Goal: Transaction & Acquisition: Purchase product/service

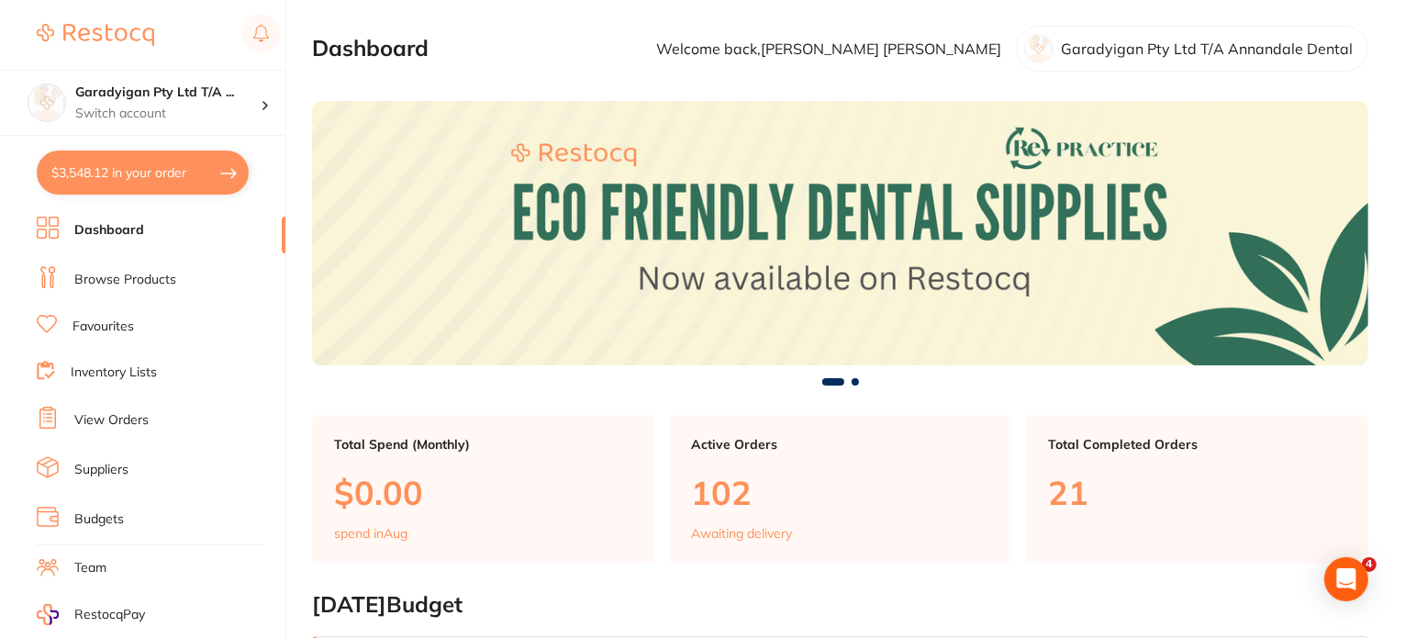
click at [203, 183] on button "$3,548.12 in your order" at bounding box center [143, 173] width 212 height 44
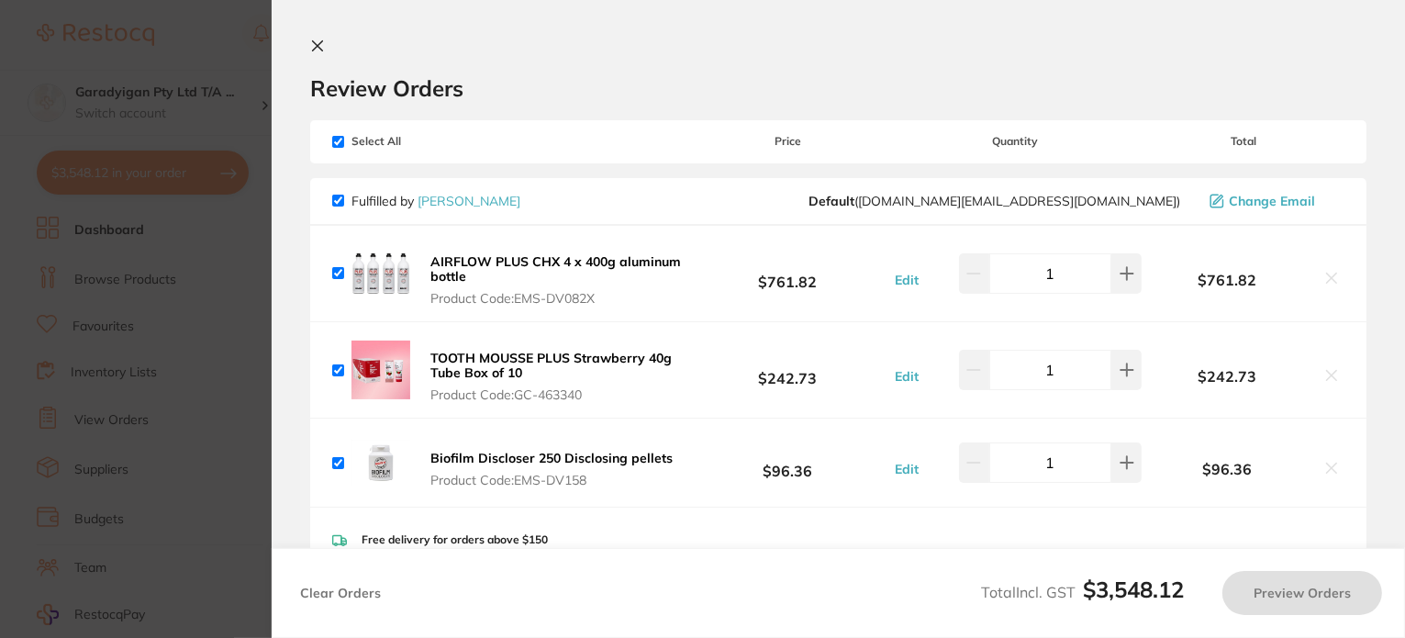
checkbox input "true"
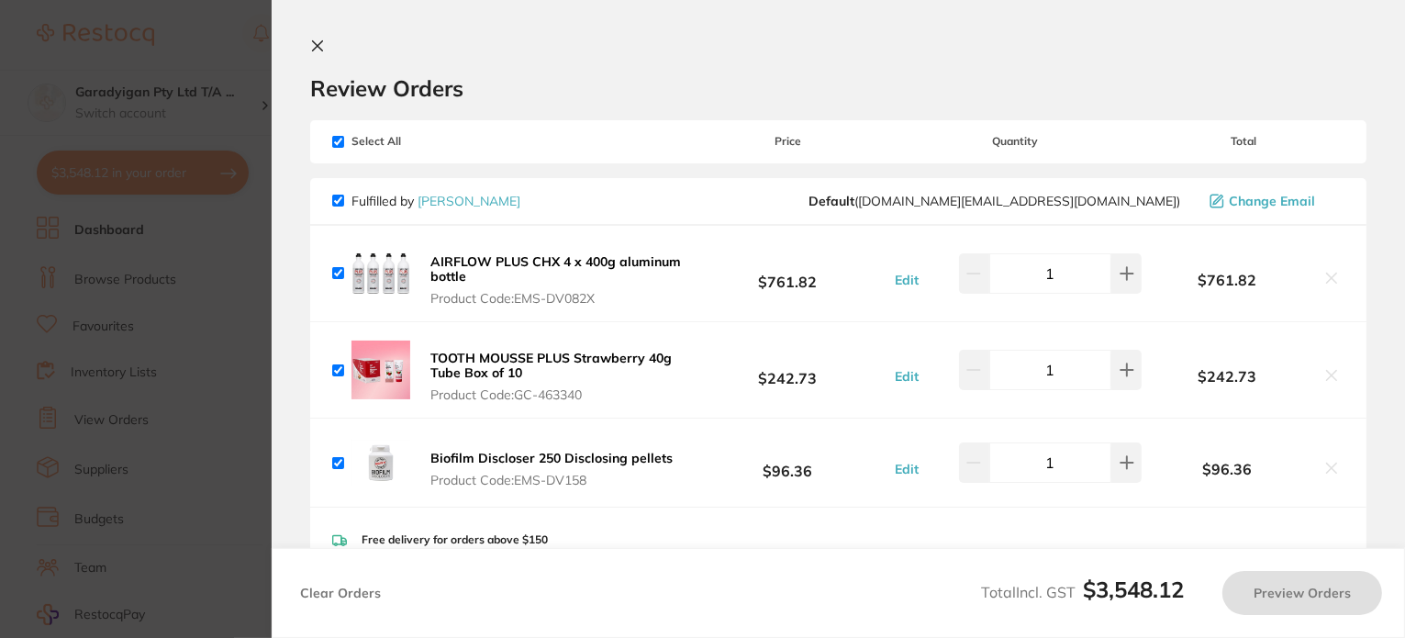
checkbox input "true"
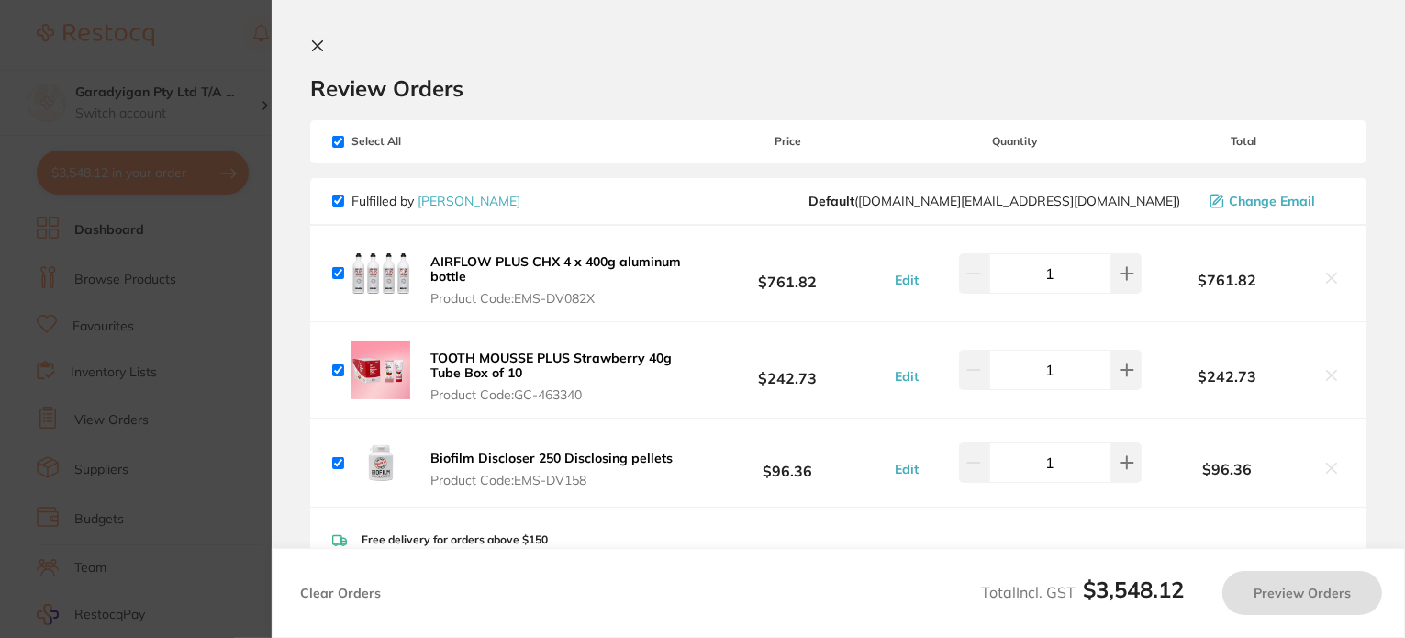
checkbox input "true"
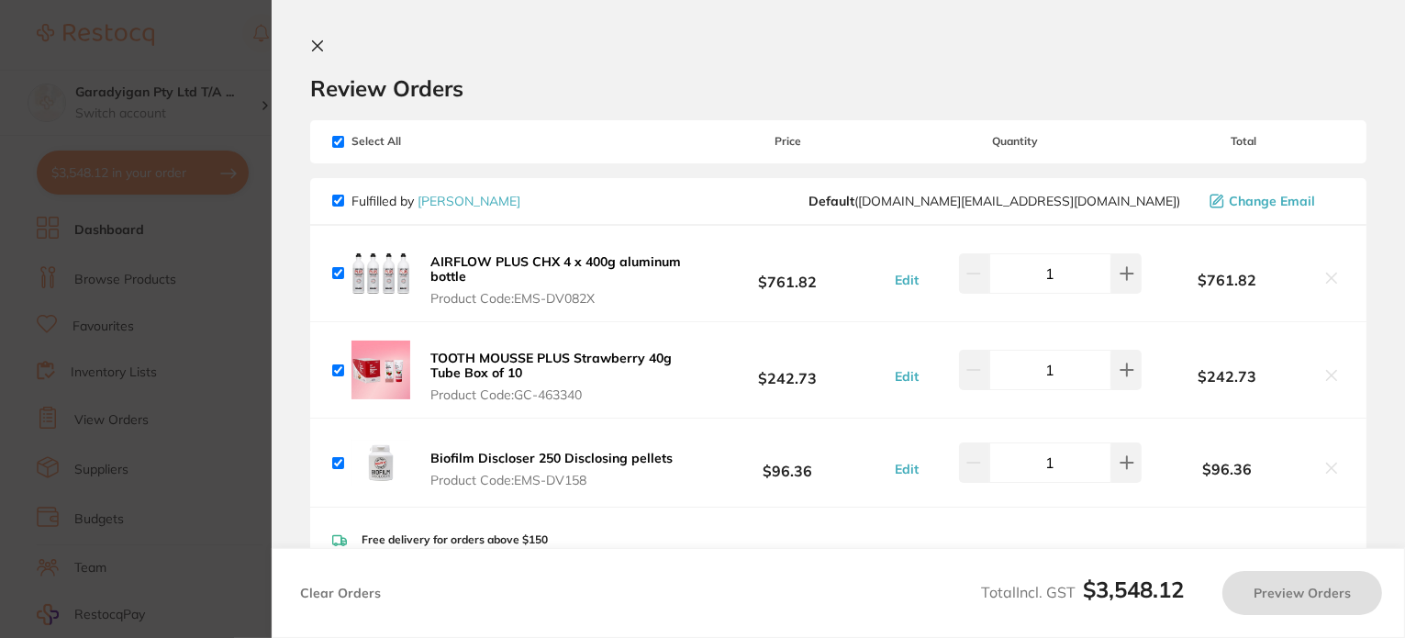
checkbox input "true"
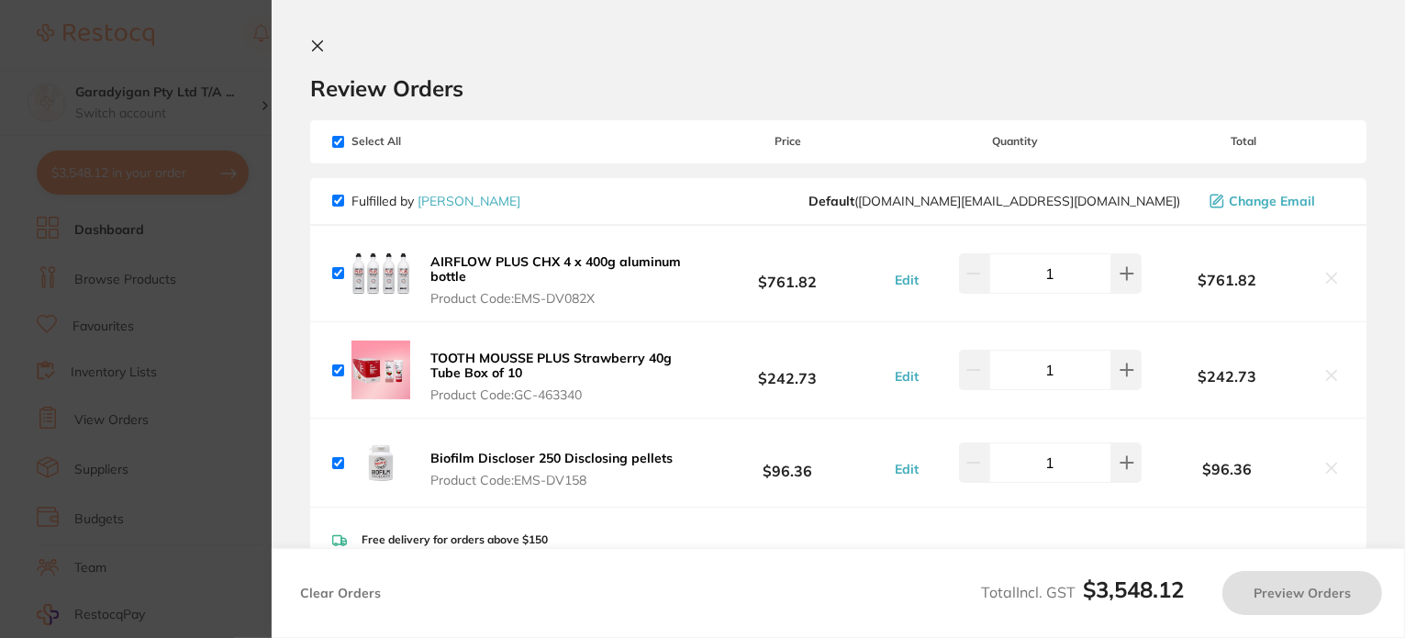
checkbox input "true"
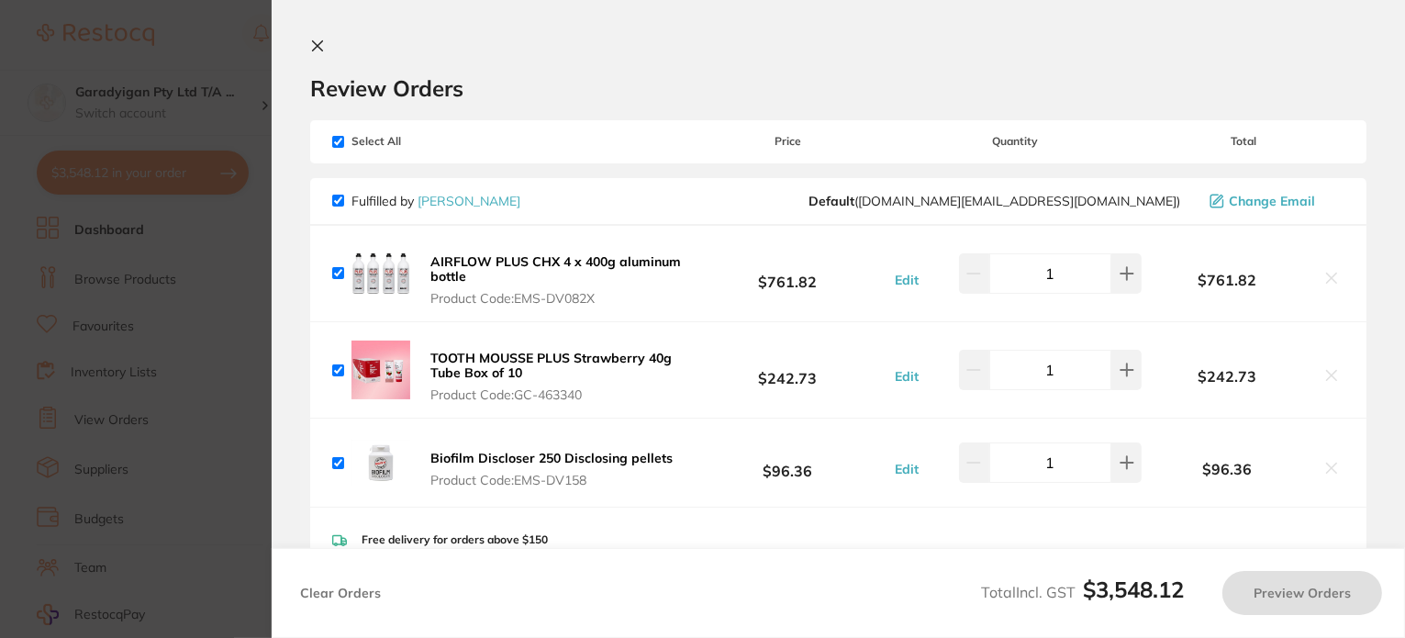
checkbox input "true"
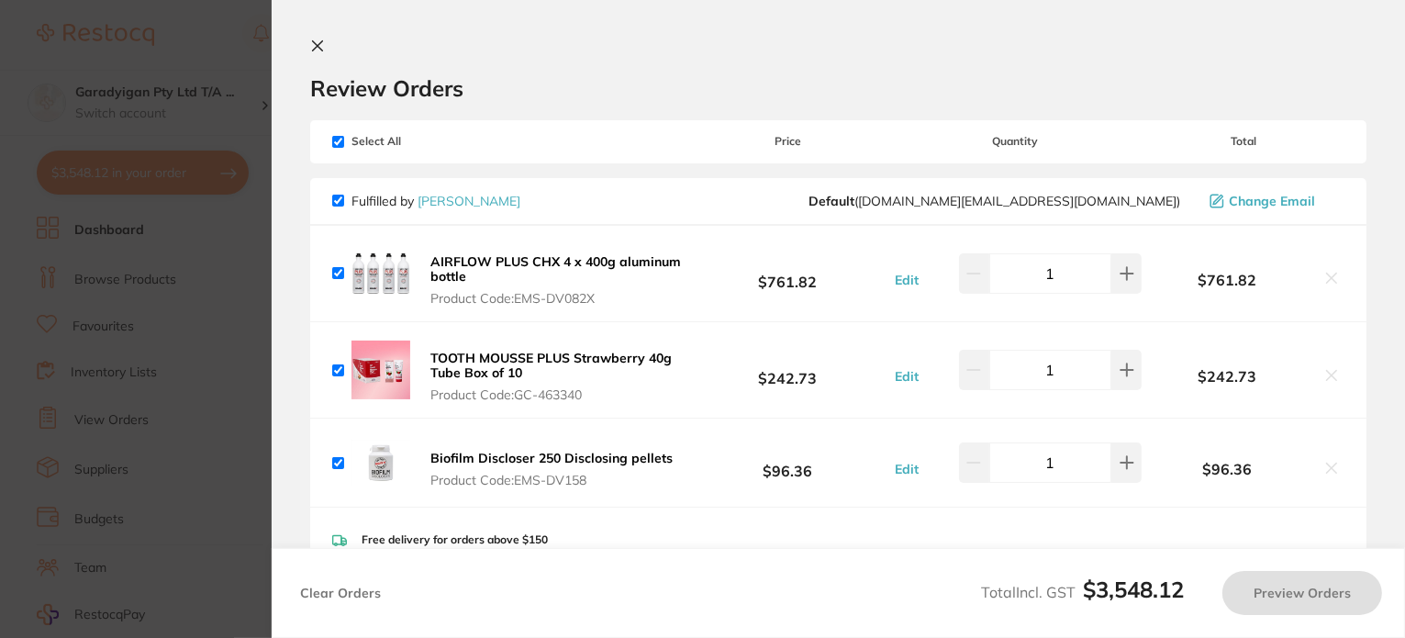
checkbox input "true"
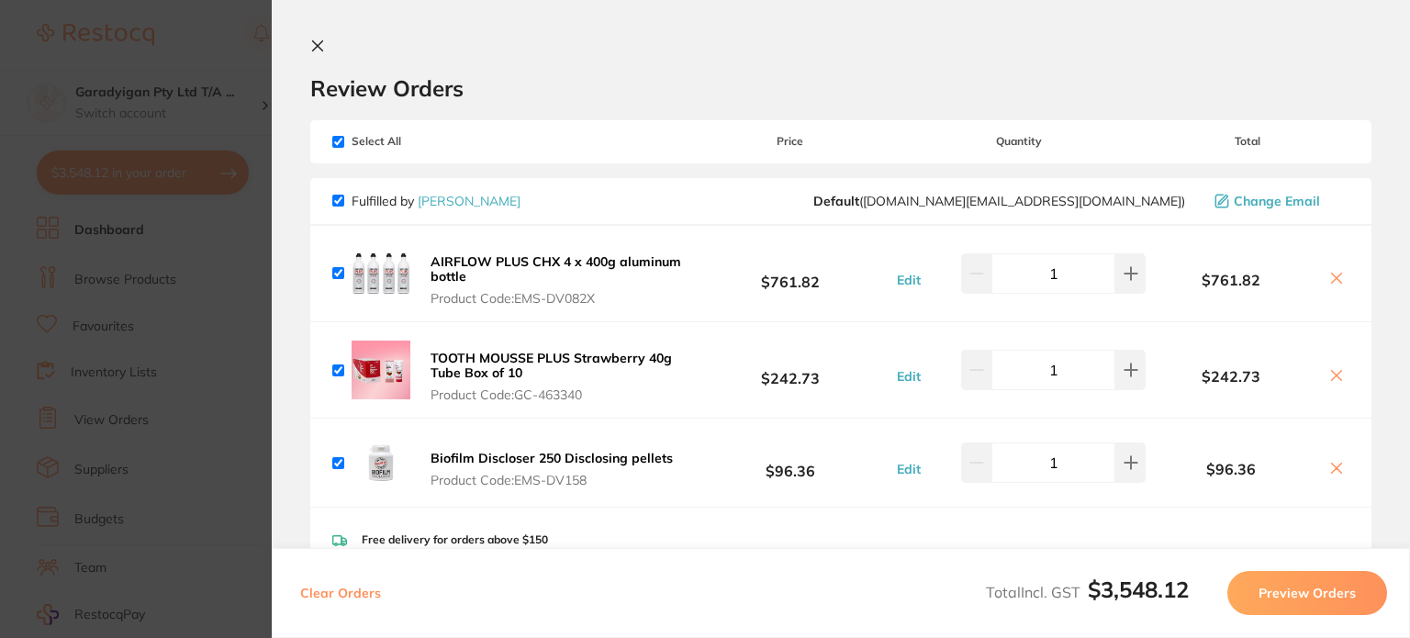
drag, startPoint x: 314, startPoint y: 50, endPoint x: 334, endPoint y: 98, distance: 52.7
click at [314, 49] on icon at bounding box center [318, 46] width 10 height 10
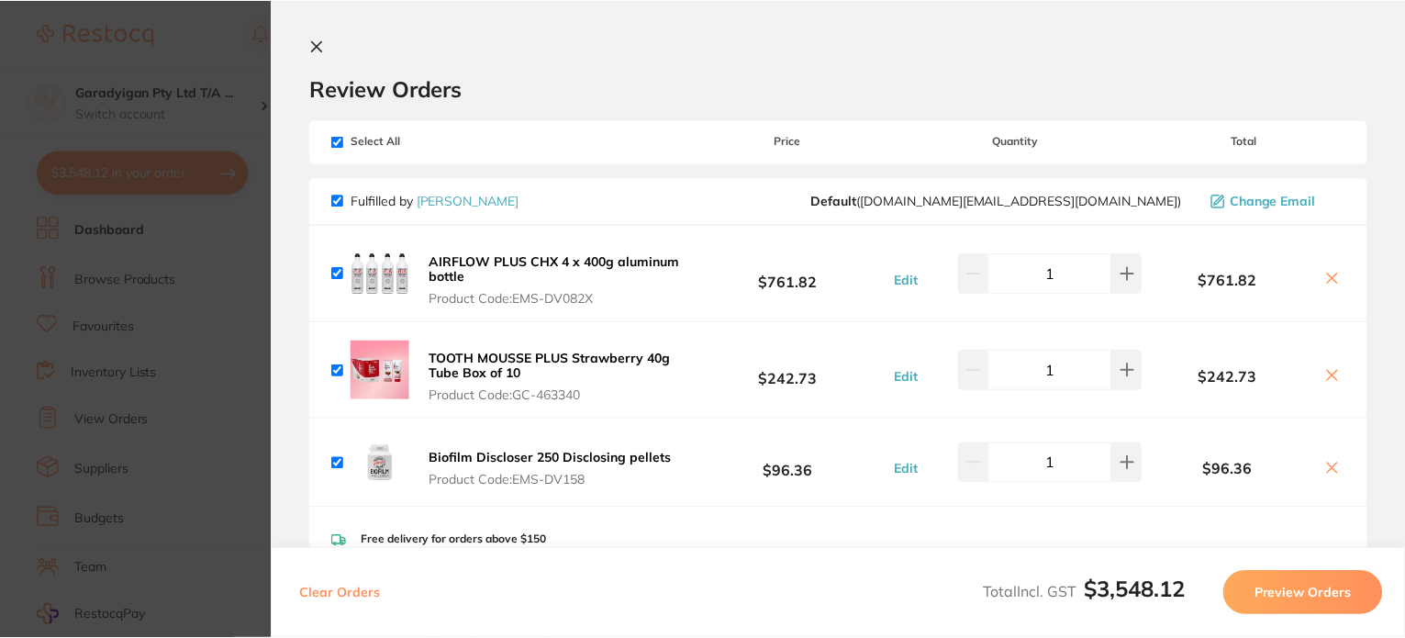
scroll to position [1090, 0]
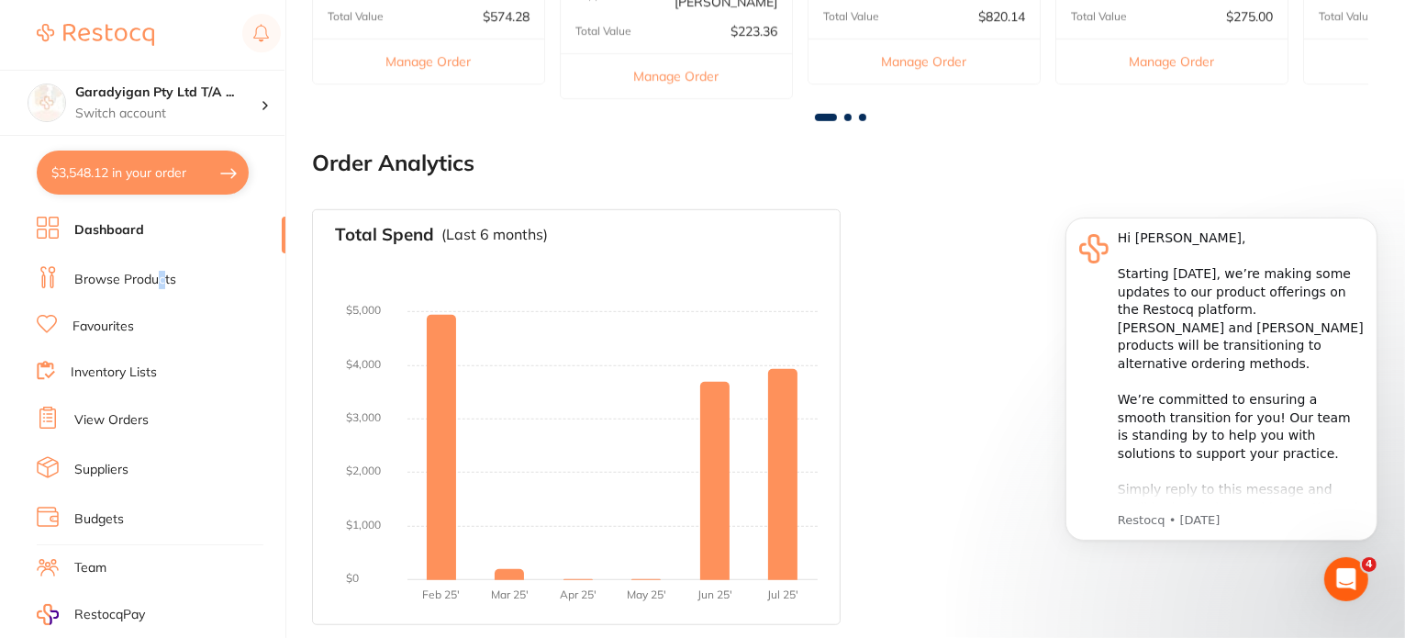
drag, startPoint x: 159, startPoint y: 271, endPoint x: 174, endPoint y: 260, distance: 19.1
click at [169, 262] on ul "Dashboard Browse Products Favourites Inventory Lists View Orders Suppliers Budg…" at bounding box center [161, 533] width 249 height 633
click at [91, 274] on link "Browse Products" at bounding box center [125, 280] width 102 height 18
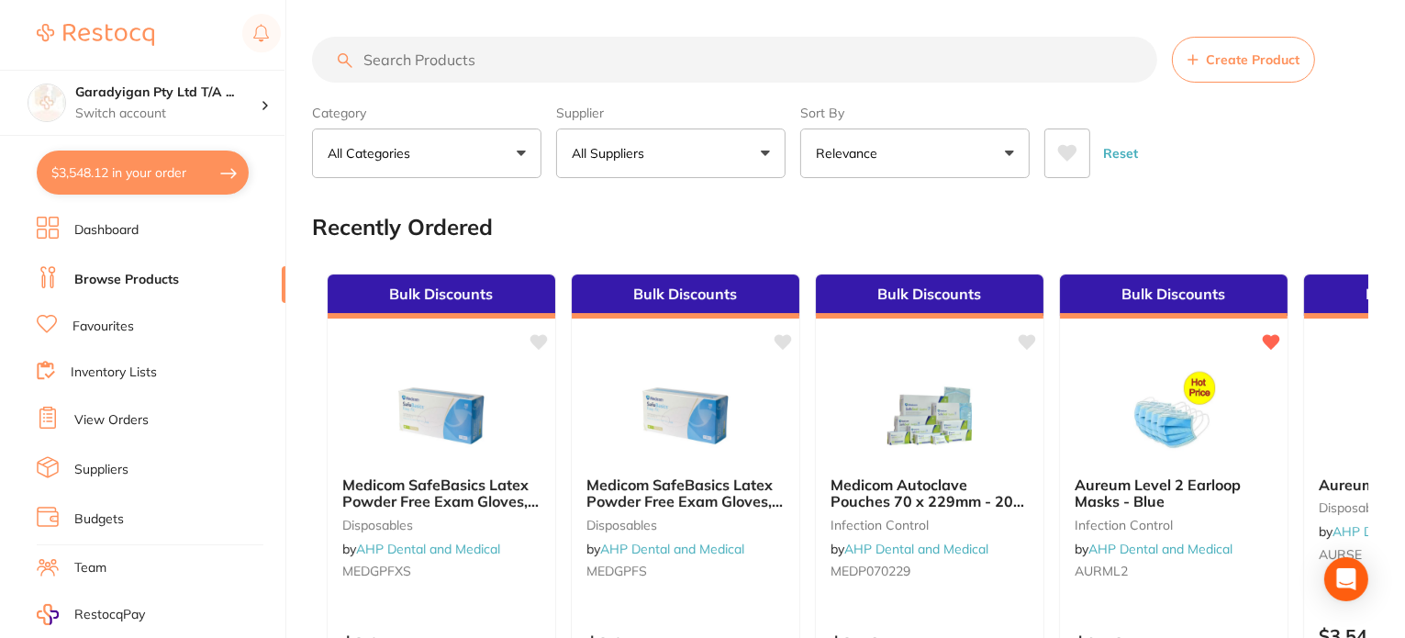
click at [501, 61] on input "search" at bounding box center [734, 60] width 845 height 46
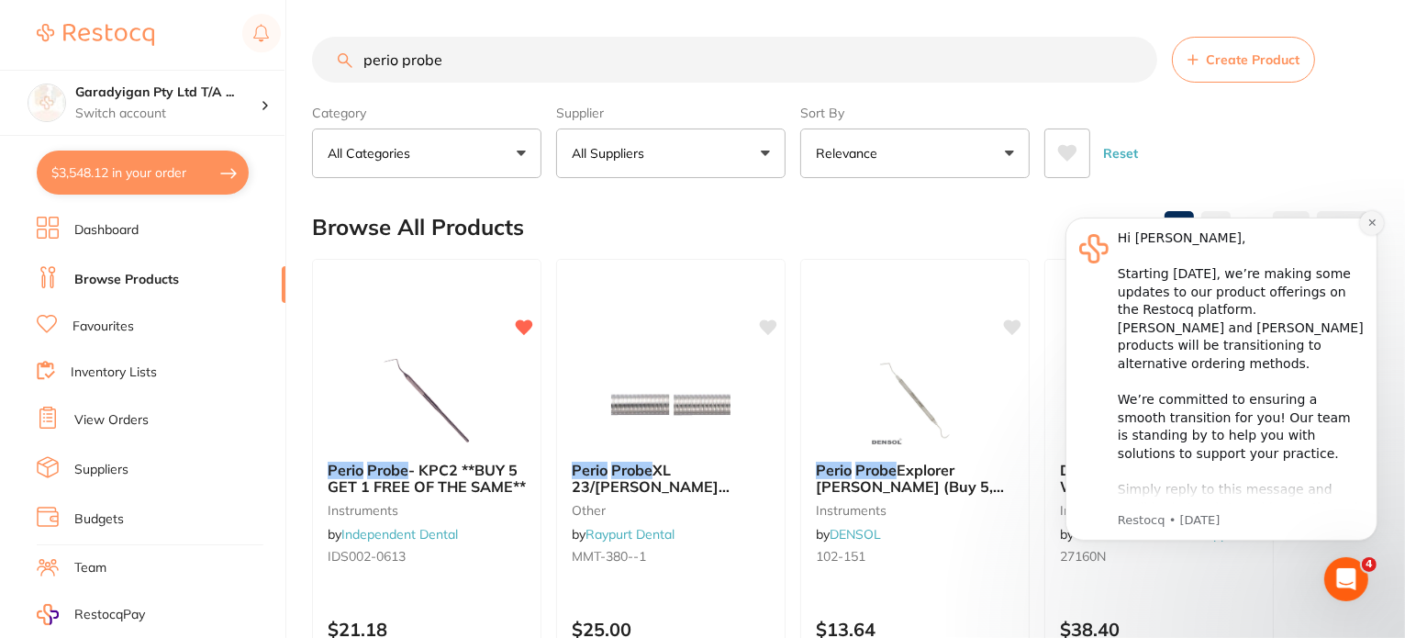
drag, startPoint x: 2397, startPoint y: 412, endPoint x: 1369, endPoint y: 221, distance: 1046.5
click at [1369, 221] on icon "Dismiss notification" at bounding box center [1372, 222] width 10 height 10
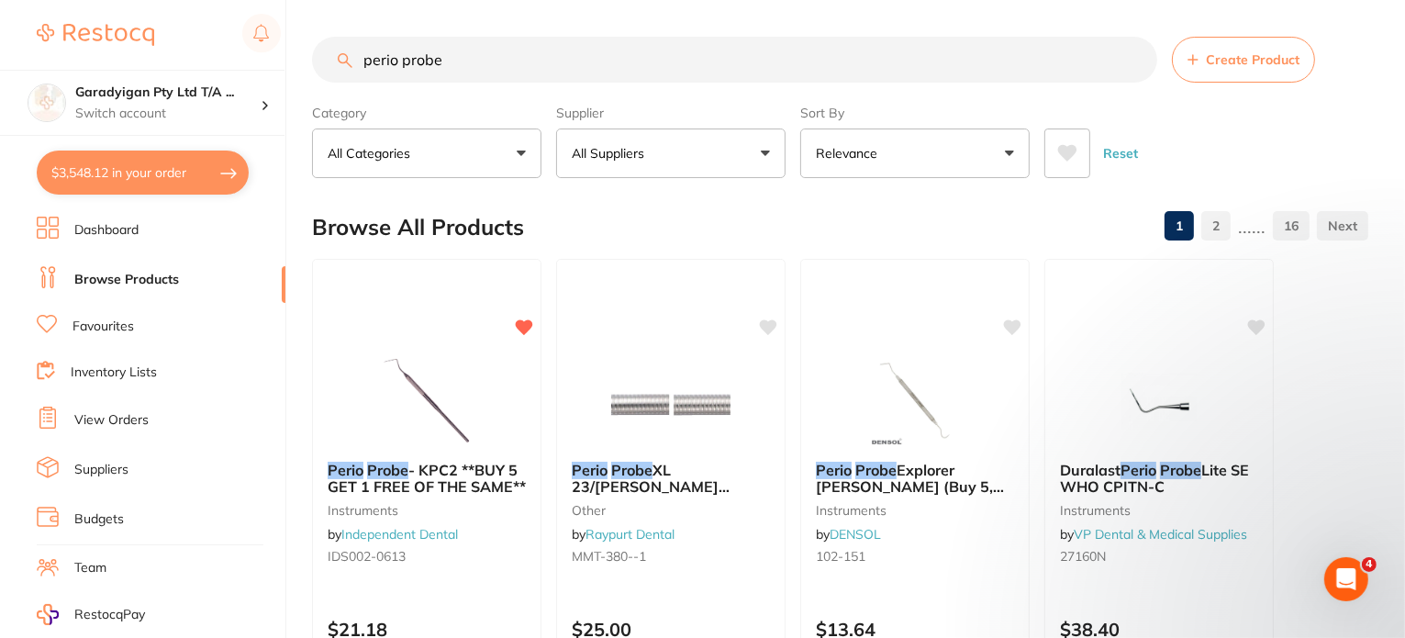
drag, startPoint x: 465, startPoint y: 65, endPoint x: 224, endPoint y: 64, distance: 241.4
click at [228, 63] on div "$3,548.12 Garadyigan Pty Ltd T/A ... Switch account Garadyigan Pty Ltd T/A Anna…" at bounding box center [702, 319] width 1405 height 638
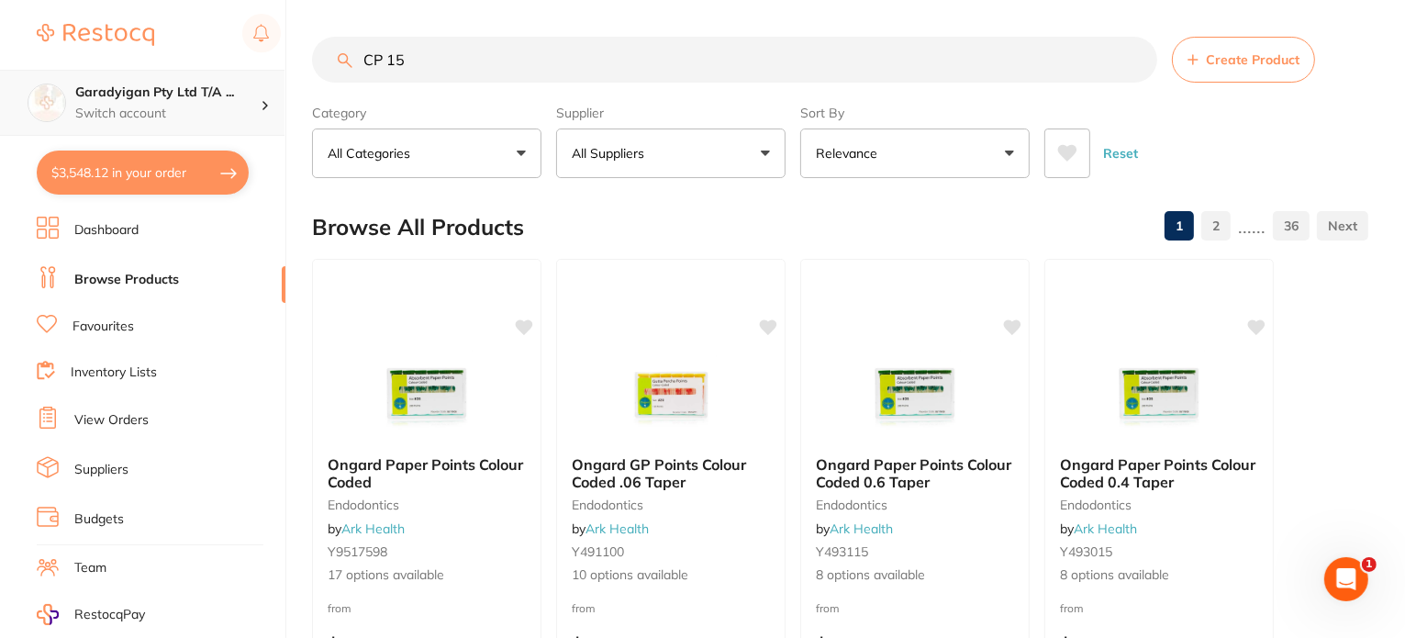
drag, startPoint x: 437, startPoint y: 62, endPoint x: 277, endPoint y: 70, distance: 159.9
click at [277, 70] on div "$3,548.12 Garadyigan Pty Ltd T/A ... Switch account Garadyigan Pty Ltd T/A Anna…" at bounding box center [702, 319] width 1405 height 638
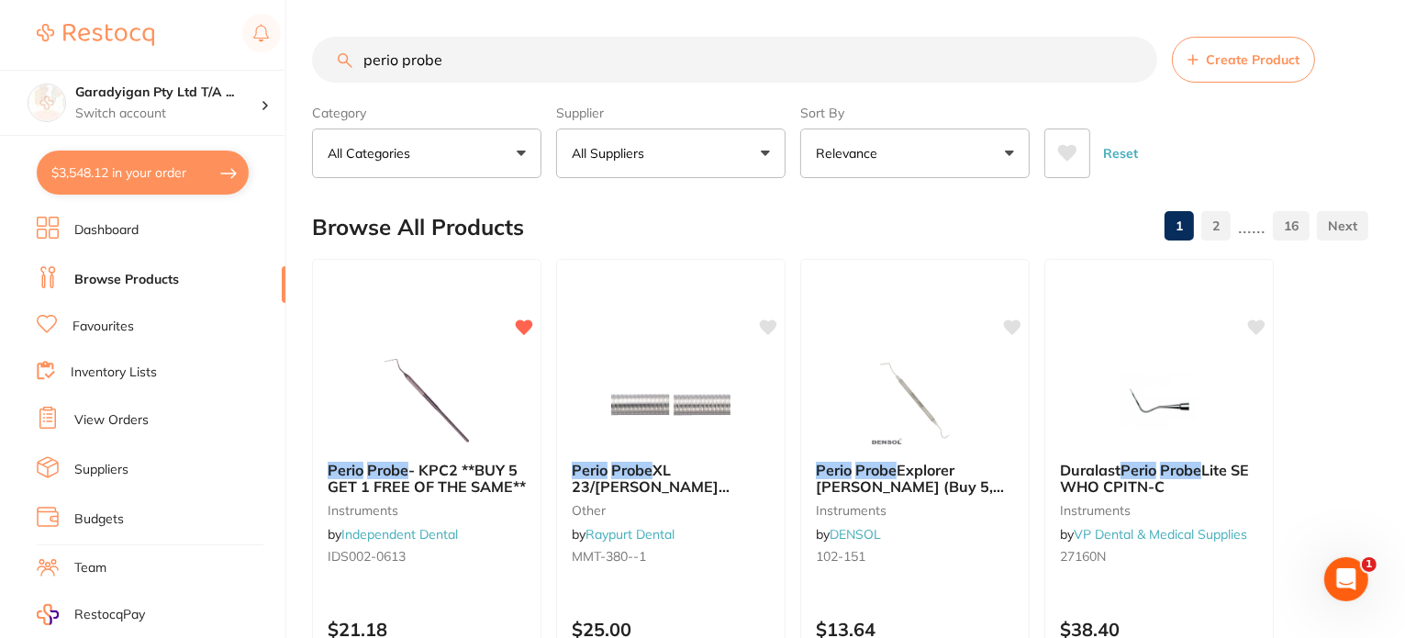
click at [930, 388] on img at bounding box center [914, 401] width 119 height 92
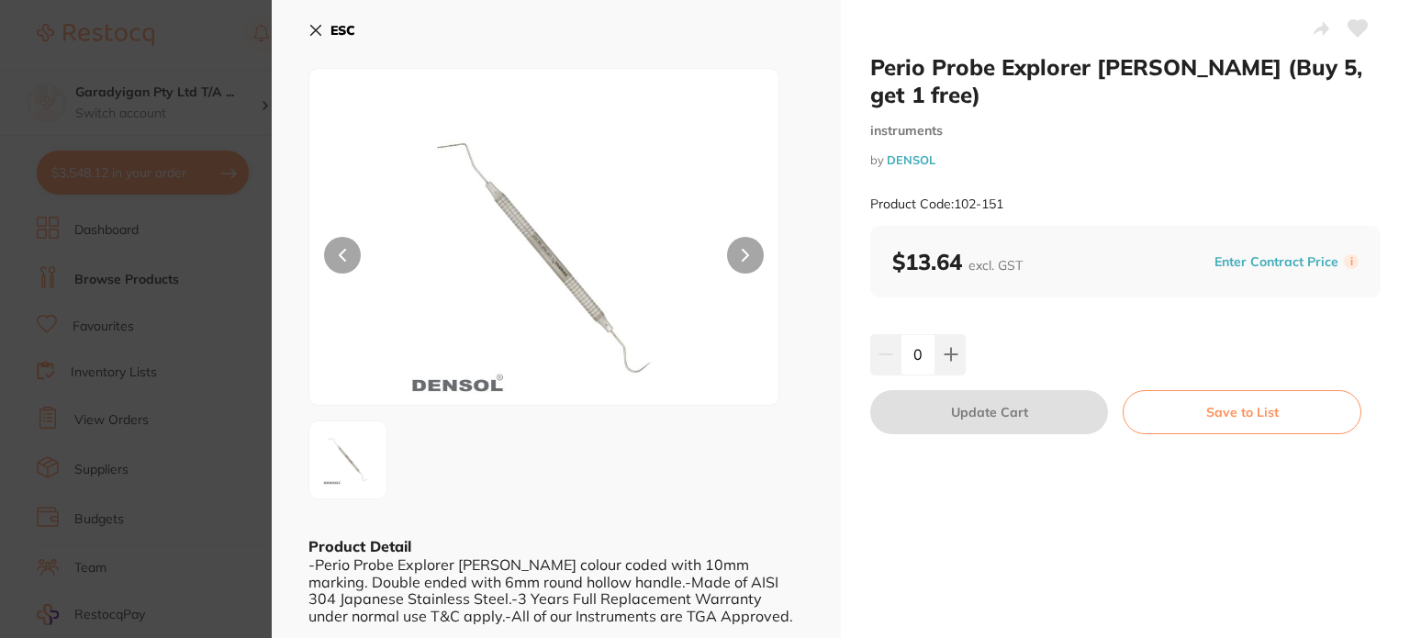
drag, startPoint x: 318, startPoint y: 29, endPoint x: 681, endPoint y: 151, distance: 383.4
click at [325, 21] on button "ESC" at bounding box center [331, 30] width 47 height 31
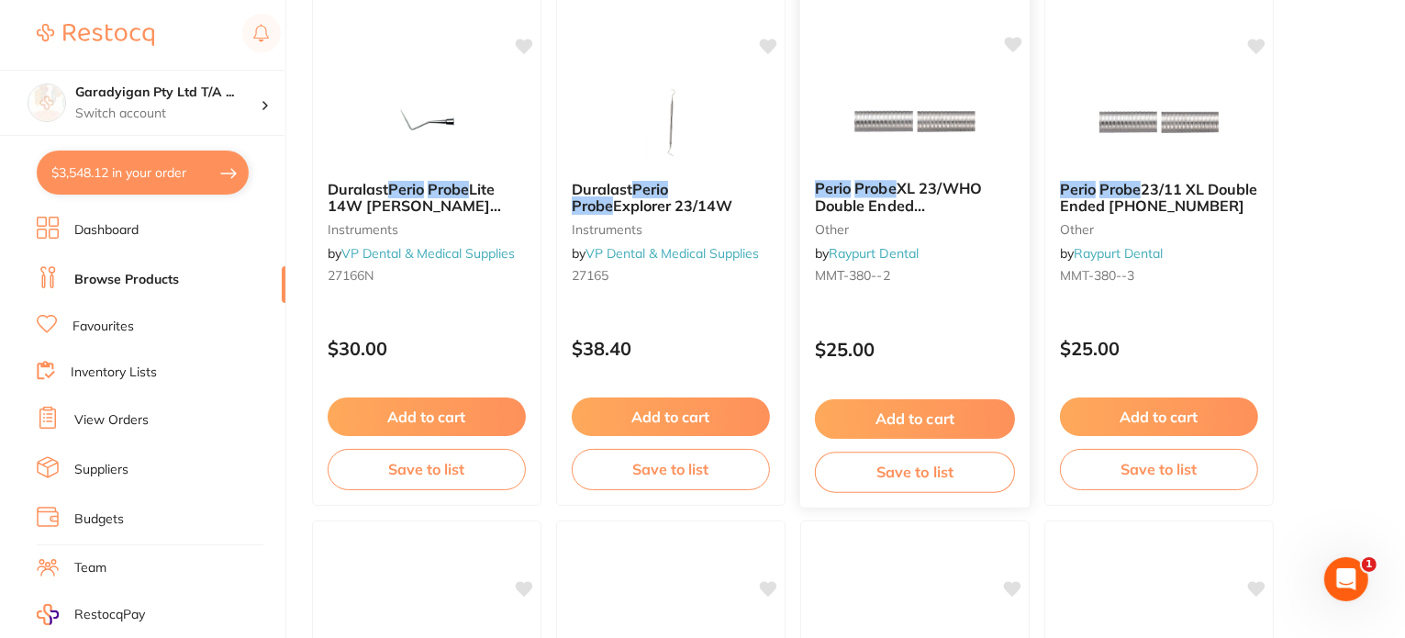
scroll to position [827, 0]
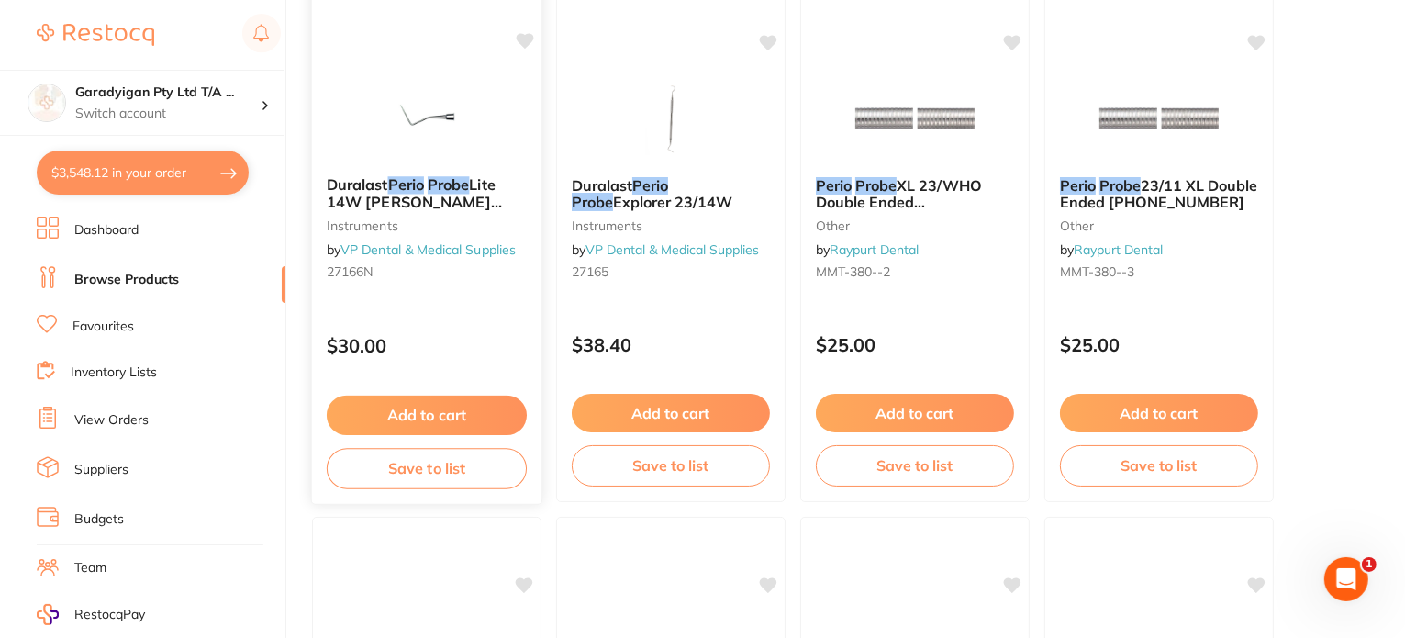
click at [459, 150] on img at bounding box center [426, 115] width 120 height 93
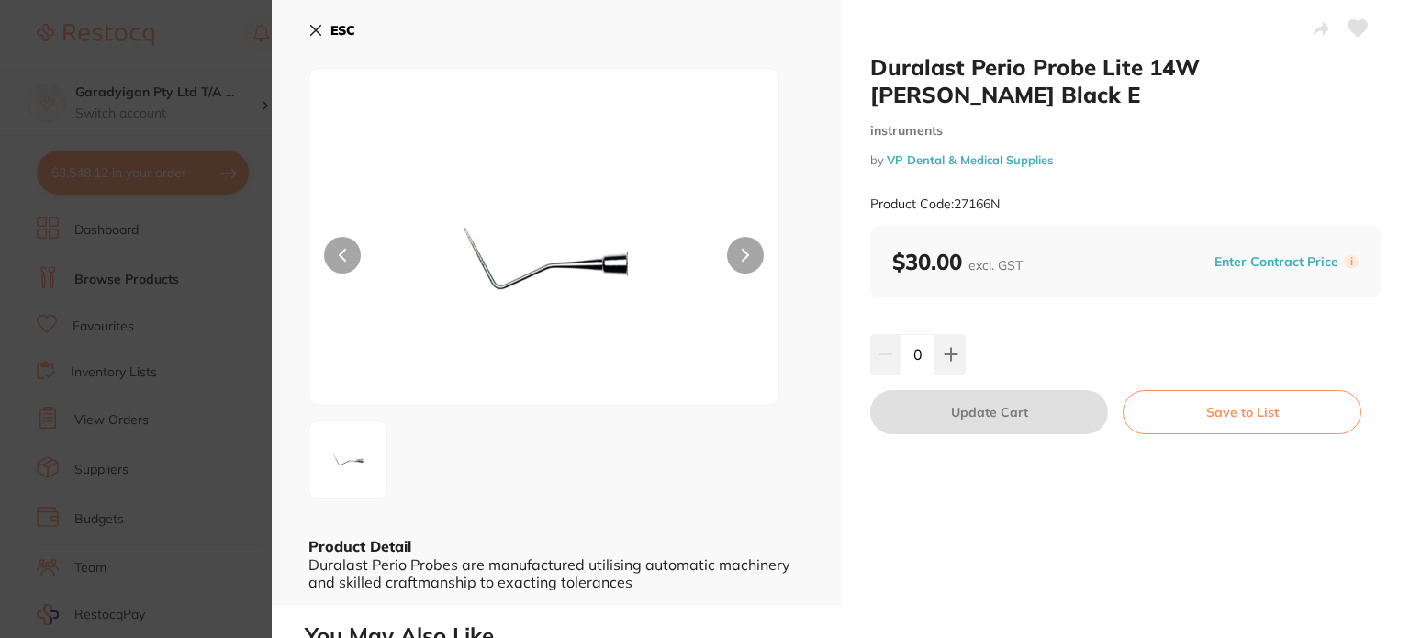
click at [319, 32] on icon at bounding box center [315, 30] width 15 height 15
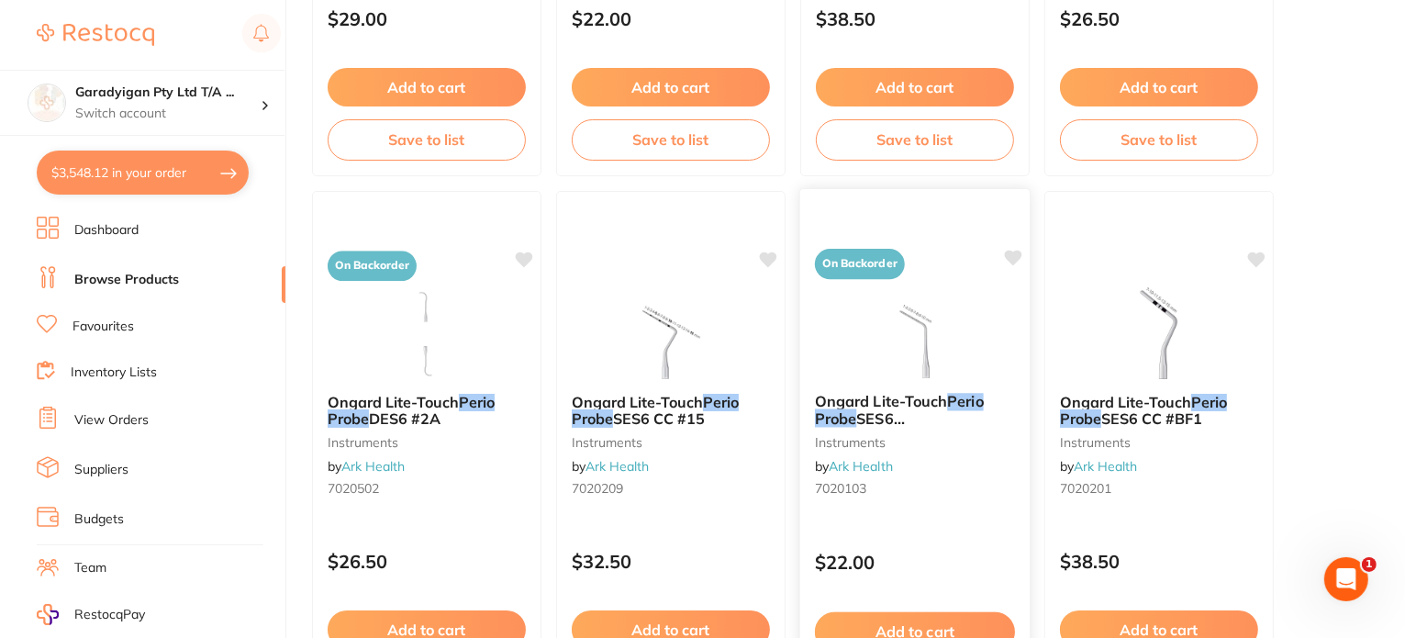
scroll to position [4957, 0]
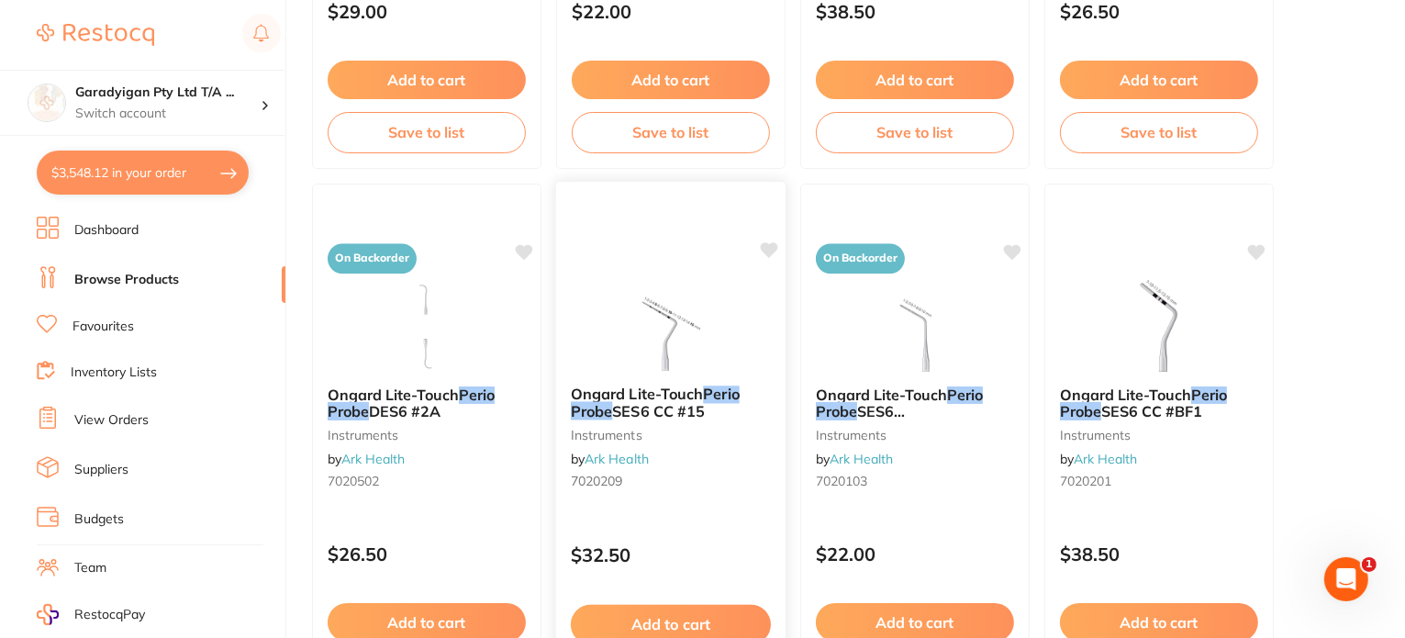
click at [683, 391] on span "Ongard Lite-Touch" at bounding box center [637, 394] width 132 height 18
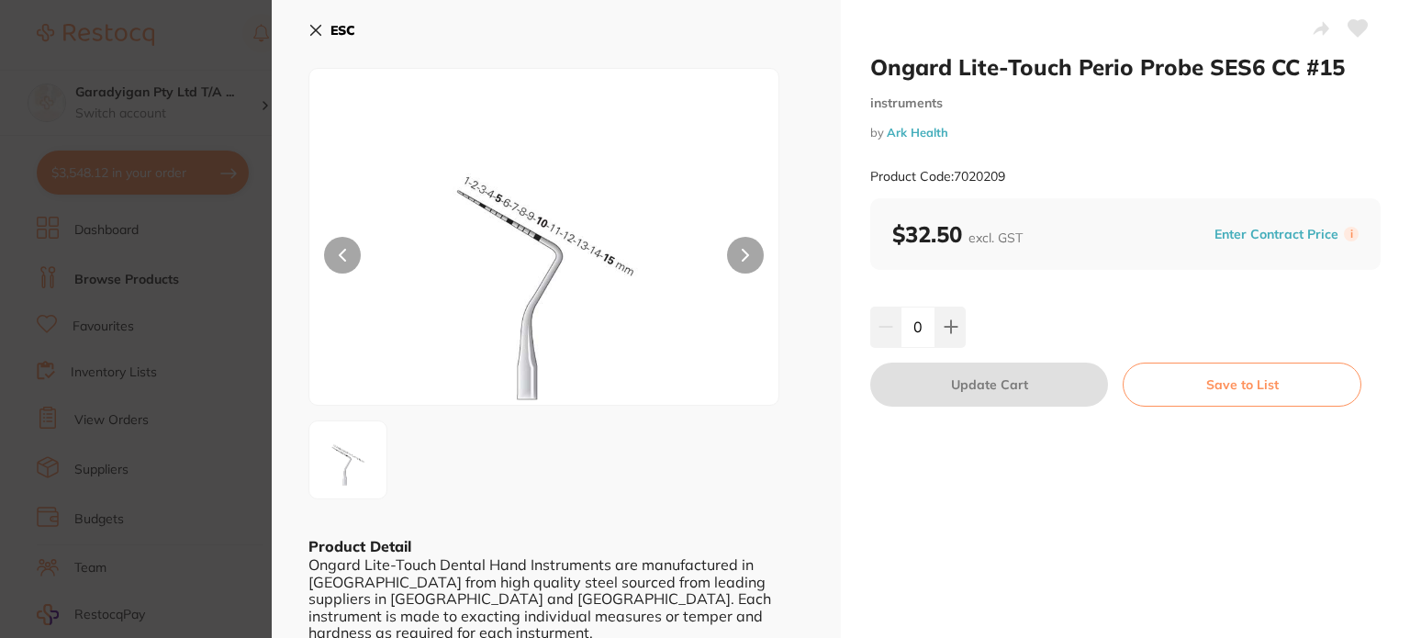
click at [746, 254] on button at bounding box center [745, 255] width 37 height 37
click at [1257, 398] on button "Save to List" at bounding box center [1242, 385] width 239 height 44
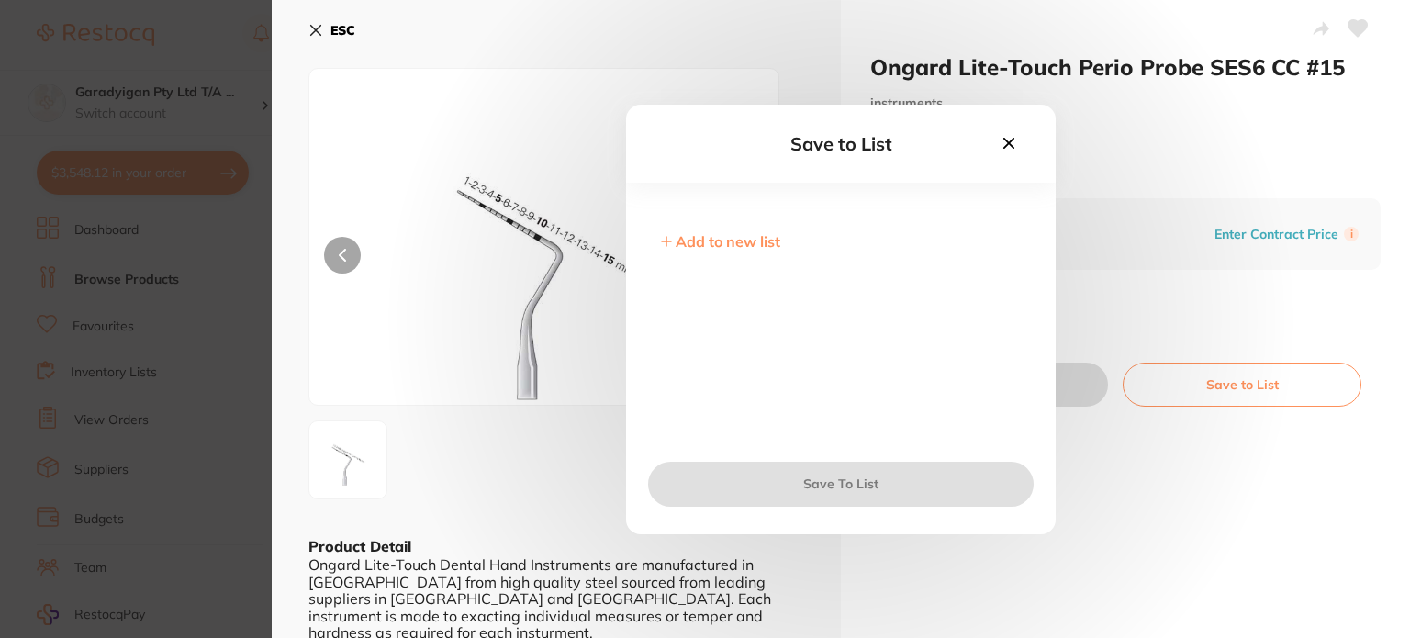
click at [734, 243] on span "Add to new list" at bounding box center [728, 241] width 105 height 18
drag, startPoint x: 1005, startPoint y: 139, endPoint x: 1071, endPoint y: 109, distance: 72.3
click at [1004, 142] on icon at bounding box center [1009, 143] width 20 height 20
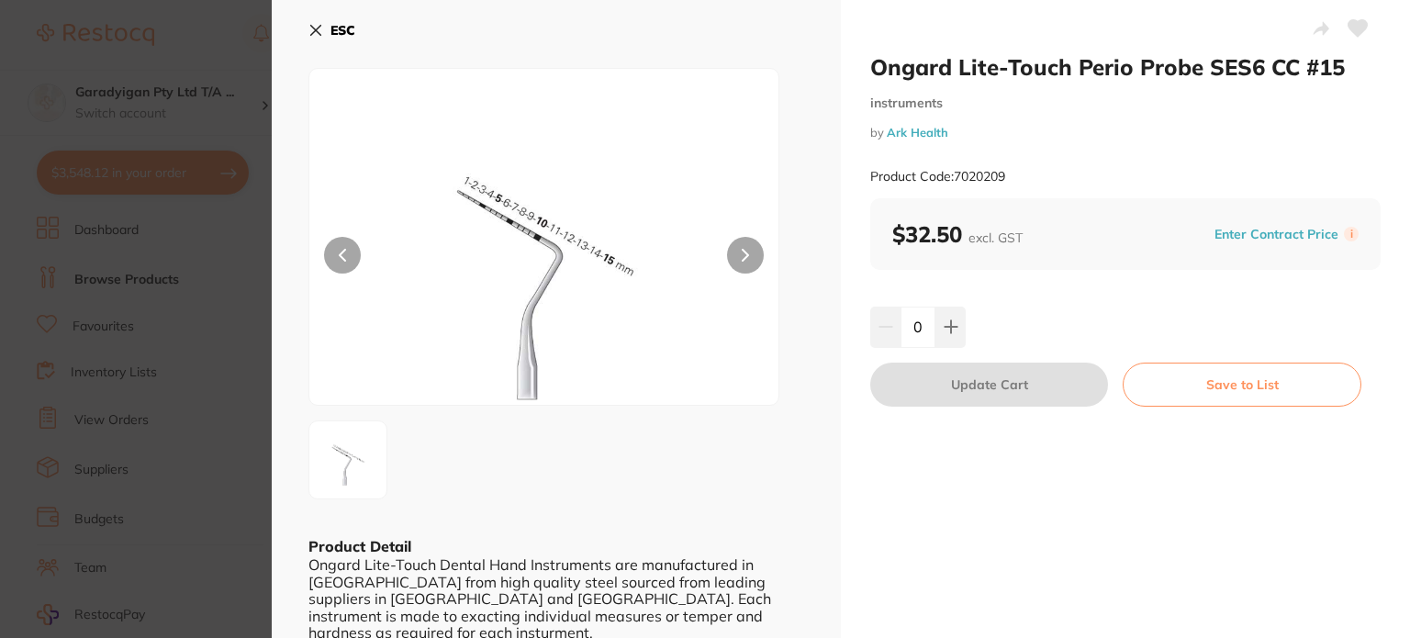
click at [1355, 24] on icon at bounding box center [1357, 28] width 19 height 17
click at [327, 32] on button "ESC" at bounding box center [331, 30] width 47 height 31
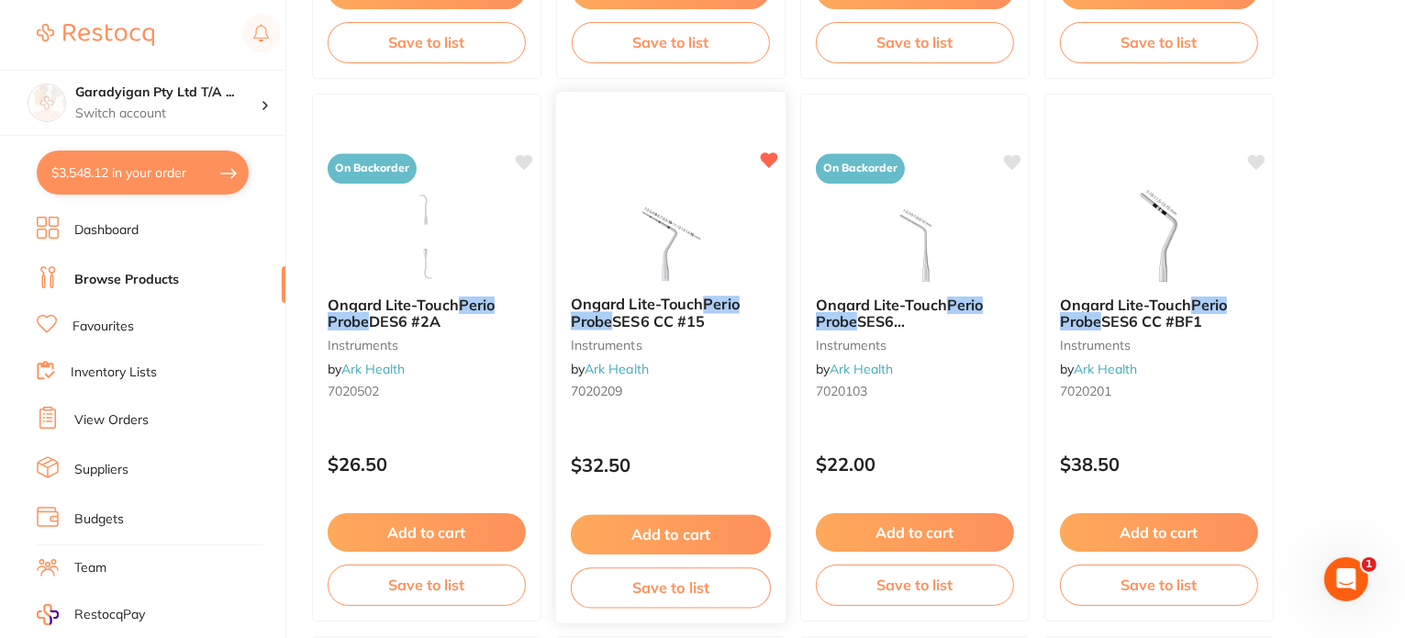
scroll to position [5049, 0]
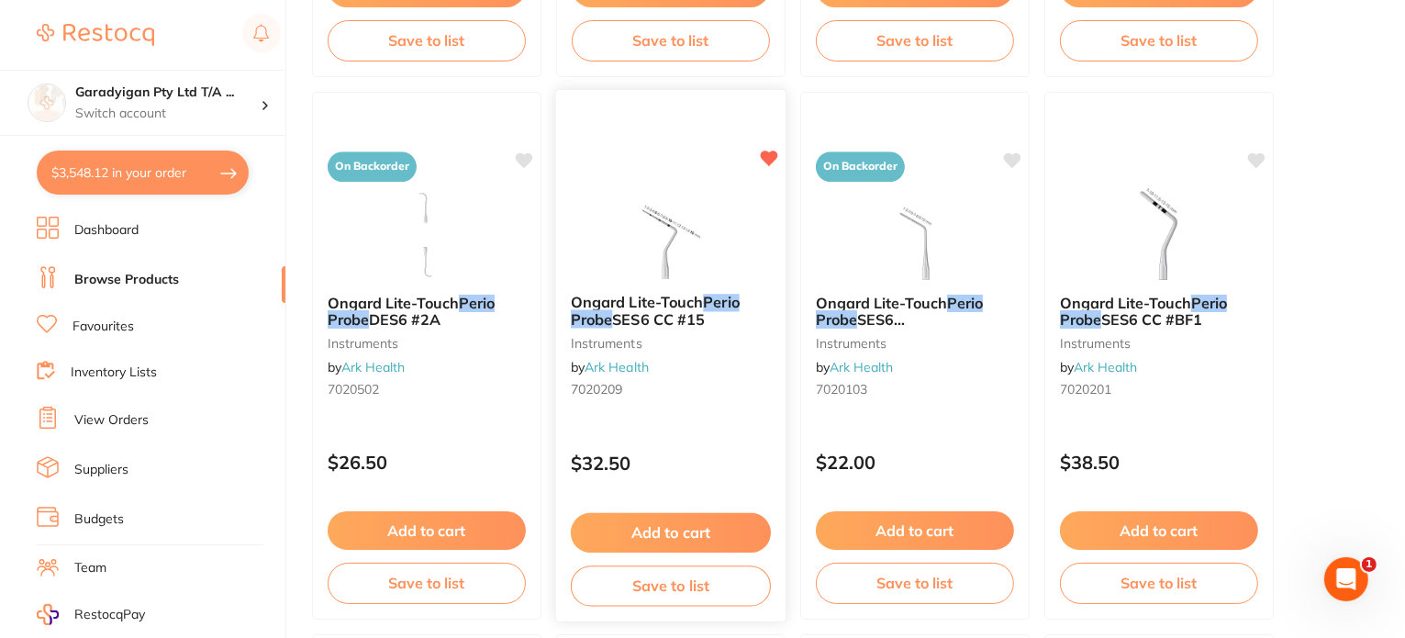
click at [643, 315] on span "SES6 CC #15" at bounding box center [658, 319] width 93 height 18
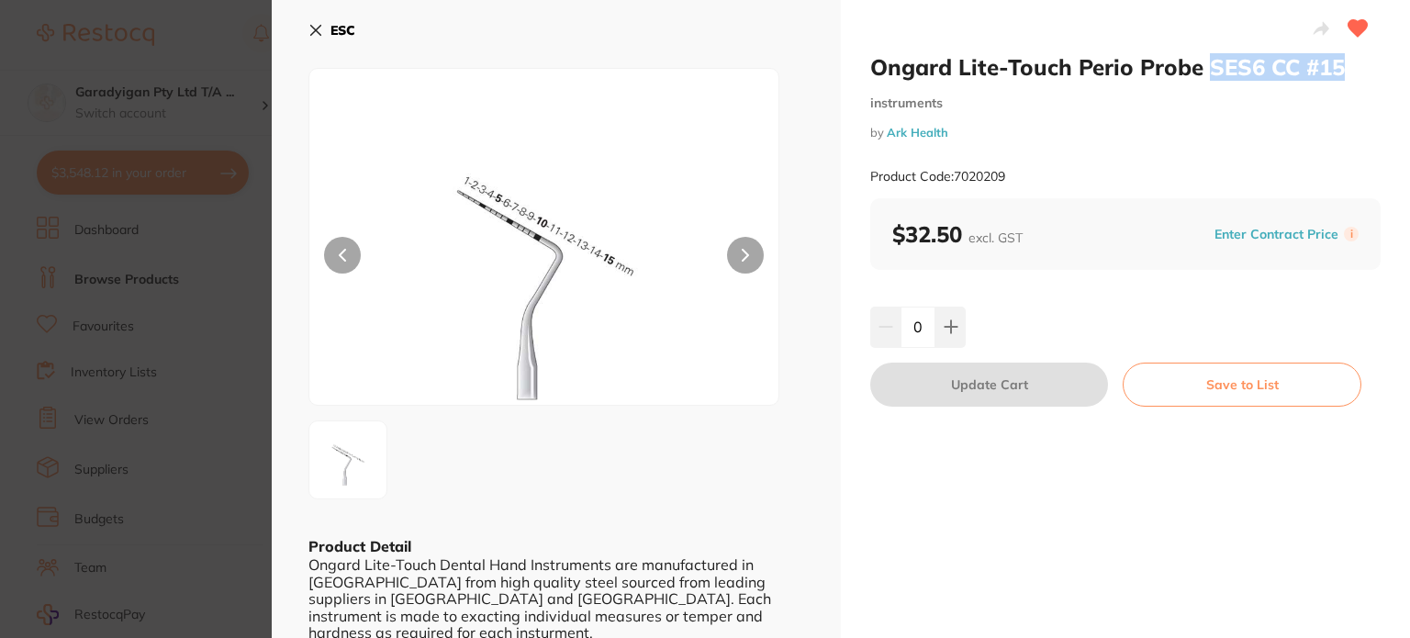
drag, startPoint x: 1201, startPoint y: 62, endPoint x: 1341, endPoint y: 75, distance: 141.0
click at [1341, 75] on h2 "Ongard Lite-Touch Perio Probe SES6 CC #15" at bounding box center [1125, 67] width 510 height 28
copy h2 "SES6 CC #15"
click at [327, 27] on button "ESC" at bounding box center [331, 30] width 47 height 31
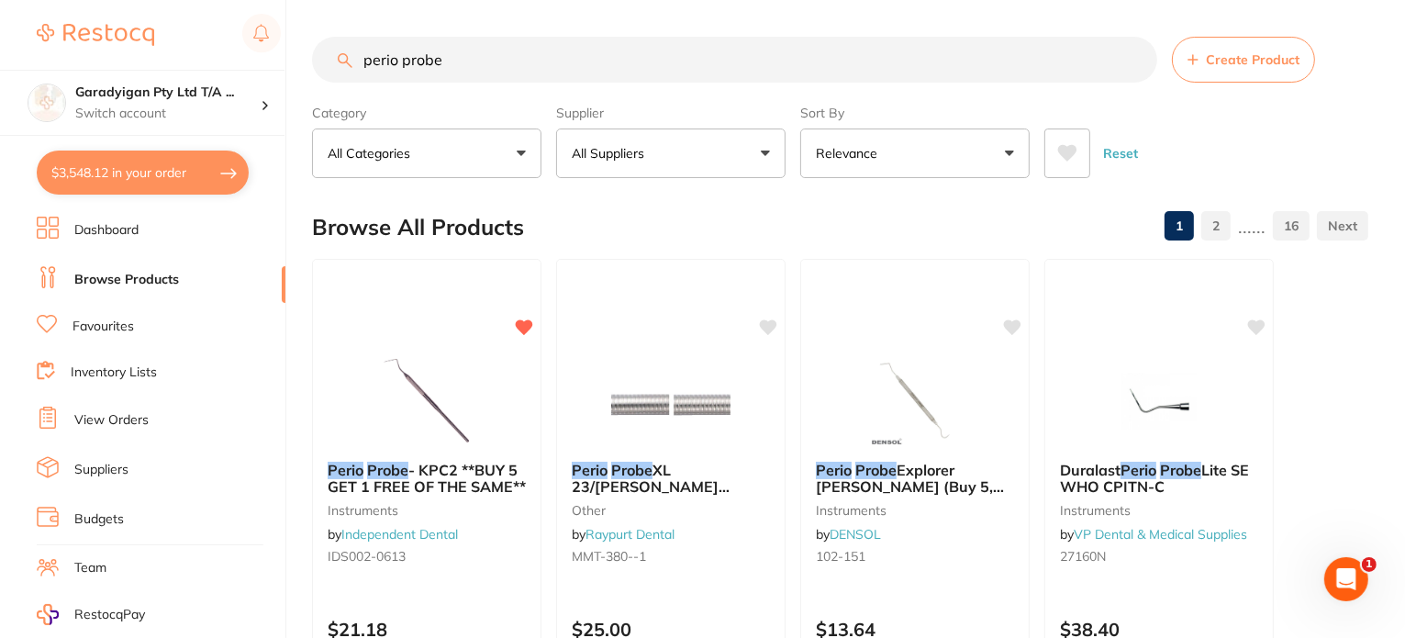
drag, startPoint x: 488, startPoint y: 61, endPoint x: 290, endPoint y: 69, distance: 198.4
click at [290, 69] on div "$3,548.12 Garadyigan Pty Ltd T/A ... Switch account Garadyigan Pty Ltd T/A Anna…" at bounding box center [702, 319] width 1405 height 638
paste input "SES6 CC #15"
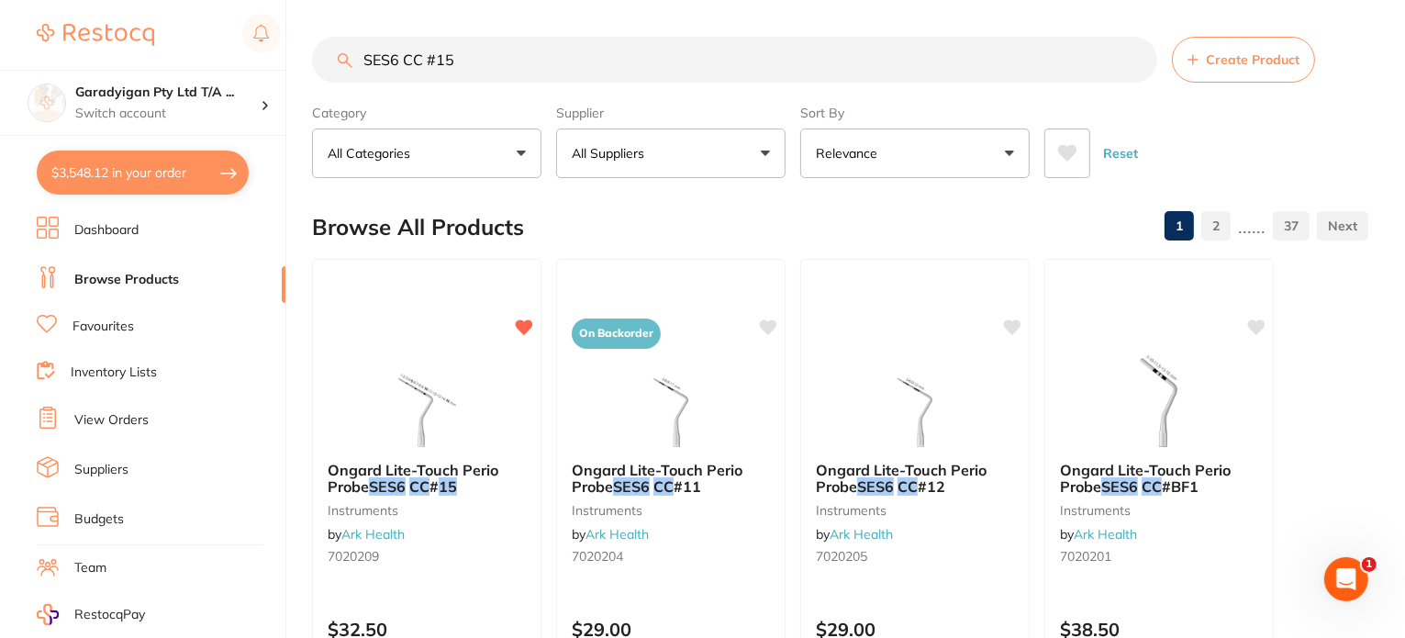
drag, startPoint x: 427, startPoint y: 61, endPoint x: 350, endPoint y: 58, distance: 77.2
click at [350, 58] on div "SES6 CC #15 Create Product" at bounding box center [840, 60] width 1056 height 46
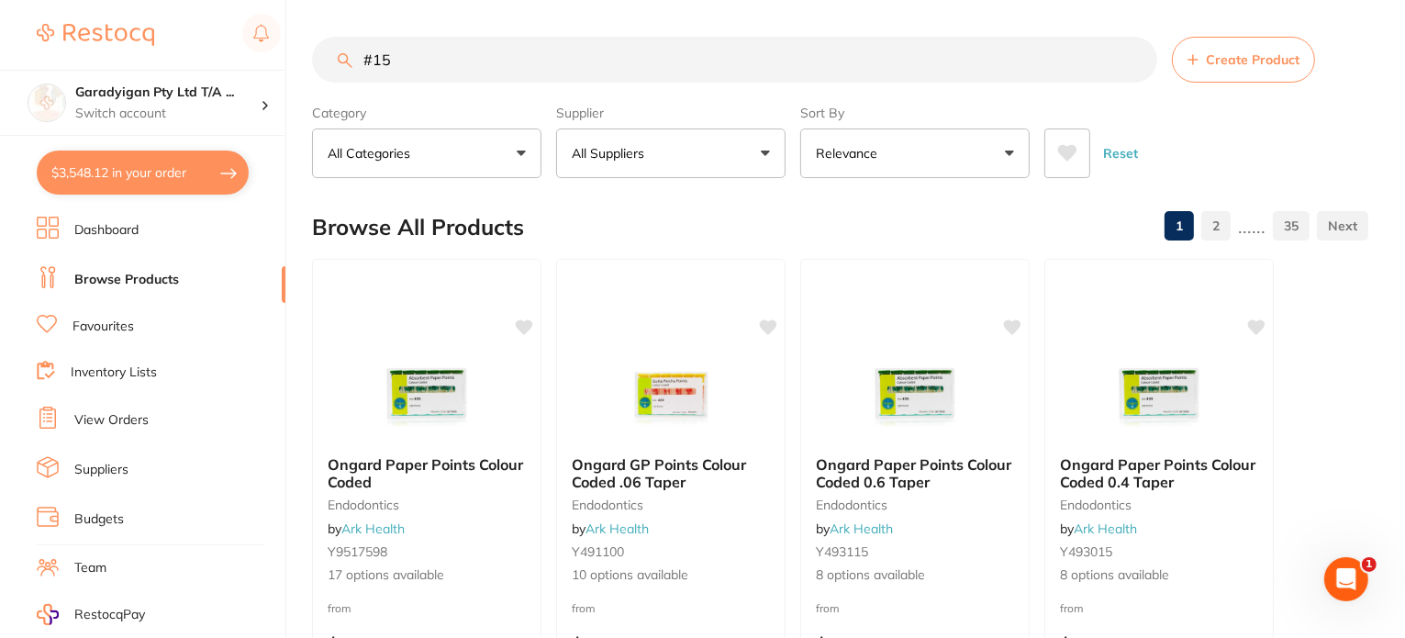
drag, startPoint x: 462, startPoint y: 56, endPoint x: 455, endPoint y: 65, distance: 11.2
click at [463, 57] on input "#15" at bounding box center [734, 60] width 845 height 46
type input "#15 probe"
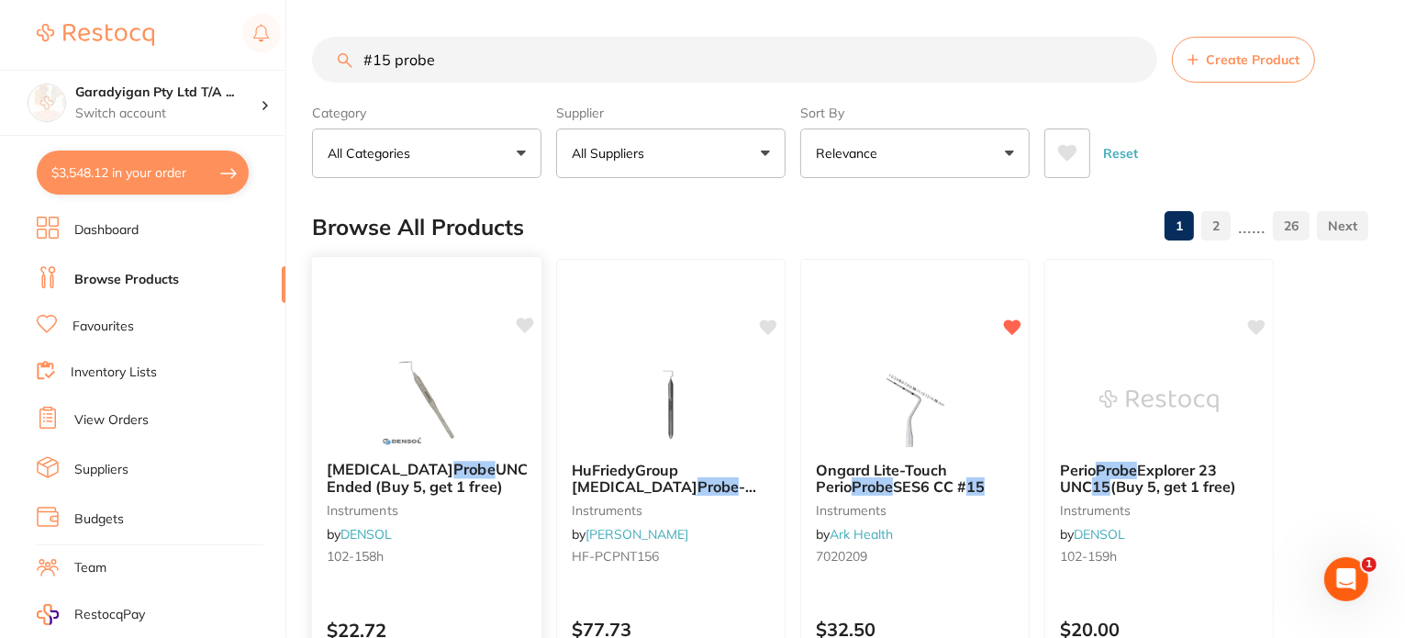
click at [414, 412] on img at bounding box center [426, 399] width 120 height 93
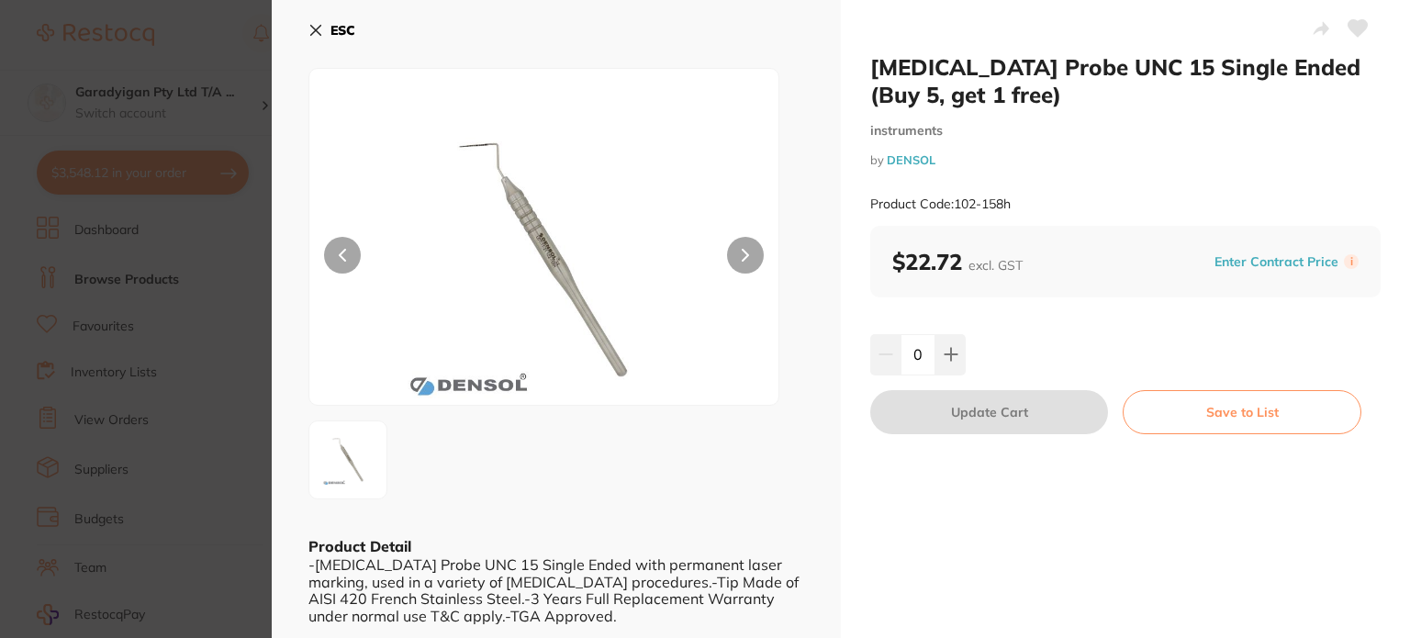
click at [1355, 32] on icon at bounding box center [1357, 28] width 19 height 17
click at [316, 27] on icon at bounding box center [315, 30] width 15 height 15
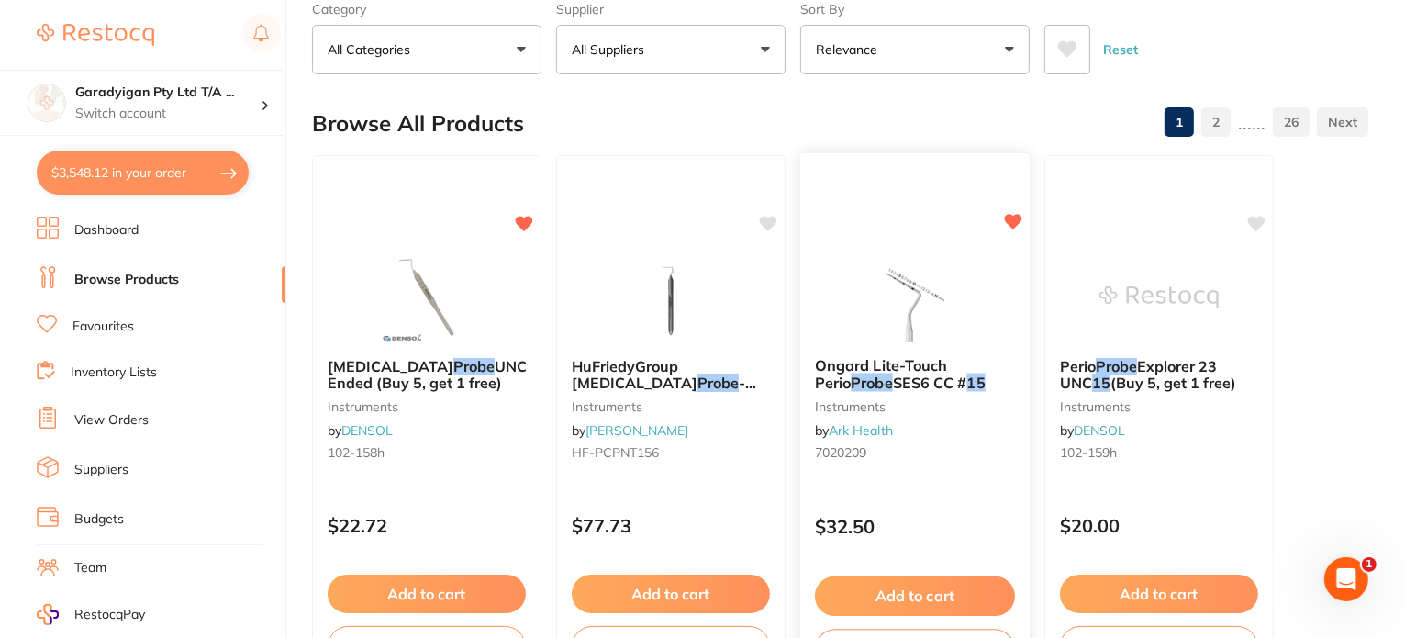
scroll to position [92, 0]
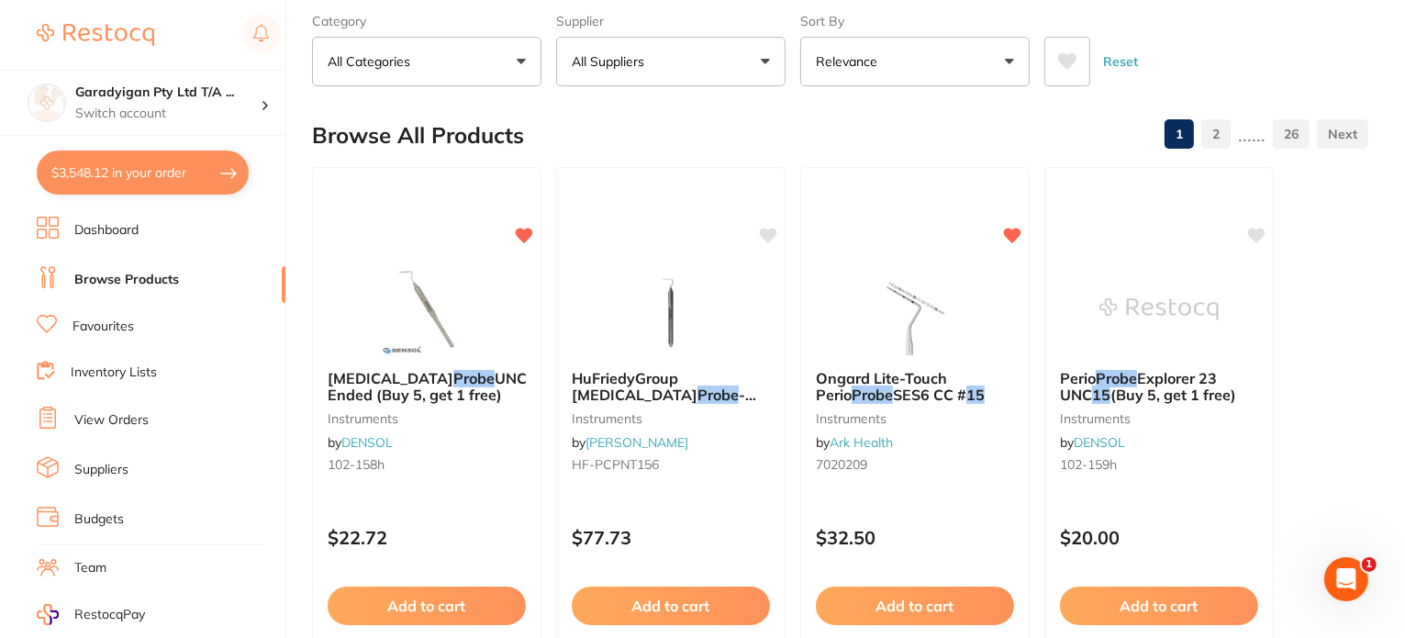
click at [640, 322] on img at bounding box center [670, 309] width 119 height 92
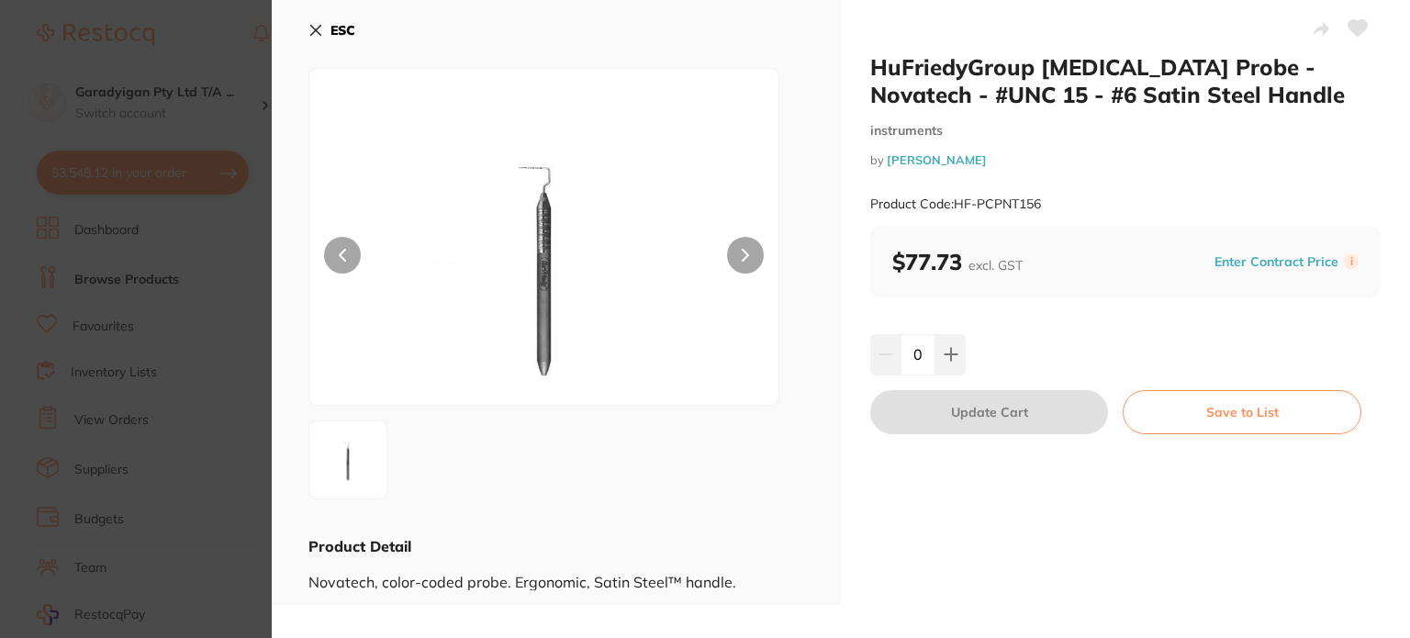
click at [308, 24] on icon at bounding box center [315, 30] width 15 height 15
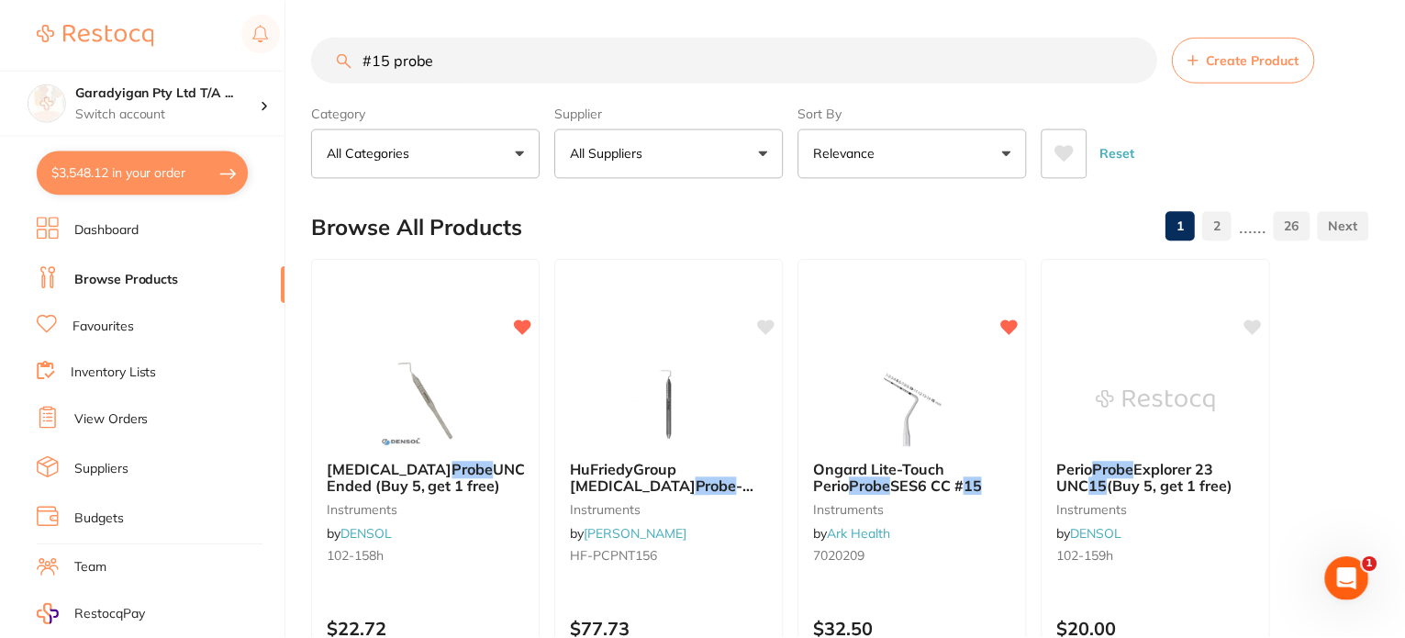
scroll to position [92, 0]
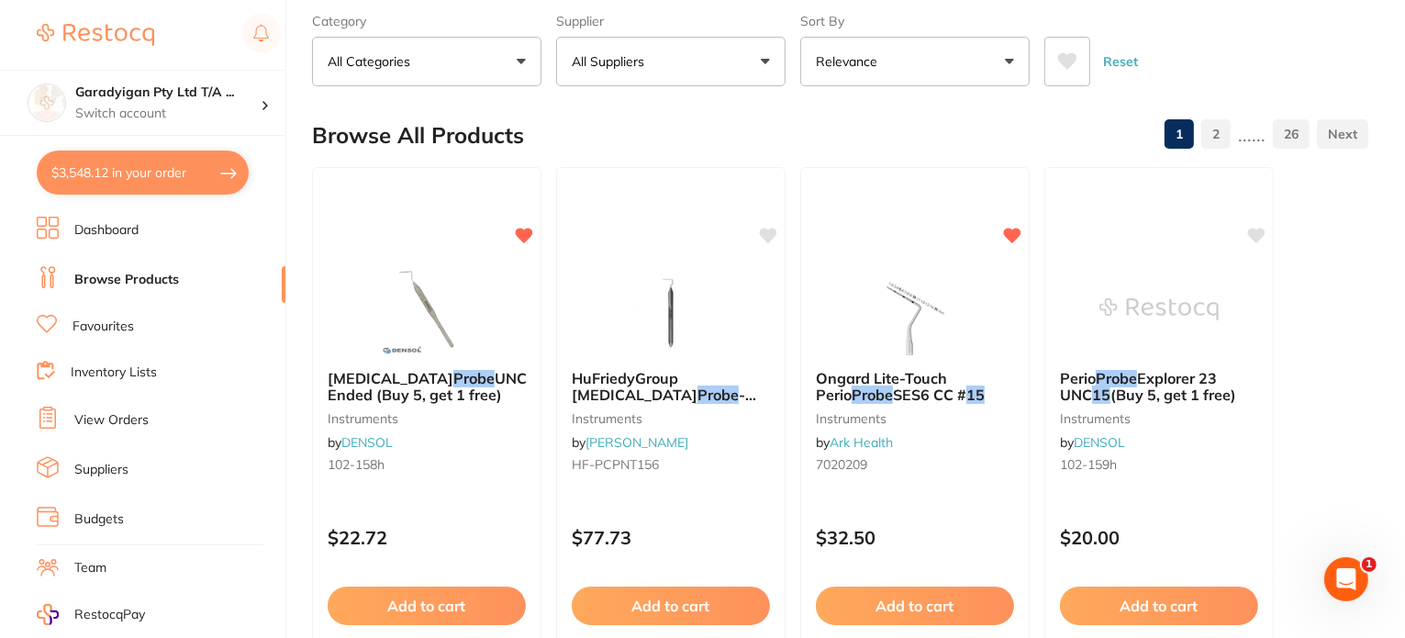
click at [436, 296] on img at bounding box center [426, 309] width 119 height 92
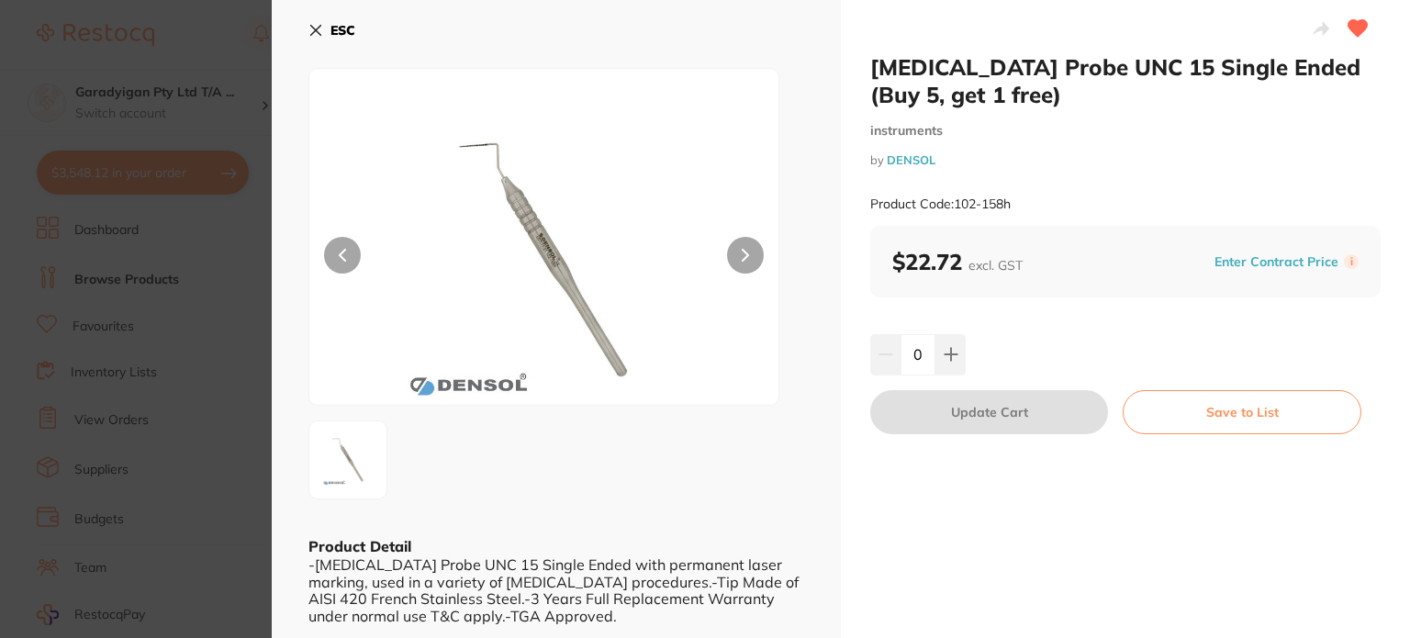
click at [317, 23] on icon at bounding box center [315, 30] width 15 height 15
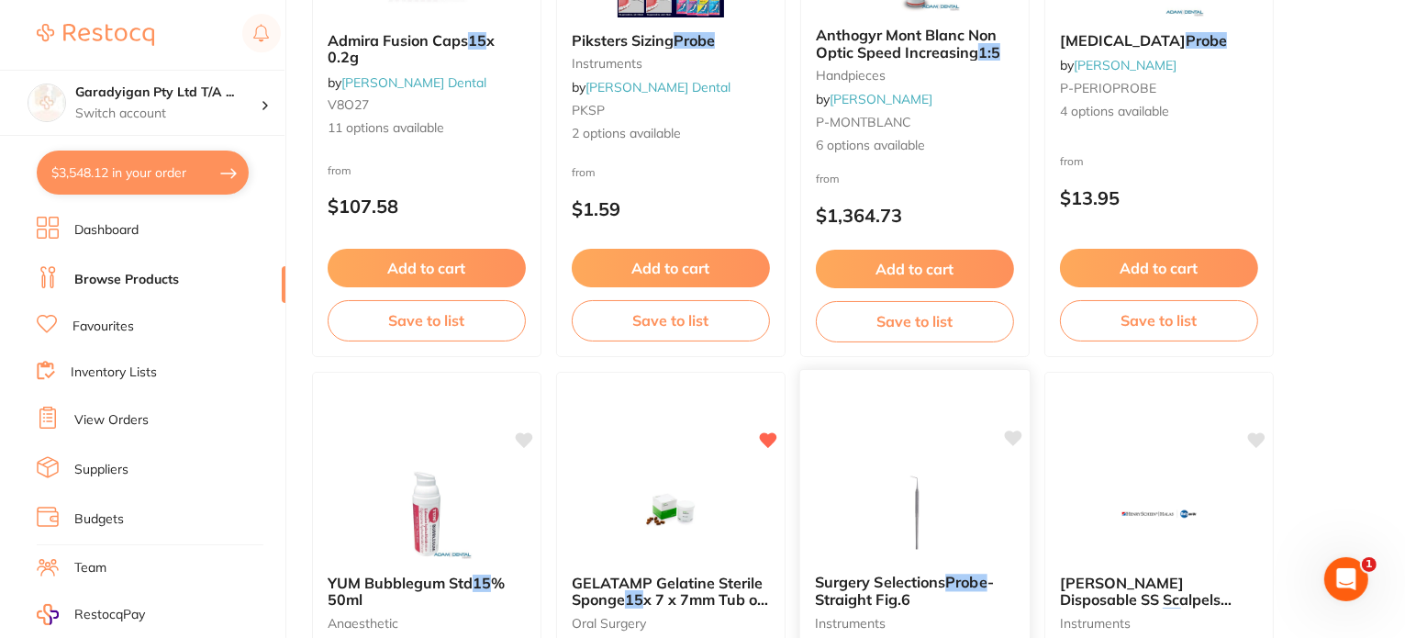
scroll to position [4681, 0]
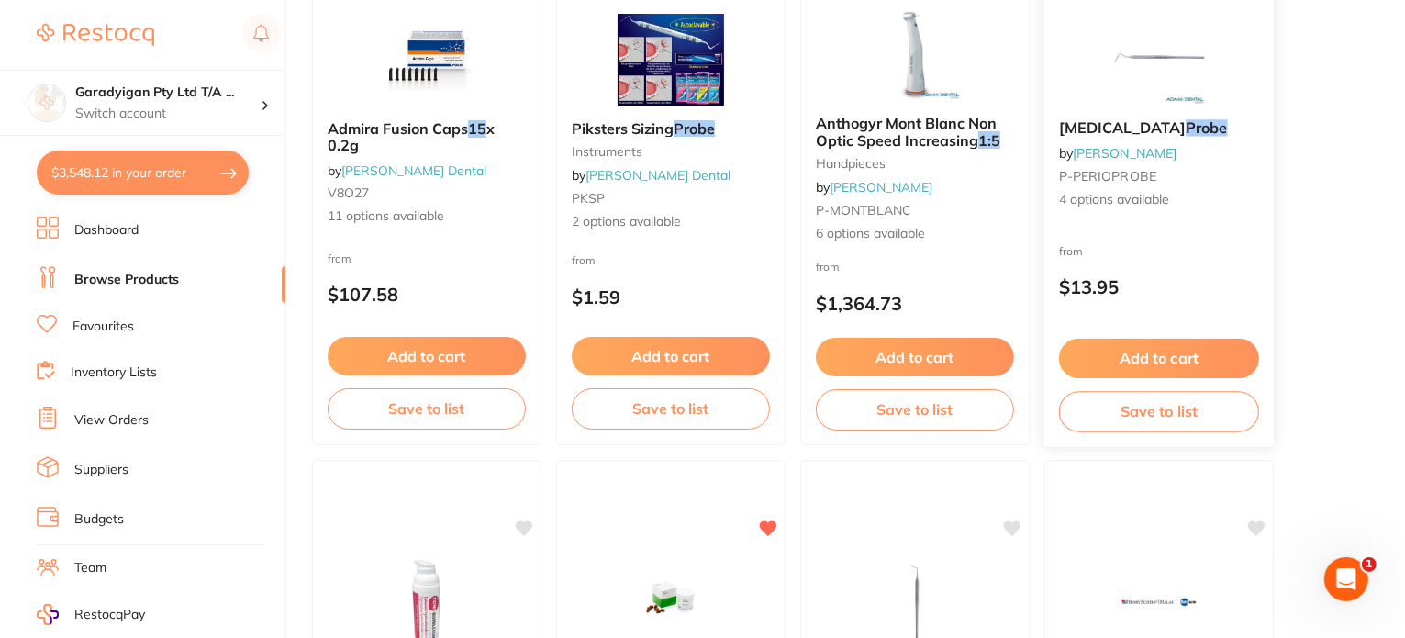
click at [1144, 54] on img at bounding box center [1159, 58] width 120 height 93
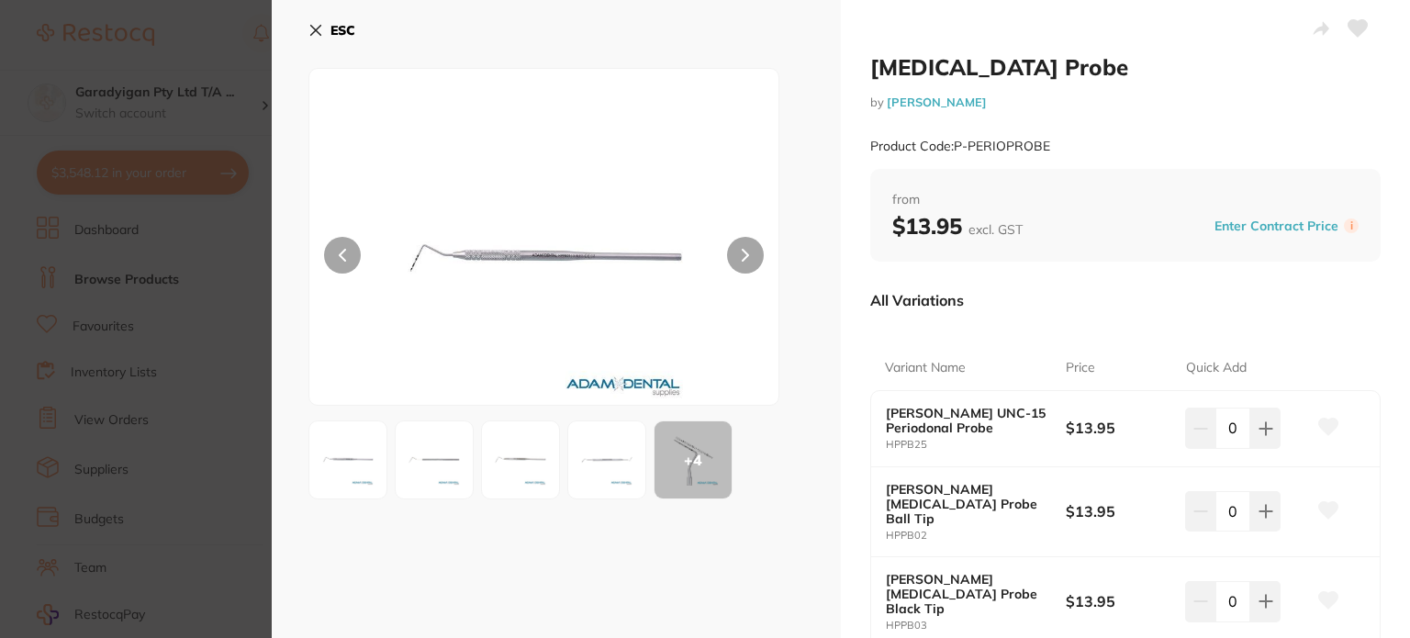
click at [339, 458] on img at bounding box center [348, 460] width 66 height 66
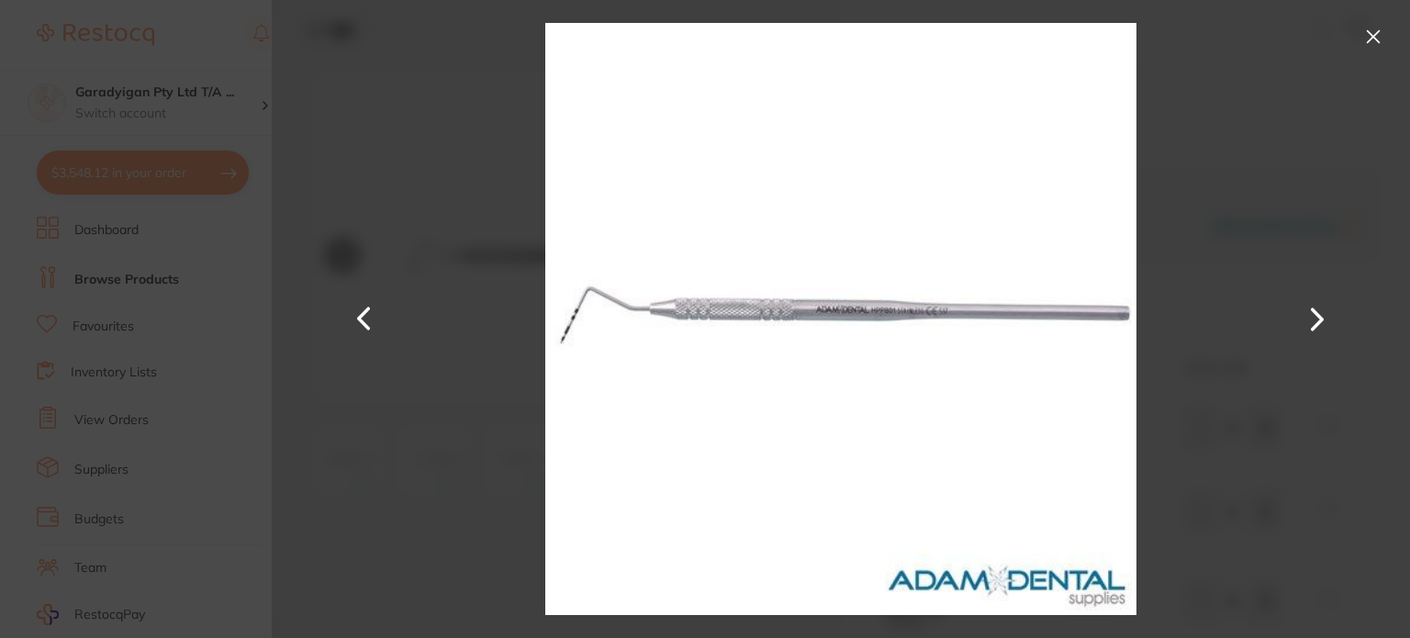
click at [1325, 316] on button at bounding box center [1317, 319] width 44 height 319
click at [1322, 318] on button at bounding box center [1317, 319] width 44 height 319
click at [1321, 318] on button at bounding box center [1317, 319] width 44 height 319
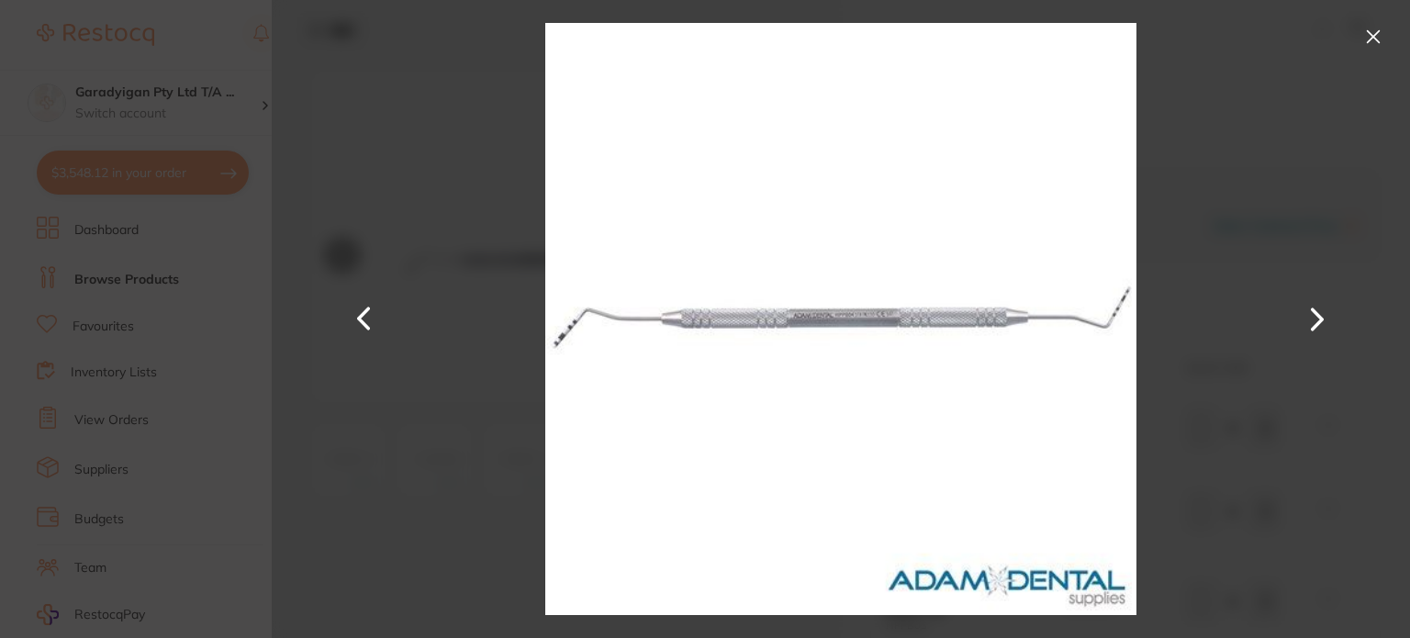
click at [1321, 323] on button at bounding box center [1317, 319] width 44 height 319
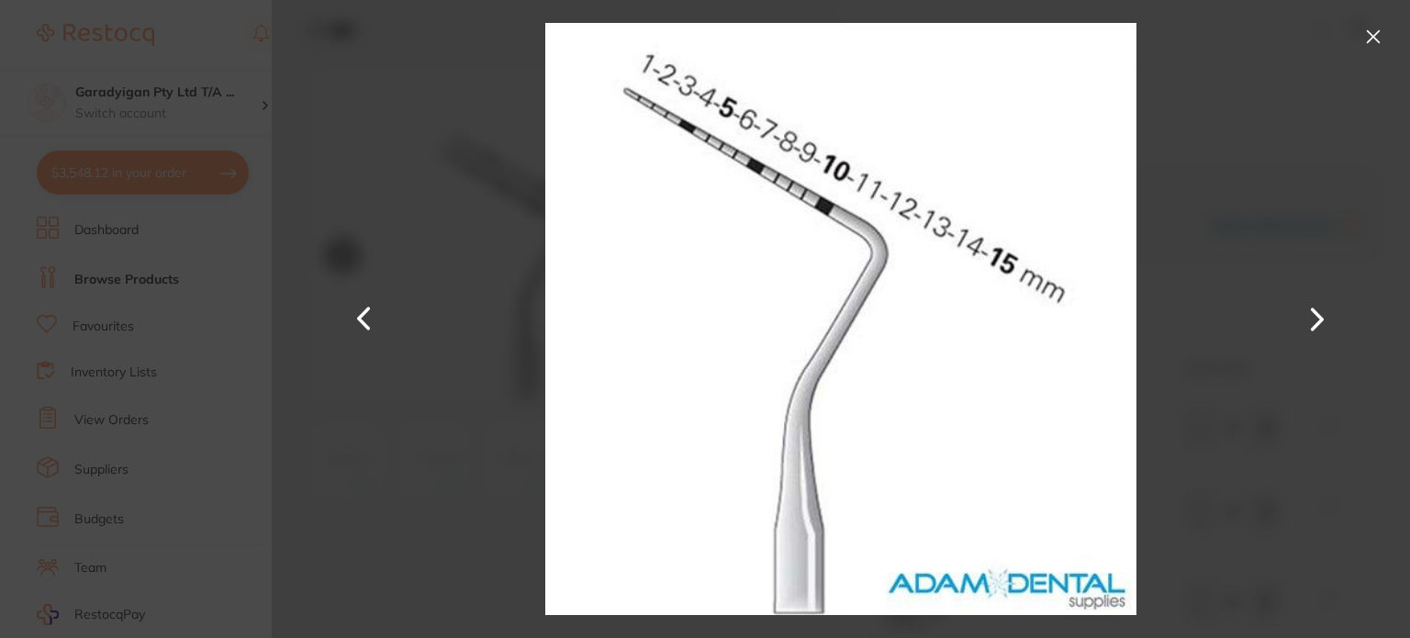
click at [1321, 323] on button at bounding box center [1317, 319] width 44 height 319
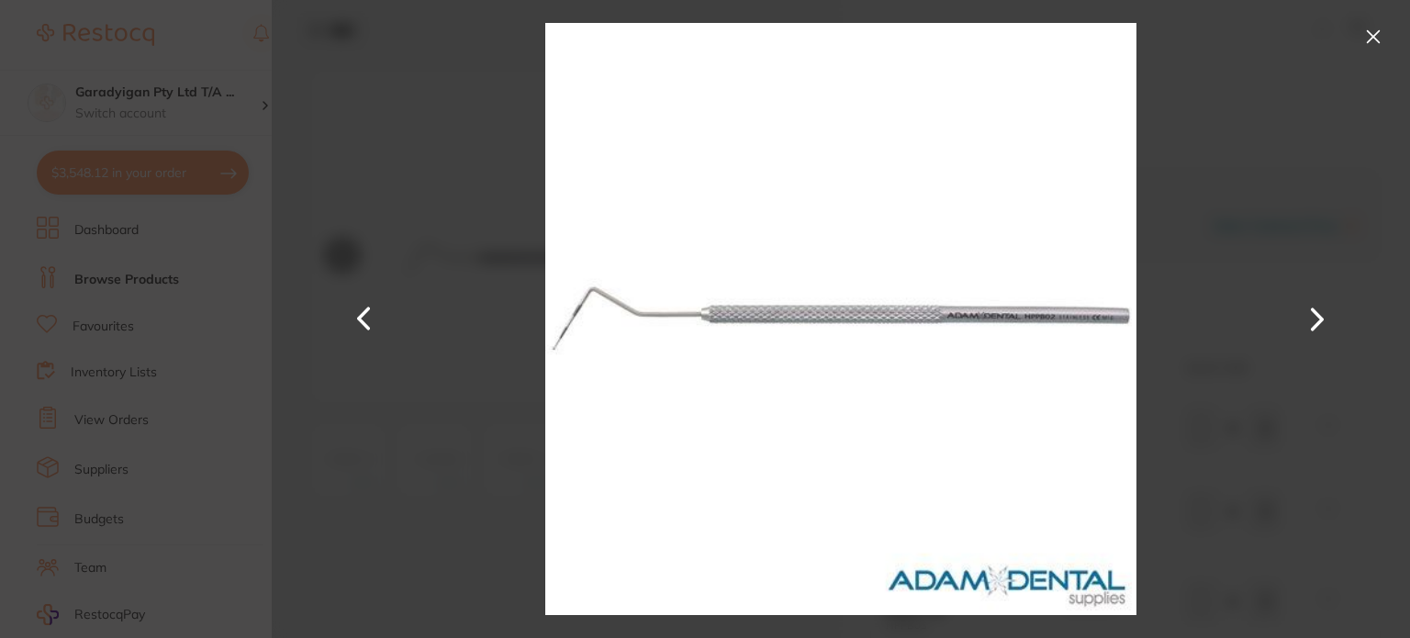
click at [1369, 28] on button at bounding box center [1372, 36] width 29 height 29
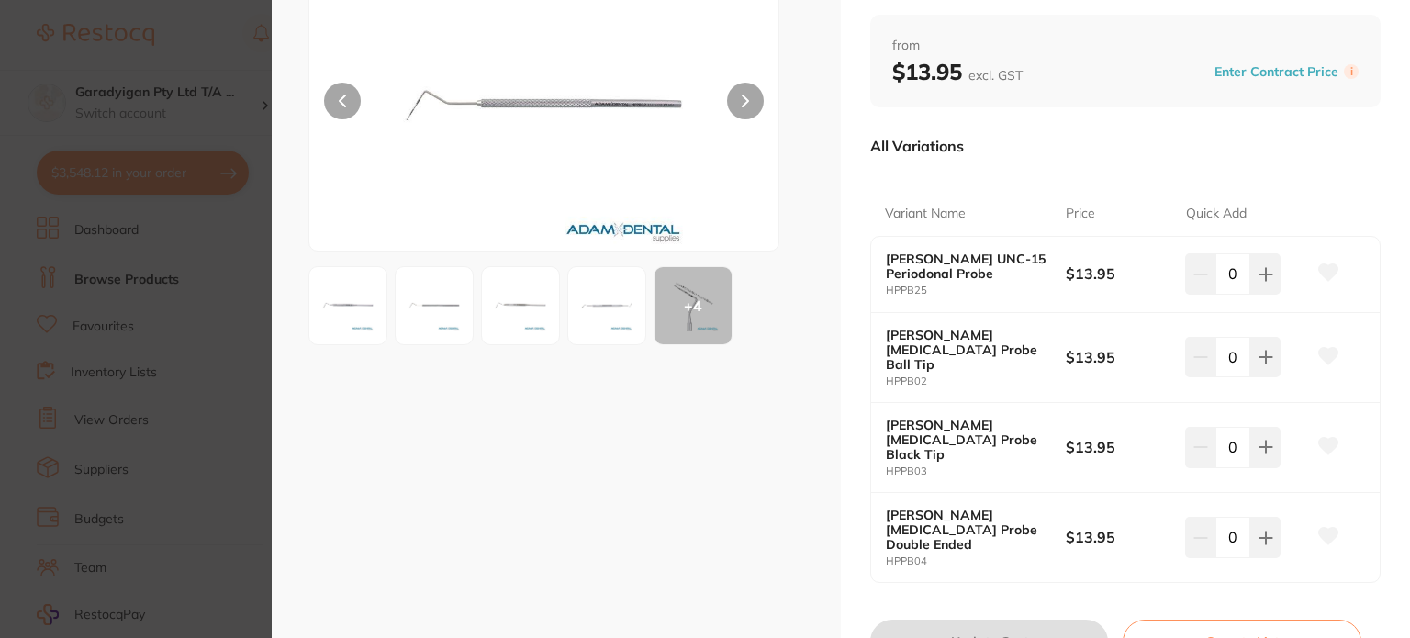
scroll to position [202, 0]
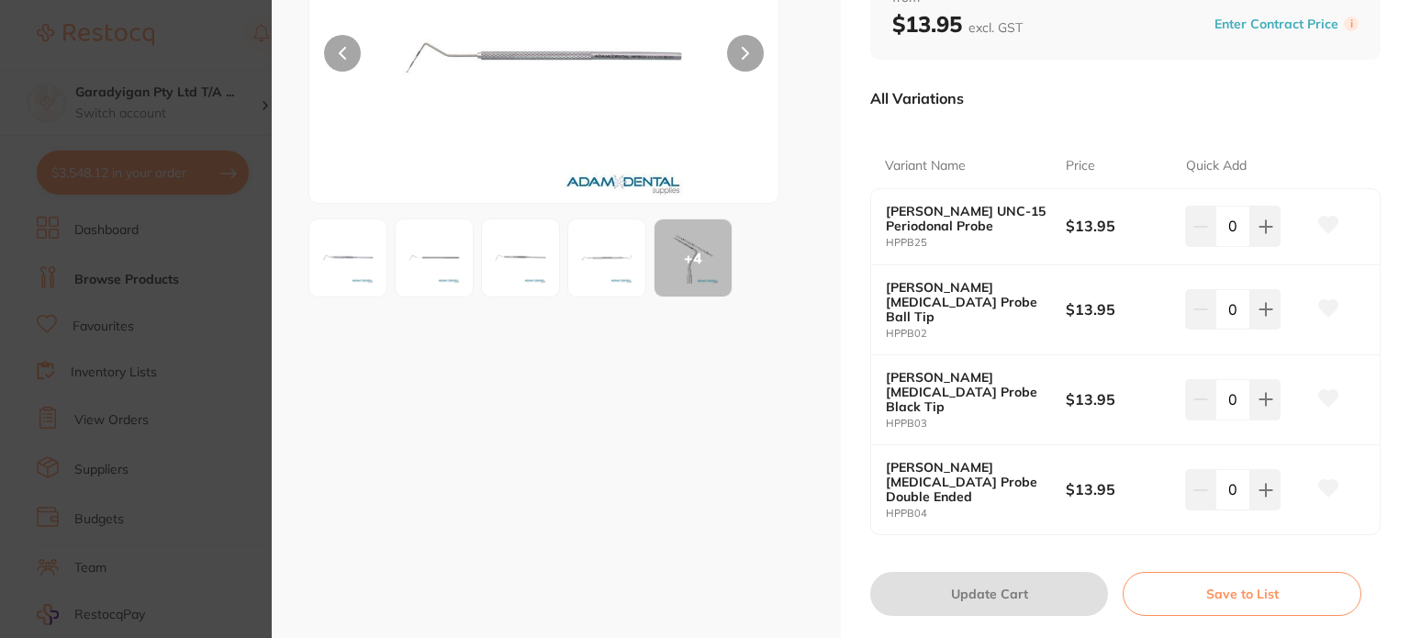
click at [360, 266] on img at bounding box center [348, 258] width 66 height 66
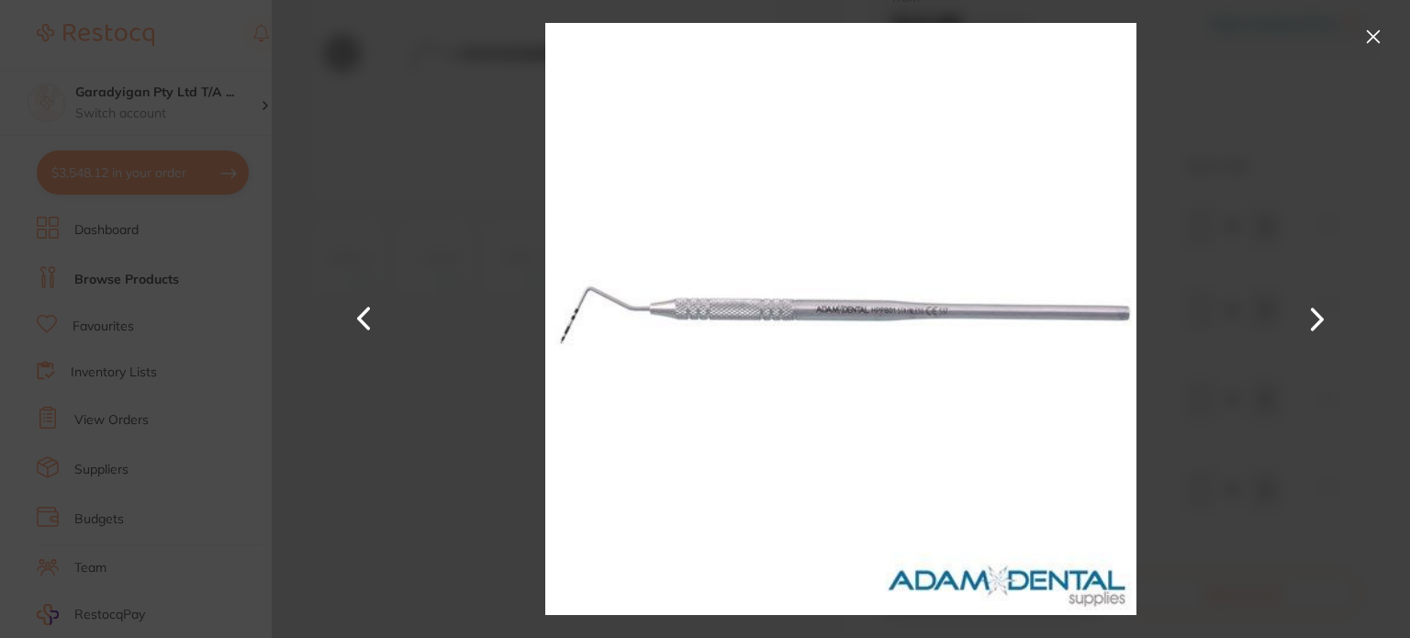
click at [1379, 39] on button at bounding box center [1372, 36] width 29 height 29
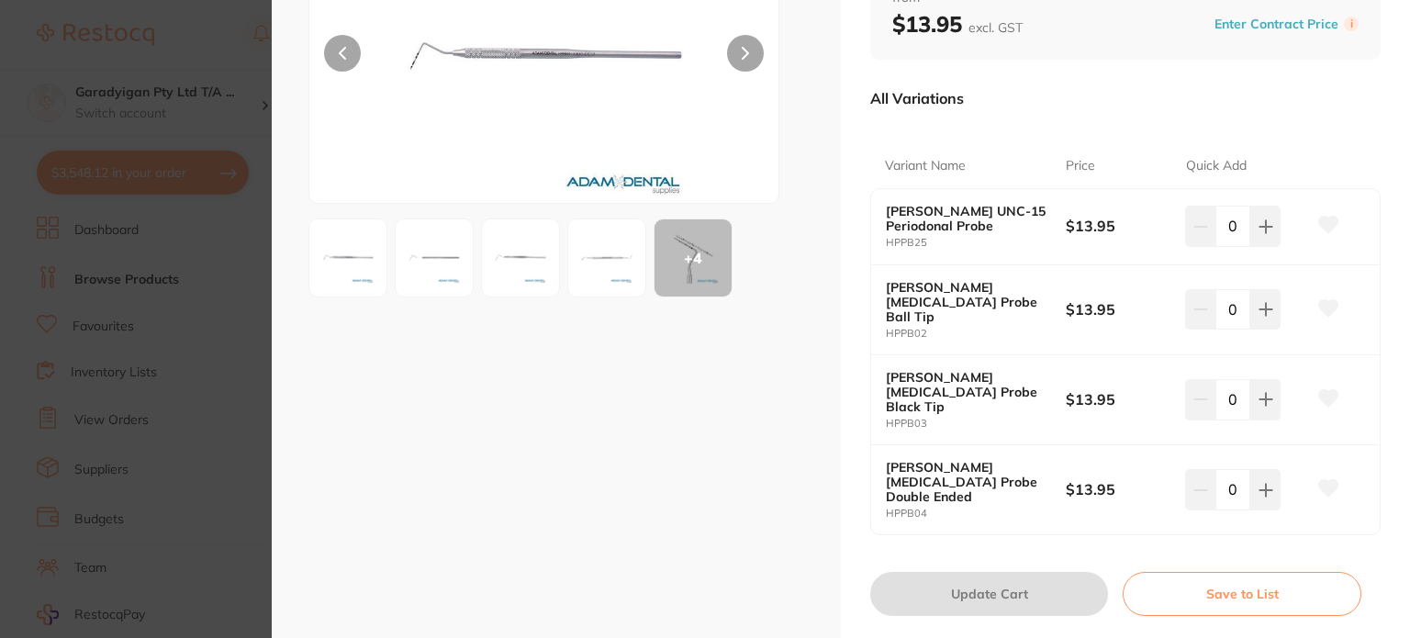
click at [743, 269] on div "+ 4" at bounding box center [556, 257] width 496 height 79
click at [709, 269] on div "+ 4" at bounding box center [692, 257] width 77 height 77
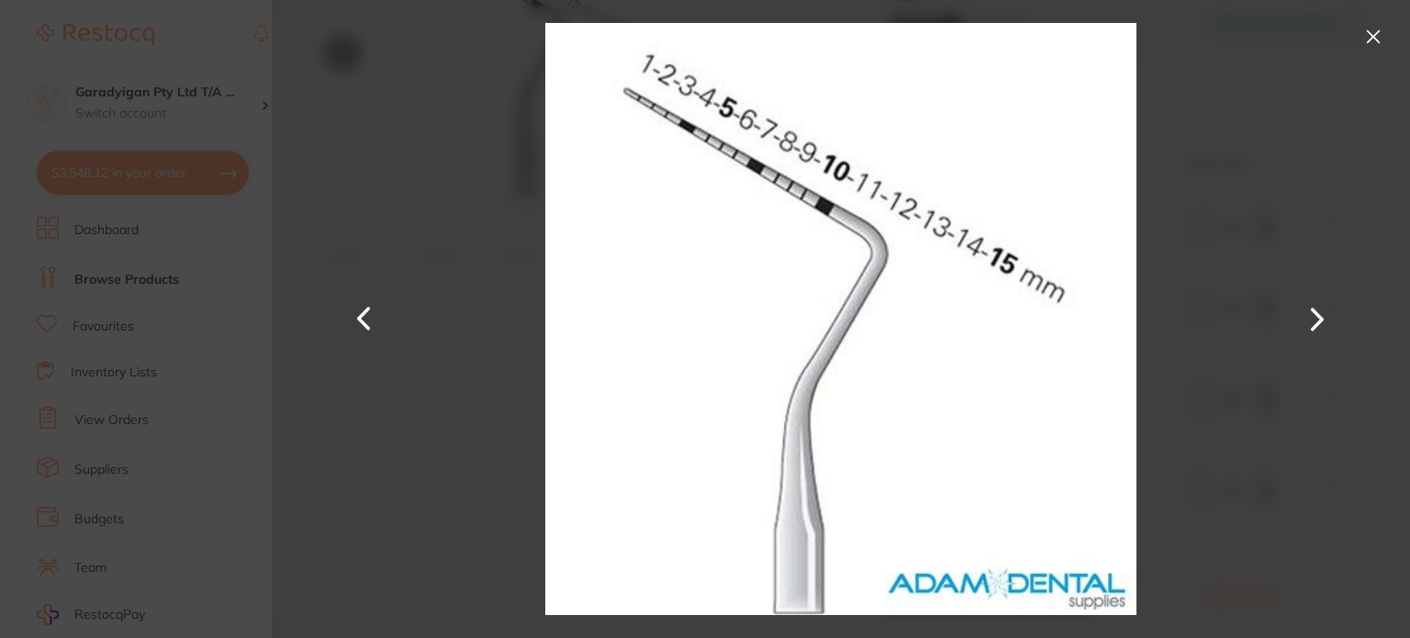
click at [1382, 39] on button at bounding box center [1372, 36] width 29 height 29
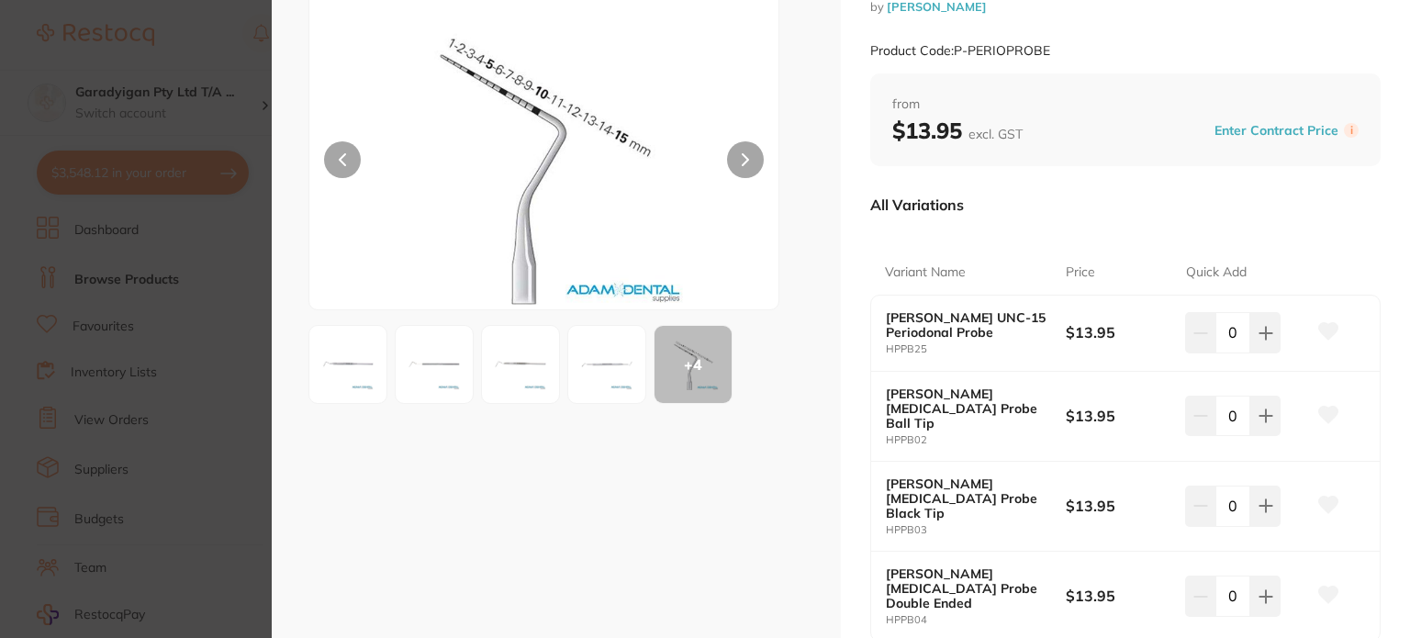
scroll to position [18, 0]
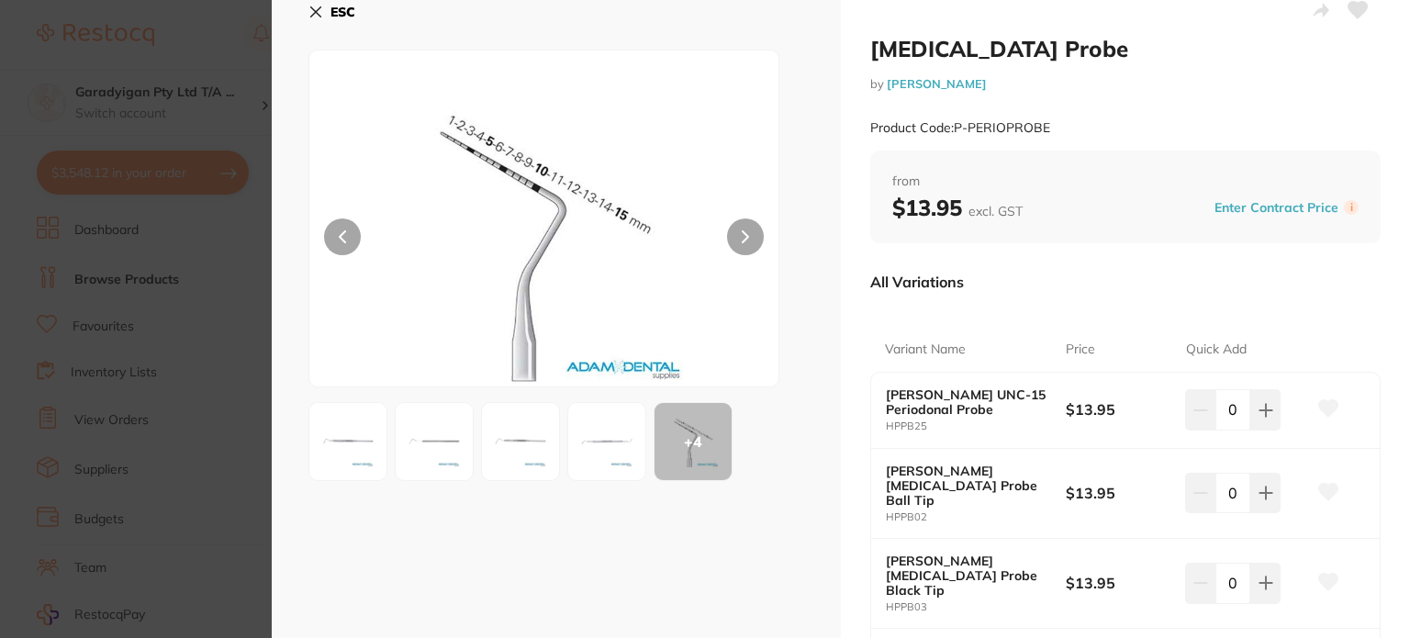
click at [584, 464] on img at bounding box center [607, 441] width 66 height 66
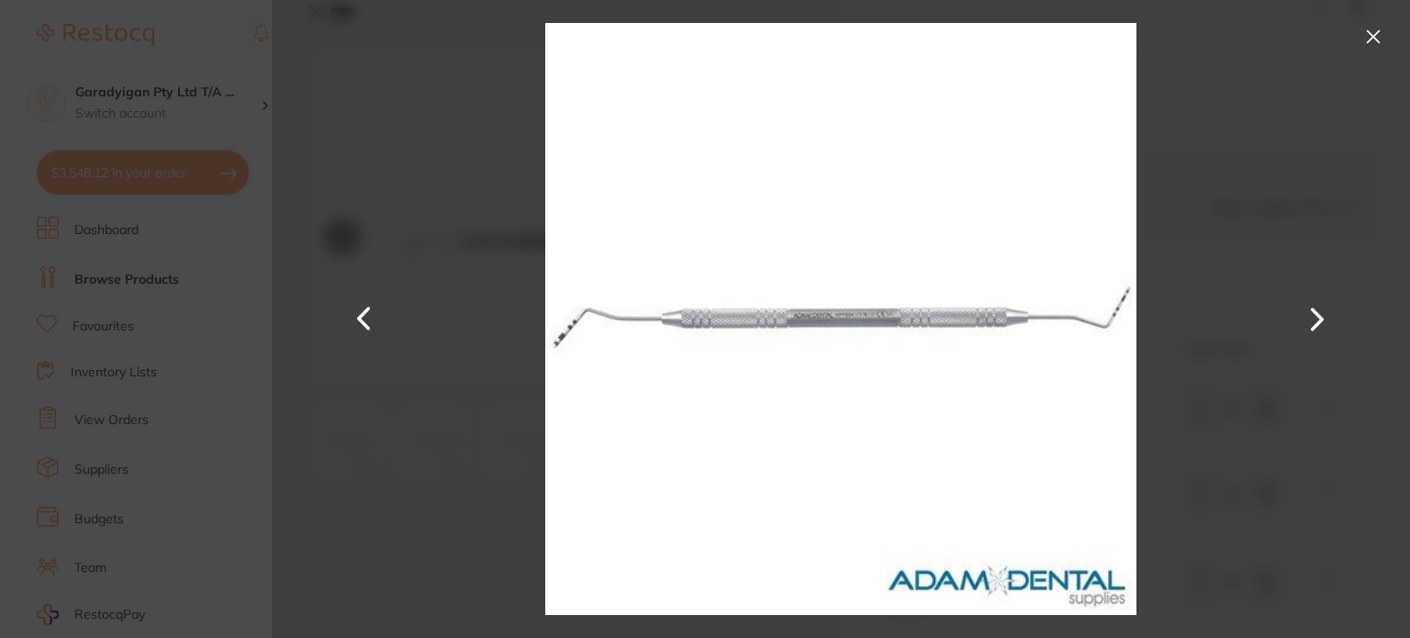
drag, startPoint x: 1379, startPoint y: 34, endPoint x: 1323, endPoint y: 100, distance: 86.6
click at [1379, 36] on button at bounding box center [1372, 36] width 29 height 29
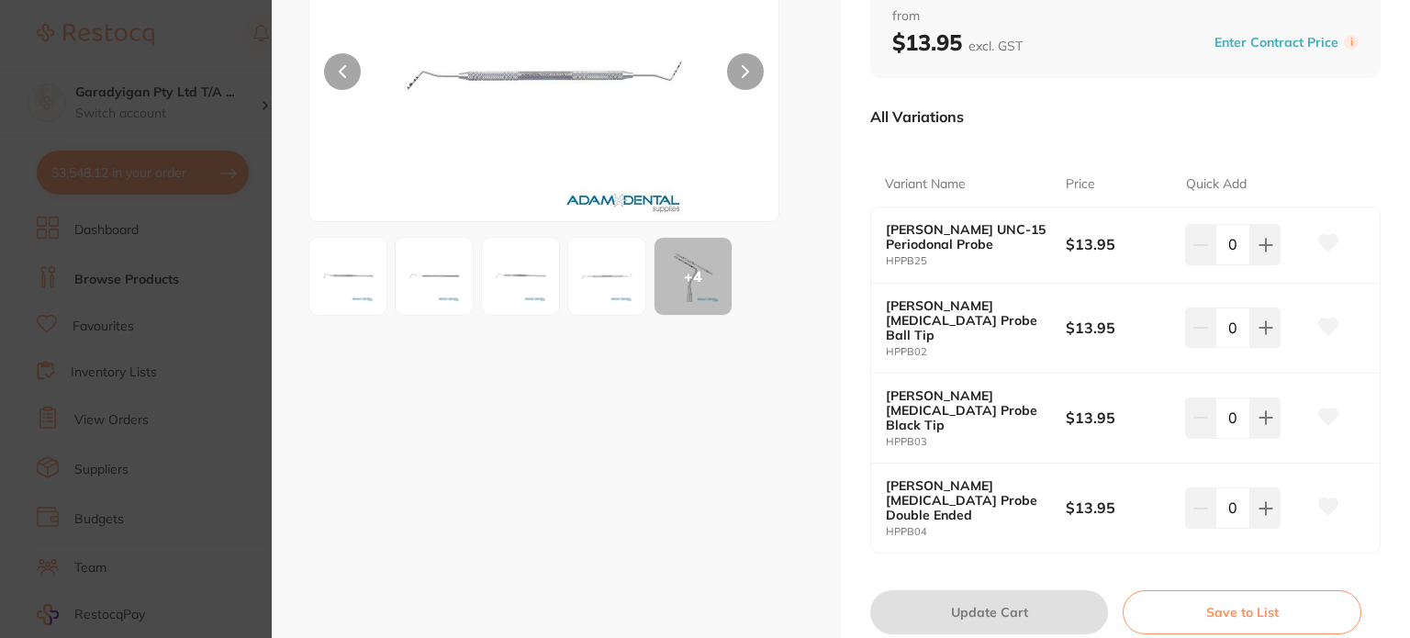
scroll to position [202, 0]
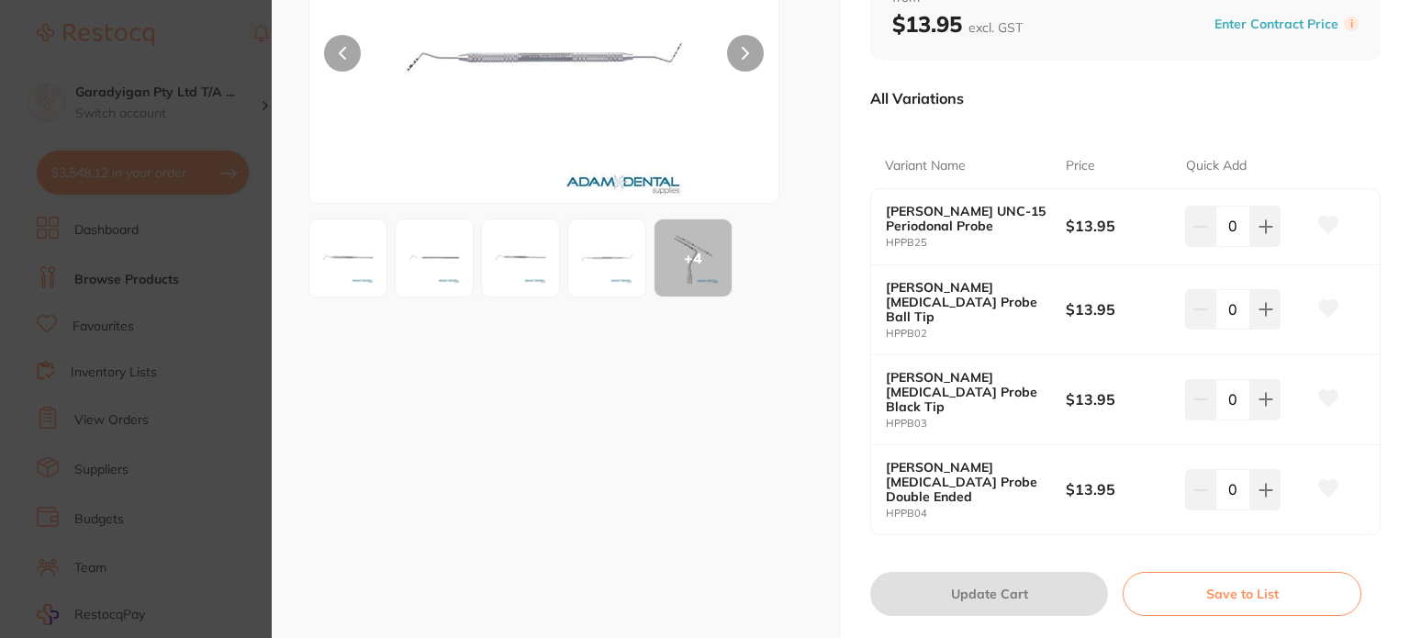
click at [352, 256] on img at bounding box center [348, 258] width 66 height 66
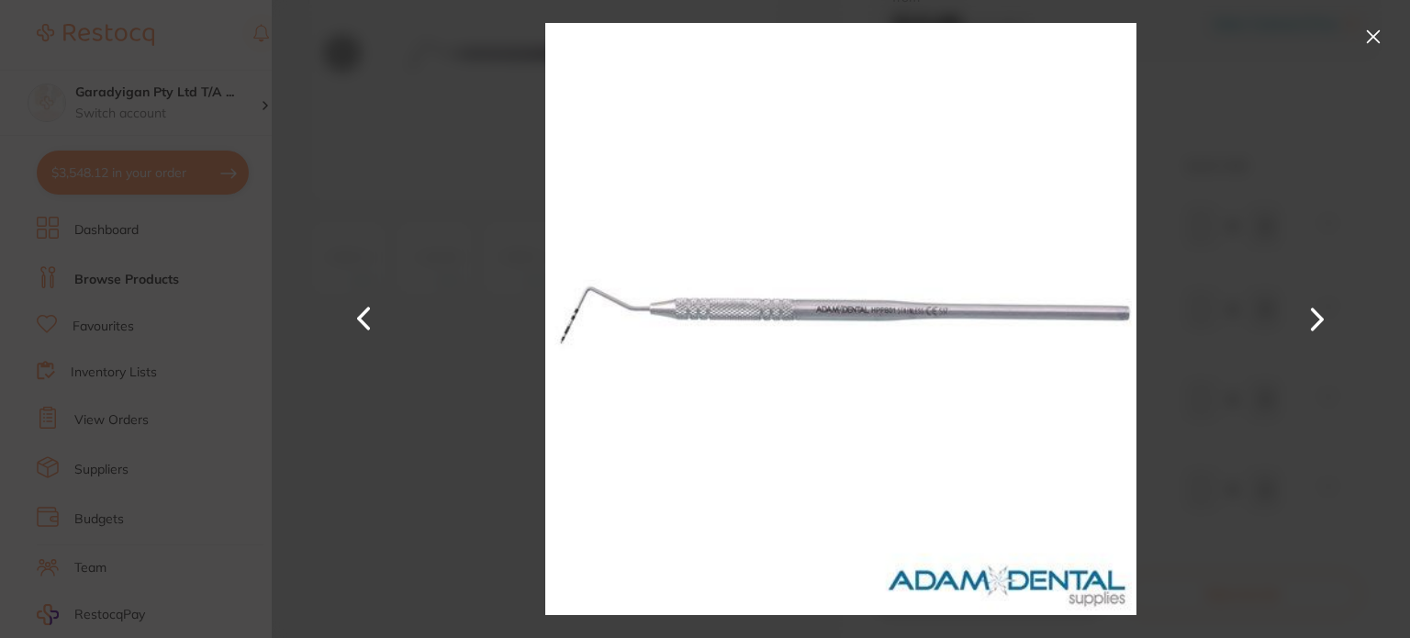
click at [1382, 35] on button at bounding box center [1372, 36] width 29 height 29
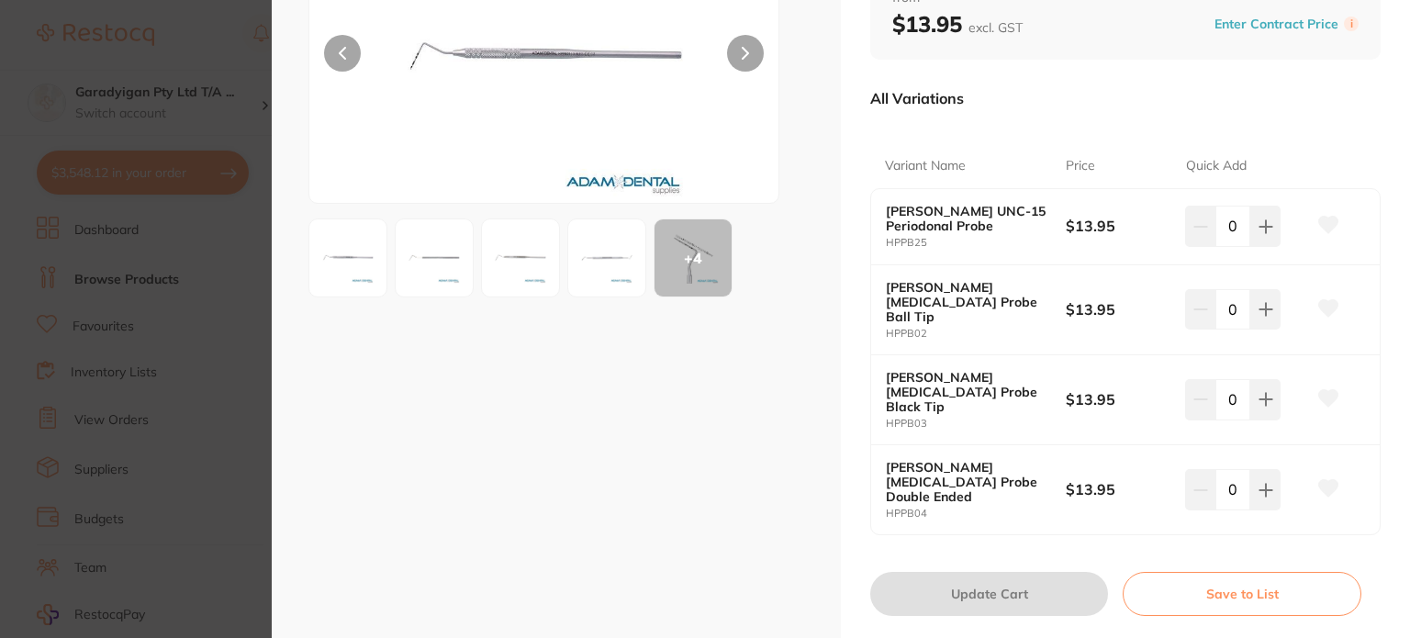
click at [669, 267] on div "+ 4" at bounding box center [692, 257] width 77 height 77
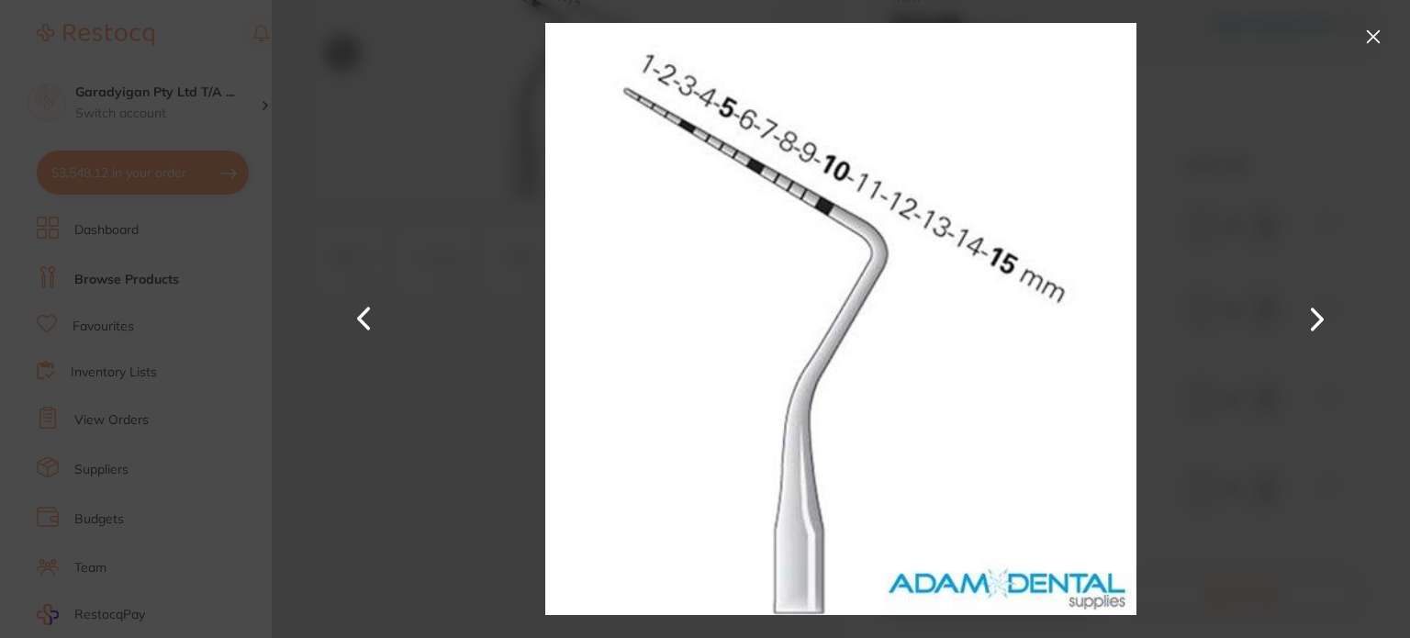
click at [1362, 29] on button at bounding box center [1372, 36] width 29 height 29
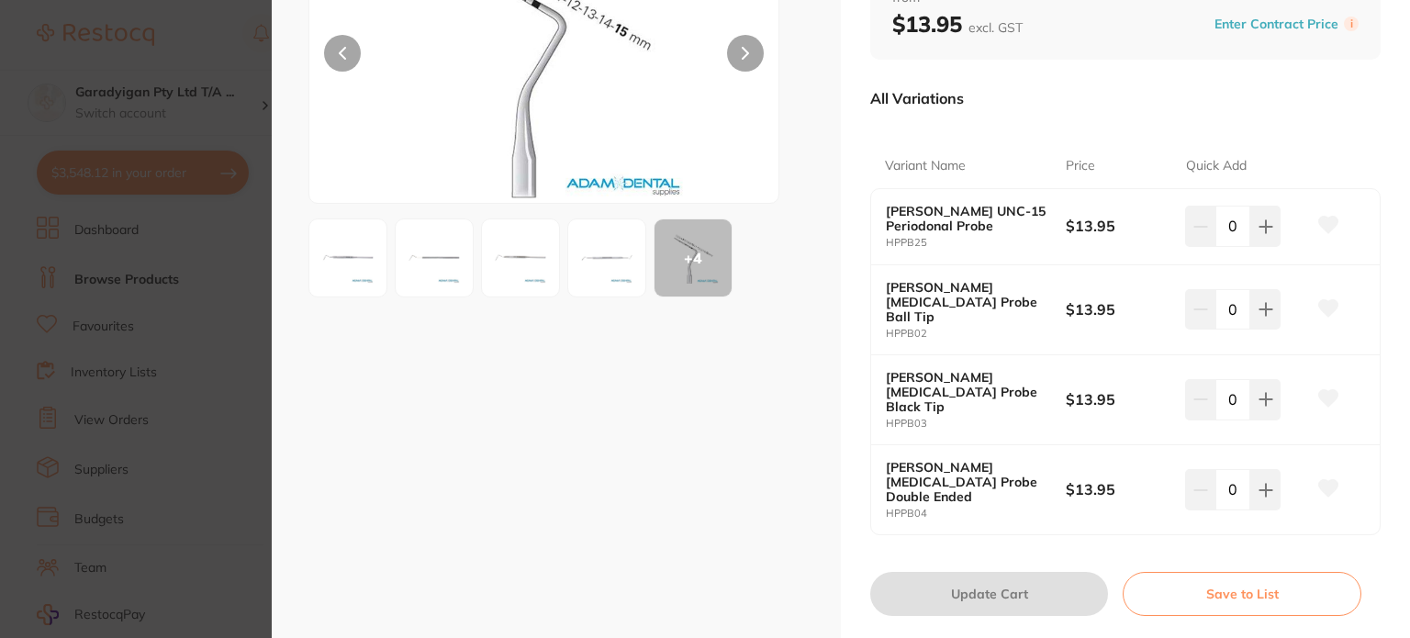
click at [330, 256] on img at bounding box center [348, 258] width 66 height 66
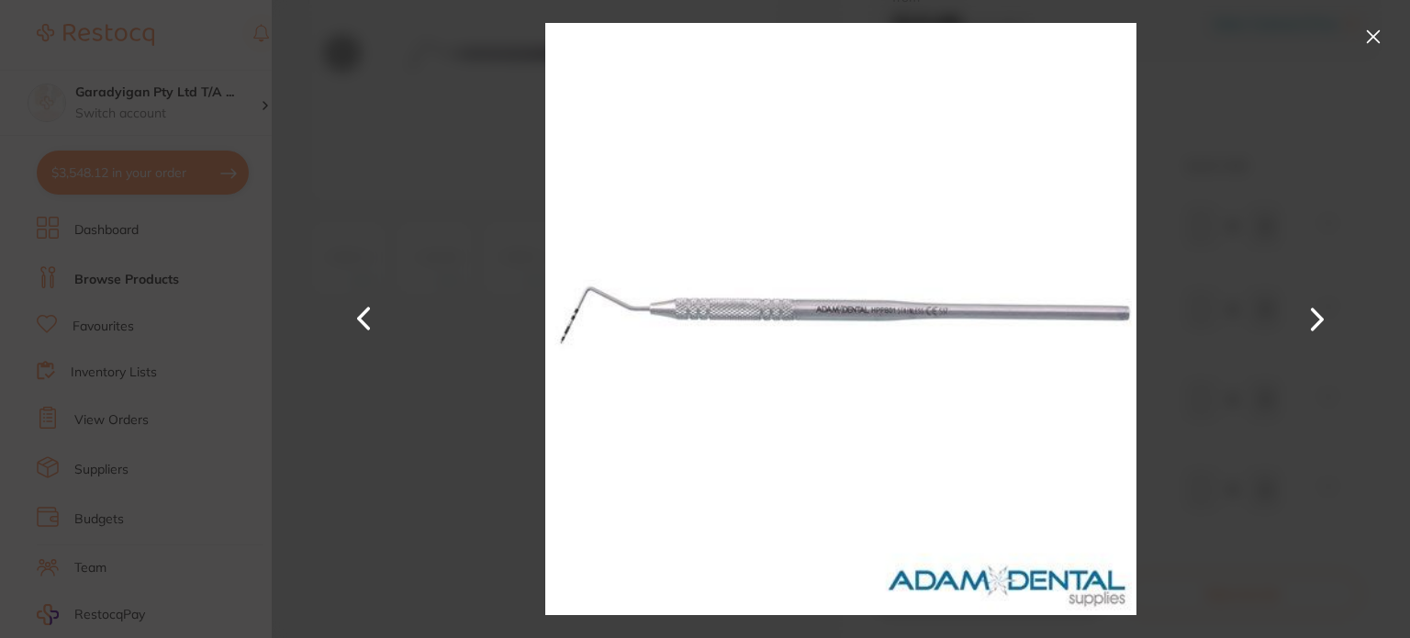
drag, startPoint x: 1380, startPoint y: 43, endPoint x: 1380, endPoint y: 32, distance: 11.0
click at [1380, 43] on button at bounding box center [1372, 36] width 29 height 29
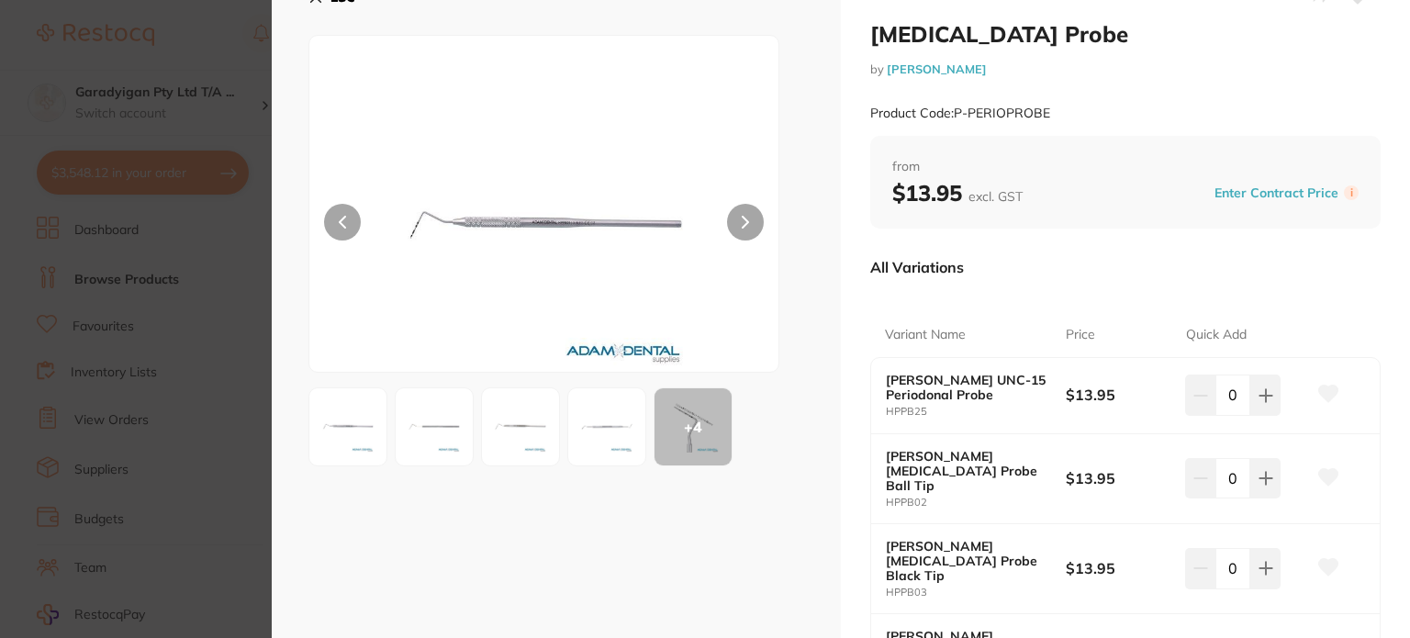
scroll to position [0, 0]
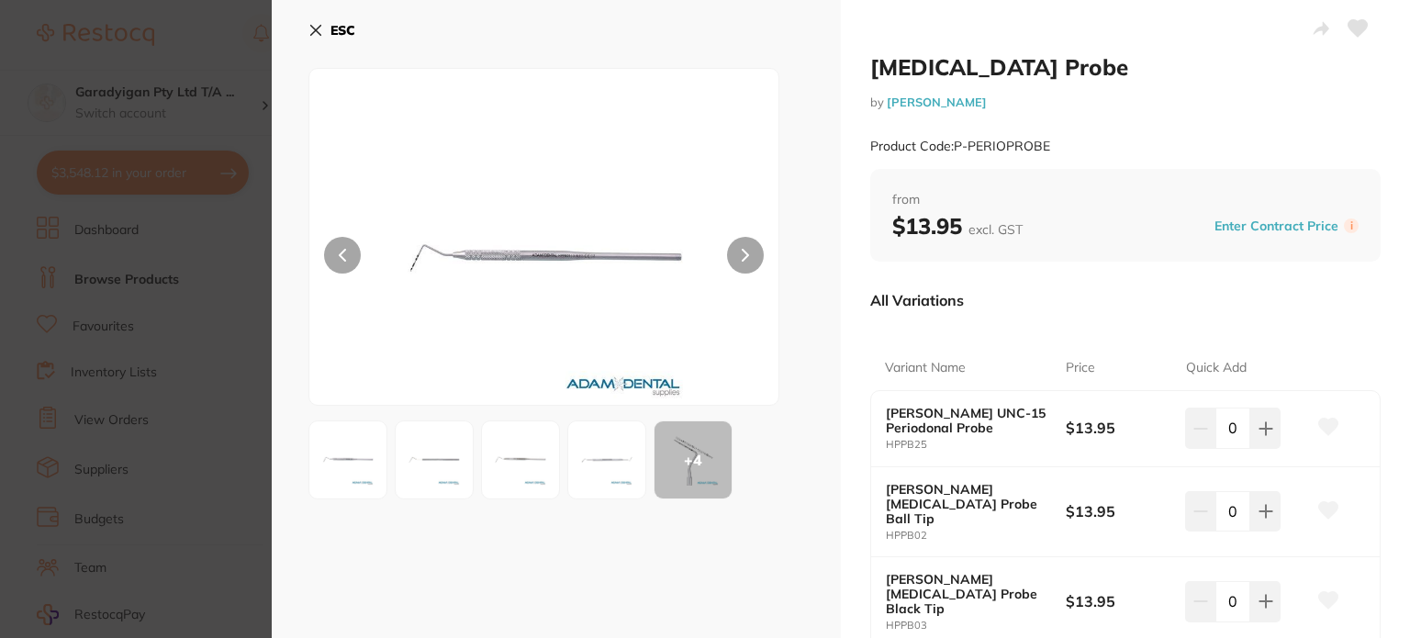
drag, startPoint x: 305, startPoint y: 22, endPoint x: 296, endPoint y: 23, distance: 9.2
click at [301, 22] on div "ESC + 4" at bounding box center [556, 434] width 569 height 869
click at [317, 31] on icon at bounding box center [316, 31] width 10 height 10
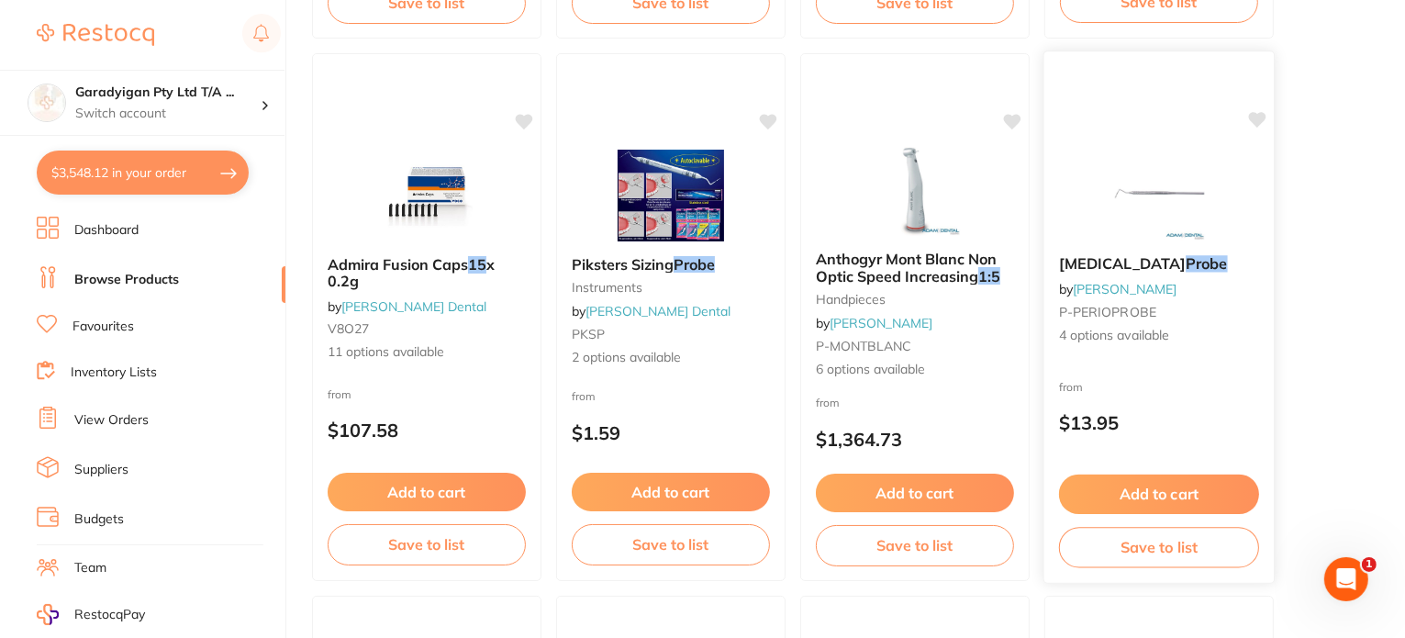
scroll to position [4497, 0]
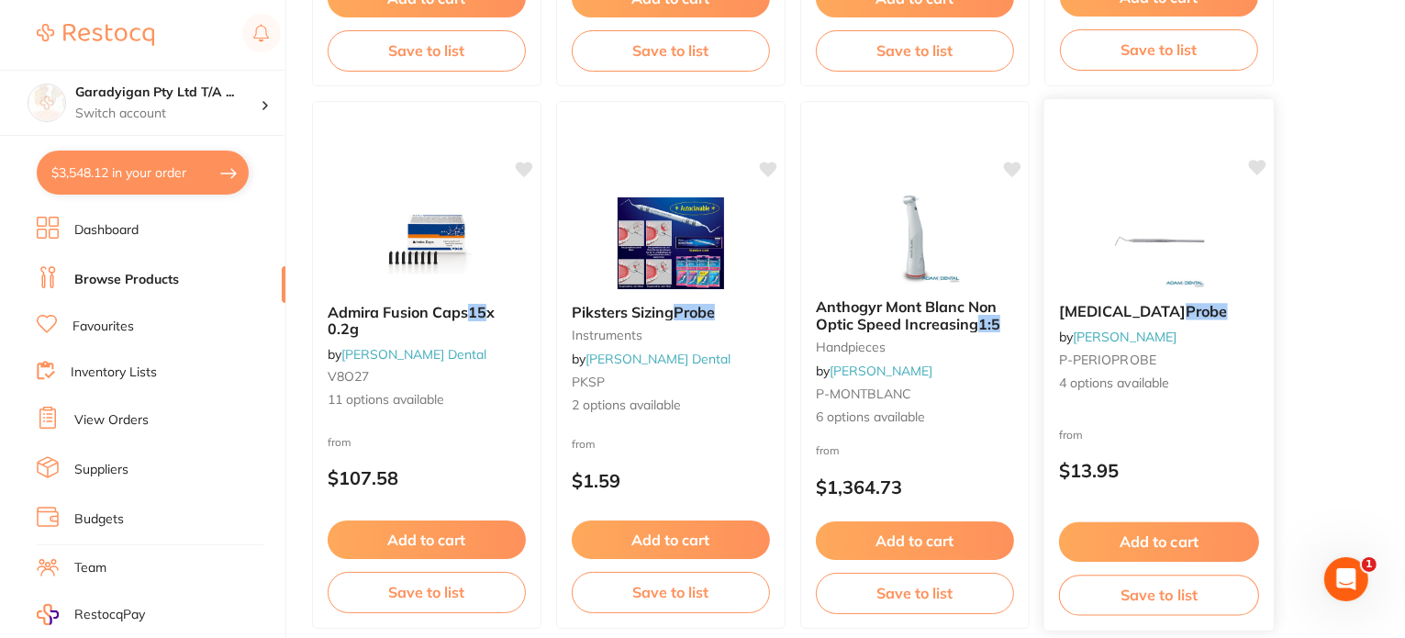
drag, startPoint x: 1263, startPoint y: 165, endPoint x: 1234, endPoint y: 172, distance: 30.1
click at [1260, 162] on icon at bounding box center [1257, 168] width 17 height 16
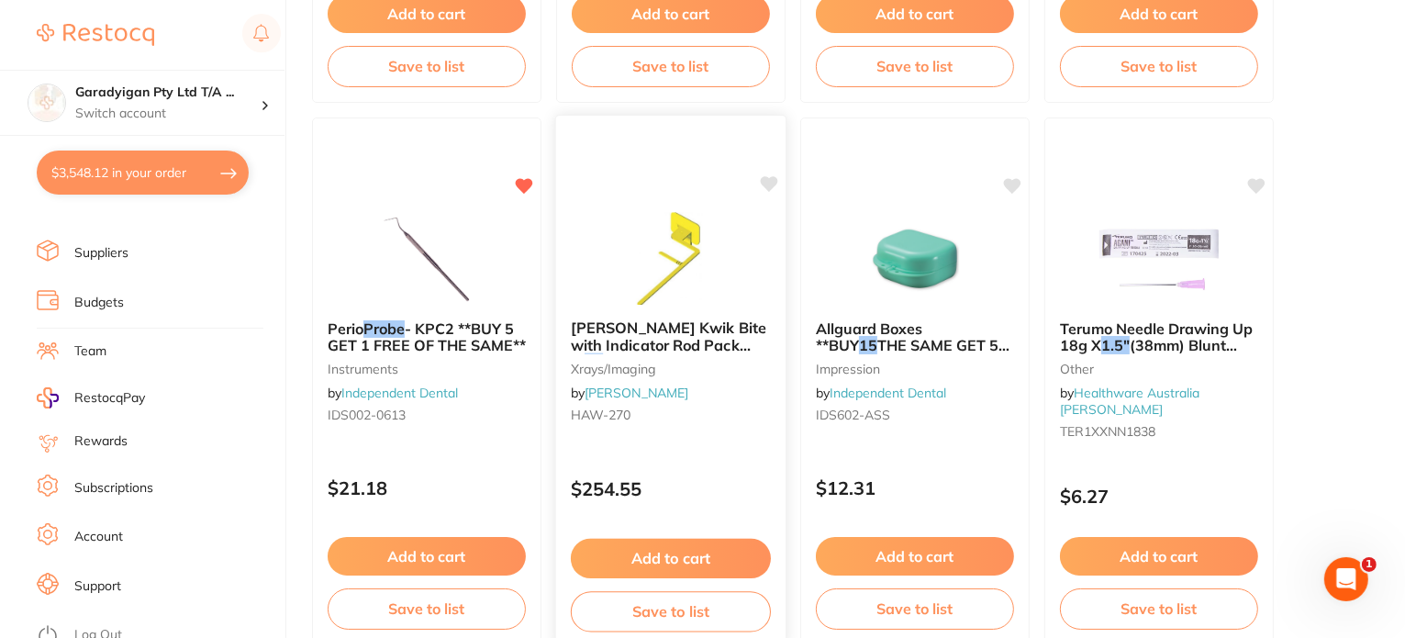
scroll to position [5599, 0]
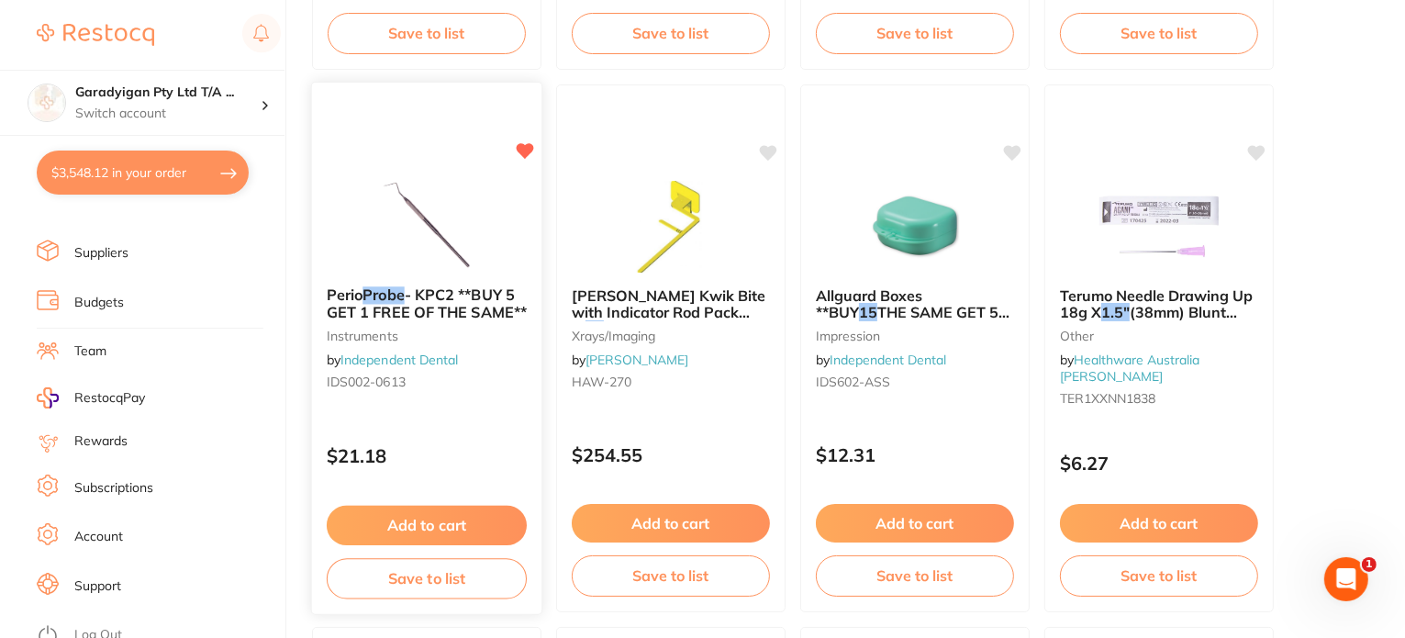
click at [419, 218] on img at bounding box center [426, 225] width 120 height 93
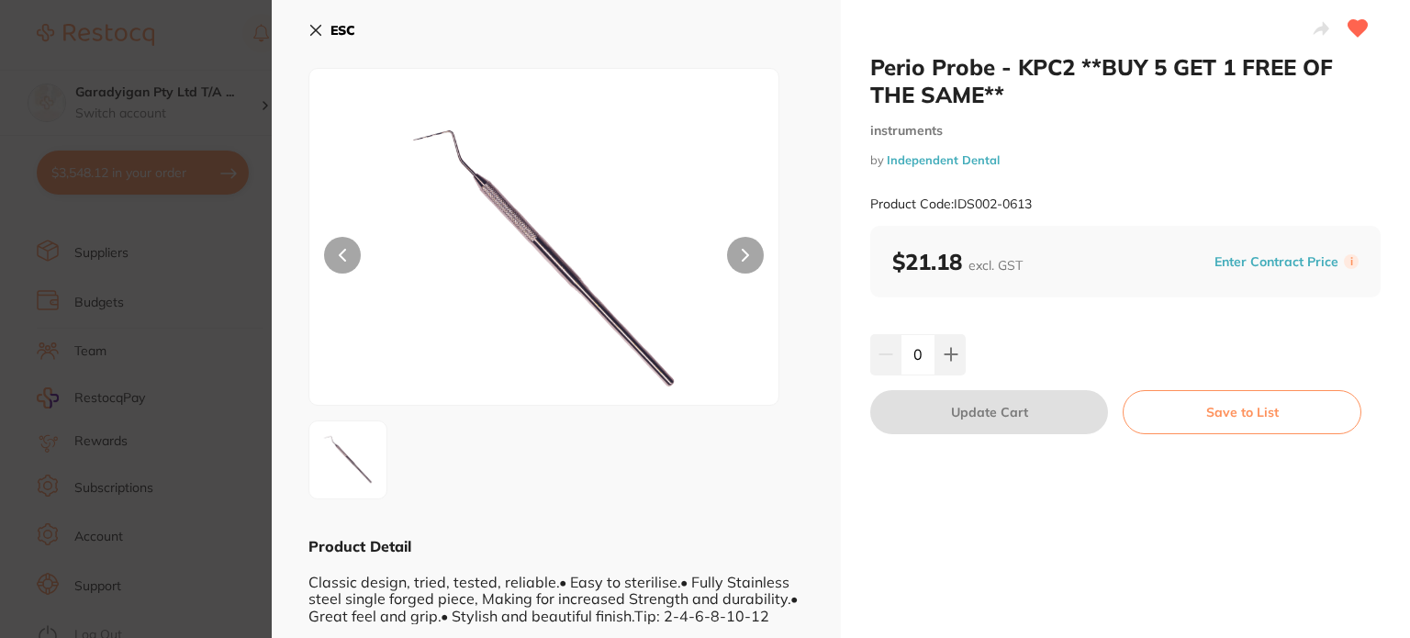
drag, startPoint x: 319, startPoint y: 32, endPoint x: 481, endPoint y: 3, distance: 164.2
click at [323, 30] on button "ESC" at bounding box center [331, 30] width 47 height 31
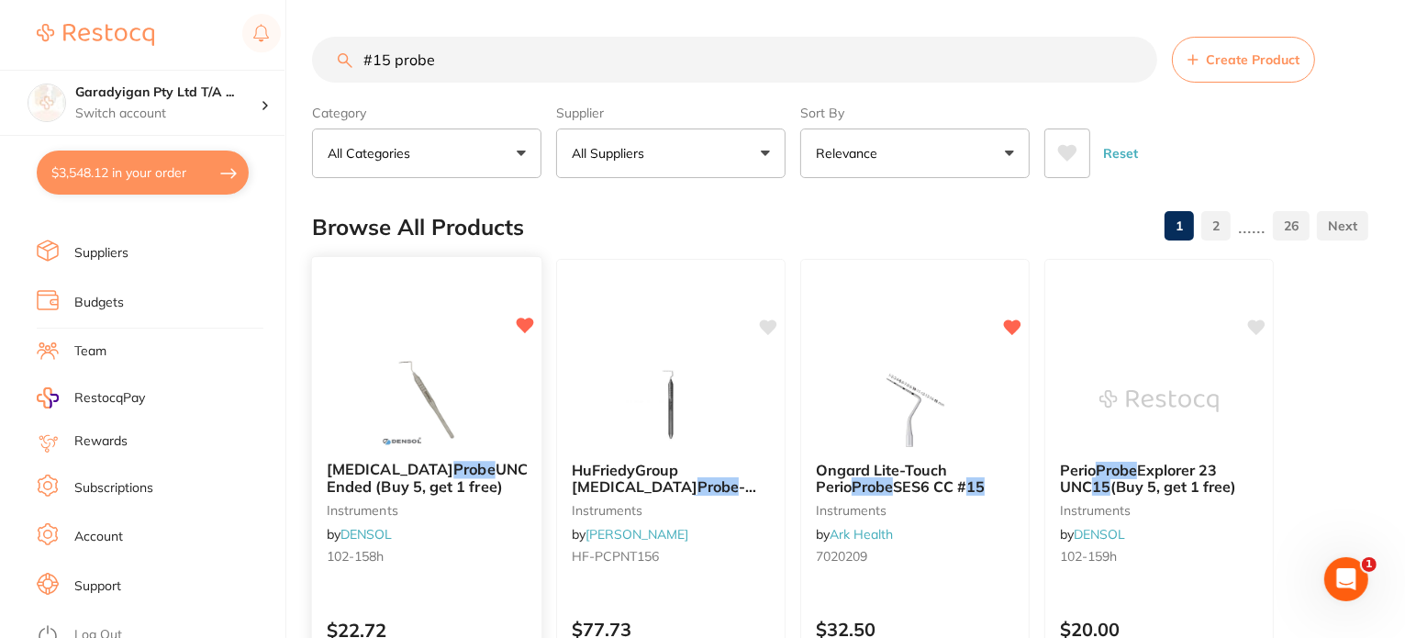
click at [433, 400] on img at bounding box center [426, 399] width 120 height 93
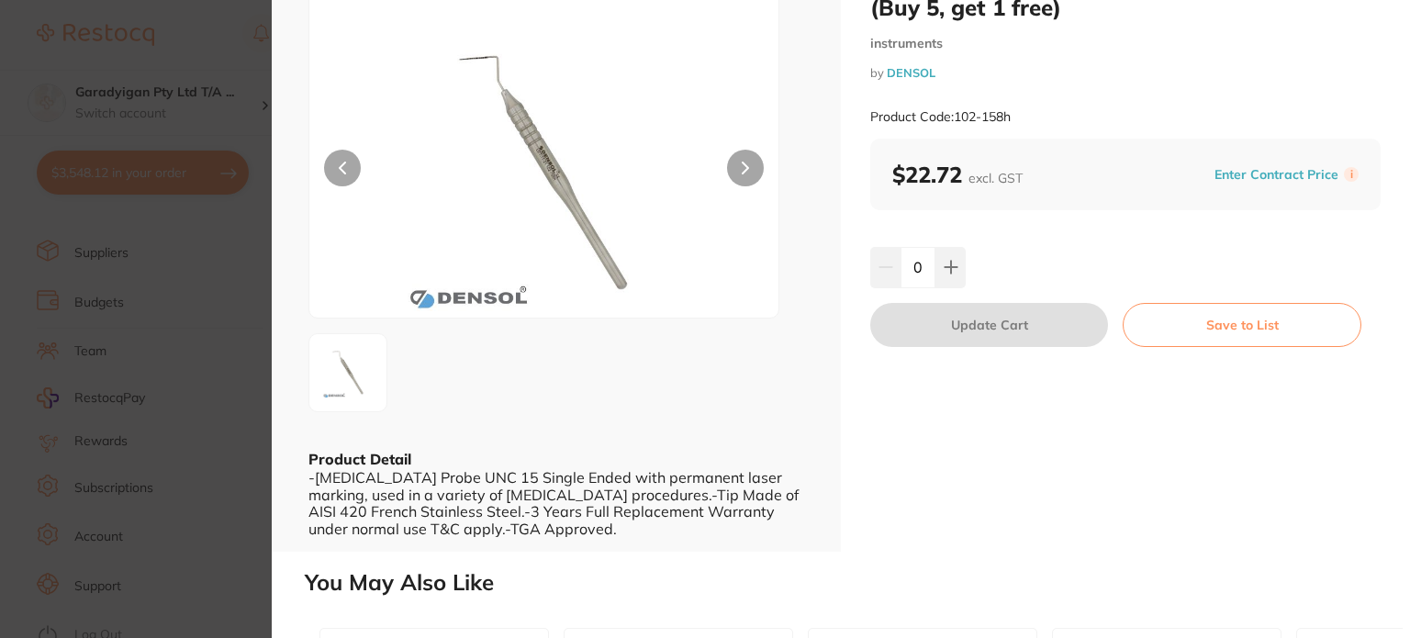
scroll to position [92, 0]
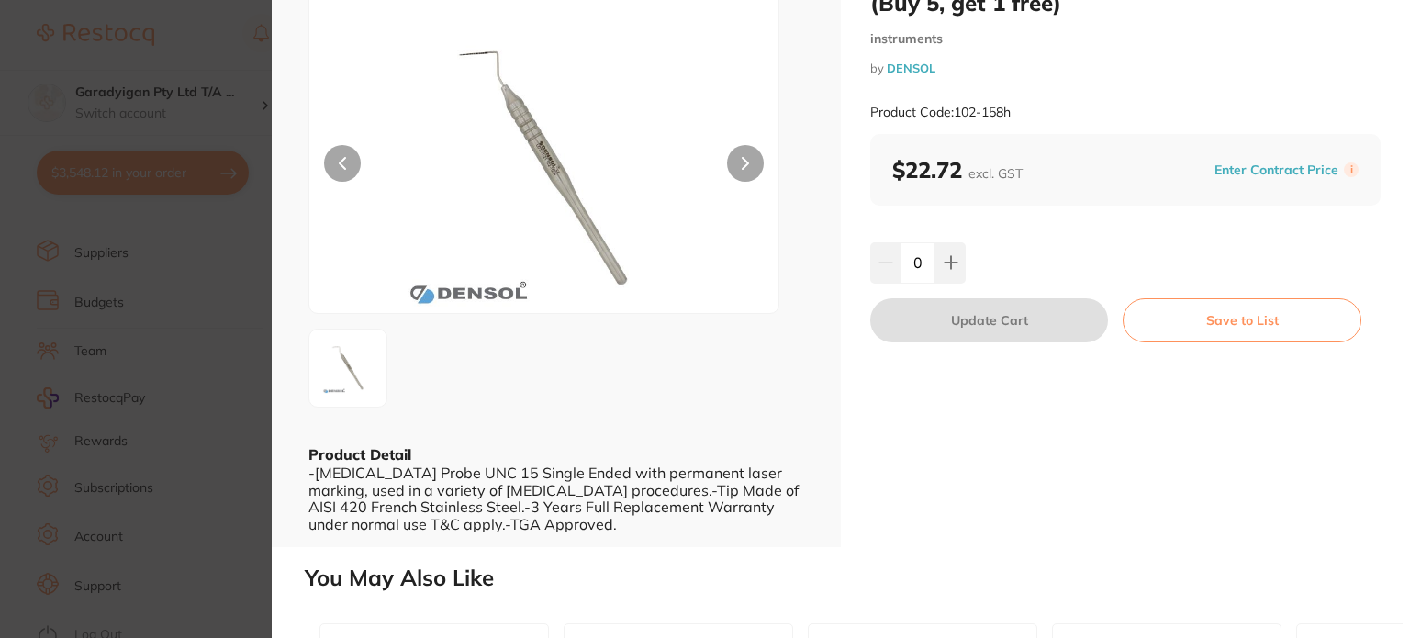
click at [367, 374] on img at bounding box center [348, 368] width 66 height 66
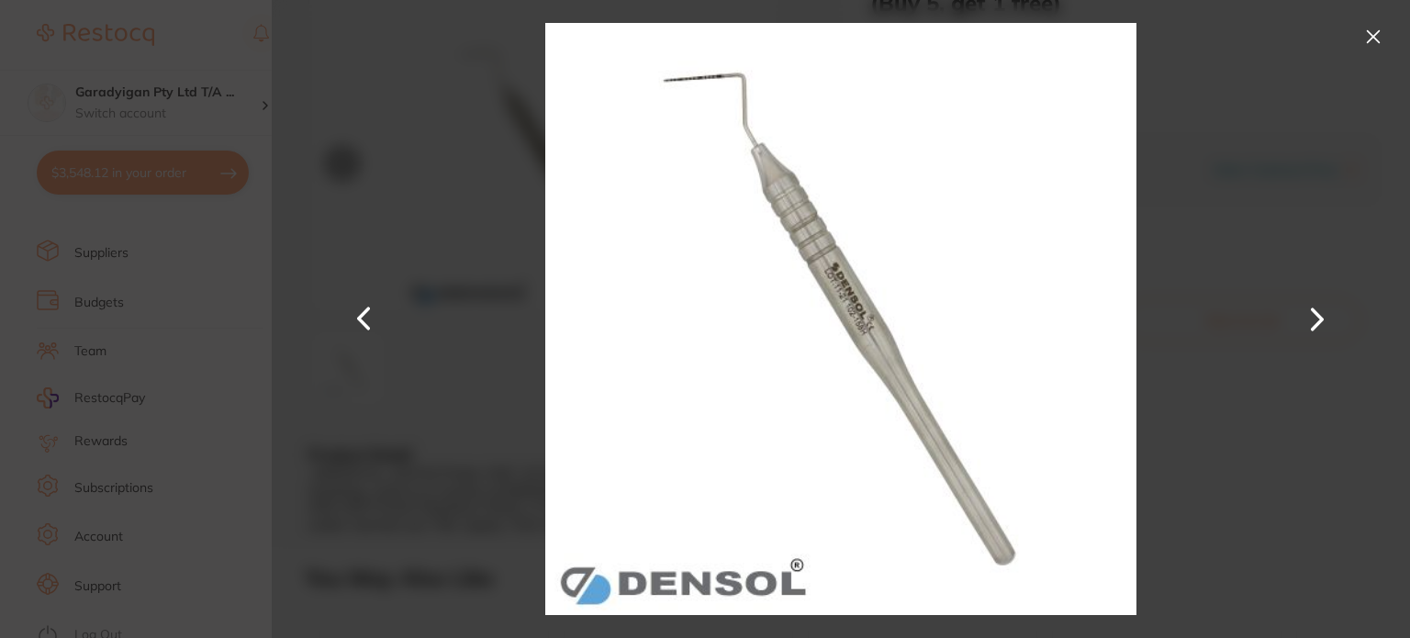
scroll to position [0, 0]
click at [1362, 37] on button at bounding box center [1372, 36] width 29 height 29
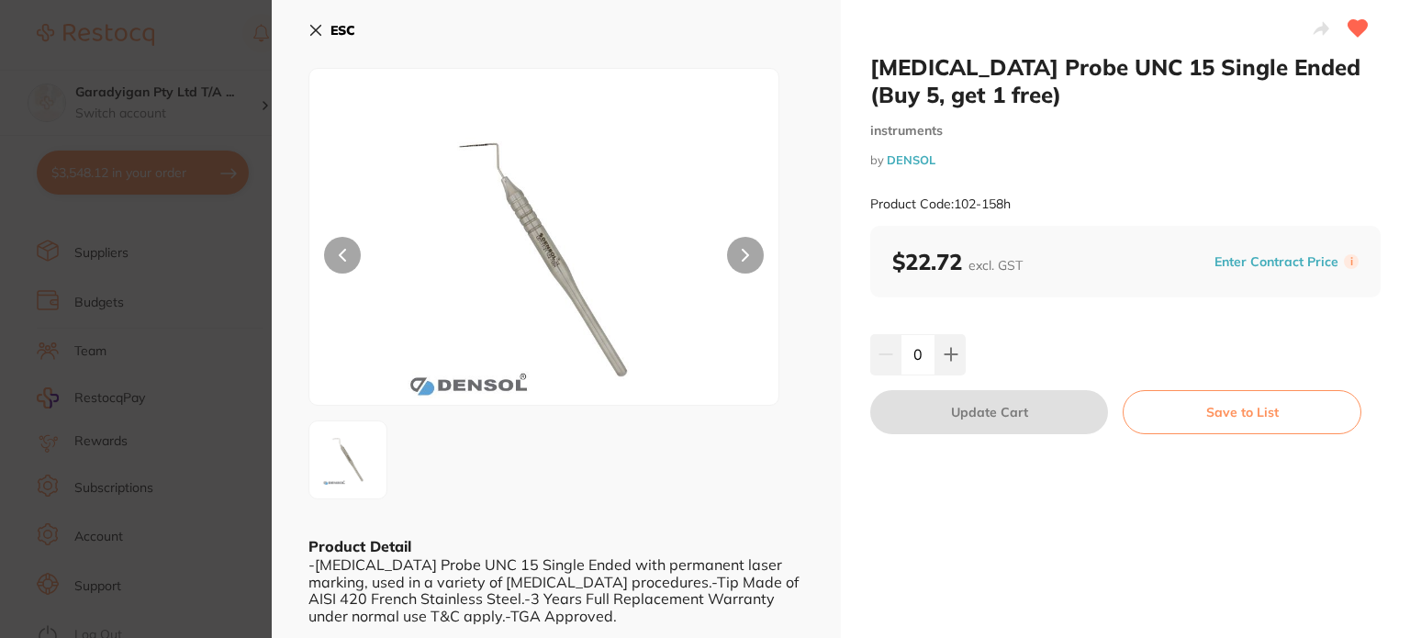
drag, startPoint x: 312, startPoint y: 29, endPoint x: 622, endPoint y: 69, distance: 312.7
click at [312, 29] on icon at bounding box center [315, 30] width 15 height 15
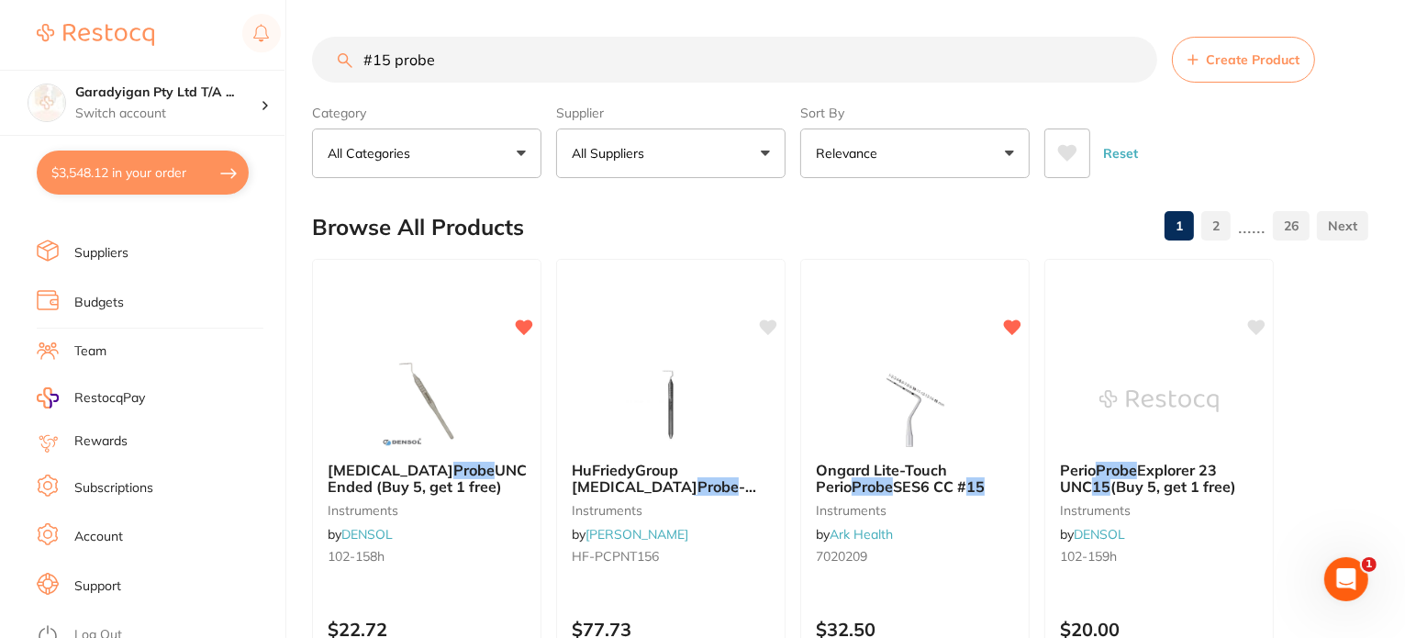
drag, startPoint x: 487, startPoint y: 61, endPoint x: 13, endPoint y: 54, distance: 474.6
click at [4, 54] on div "$3,548.12 Garadyigan Pty Ltd T/A ... Switch account Garadyigan Pty Ltd T/A Anna…" at bounding box center [702, 319] width 1405 height 638
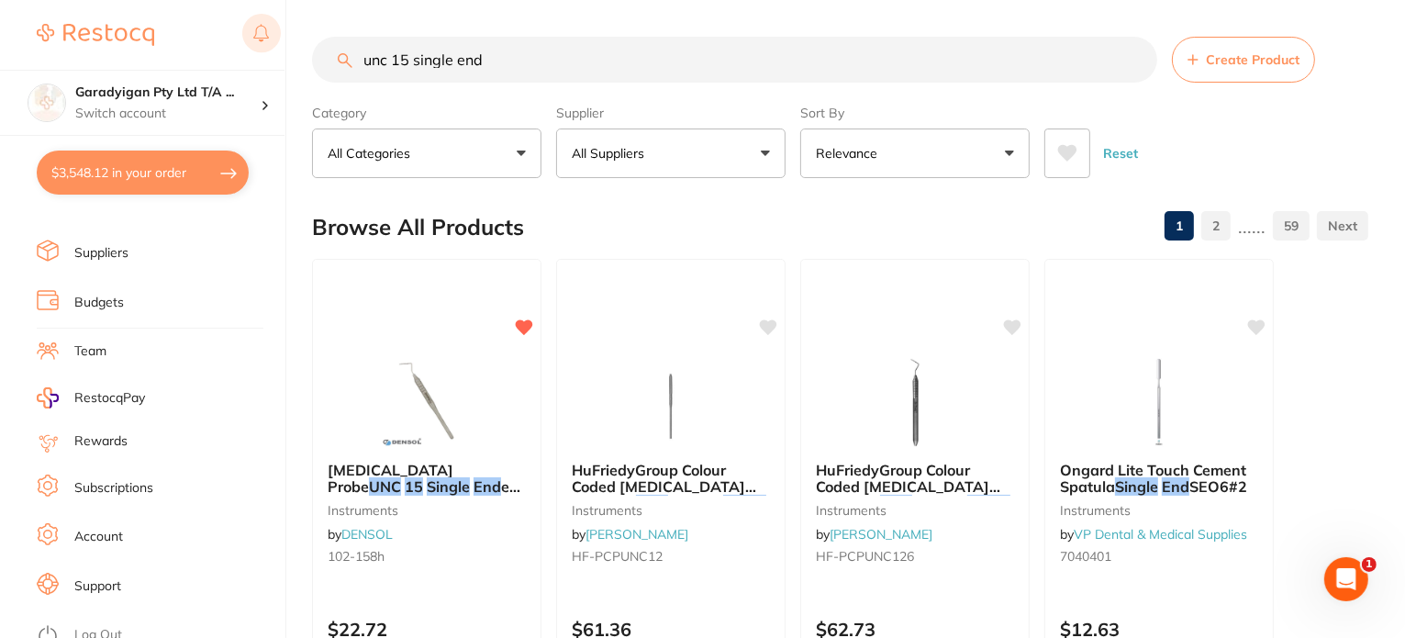
drag, startPoint x: 515, startPoint y: 55, endPoint x: 251, endPoint y: 47, distance: 264.5
click at [251, 47] on div "$3,548.12 Garadyigan Pty Ltd T/A ... Switch account Garadyigan Pty Ltd T/A Anna…" at bounding box center [702, 319] width 1405 height 638
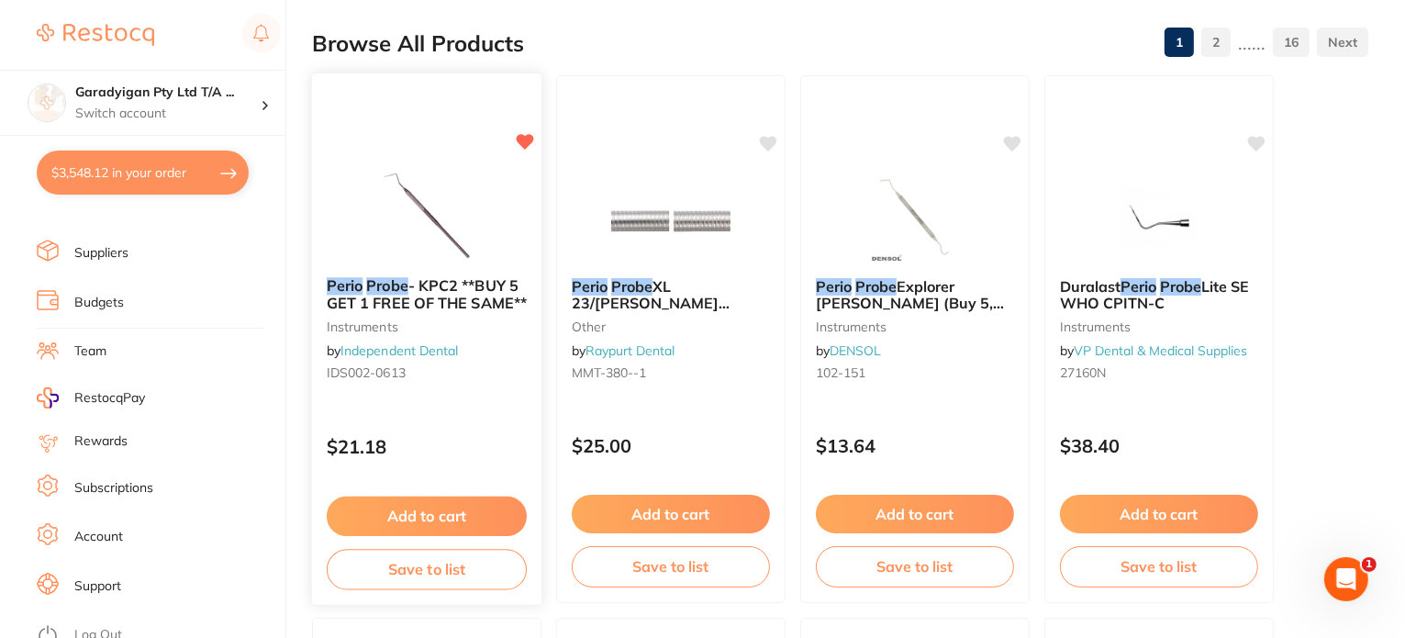
type input "perio probe"
click at [483, 519] on button "Add to cart" at bounding box center [427, 516] width 200 height 39
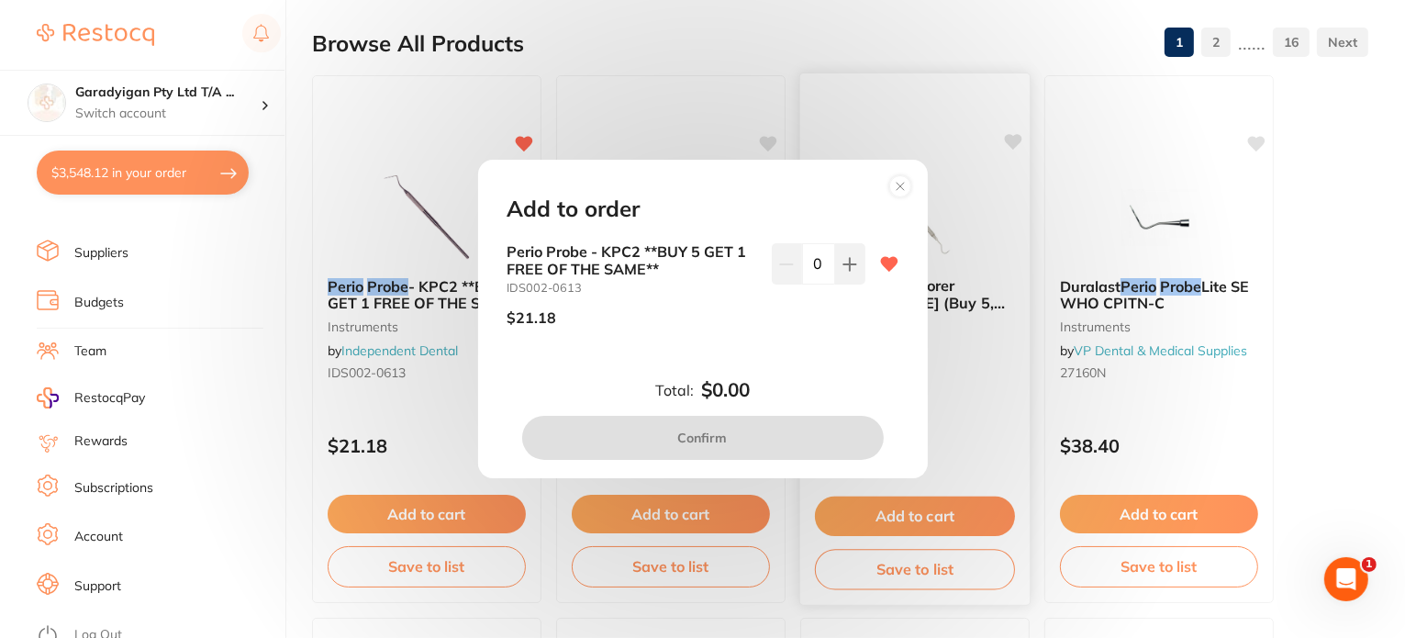
click at [901, 183] on circle at bounding box center [899, 185] width 21 height 21
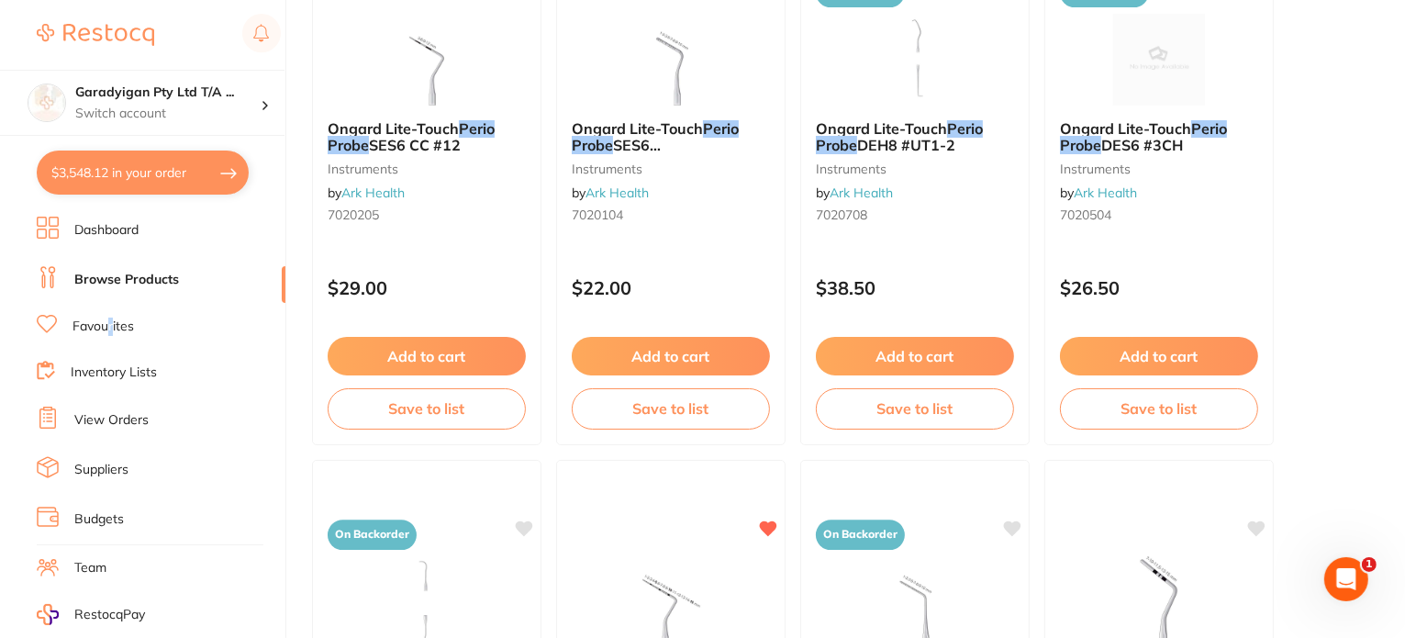
drag, startPoint x: 110, startPoint y: 325, endPoint x: 253, endPoint y: 341, distance: 144.0
click at [113, 324] on link "Favourites" at bounding box center [103, 327] width 61 height 18
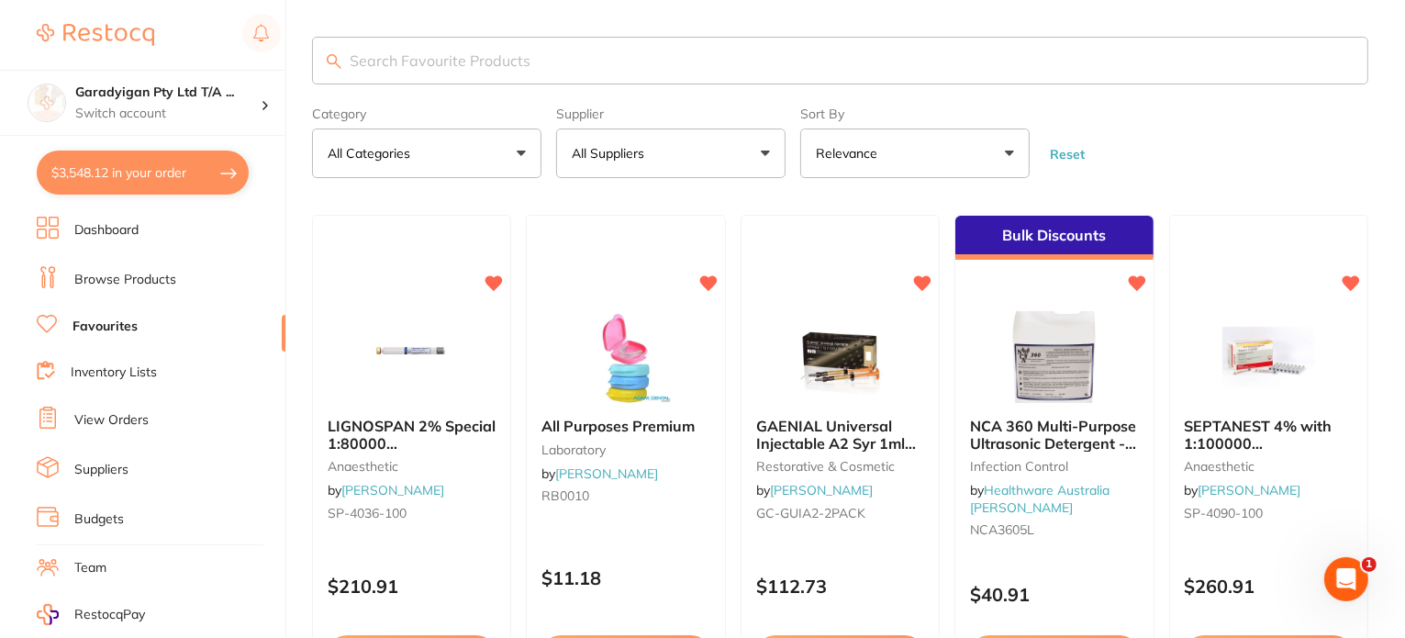
drag, startPoint x: 569, startPoint y: 80, endPoint x: 584, endPoint y: 73, distance: 16.0
click at [583, 74] on input "search" at bounding box center [840, 61] width 1056 height 48
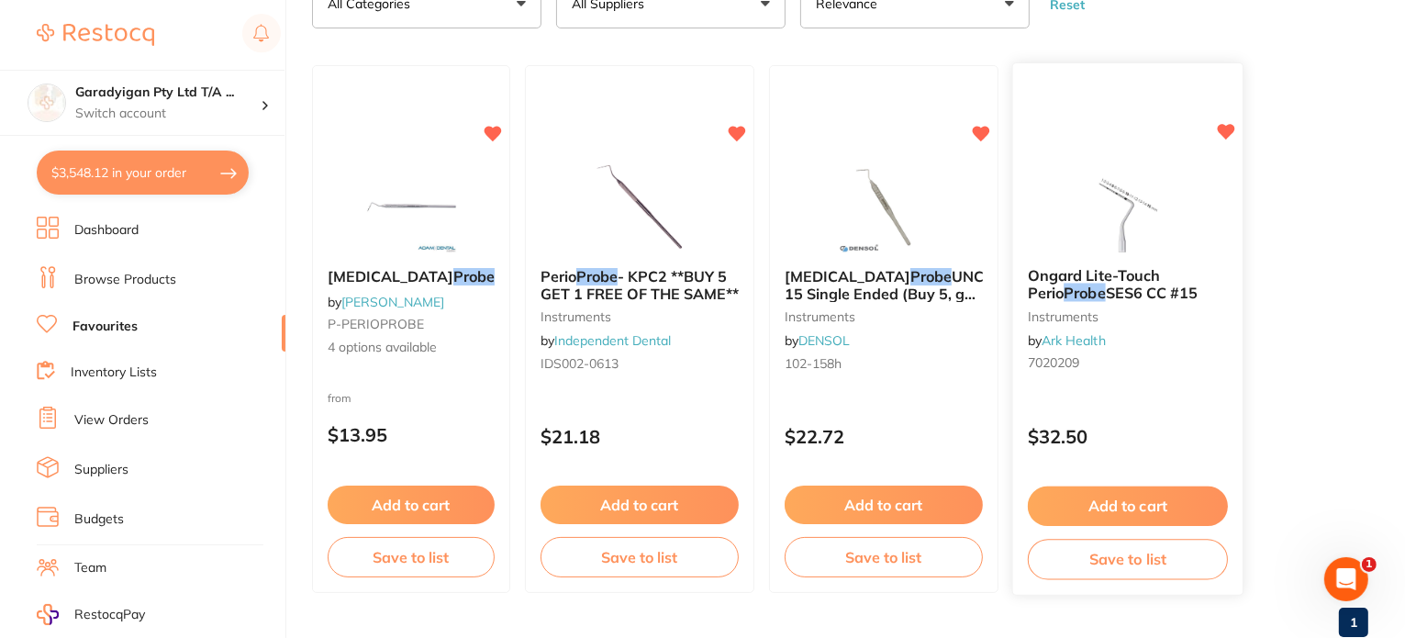
scroll to position [92, 0]
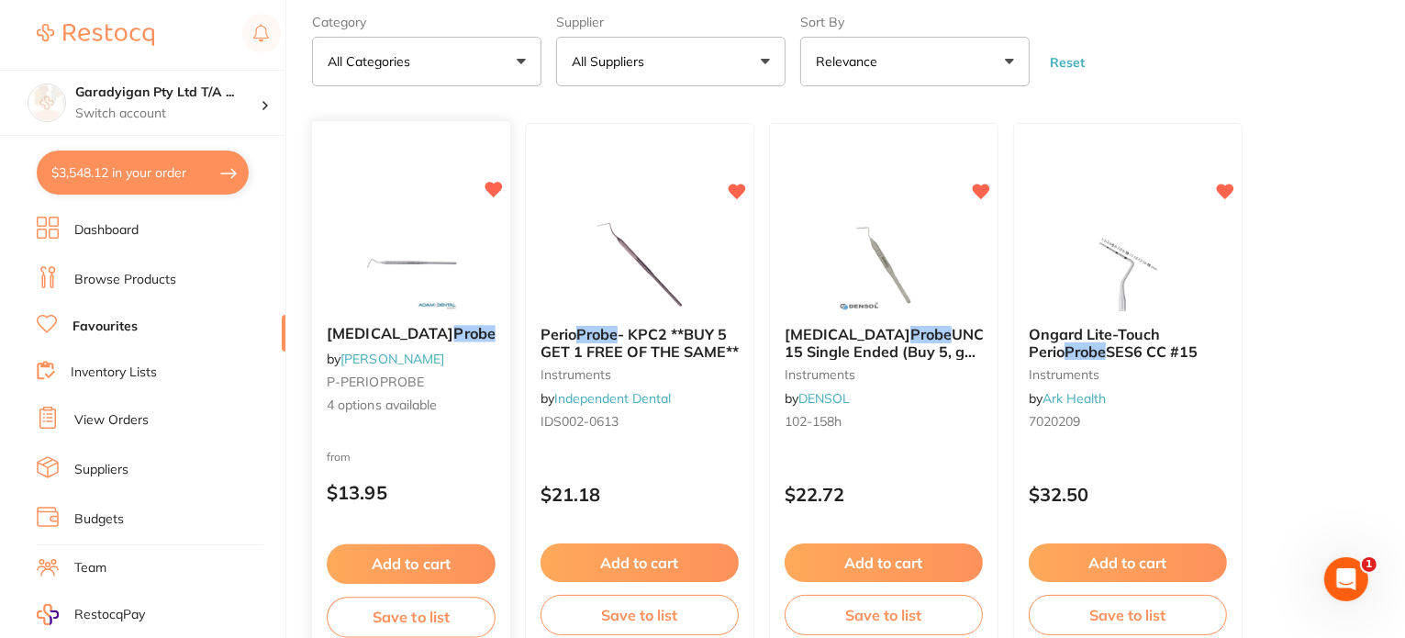
type input "probe"
click at [459, 562] on button "Add to cart" at bounding box center [411, 562] width 167 height 39
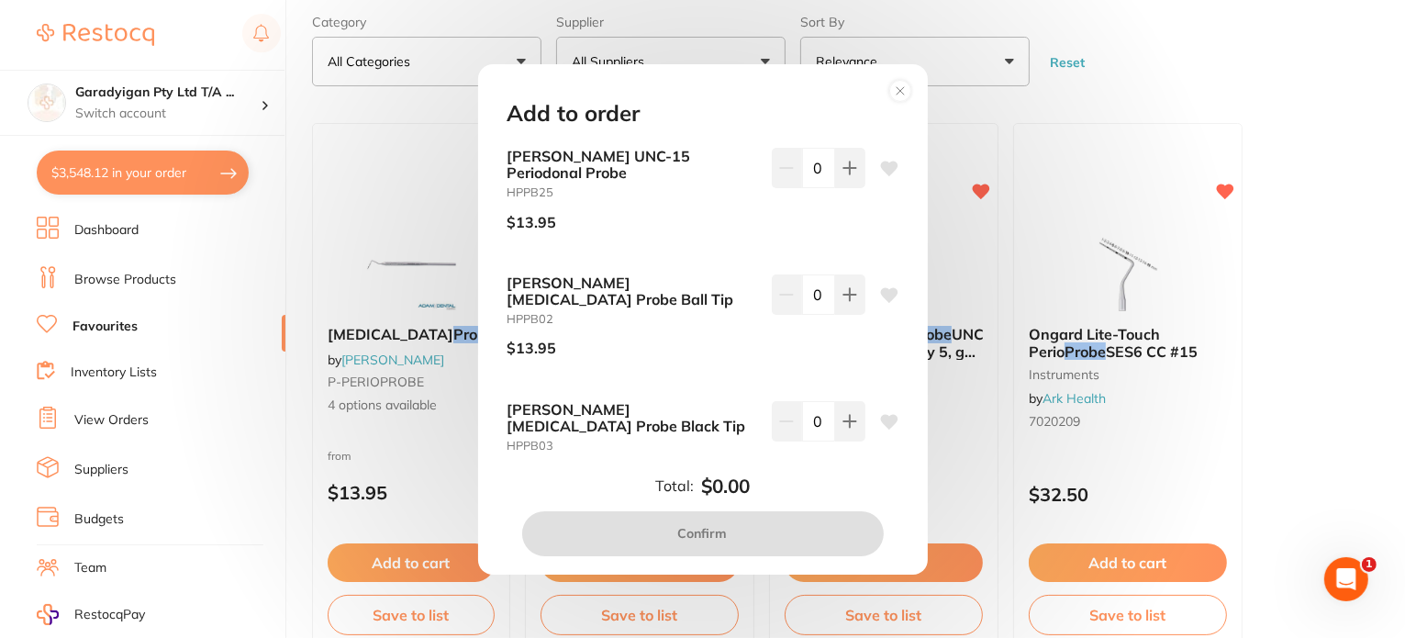
scroll to position [0, 0]
click at [846, 167] on icon at bounding box center [849, 168] width 12 height 12
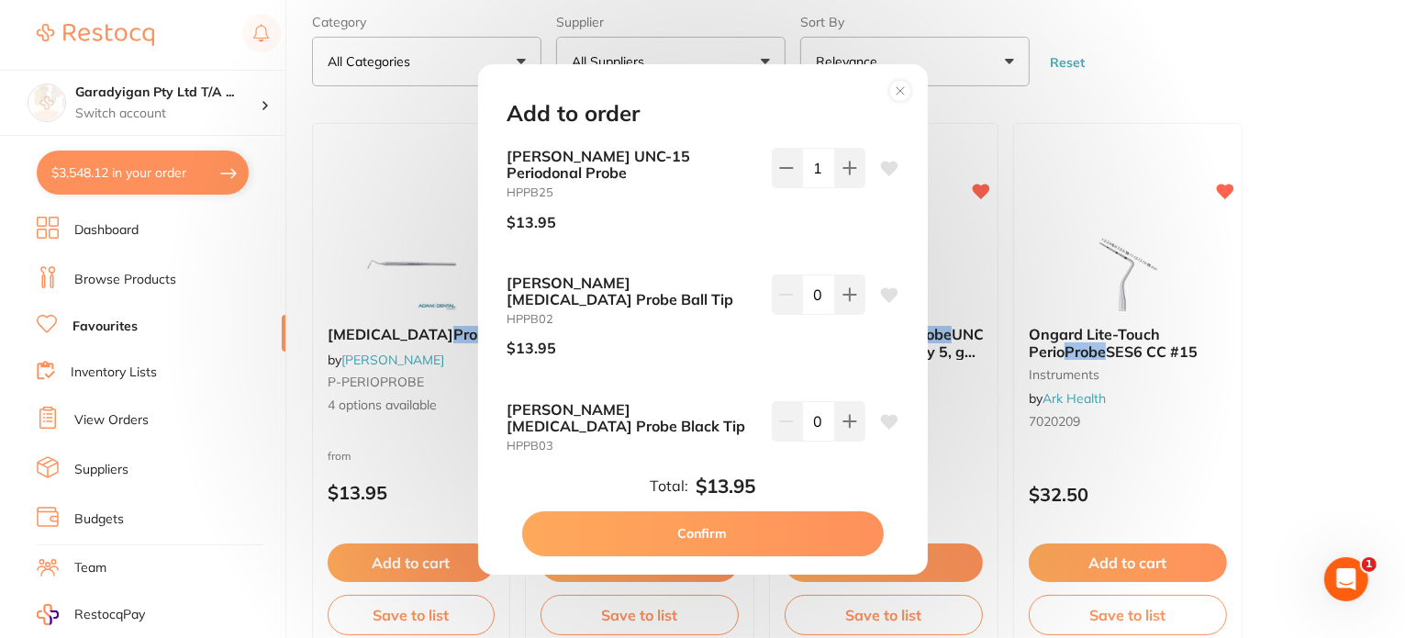
click at [887, 167] on icon at bounding box center [888, 169] width 17 height 15
click at [837, 168] on button at bounding box center [850, 168] width 30 height 40
type input "2"
click at [742, 538] on button "Confirm" at bounding box center [703, 533] width 362 height 44
checkbox input "false"
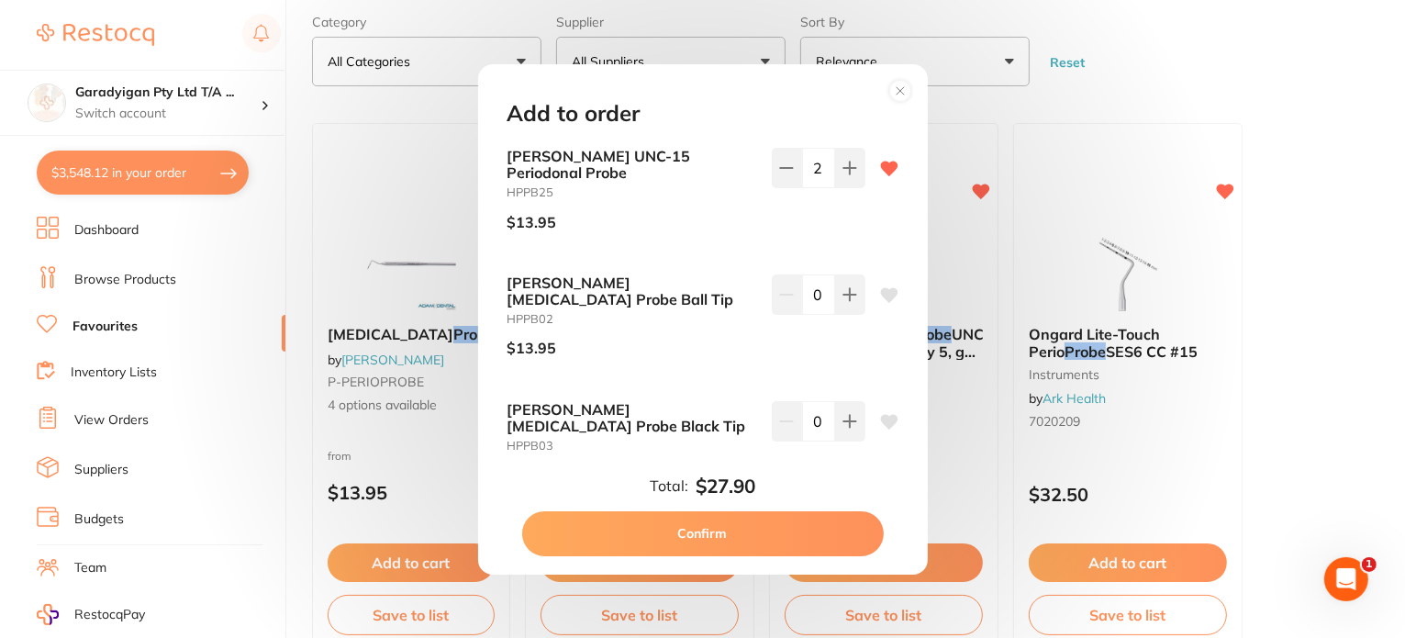
checkbox input "false"
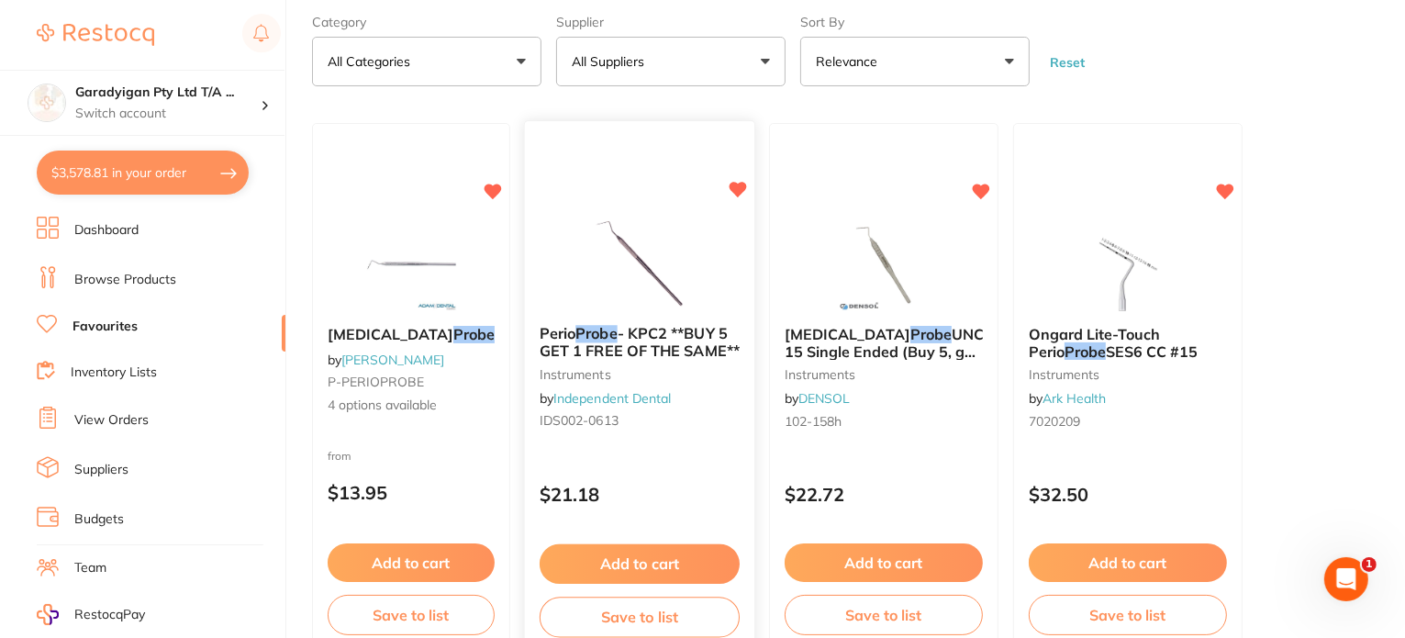
click at [729, 181] on icon at bounding box center [738, 190] width 18 height 18
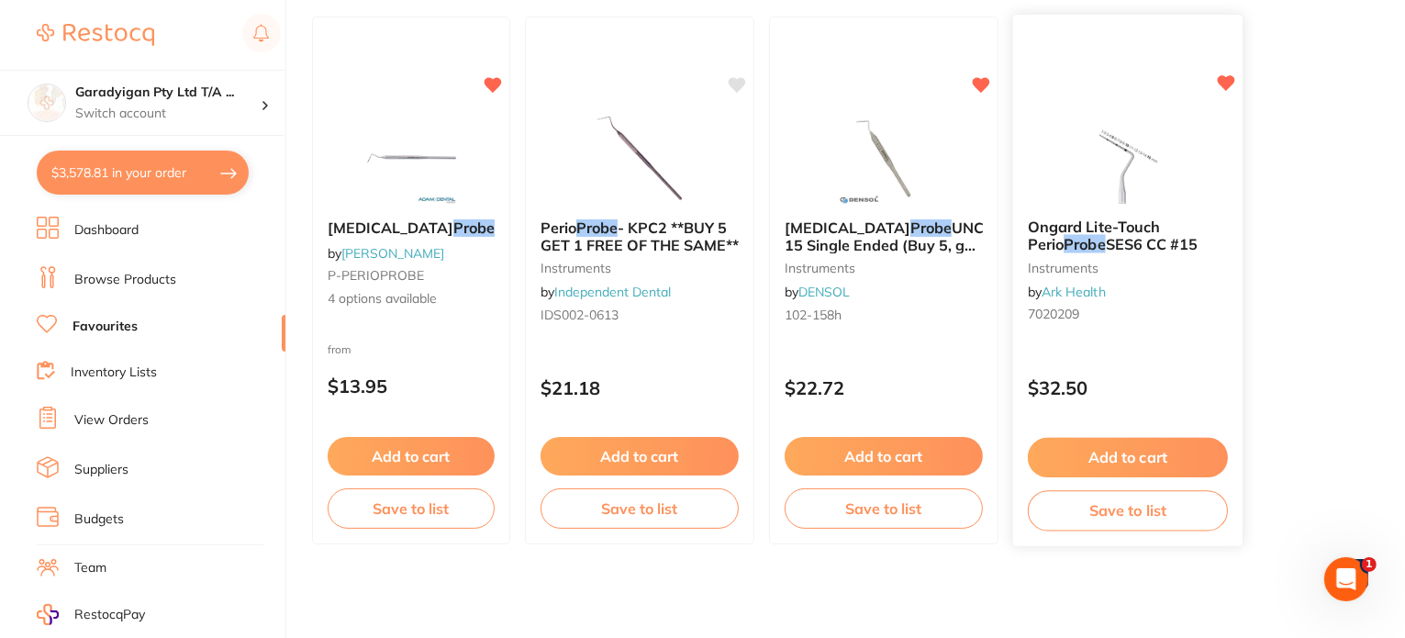
scroll to position [199, 0]
click at [134, 280] on link "Browse Products" at bounding box center [125, 280] width 102 height 18
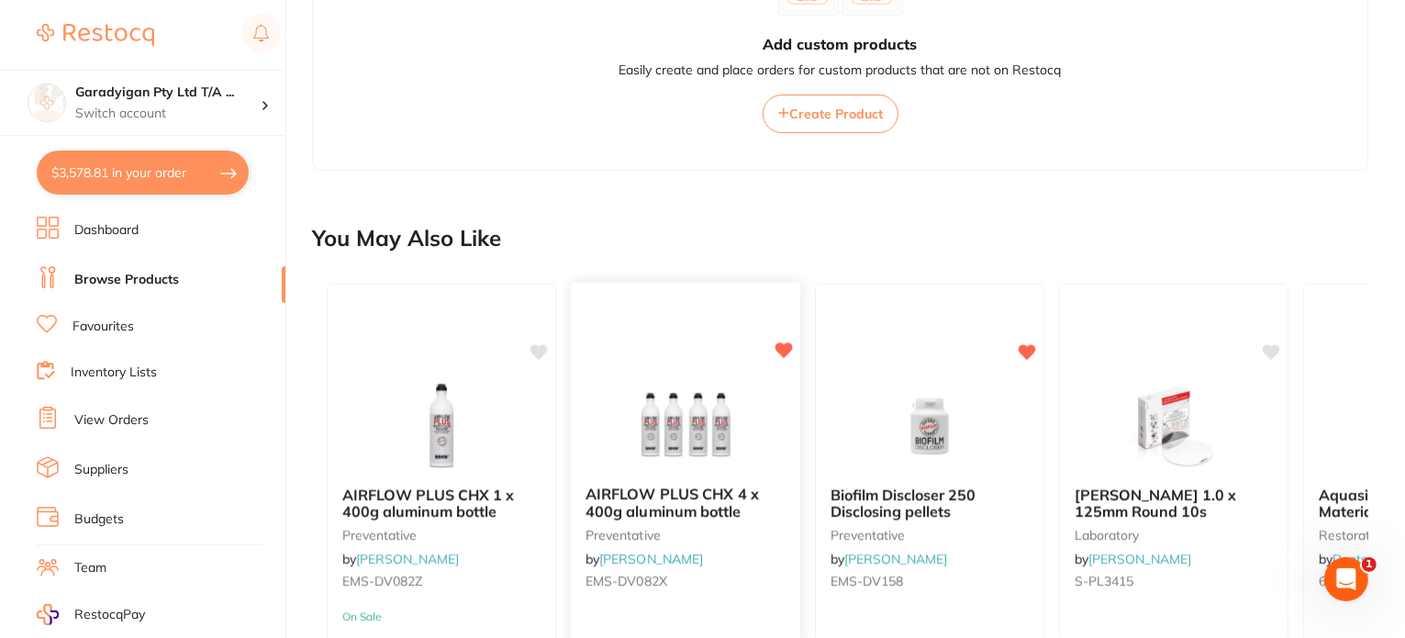
scroll to position [1193, 0]
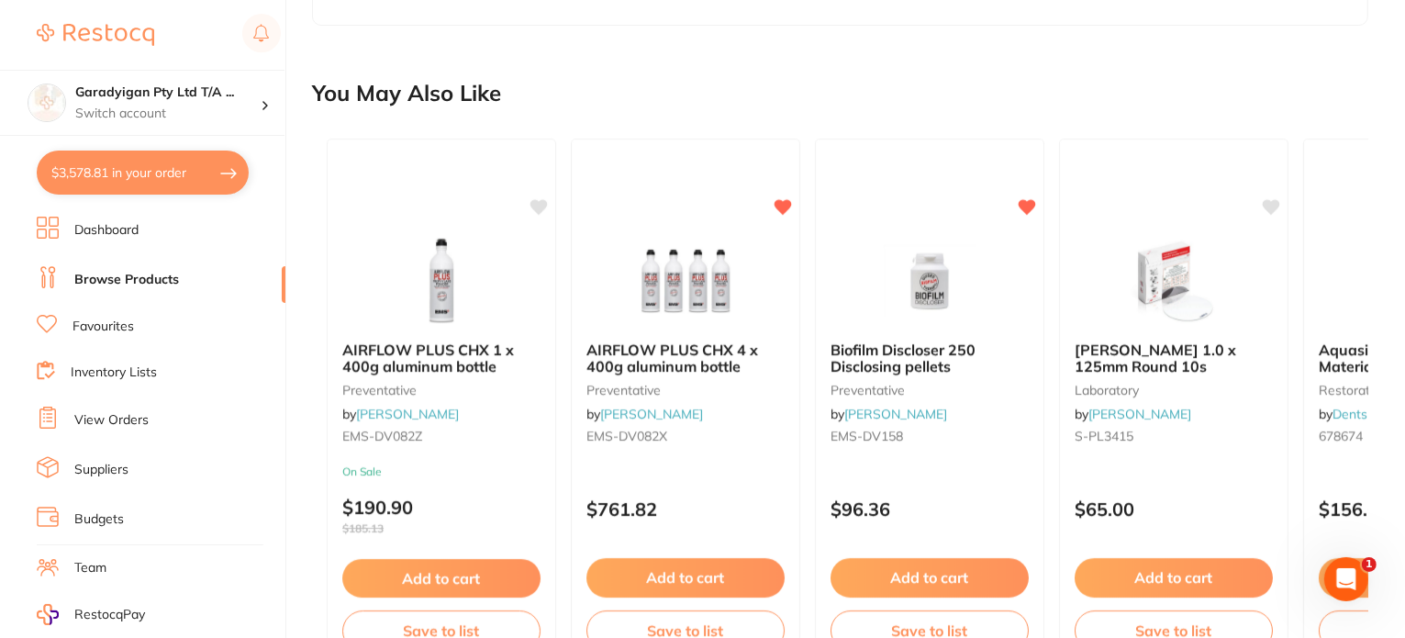
drag, startPoint x: 117, startPoint y: 176, endPoint x: 550, endPoint y: 212, distance: 434.7
click at [117, 176] on button "$3,578.81 in your order" at bounding box center [143, 173] width 212 height 44
checkbox input "true"
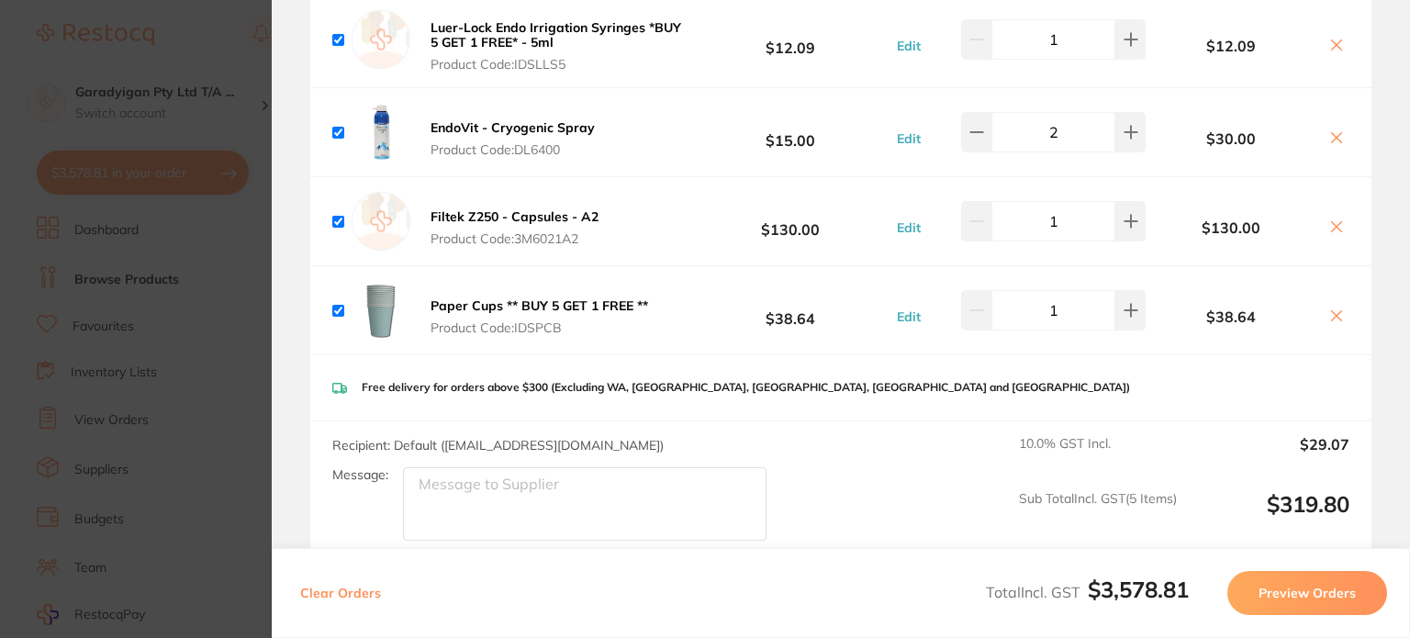
scroll to position [1560, 0]
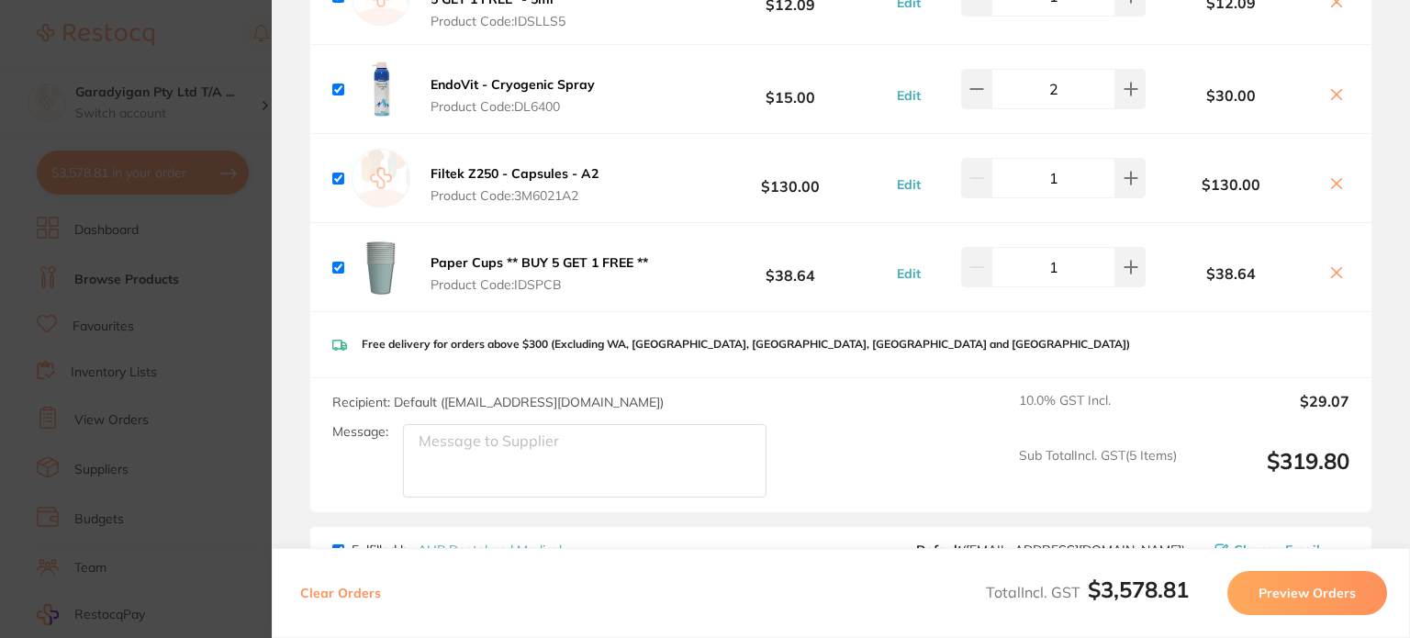
click at [487, 167] on b "Filtek Z250 - Capsules - A2" at bounding box center [514, 173] width 168 height 17
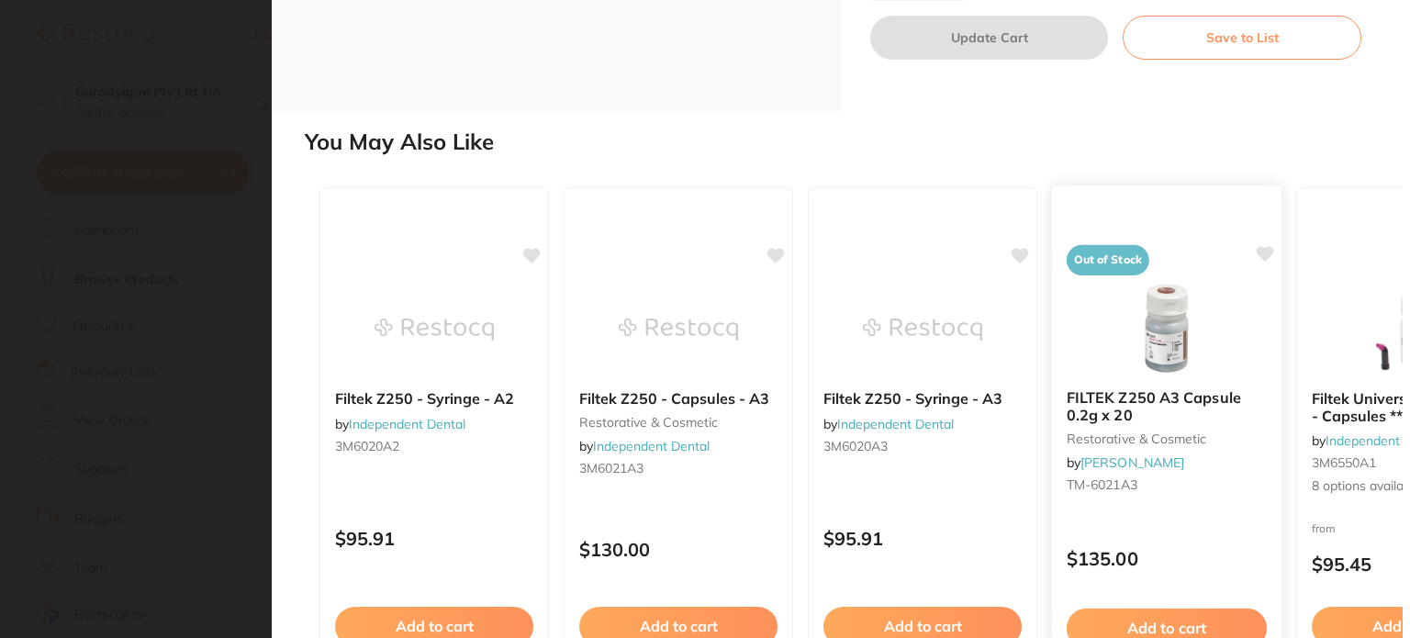
scroll to position [367, 0]
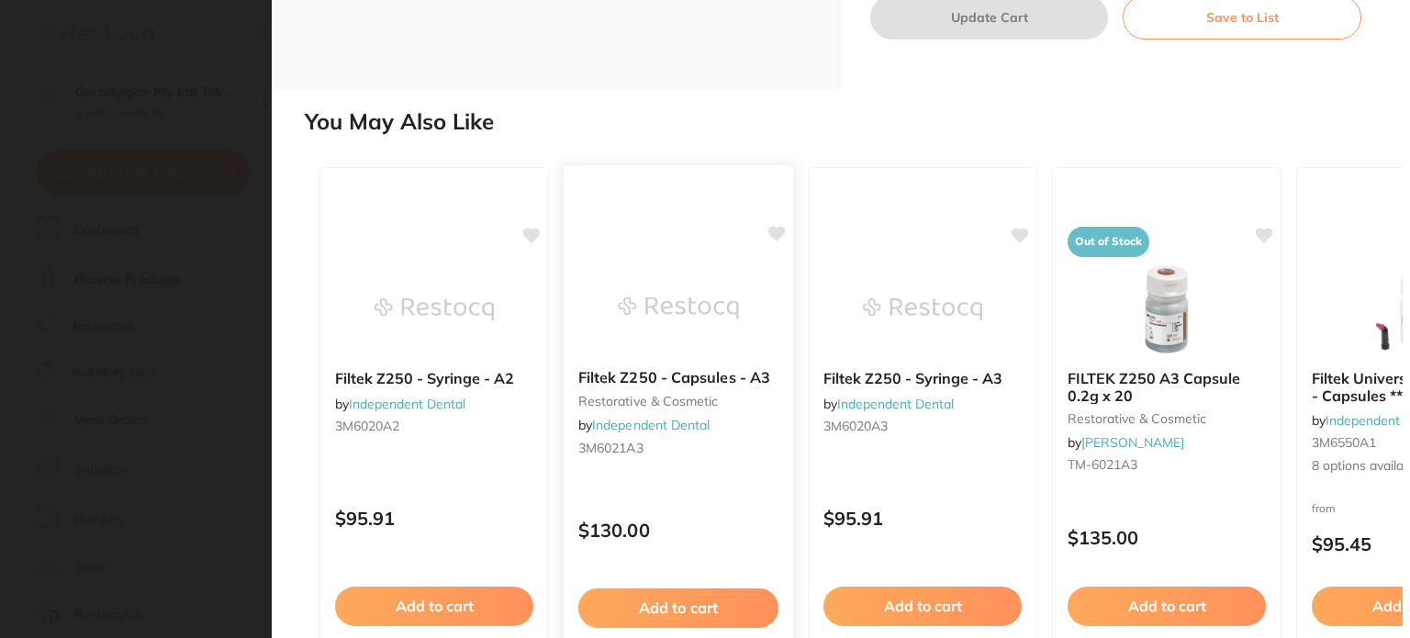
click at [739, 590] on button "Add to cart" at bounding box center [678, 607] width 200 height 39
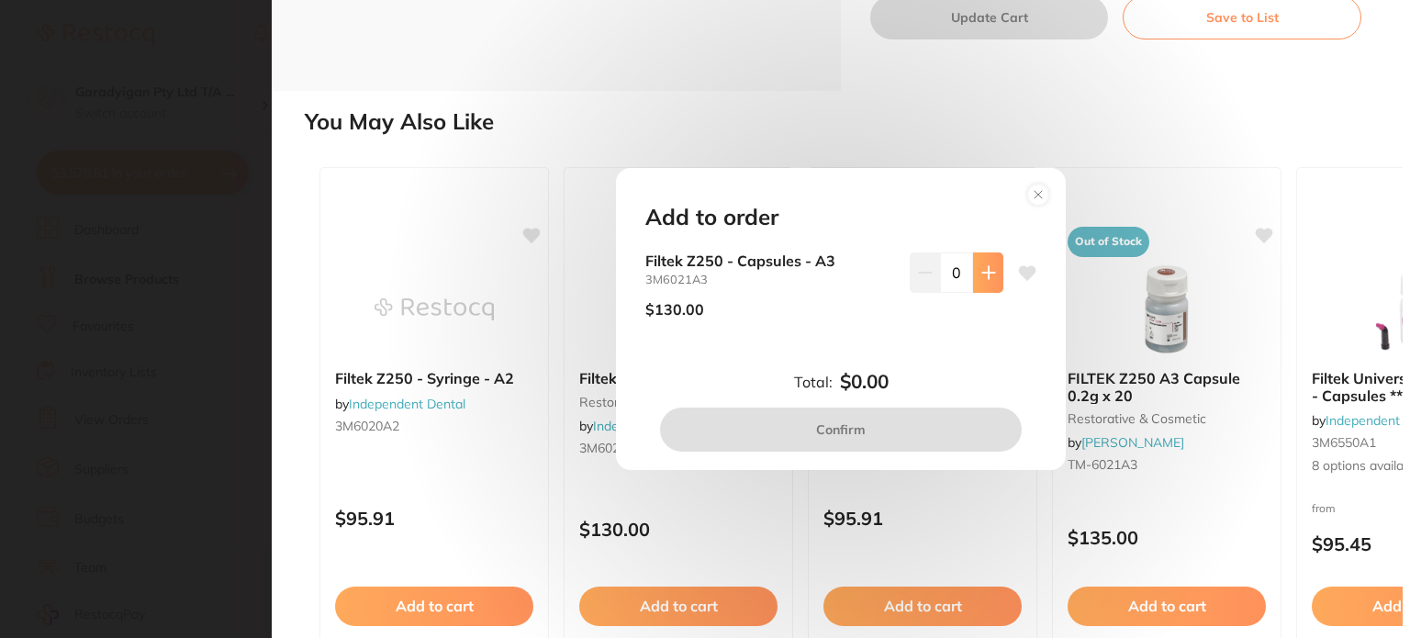
scroll to position [0, 0]
drag, startPoint x: 989, startPoint y: 281, endPoint x: 940, endPoint y: 355, distance: 89.4
click at [989, 282] on button at bounding box center [988, 272] width 30 height 40
type input "1"
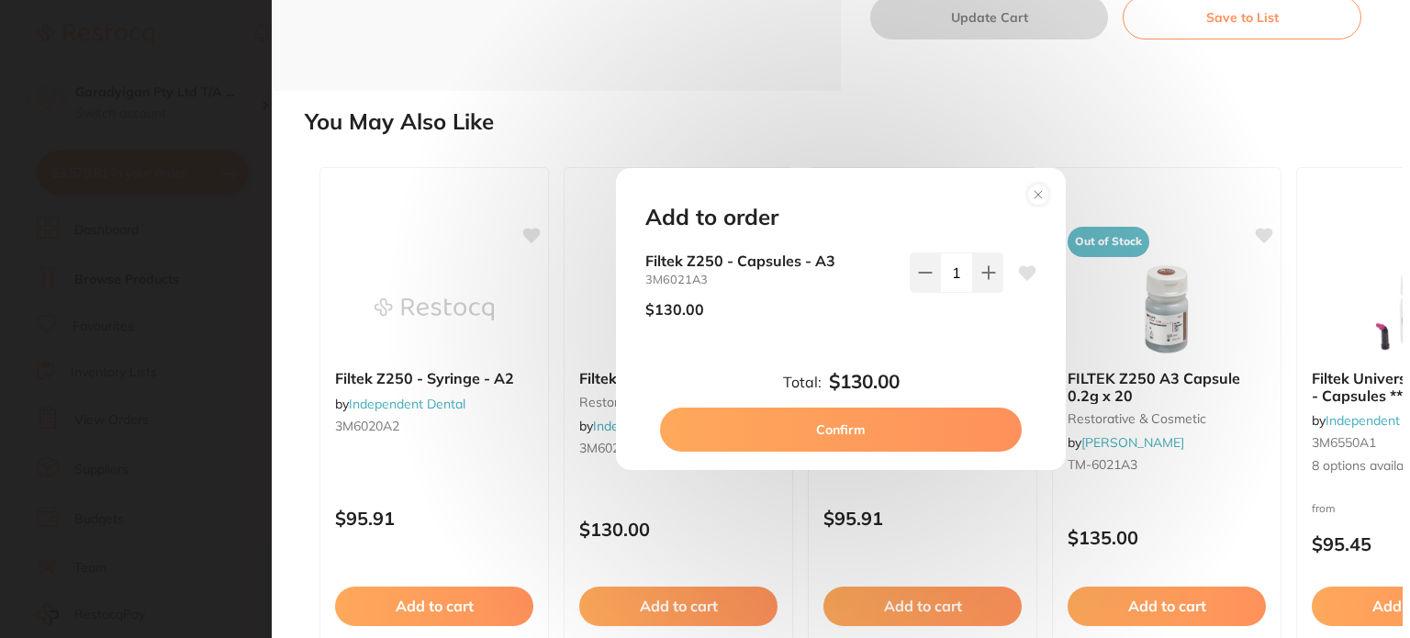
click at [834, 420] on button "Confirm" at bounding box center [841, 430] width 362 height 44
checkbox input "false"
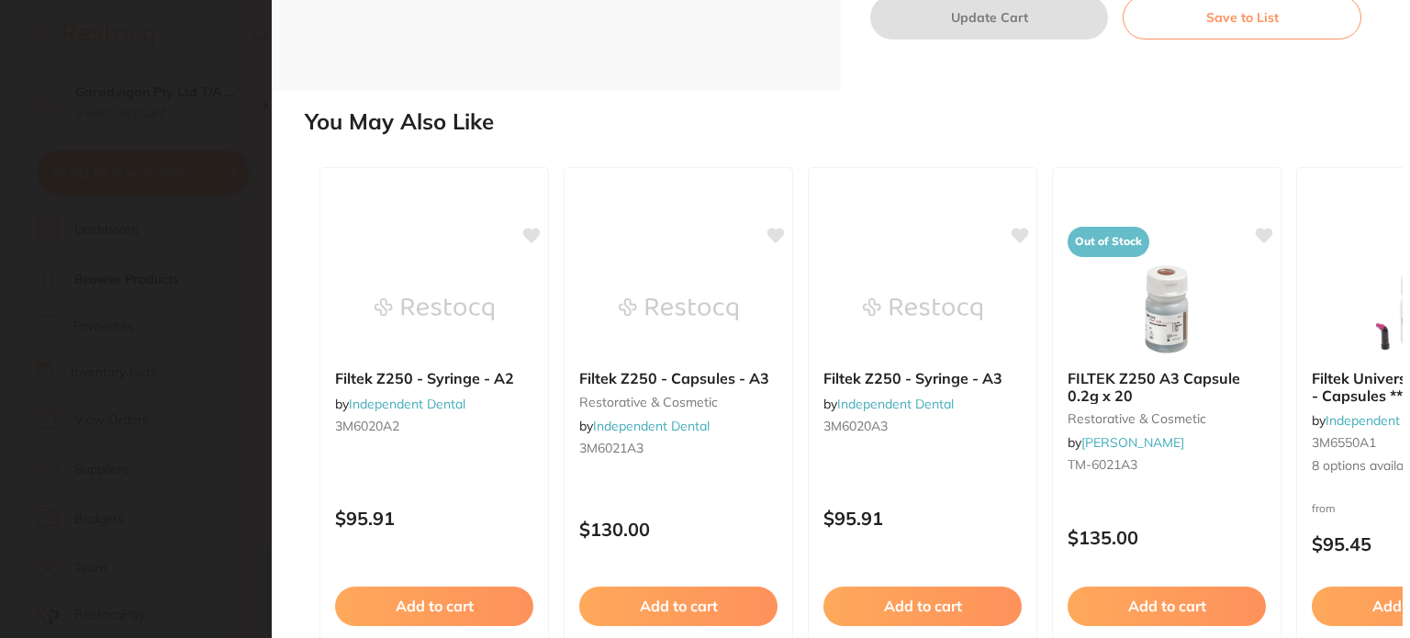
checkbox input "true"
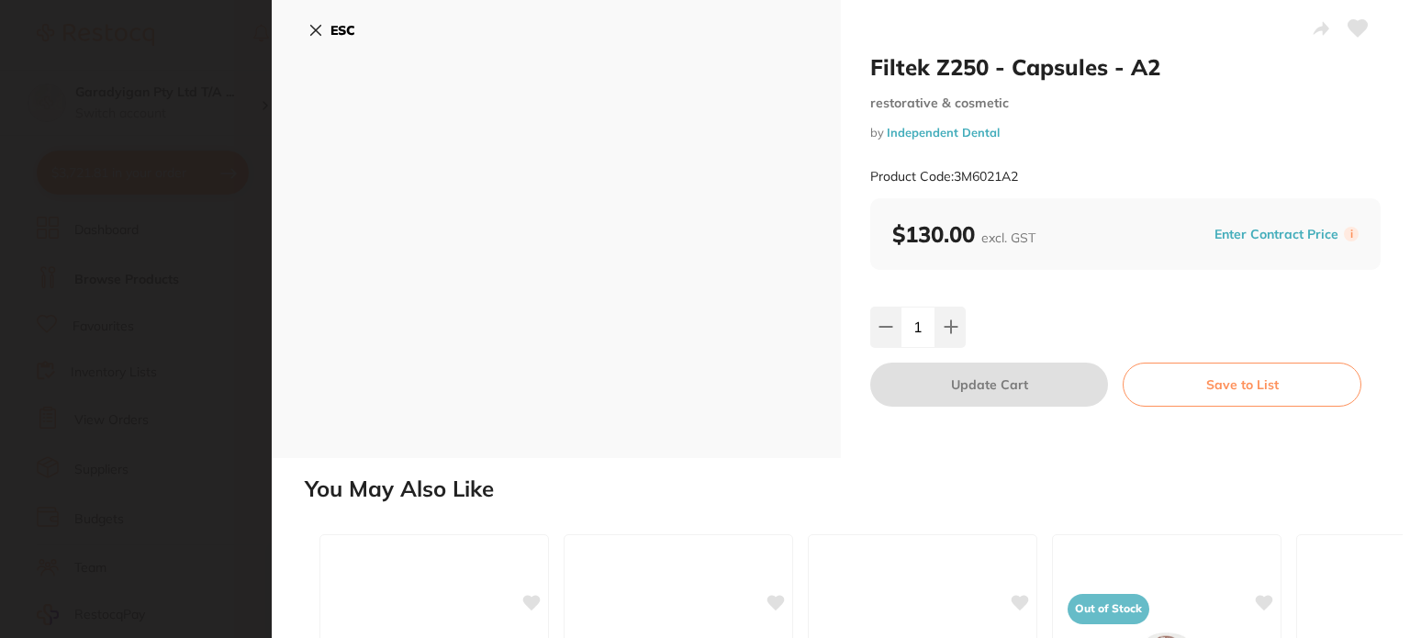
click at [307, 28] on div "ESC" at bounding box center [556, 229] width 569 height 458
drag, startPoint x: 320, startPoint y: 32, endPoint x: 640, endPoint y: 161, distance: 344.3
click at [321, 32] on icon at bounding box center [315, 30] width 15 height 15
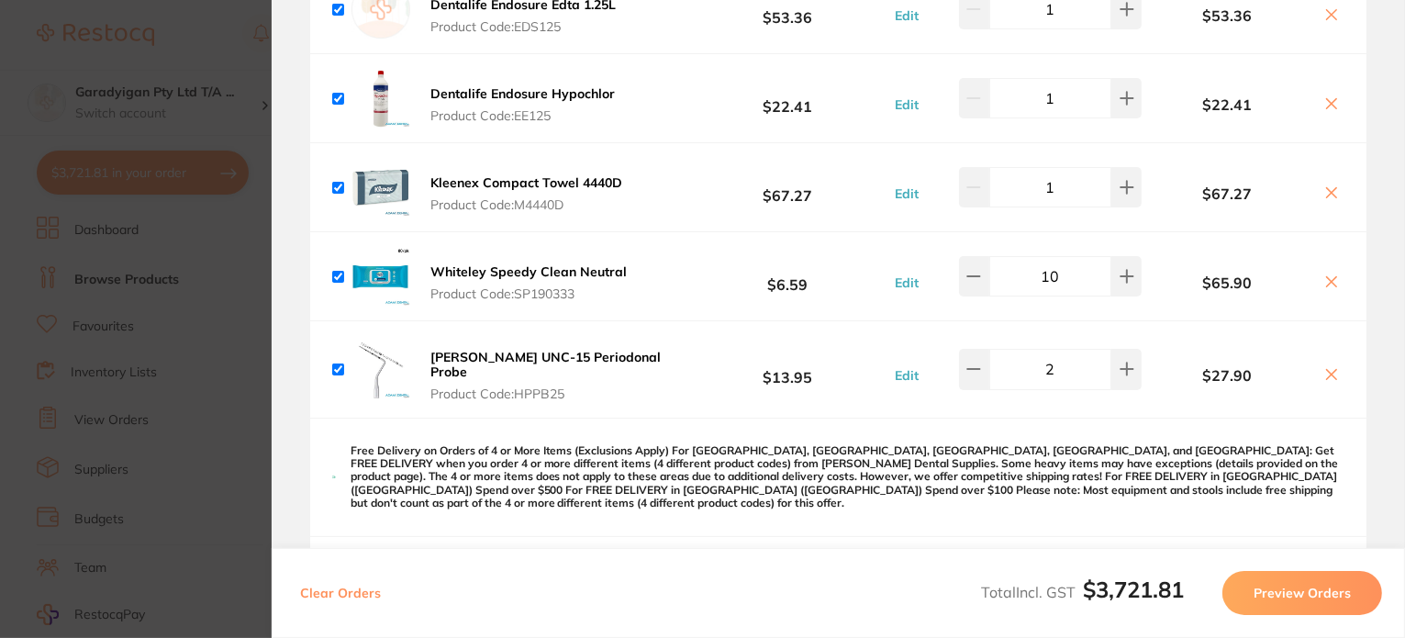
scroll to position [2937, 0]
click at [372, 344] on img at bounding box center [381, 370] width 59 height 59
click at [556, 350] on b "[PERSON_NAME] UNC-15 Periodonal Probe" at bounding box center [545, 365] width 230 height 31
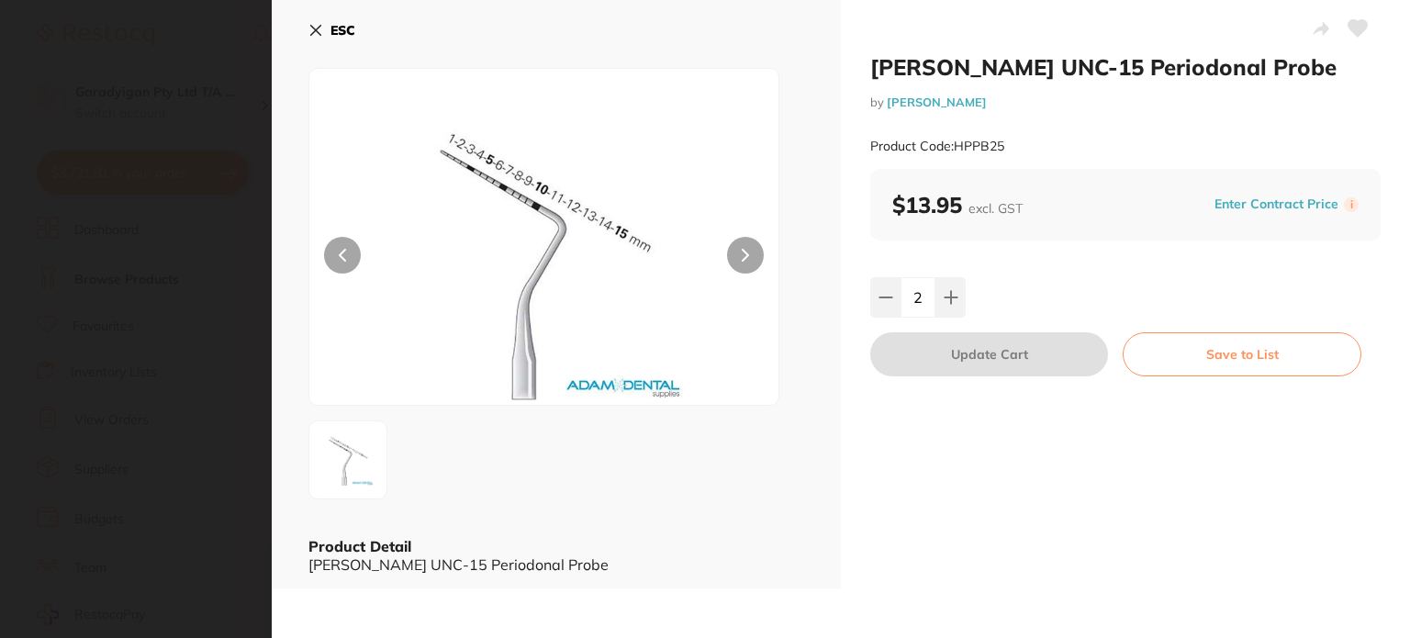
scroll to position [0, 0]
click at [317, 32] on icon at bounding box center [316, 31] width 10 height 10
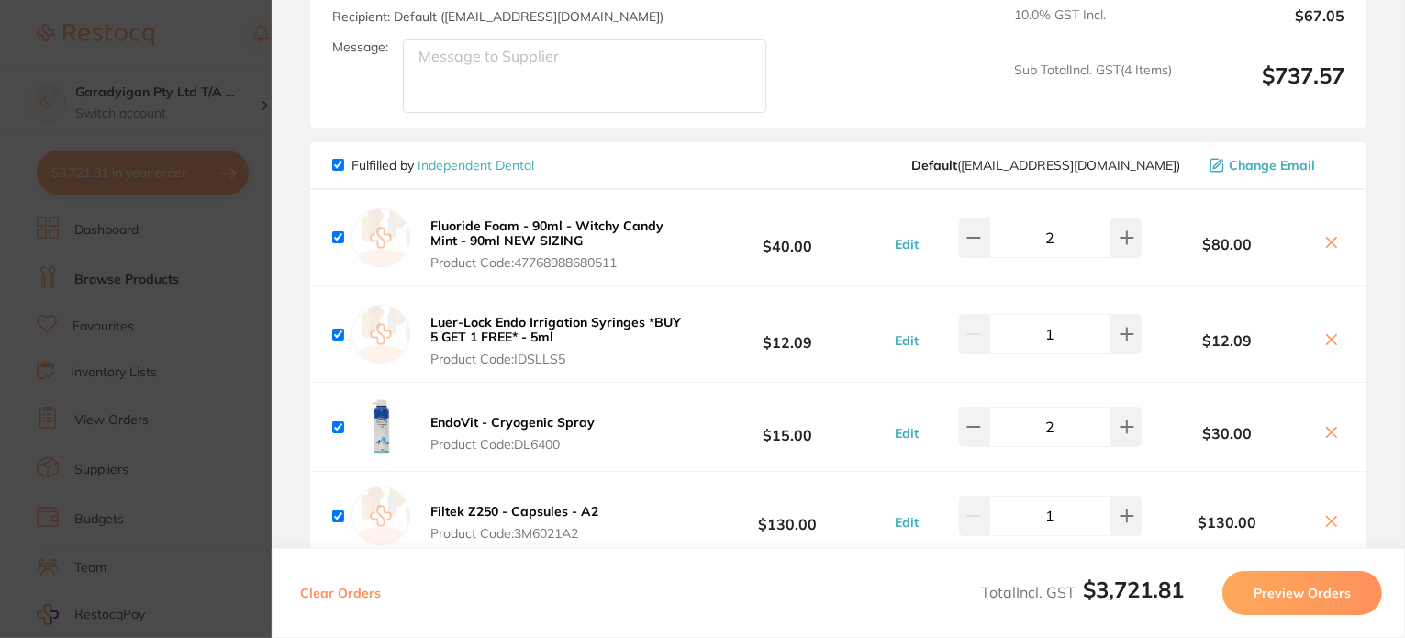
scroll to position [1193, 0]
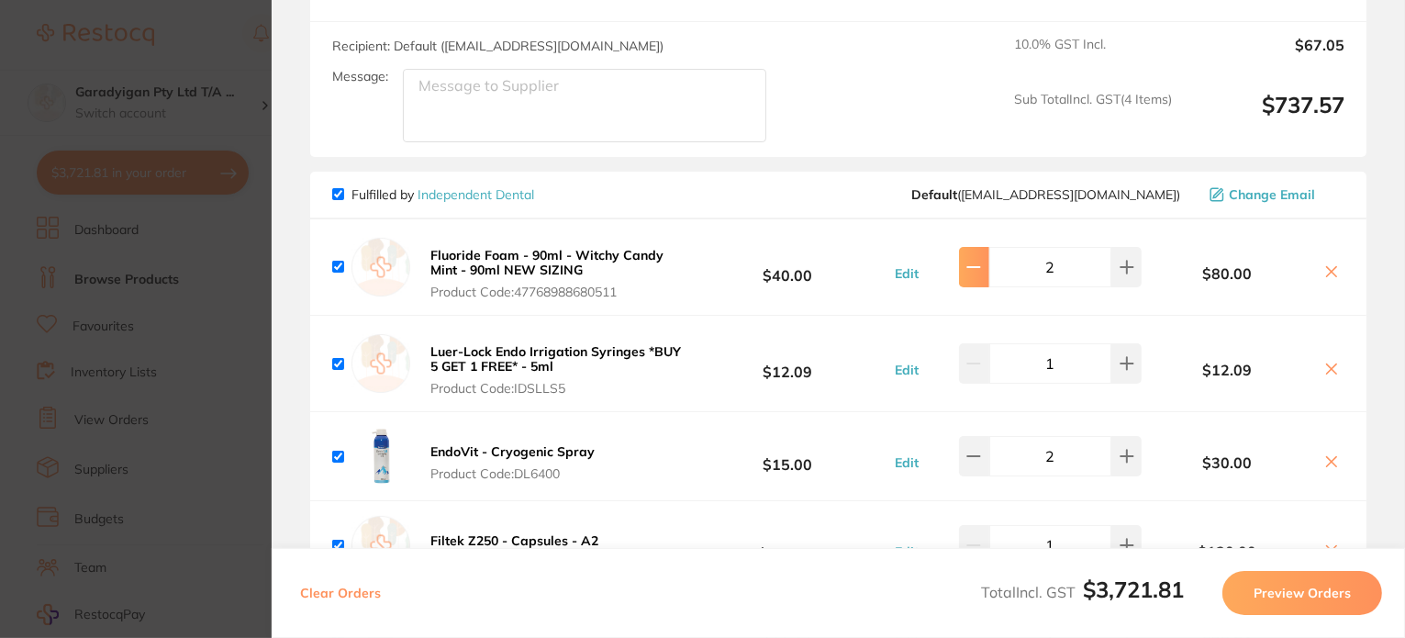
type input "1"
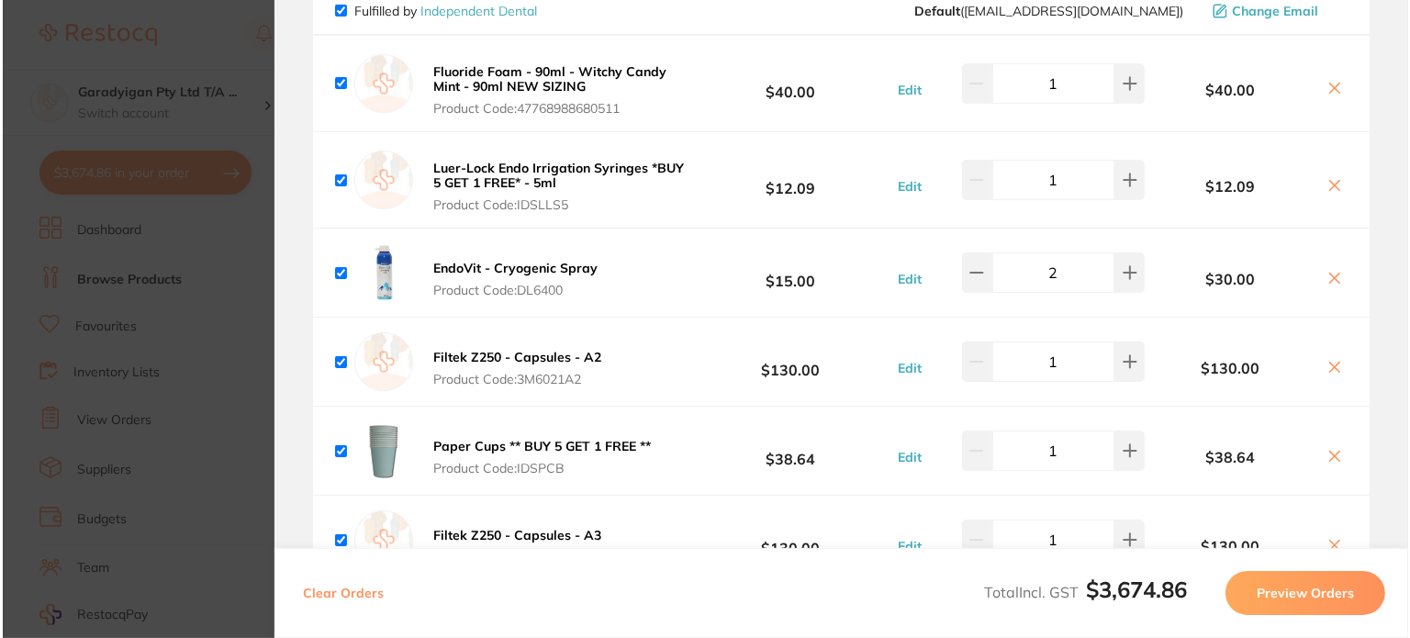
scroll to position [0, 0]
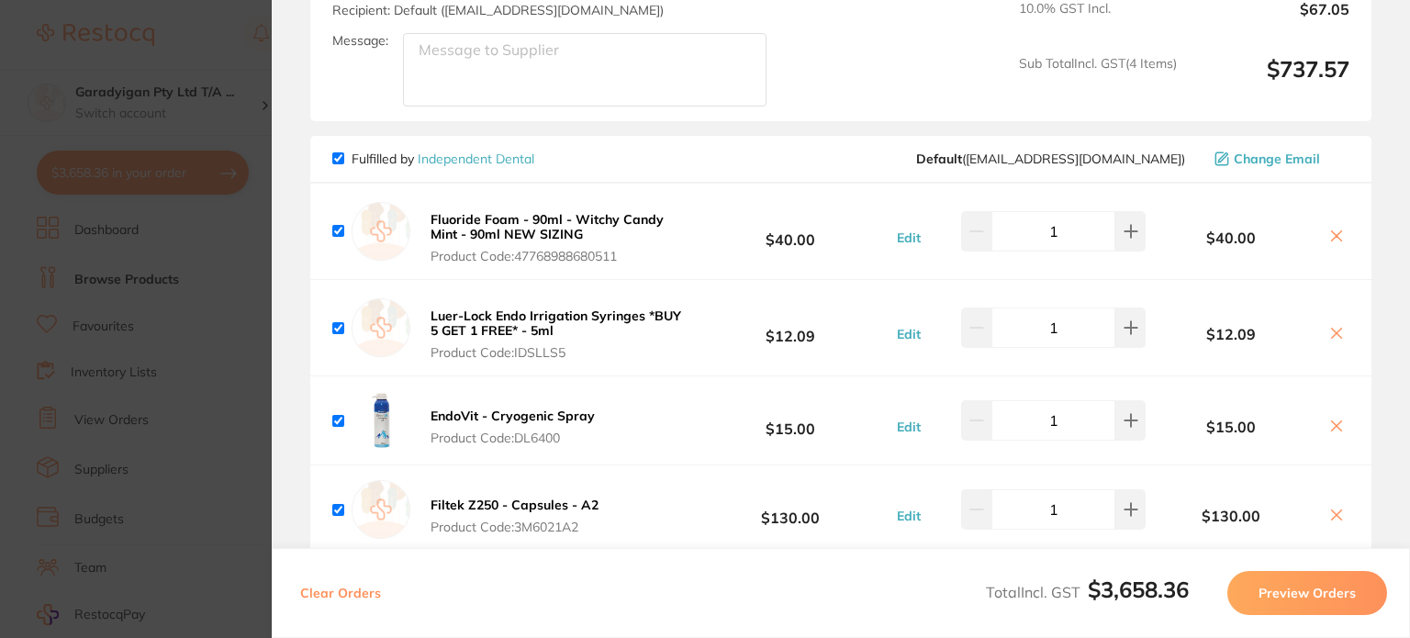
scroll to position [1285, 0]
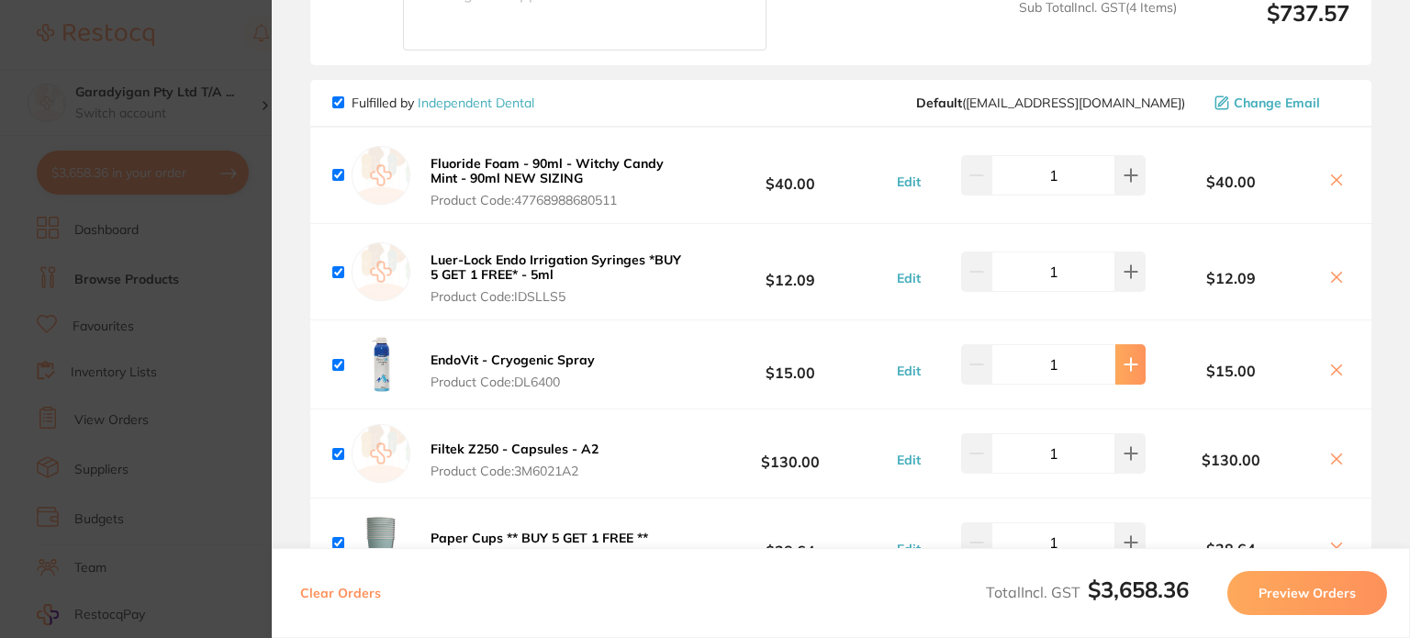
type input "2"
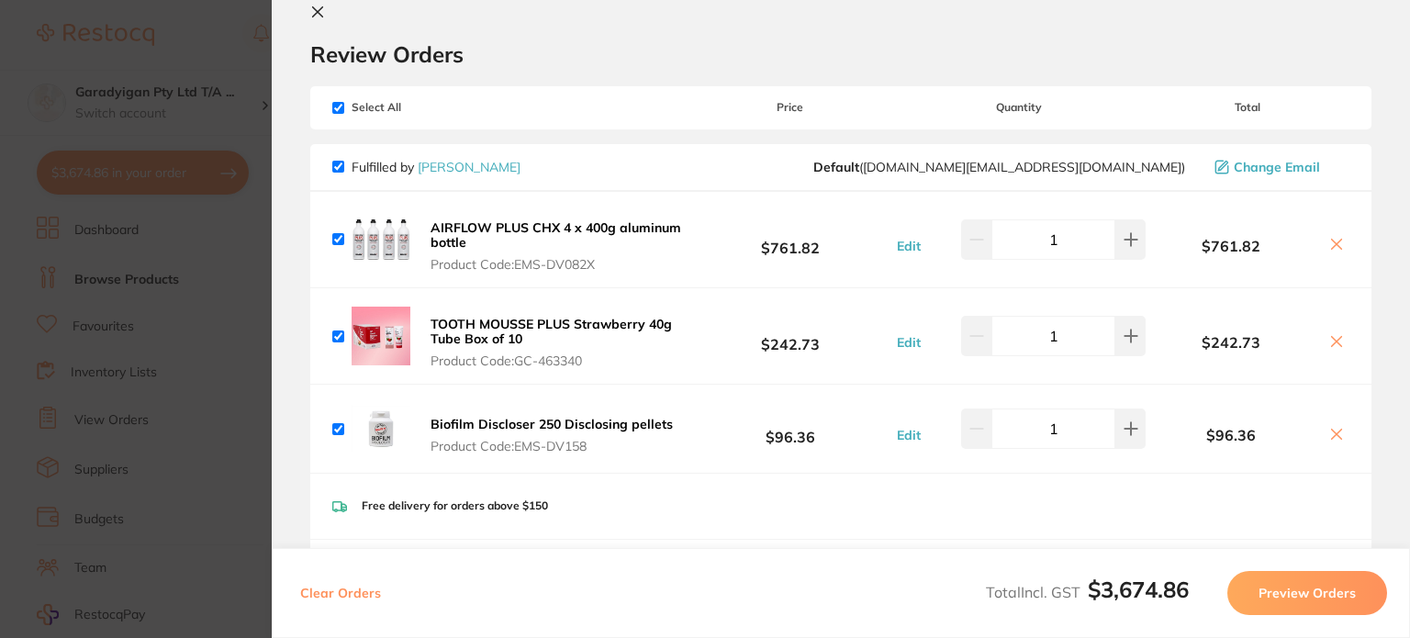
scroll to position [0, 0]
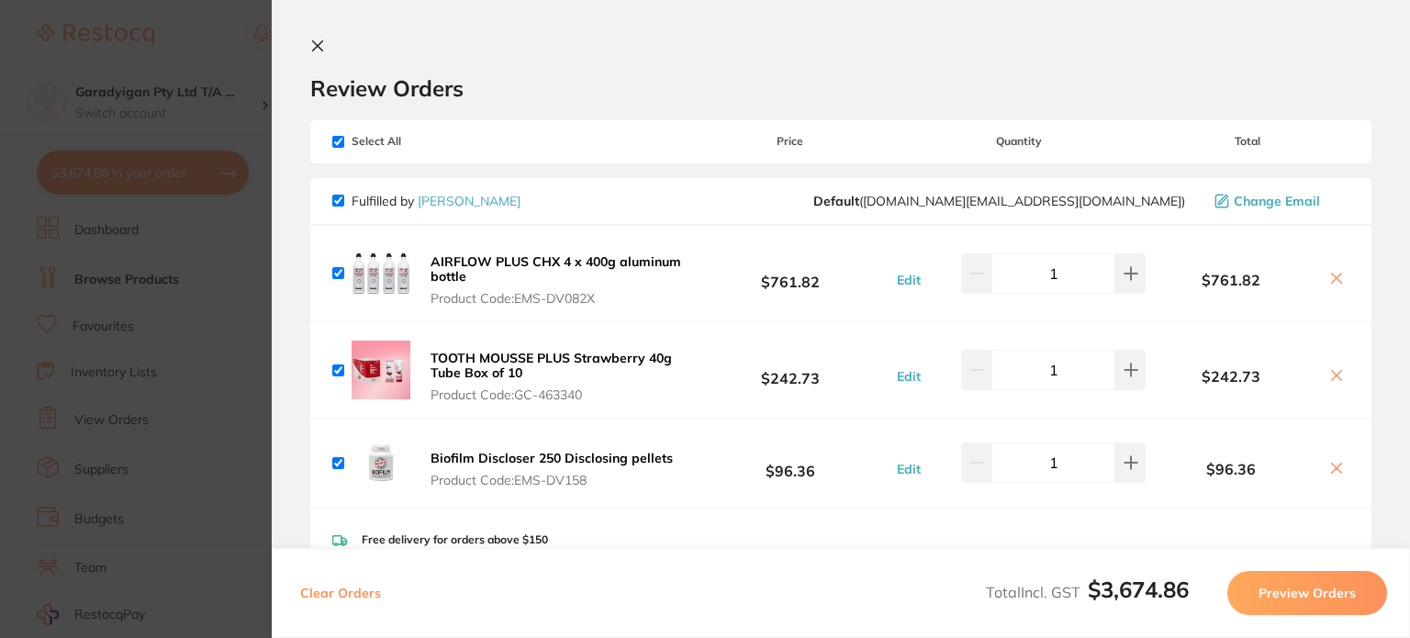
click at [329, 61] on div "Review Orders" at bounding box center [840, 70] width 1061 height 63
drag, startPoint x: 309, startPoint y: 65, endPoint x: 302, endPoint y: 76, distance: 13.2
click at [310, 65] on div "Review Orders" at bounding box center [840, 70] width 1061 height 63
click at [320, 47] on icon at bounding box center [317, 46] width 15 height 15
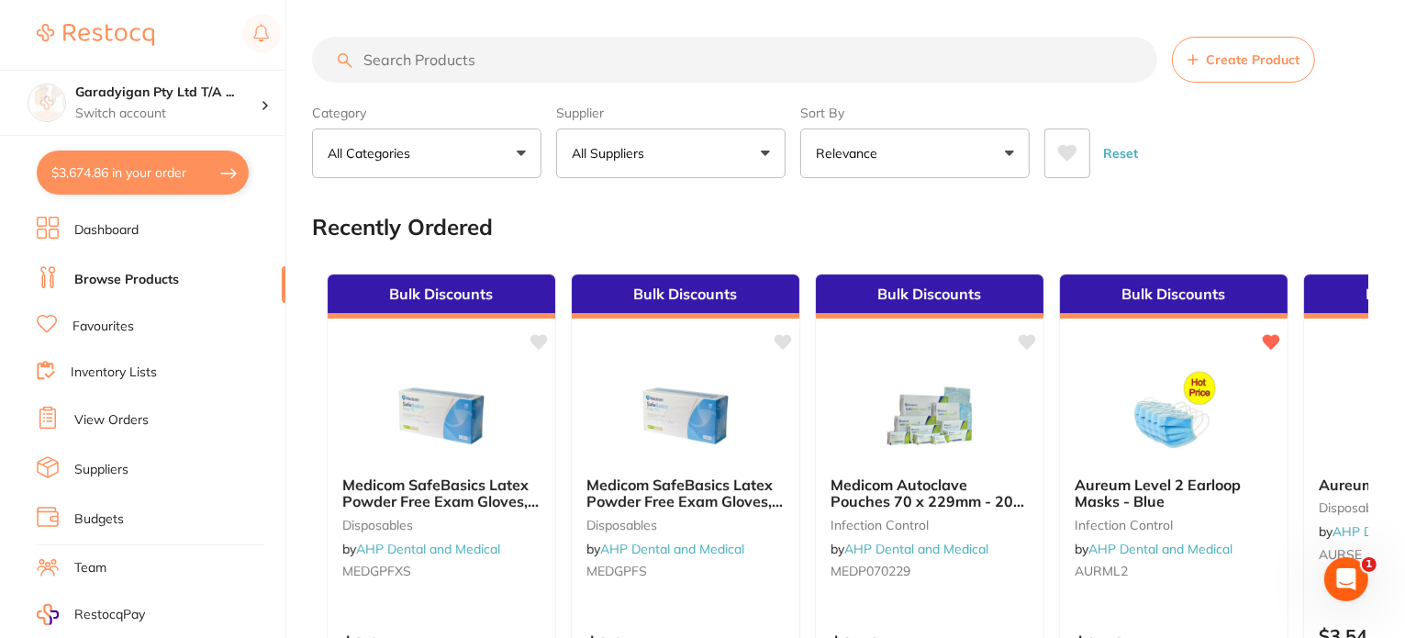
click at [567, 61] on input "search" at bounding box center [734, 60] width 845 height 46
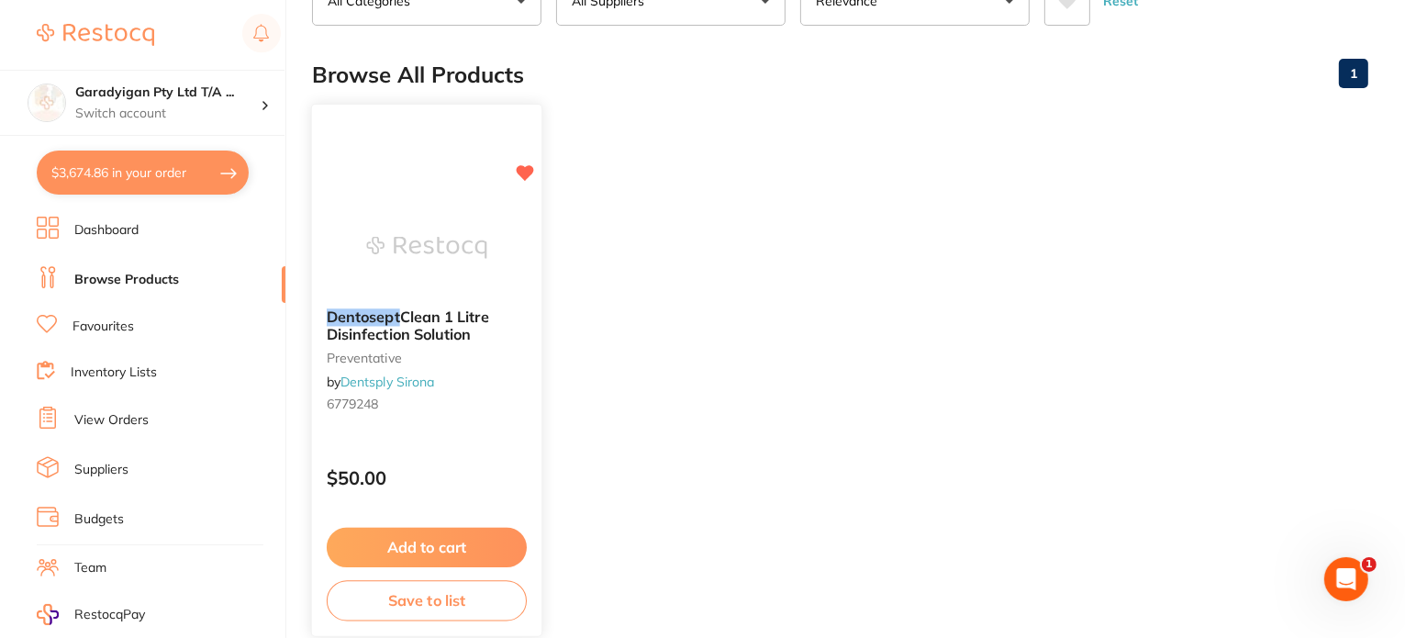
scroll to position [184, 0]
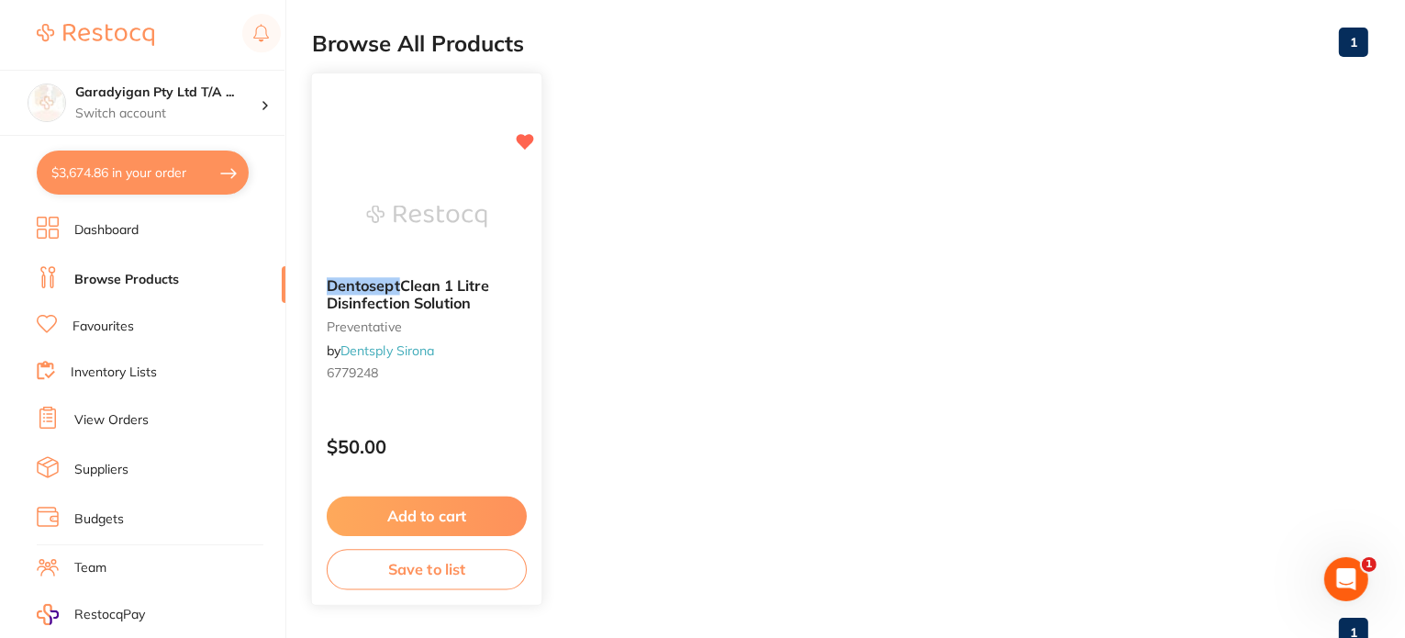
type input "dentosept"
click at [477, 523] on button "Add to cart" at bounding box center [427, 516] width 200 height 39
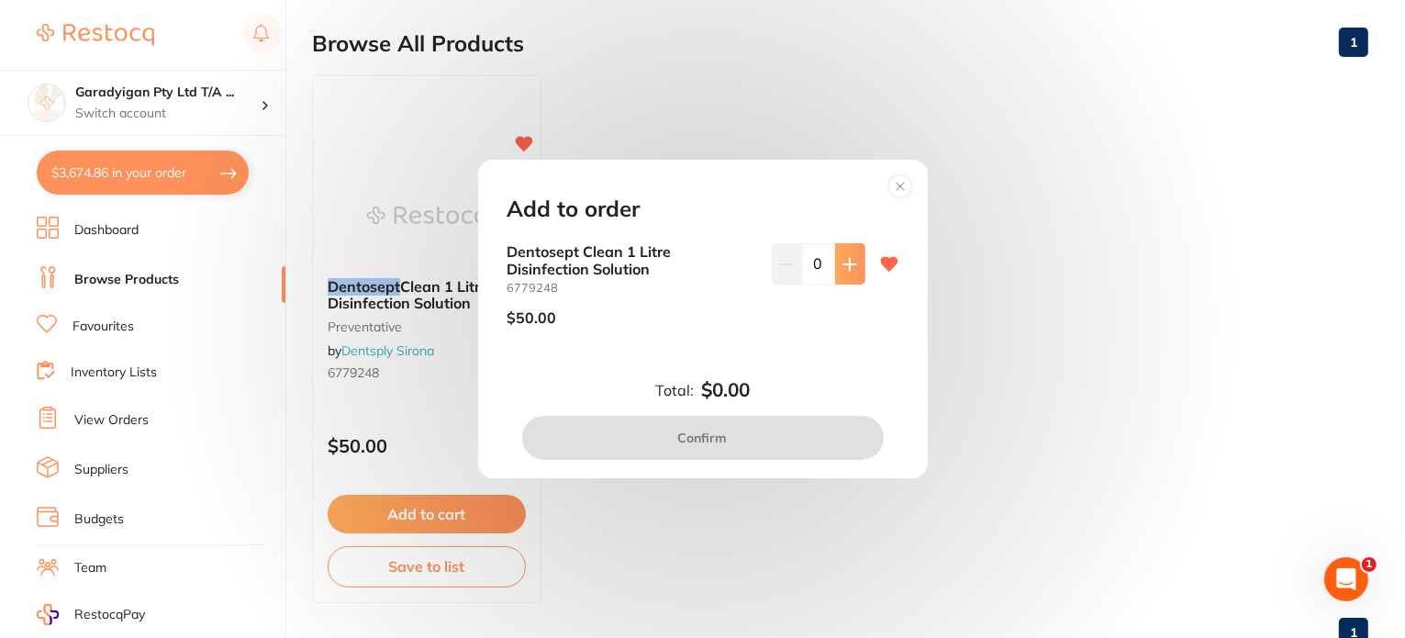
scroll to position [0, 0]
drag, startPoint x: 846, startPoint y: 266, endPoint x: 837, endPoint y: 281, distance: 17.3
click at [843, 270] on icon at bounding box center [850, 264] width 15 height 15
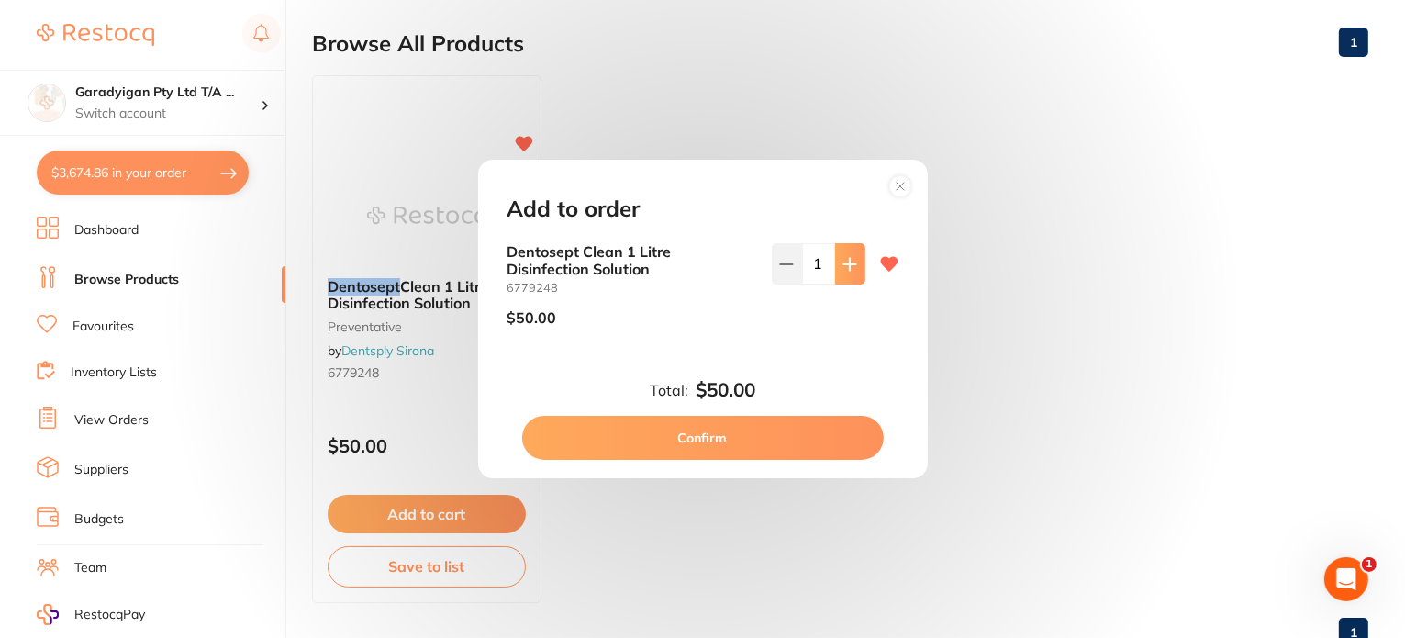
click at [839, 280] on button at bounding box center [850, 263] width 30 height 40
type input "2"
click at [821, 441] on button "Confirm" at bounding box center [703, 438] width 362 height 44
checkbox input "false"
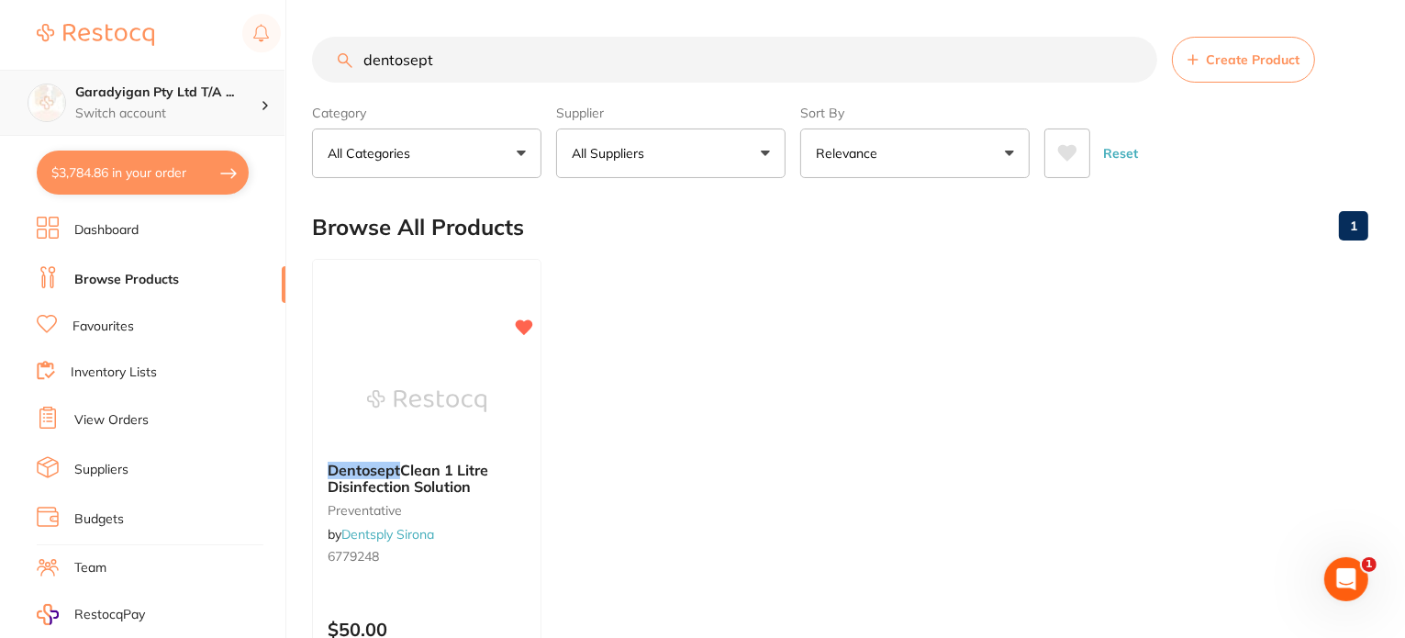
drag, startPoint x: 542, startPoint y: 55, endPoint x: 115, endPoint y: 69, distance: 427.0
click at [126, 74] on div "$3,784.86 Garadyigan Pty Ltd T/A ... Switch account Garadyigan Pty Ltd T/A Anna…" at bounding box center [702, 319] width 1405 height 638
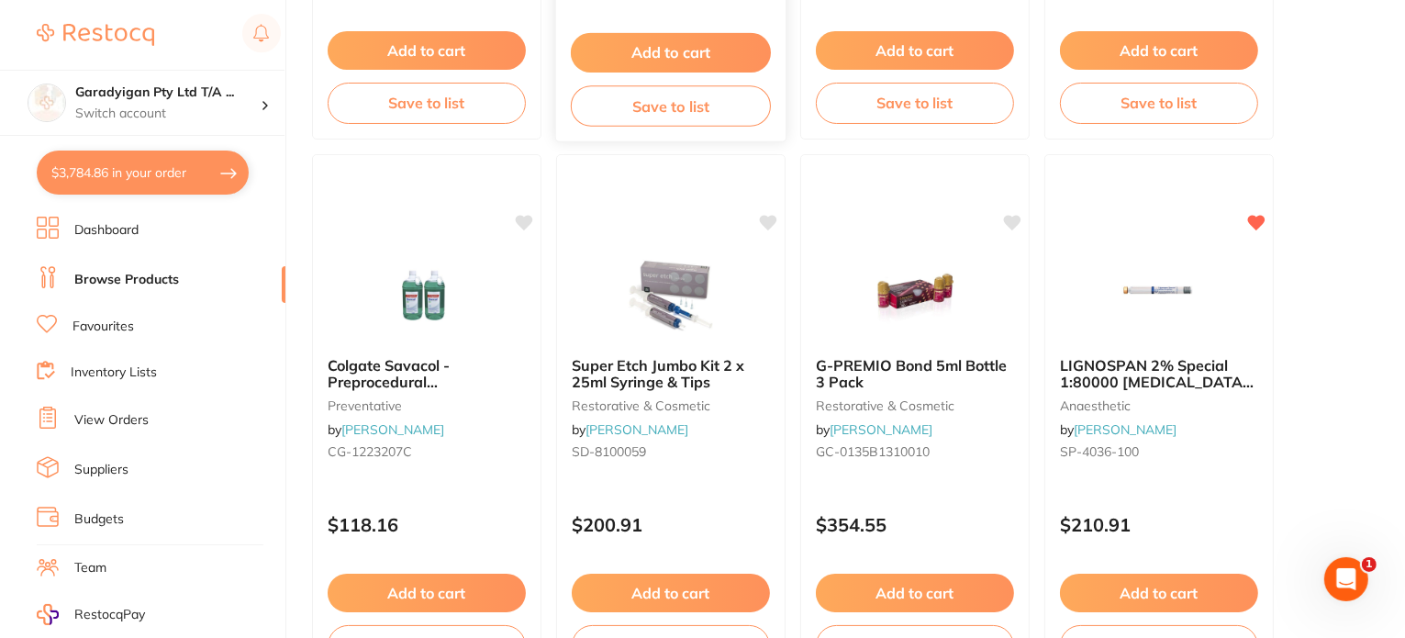
scroll to position [1193, 0]
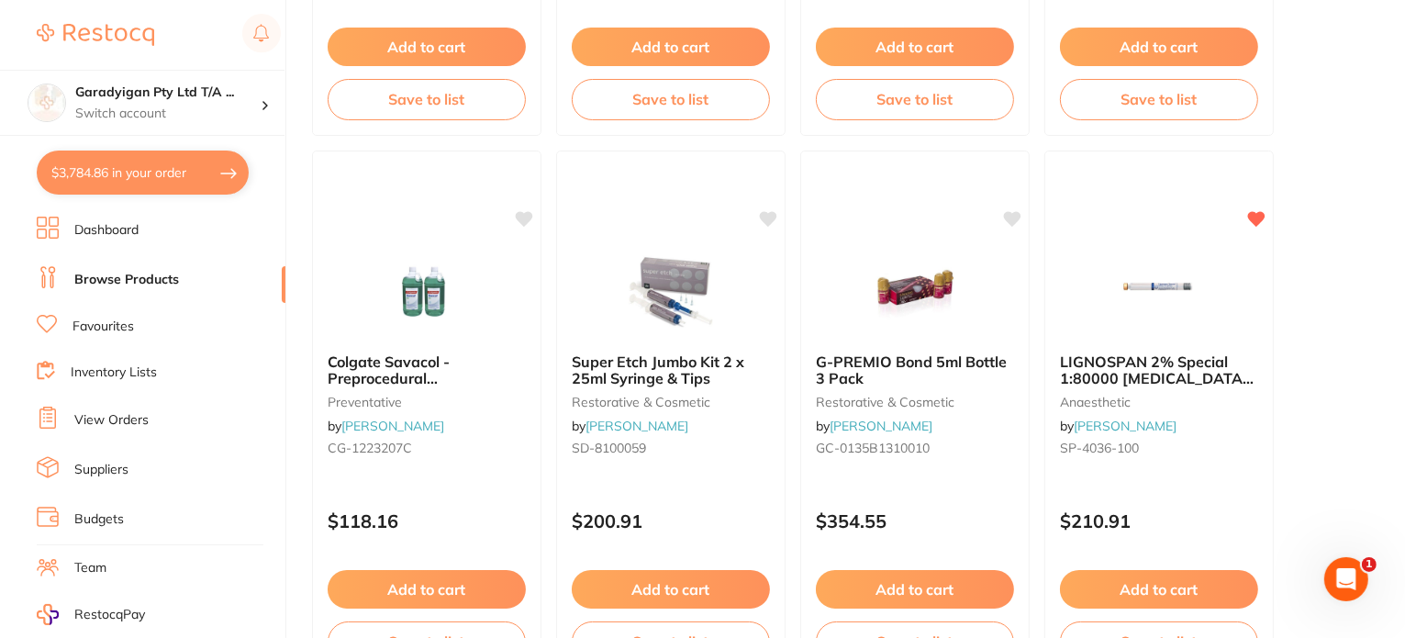
click at [174, 246] on ul "Dashboard Browse Products Favourites Inventory Lists View Orders Suppliers Budg…" at bounding box center [161, 533] width 249 height 633
click at [117, 271] on link "Browse Products" at bounding box center [126, 280] width 105 height 18
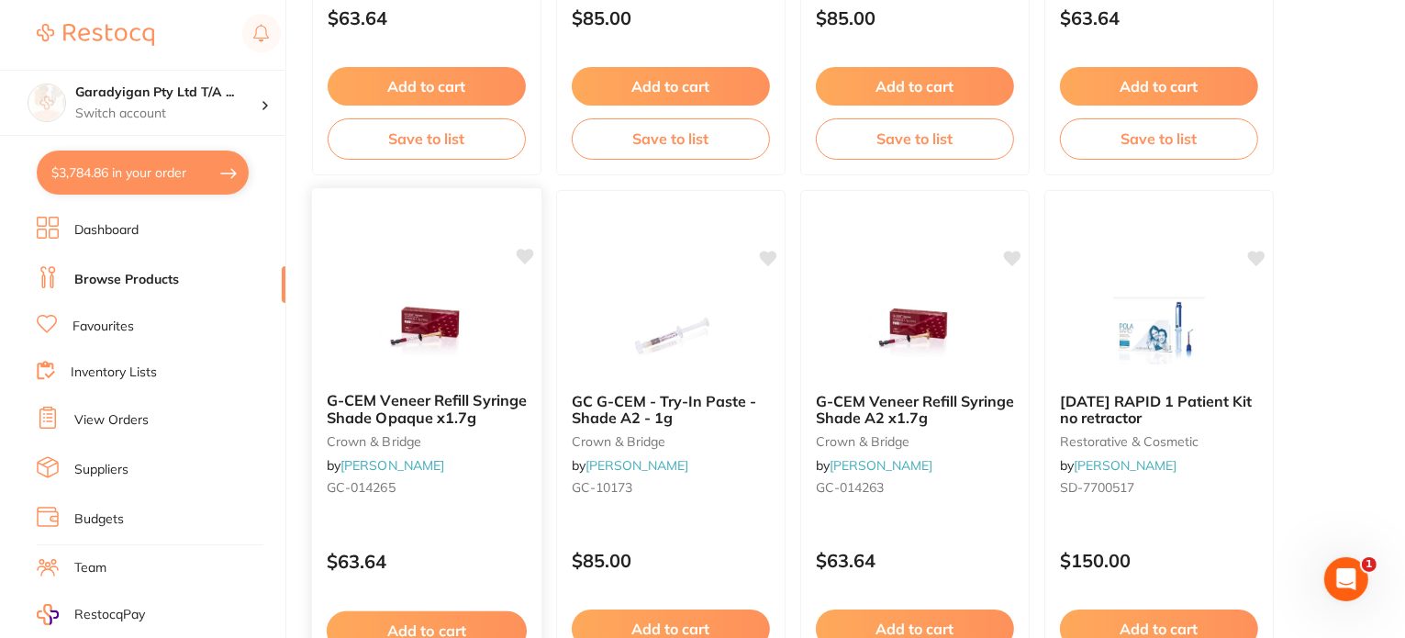
scroll to position [734, 0]
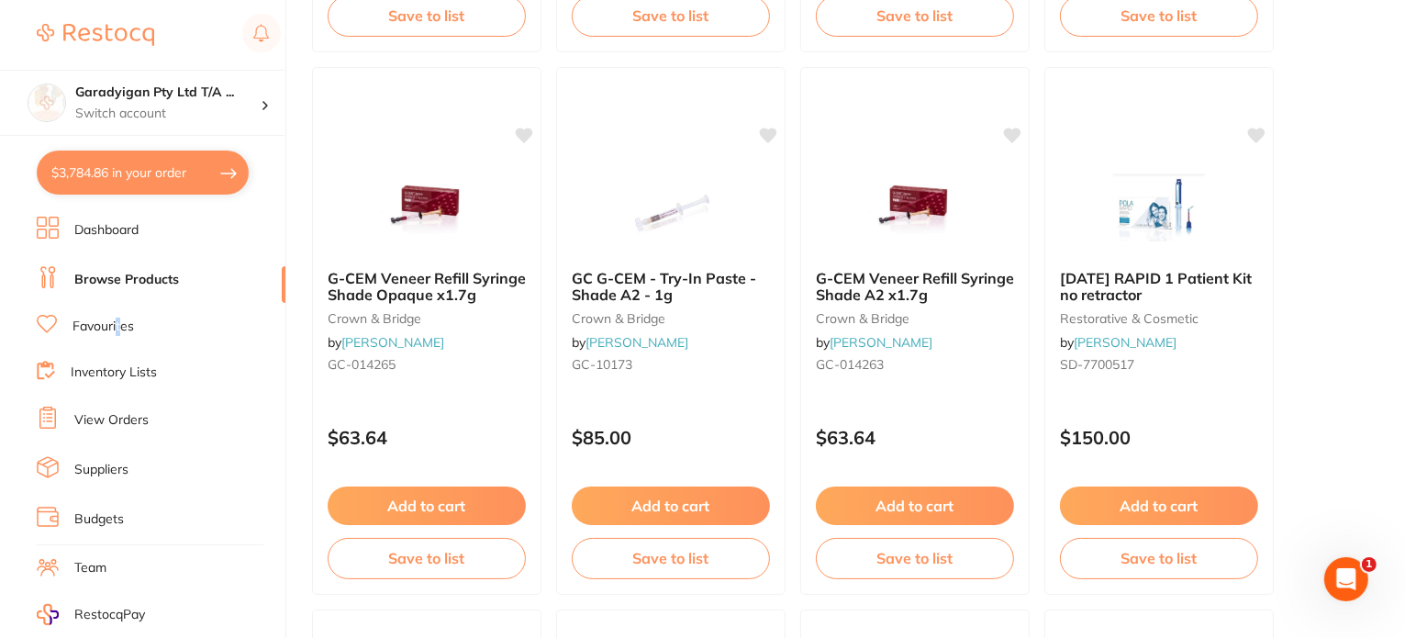
click at [121, 322] on link "Favourites" at bounding box center [103, 327] width 61 height 18
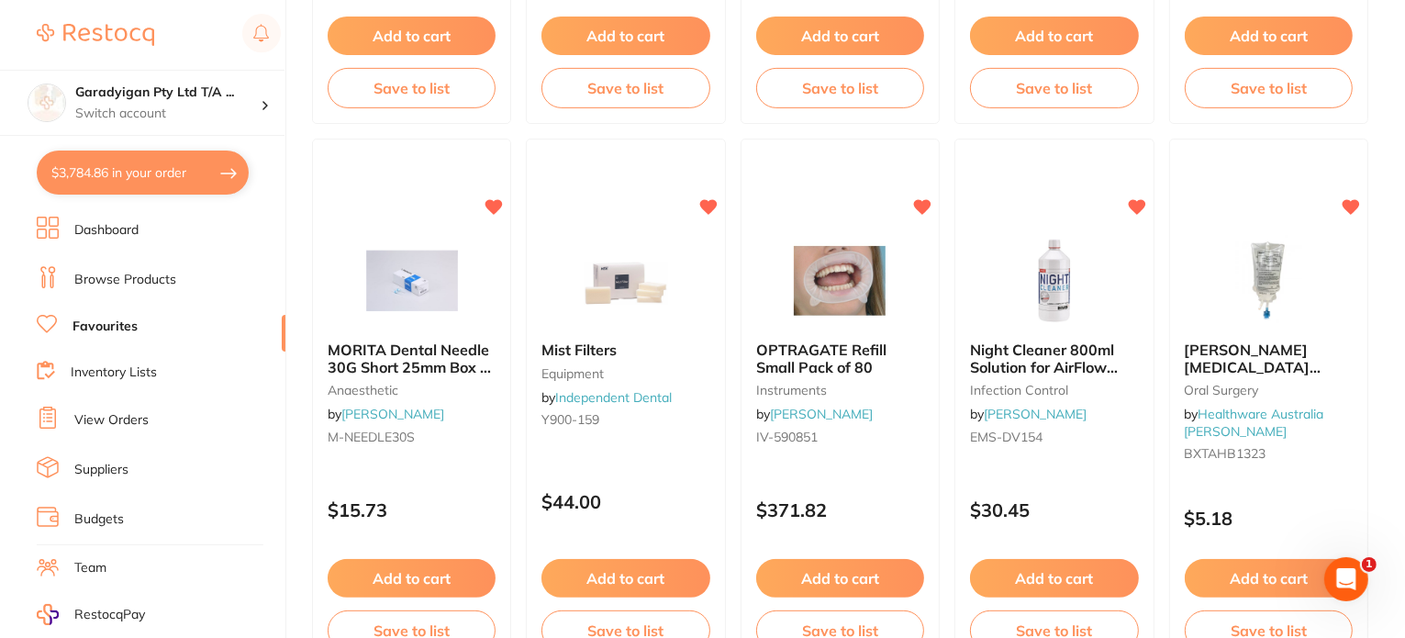
scroll to position [826, 0]
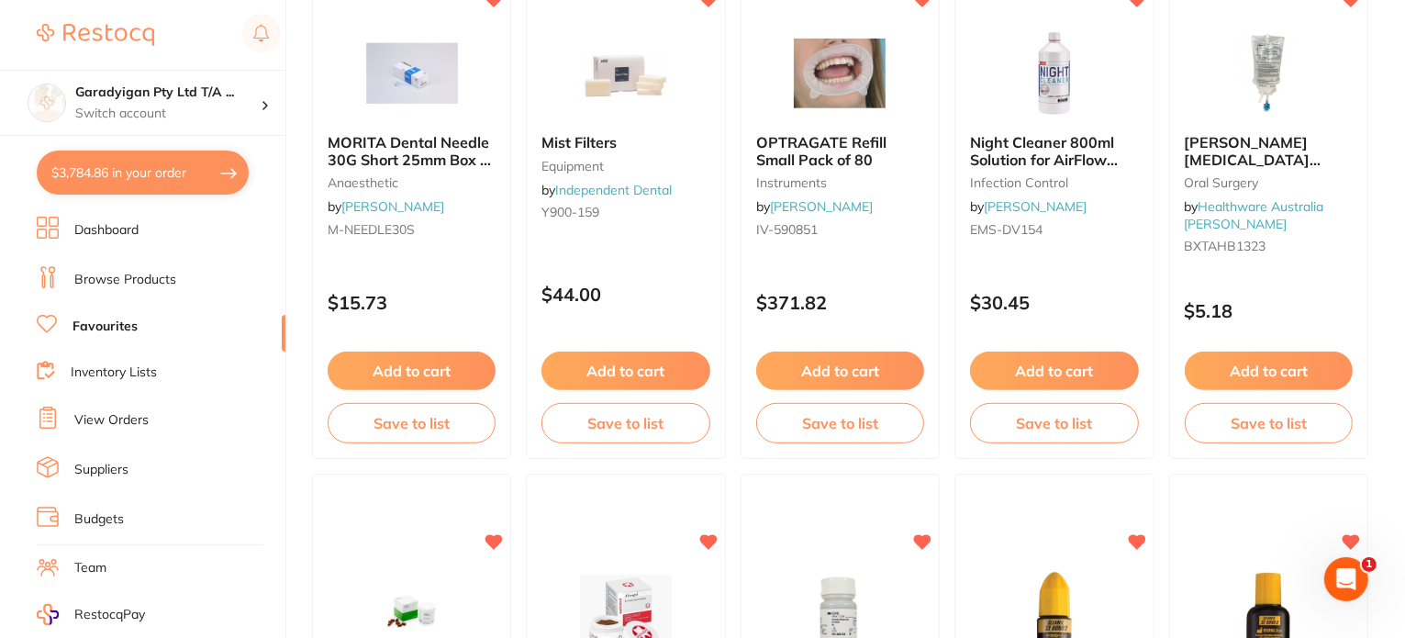
drag, startPoint x: 1057, startPoint y: 374, endPoint x: 1067, endPoint y: 389, distance: 18.1
click at [1057, 374] on button "Add to cart" at bounding box center [1054, 371] width 168 height 39
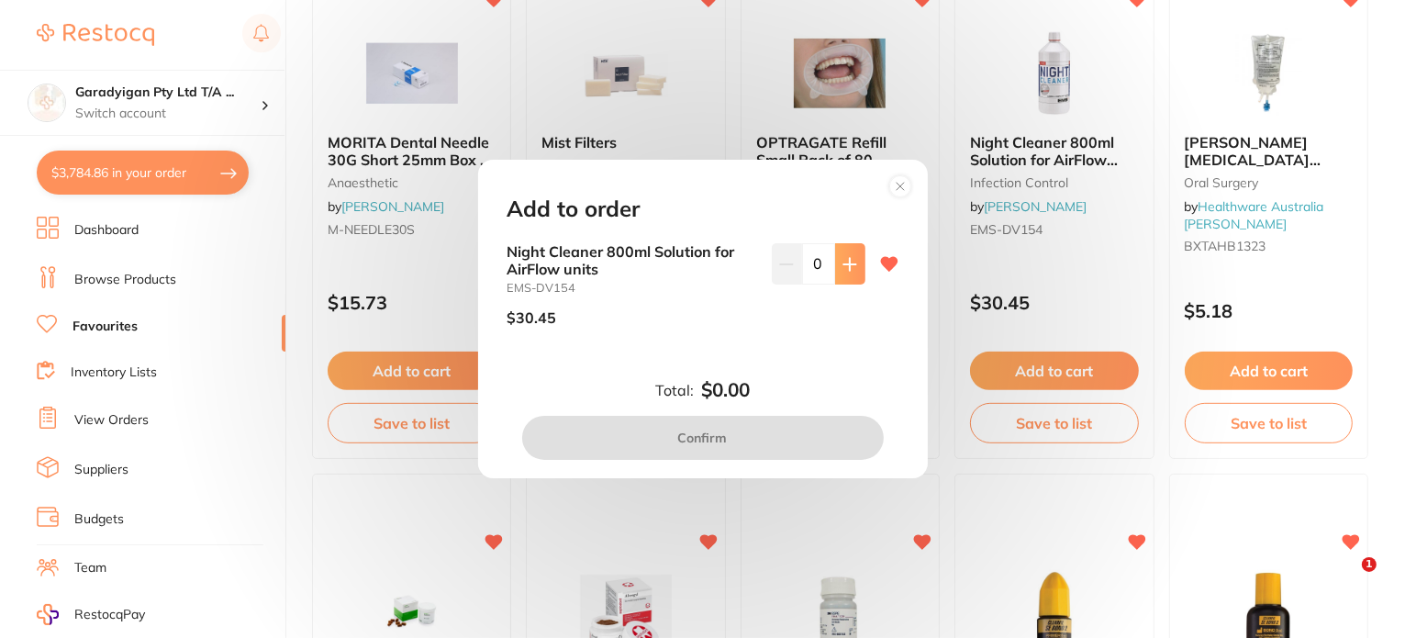
drag, startPoint x: 859, startPoint y: 265, endPoint x: 854, endPoint y: 276, distance: 12.3
click at [859, 267] on button at bounding box center [850, 263] width 30 height 40
type input "1"
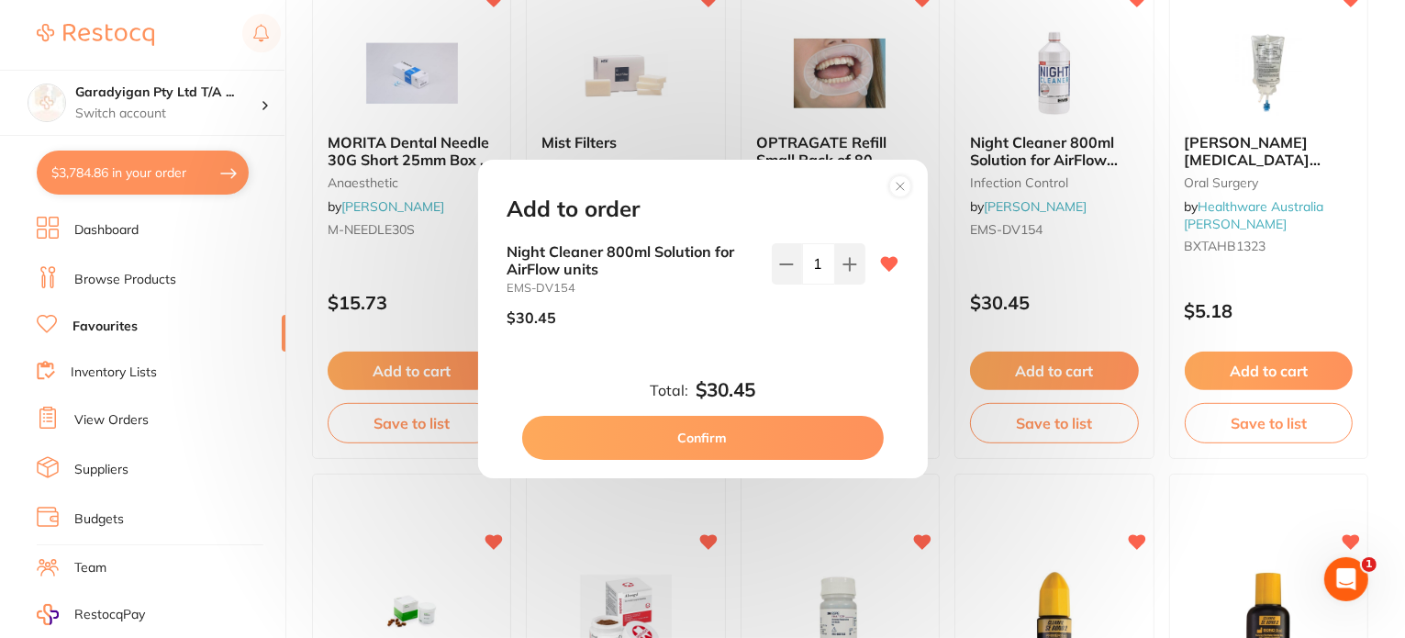
click at [822, 437] on button "Confirm" at bounding box center [703, 438] width 362 height 44
checkbox input "false"
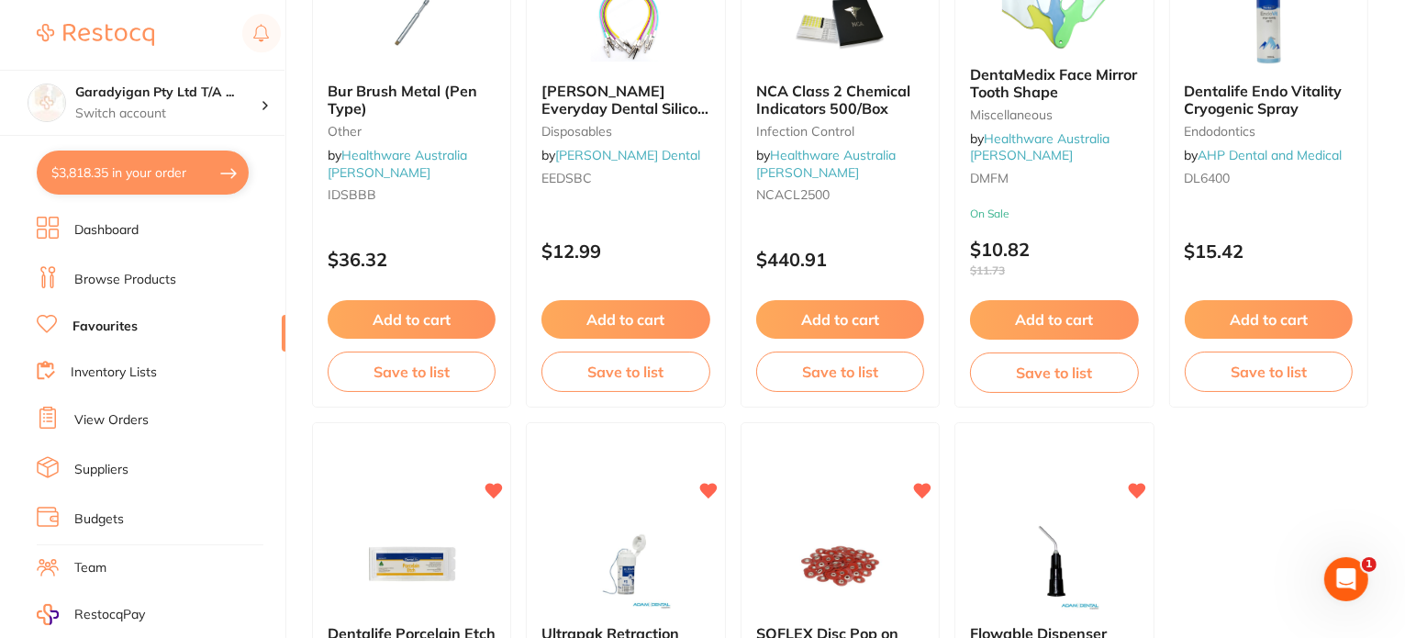
scroll to position [5232, 0]
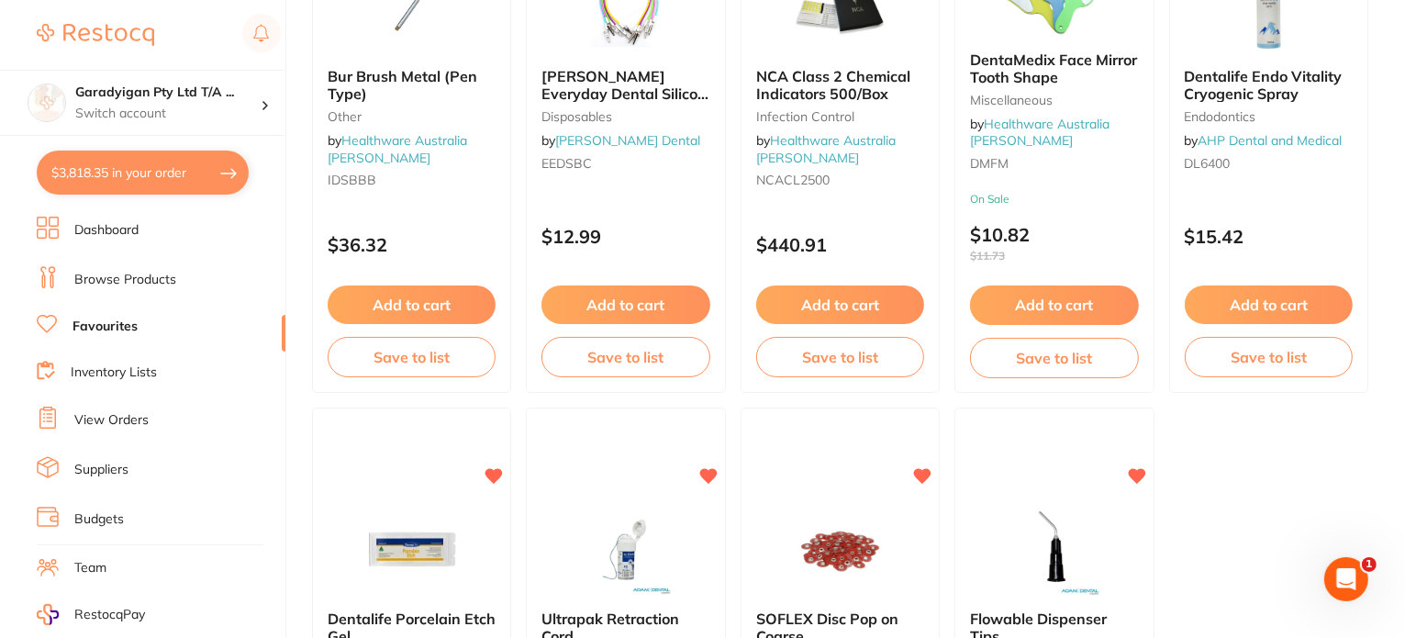
click at [1334, 301] on button "Add to cart" at bounding box center [1269, 304] width 168 height 39
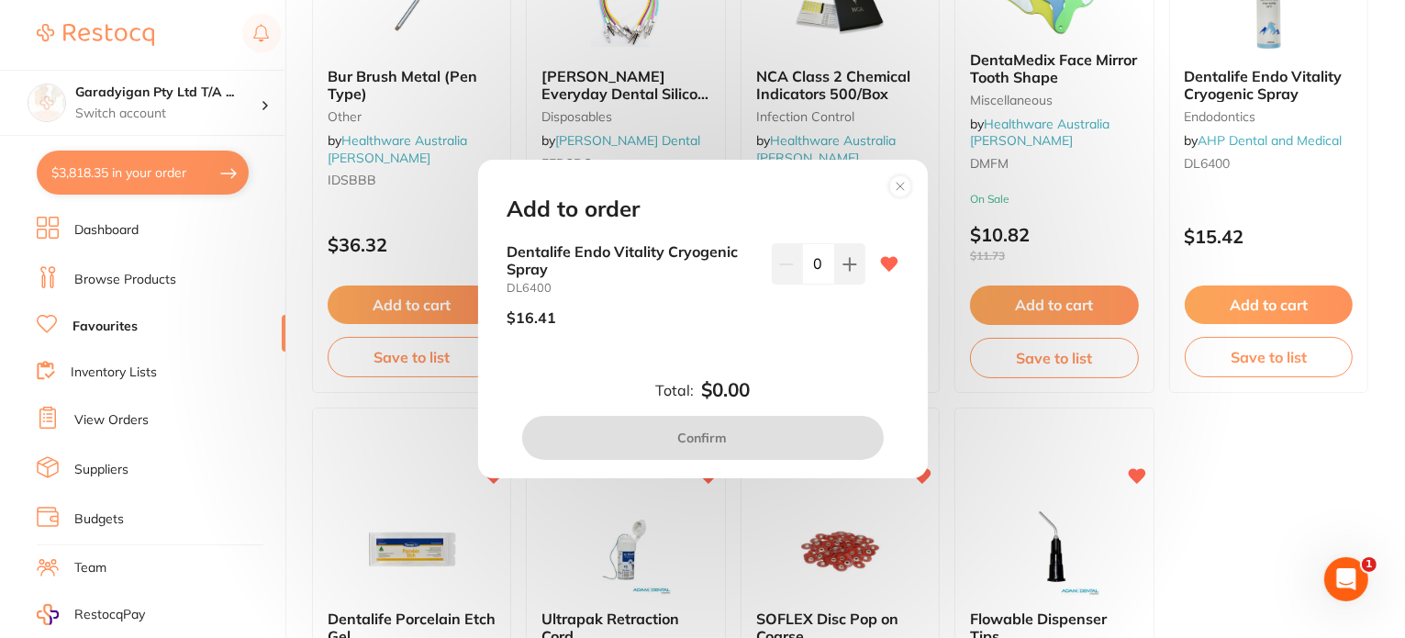
scroll to position [0, 0]
click at [909, 185] on circle at bounding box center [899, 185] width 21 height 21
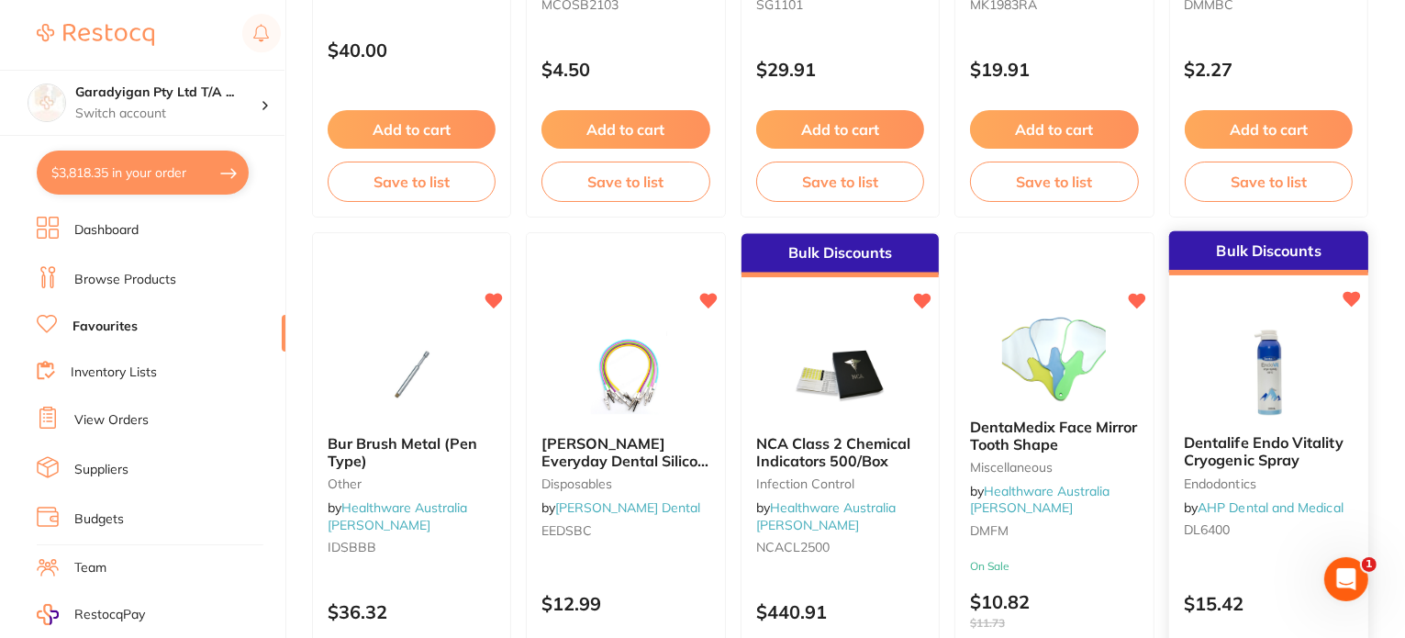
click at [1347, 293] on icon at bounding box center [1351, 300] width 17 height 16
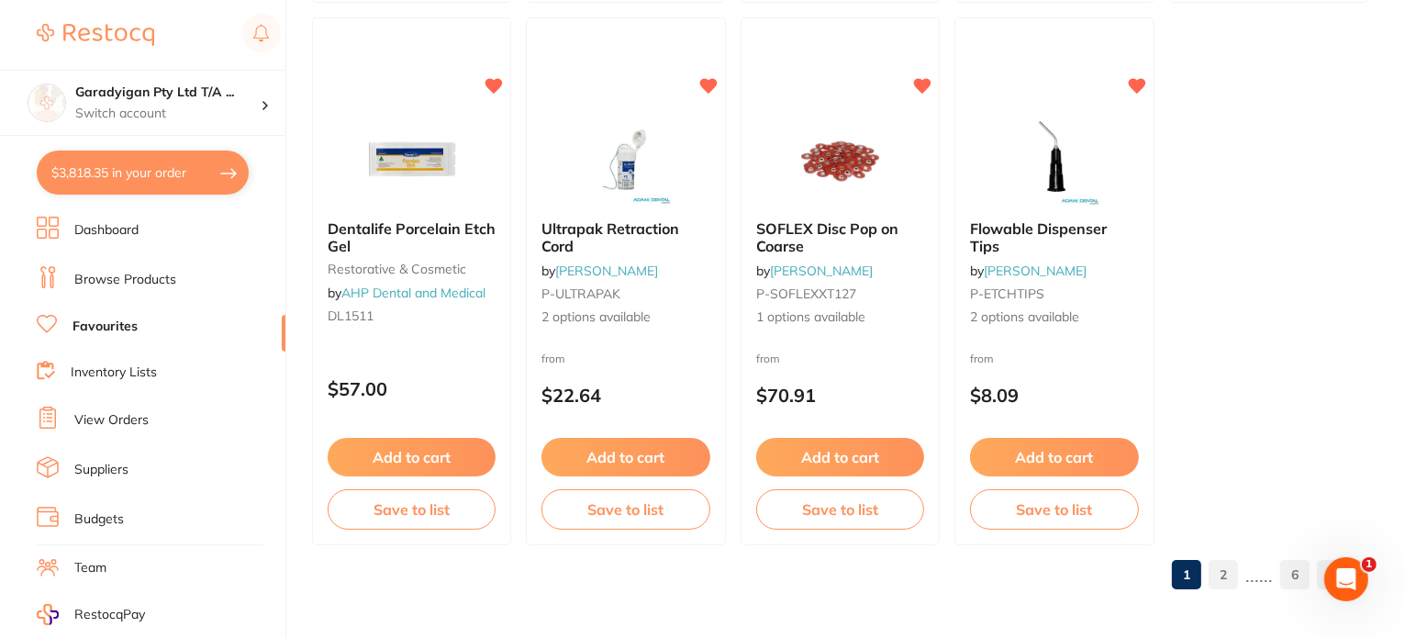
scroll to position [5624, 0]
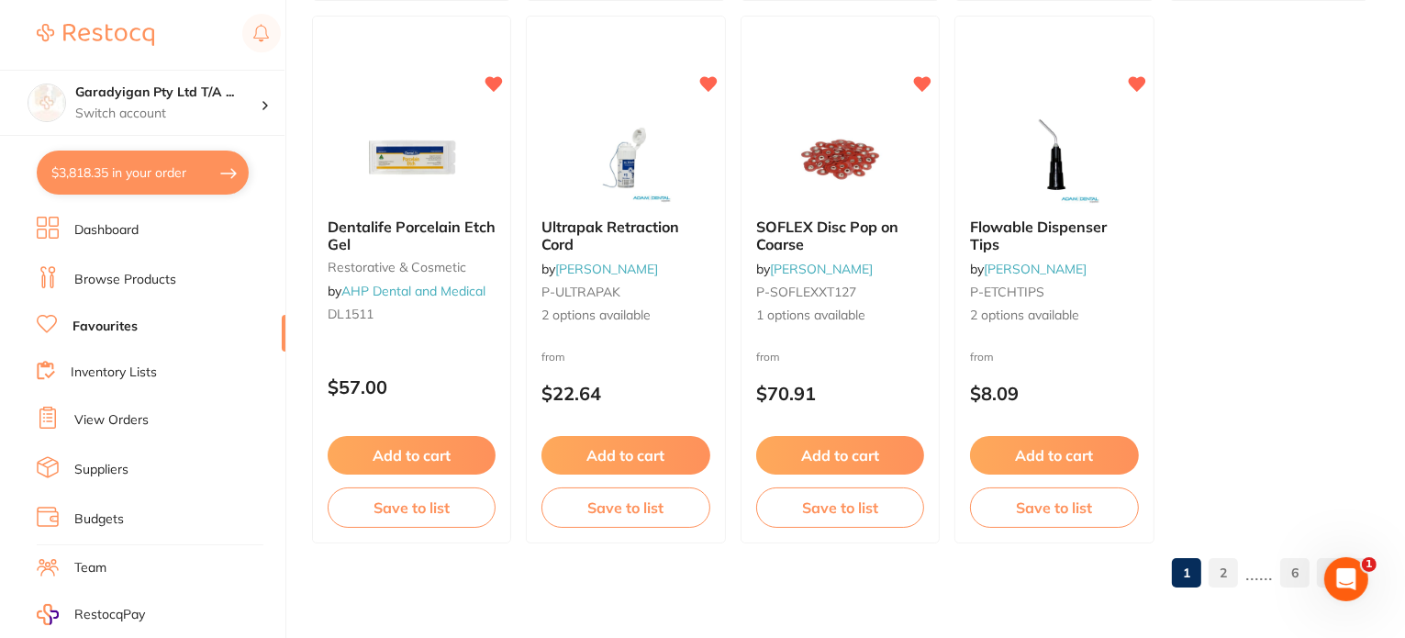
click at [1233, 579] on link "2" at bounding box center [1223, 572] width 29 height 37
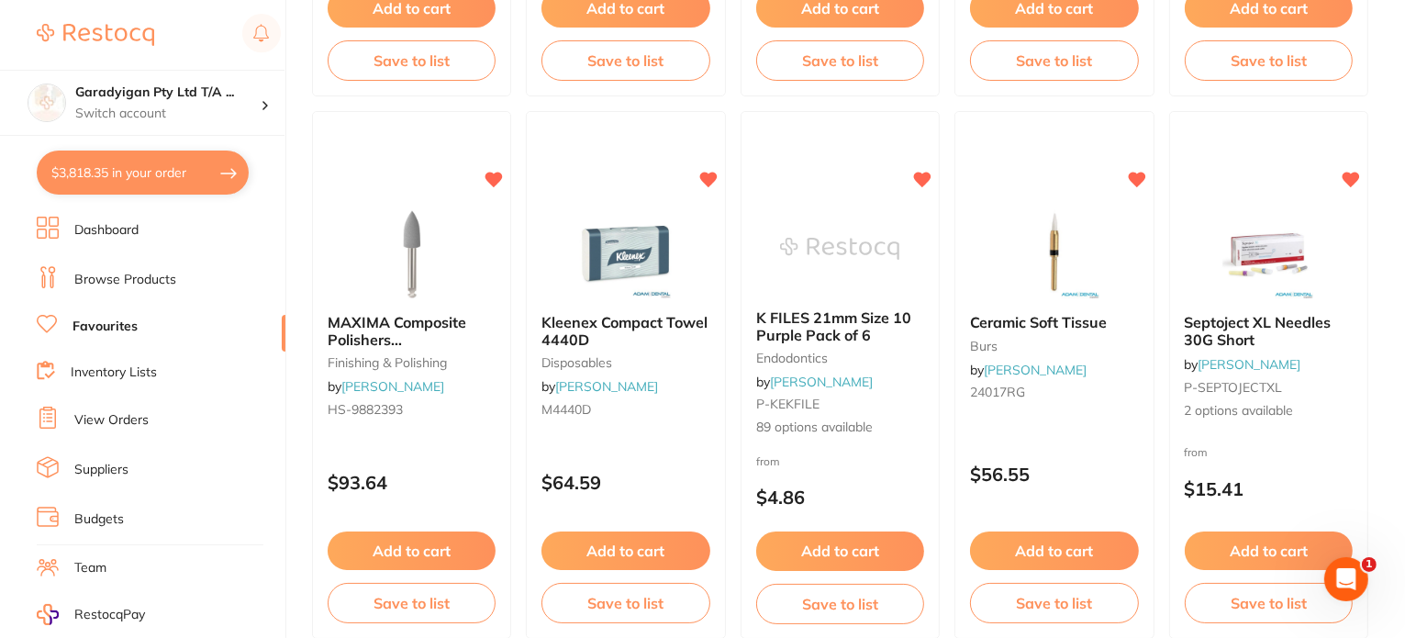
scroll to position [4981, 0]
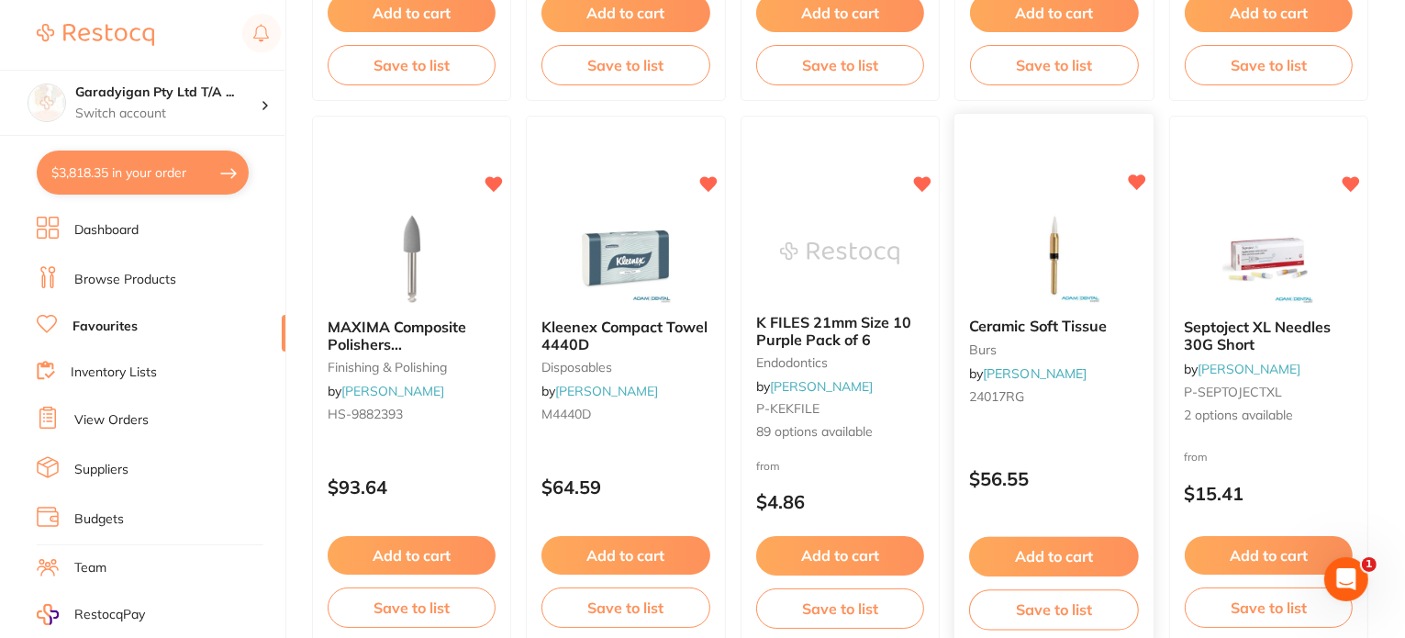
click at [1067, 322] on span "Ceramic Soft Tissue" at bounding box center [1038, 327] width 138 height 18
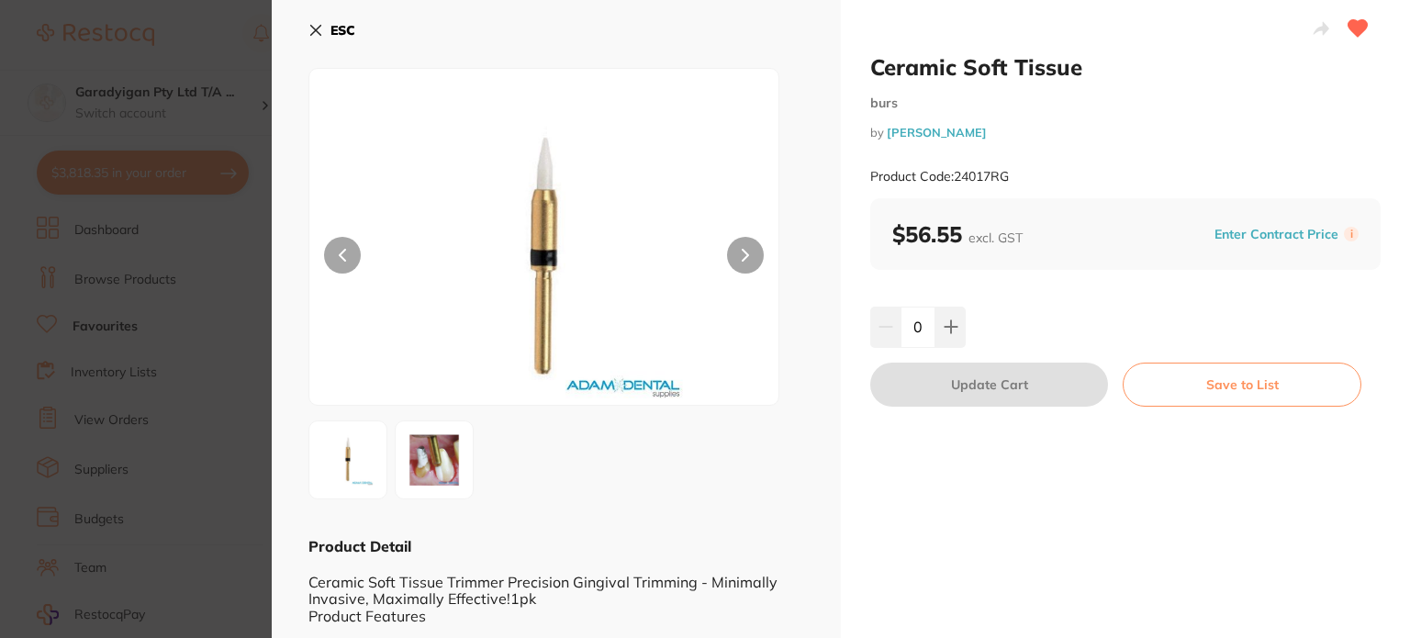
click at [319, 28] on icon at bounding box center [315, 30] width 15 height 15
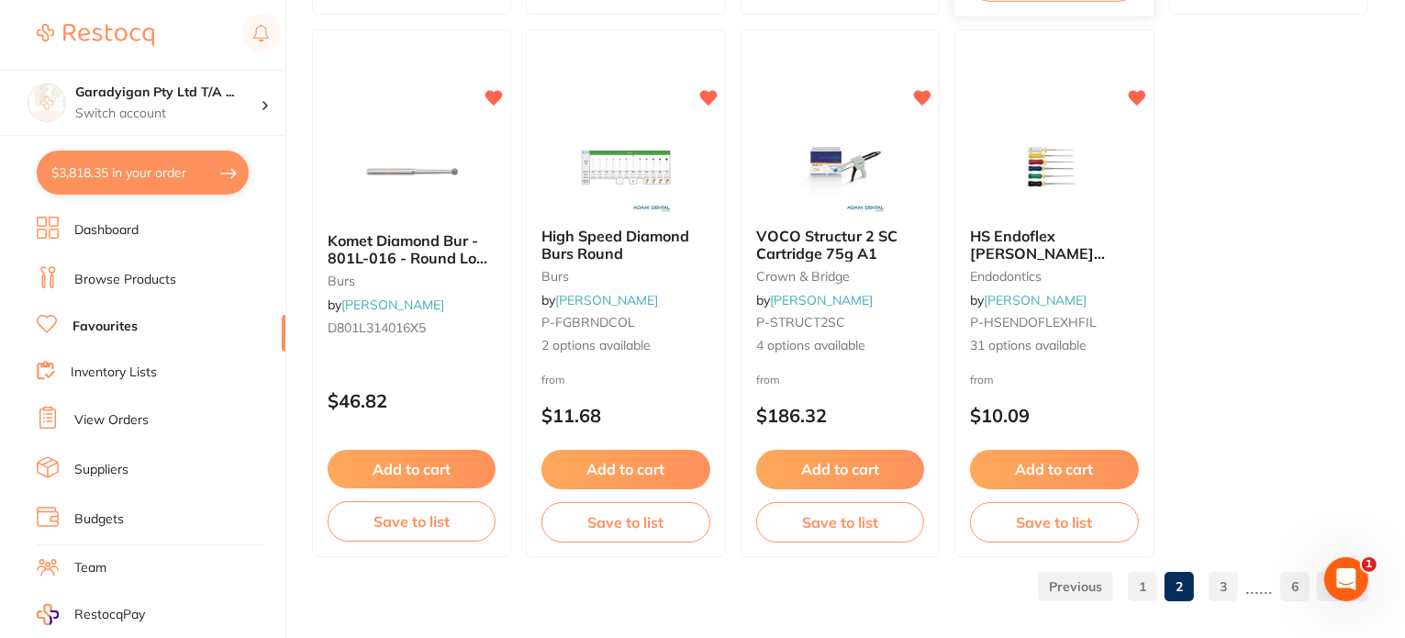
scroll to position [5624, 0]
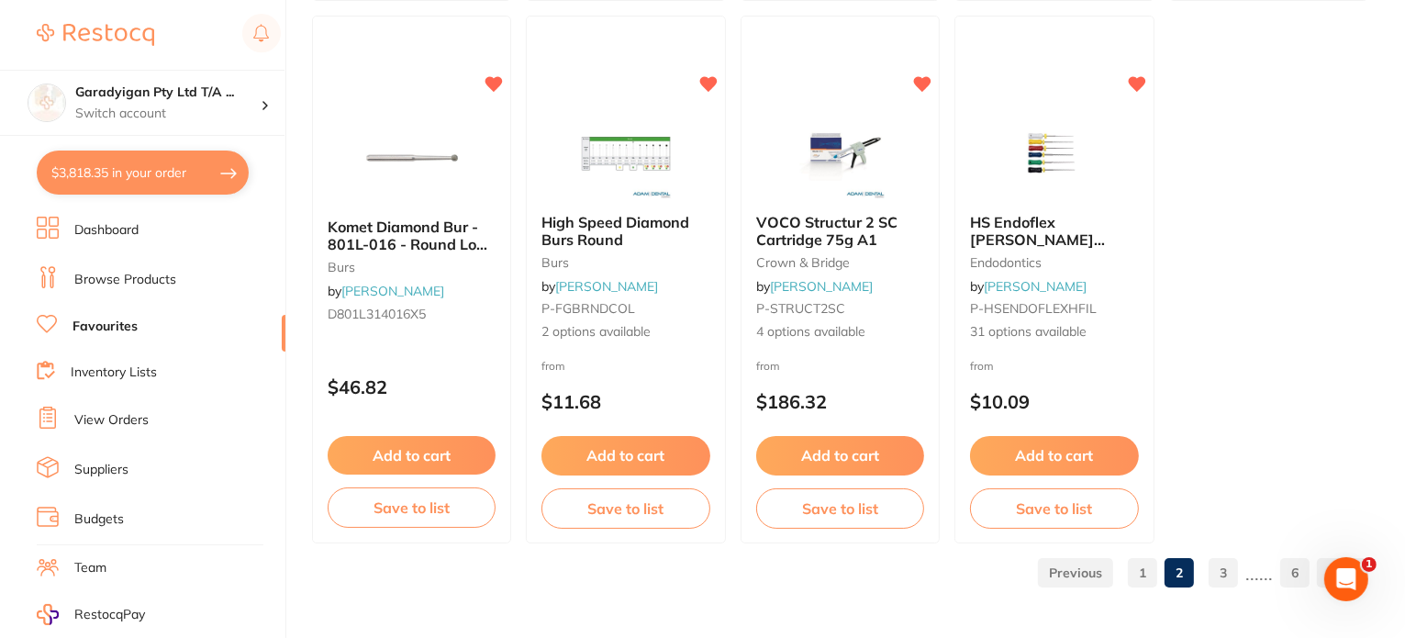
click at [1235, 571] on link "3" at bounding box center [1223, 572] width 29 height 37
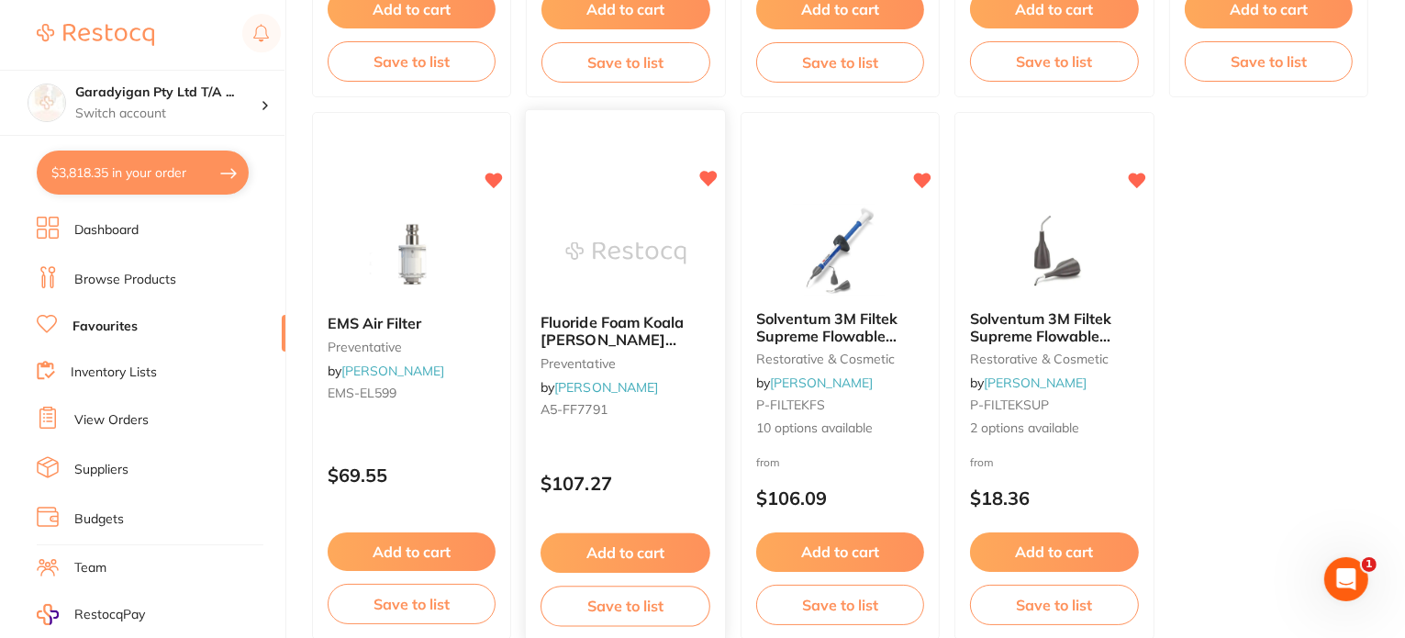
scroll to position [5532, 0]
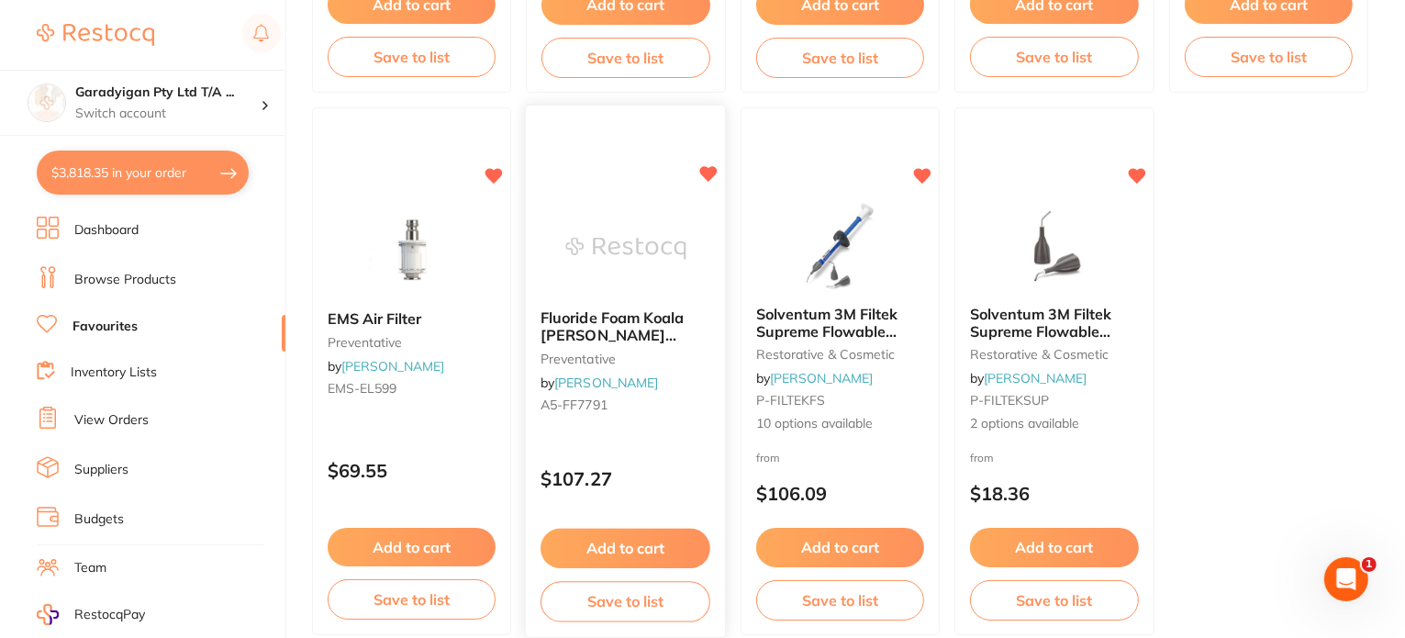
drag, startPoint x: 712, startPoint y: 174, endPoint x: 720, endPoint y: 190, distance: 17.2
click at [712, 175] on icon at bounding box center [708, 175] width 17 height 16
click at [709, 171] on icon at bounding box center [708, 175] width 17 height 16
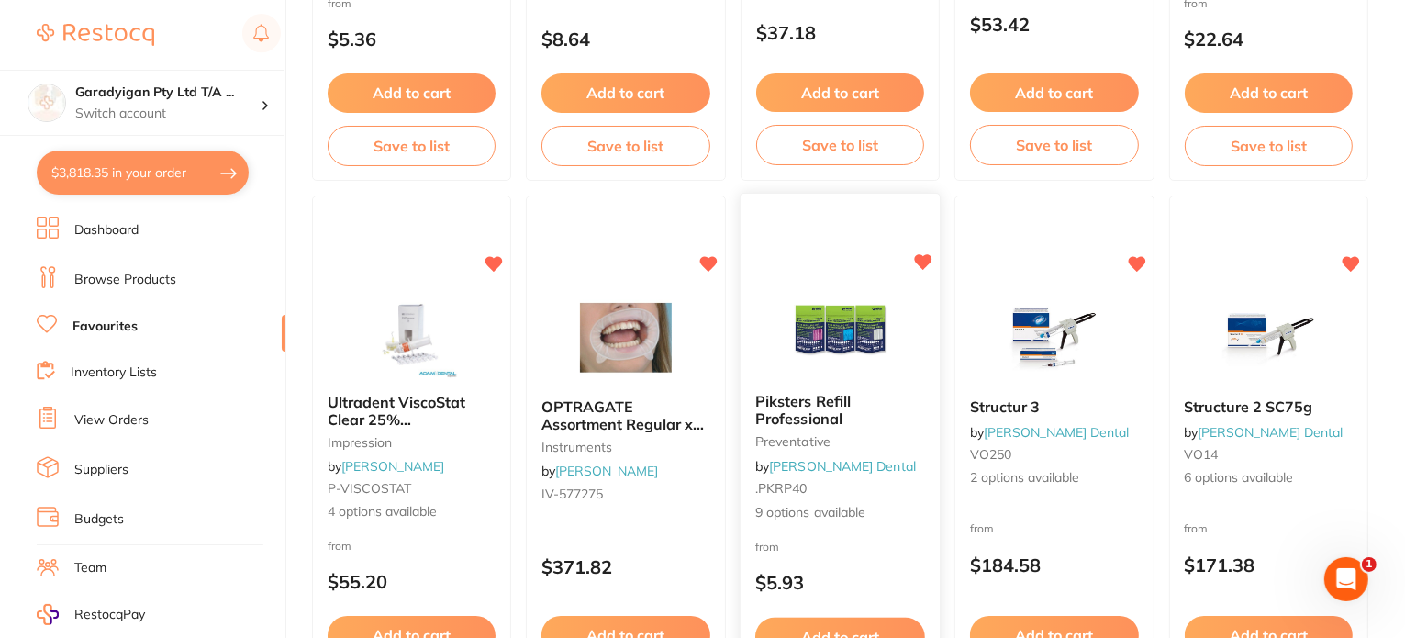
scroll to position [2228, 0]
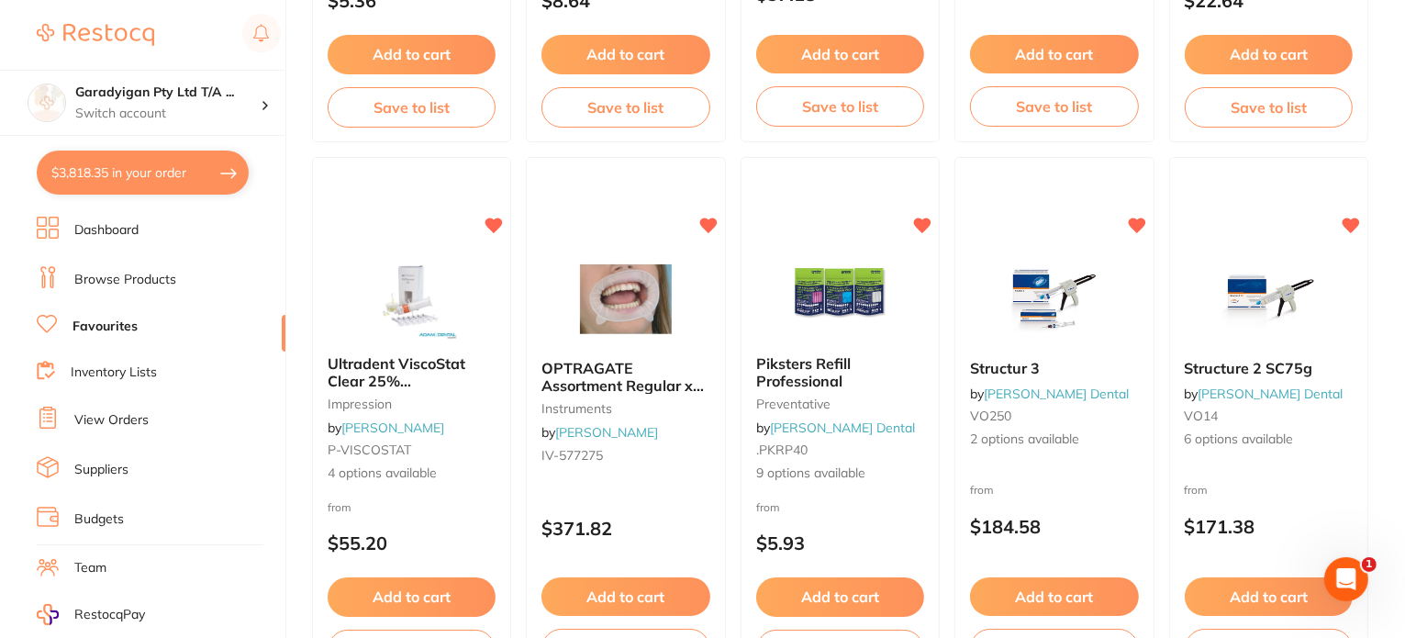
drag, startPoint x: 1139, startPoint y: 223, endPoint x: 1388, endPoint y: 370, distance: 288.9
click at [1139, 223] on icon at bounding box center [1136, 225] width 17 height 15
drag, startPoint x: 1243, startPoint y: 236, endPoint x: 984, endPoint y: 431, distance: 324.4
click at [1243, 238] on div "Structure 2 SC75g by Erskine Dental VO14 6 options available from $171.38 Add t…" at bounding box center [1268, 421] width 199 height 528
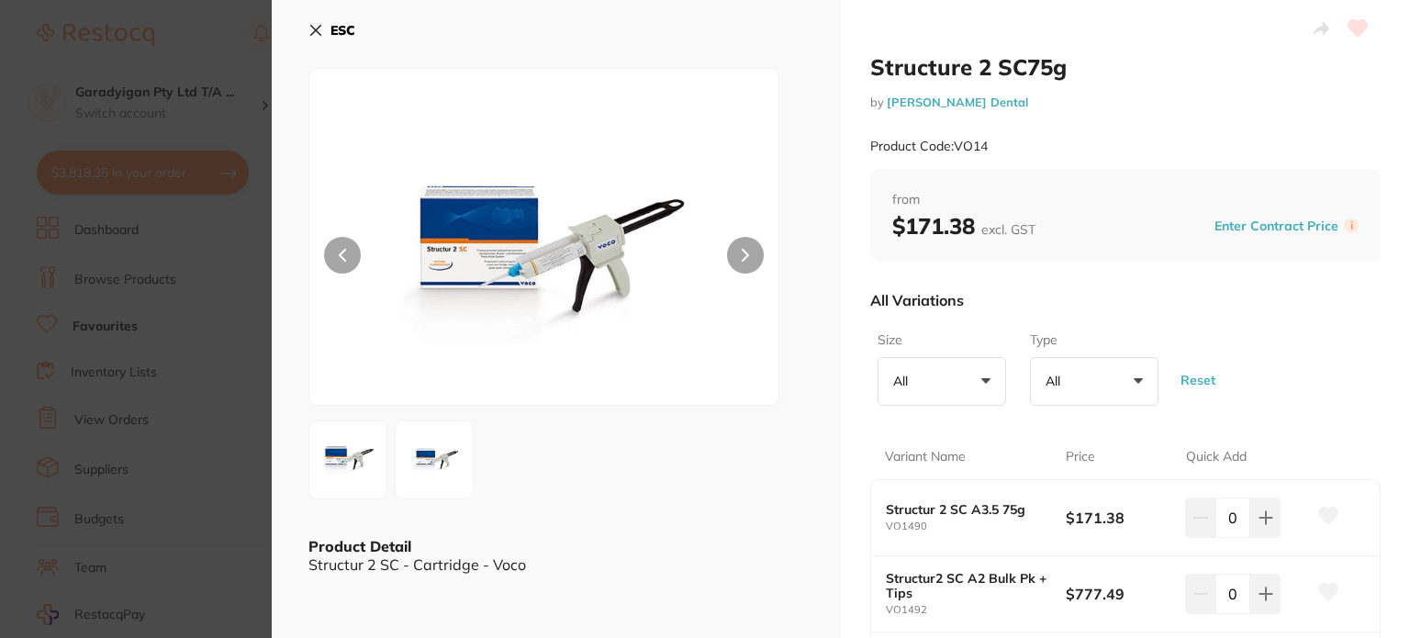
click at [309, 28] on icon at bounding box center [315, 30] width 15 height 15
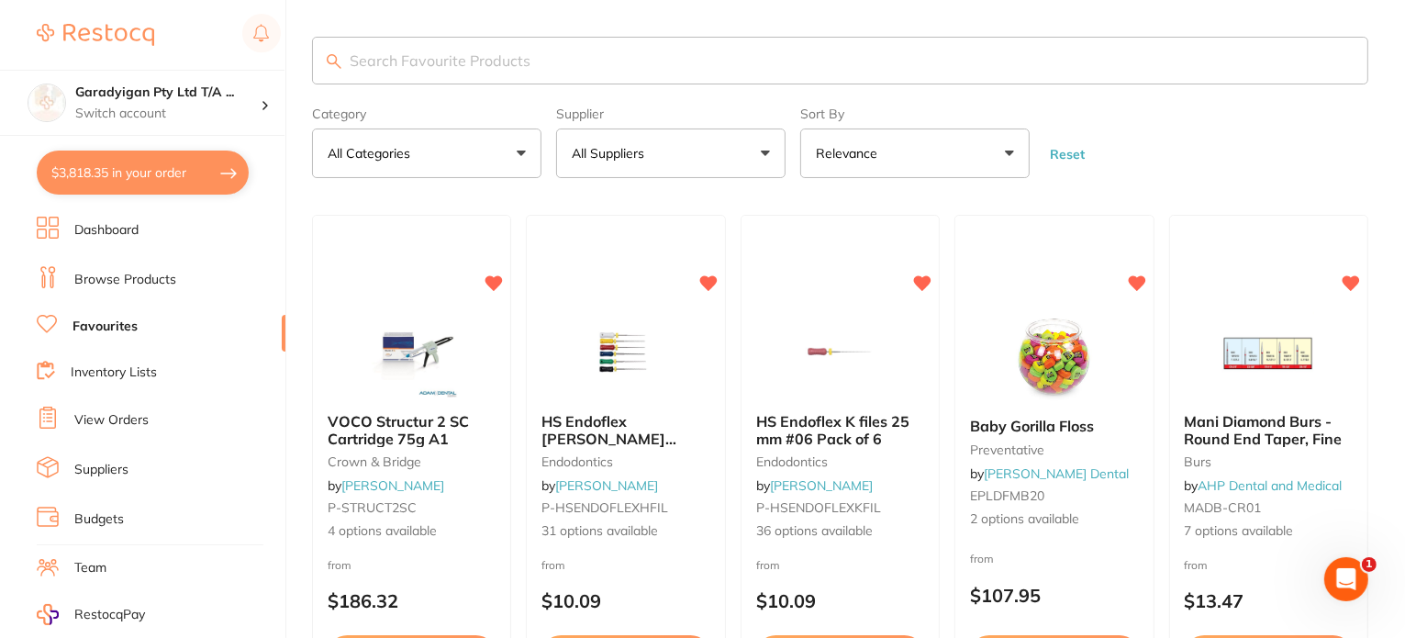
drag, startPoint x: 515, startPoint y: 47, endPoint x: 521, endPoint y: 62, distance: 16.9
click at [519, 52] on input "search" at bounding box center [840, 61] width 1056 height 48
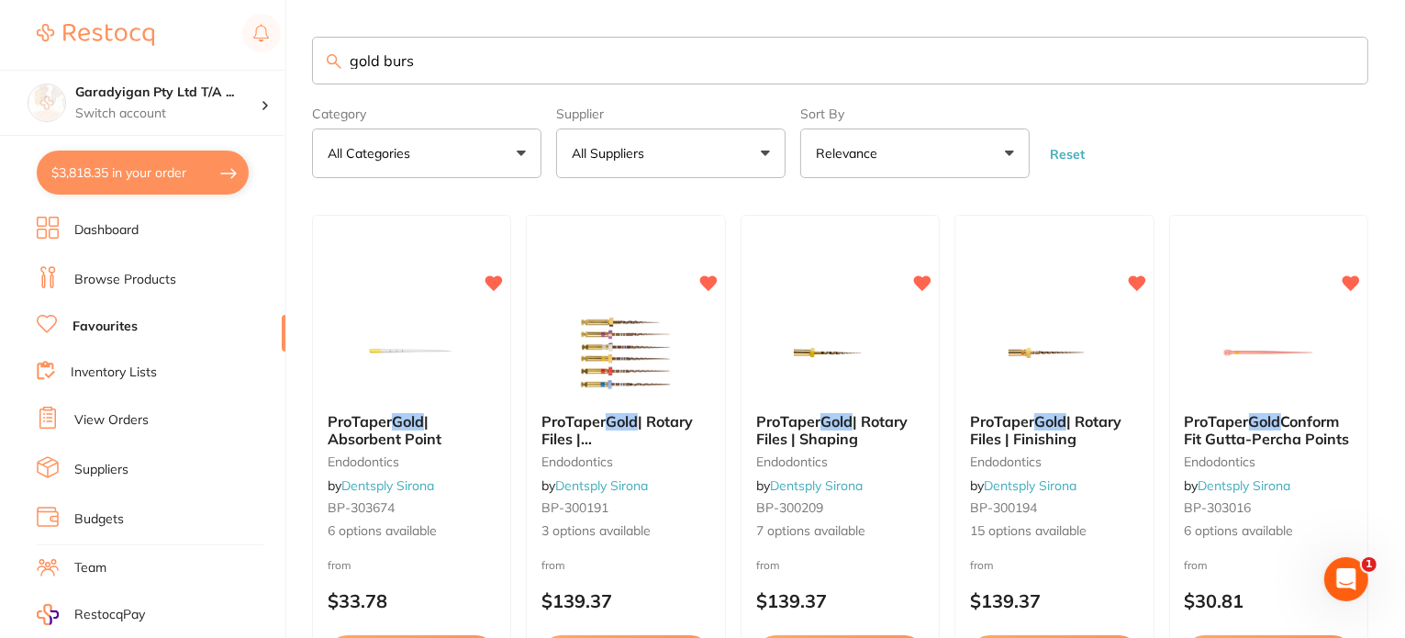
type input "gold burs"
click at [140, 286] on ul "Dashboard Browse Products Favourites Inventory Lists View Orders Suppliers Budg…" at bounding box center [161, 533] width 249 height 633
click at [154, 276] on link "Browse Products" at bounding box center [125, 280] width 102 height 18
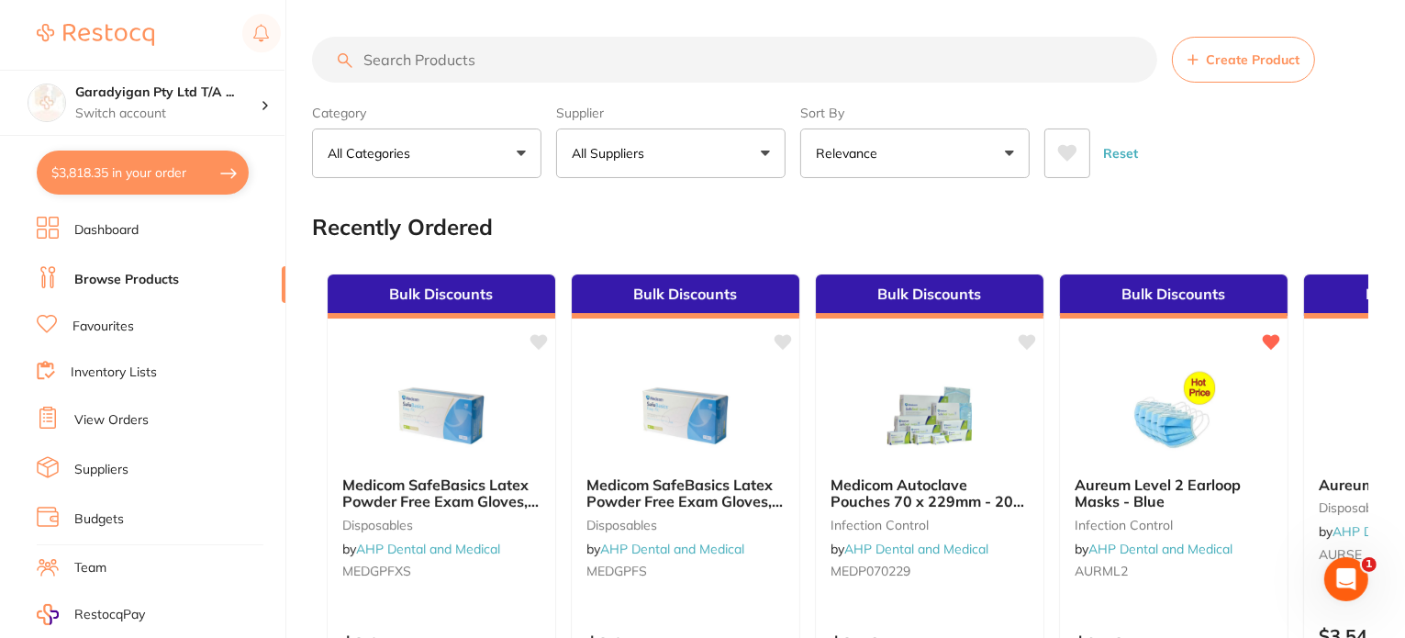
click at [493, 63] on input "search" at bounding box center [734, 60] width 845 height 46
type input "gold"
click at [490, 57] on input "gold" at bounding box center [734, 60] width 845 height 46
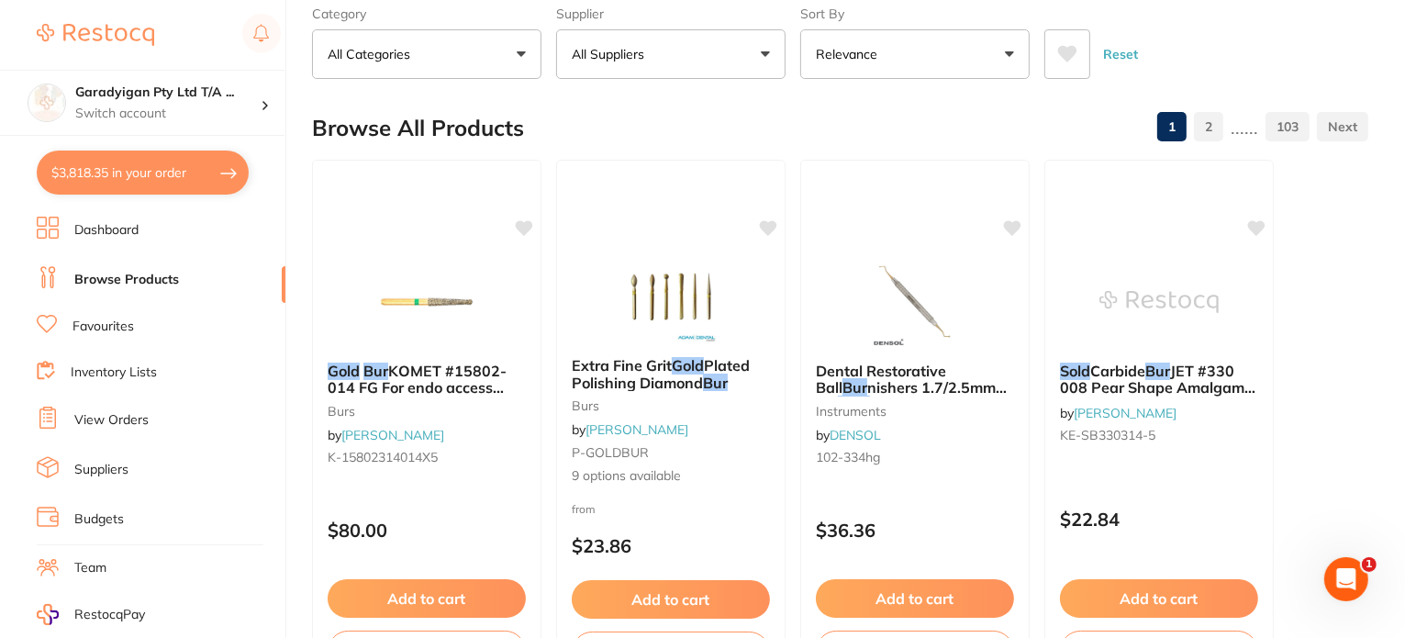
scroll to position [92, 0]
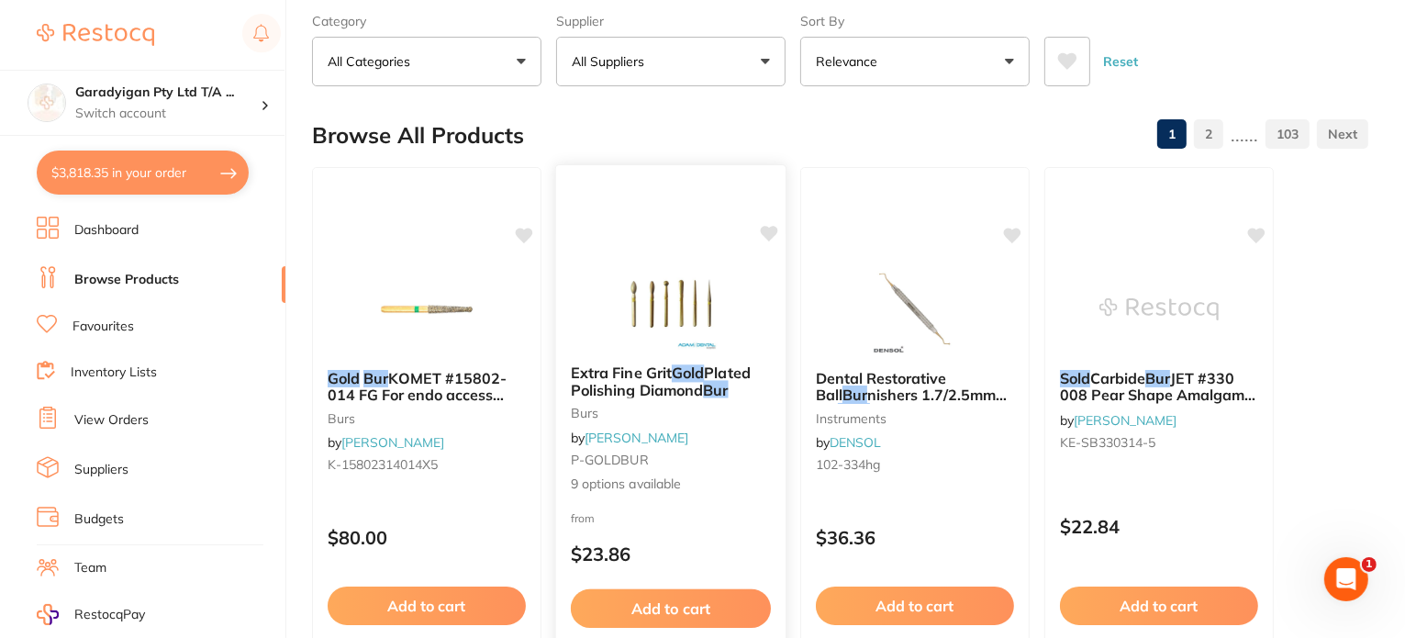
type input "gold bur"
drag, startPoint x: 676, startPoint y: 282, endPoint x: 800, endPoint y: 434, distance: 196.4
click at [676, 282] on img at bounding box center [670, 304] width 119 height 92
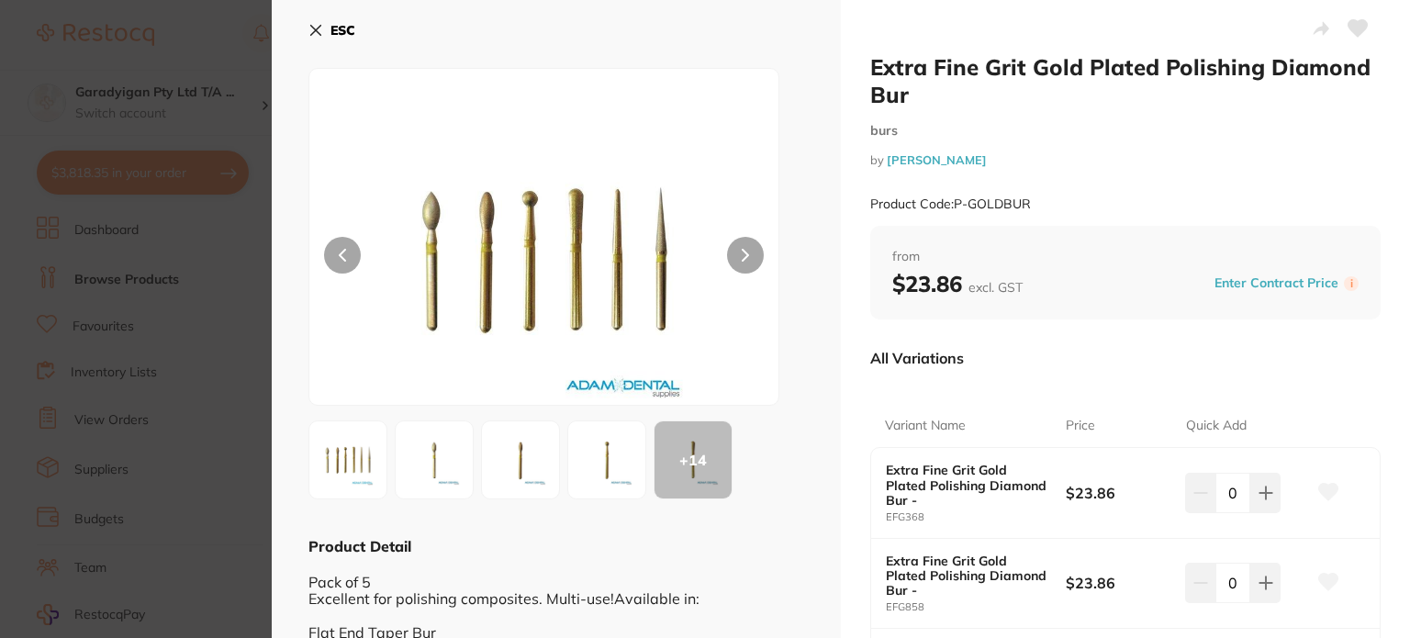
click at [309, 28] on icon at bounding box center [315, 30] width 15 height 15
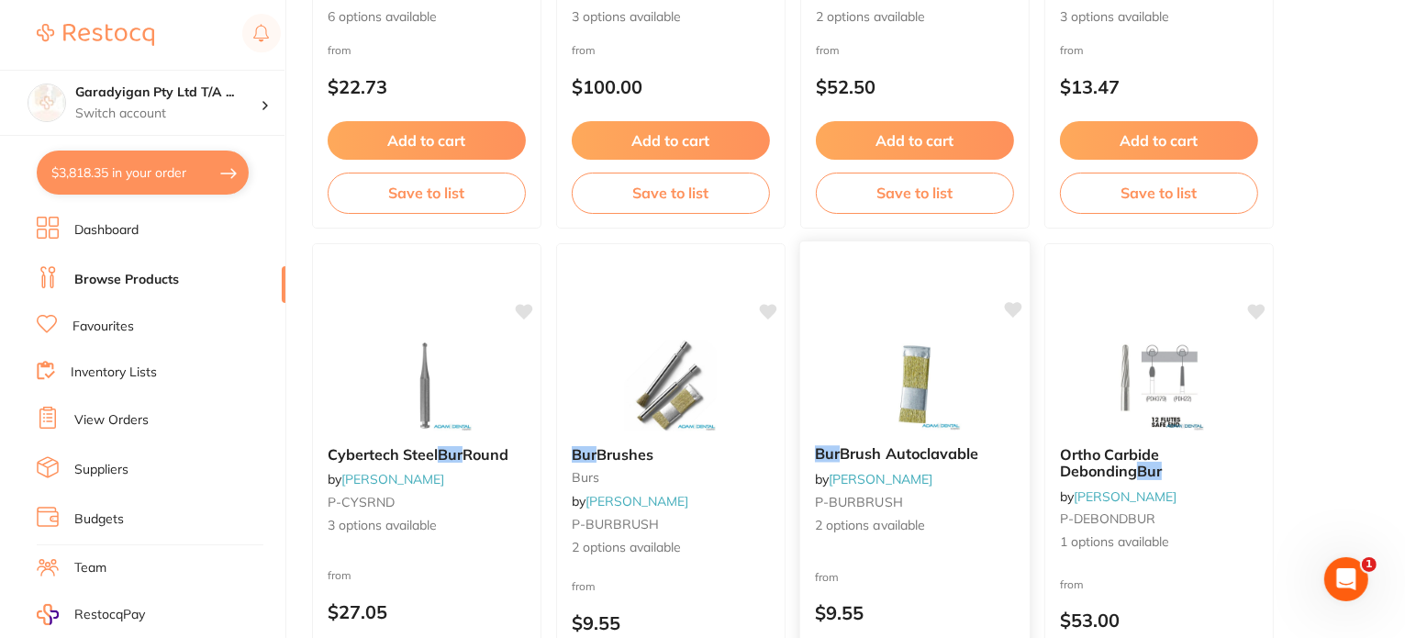
scroll to position [1193, 0]
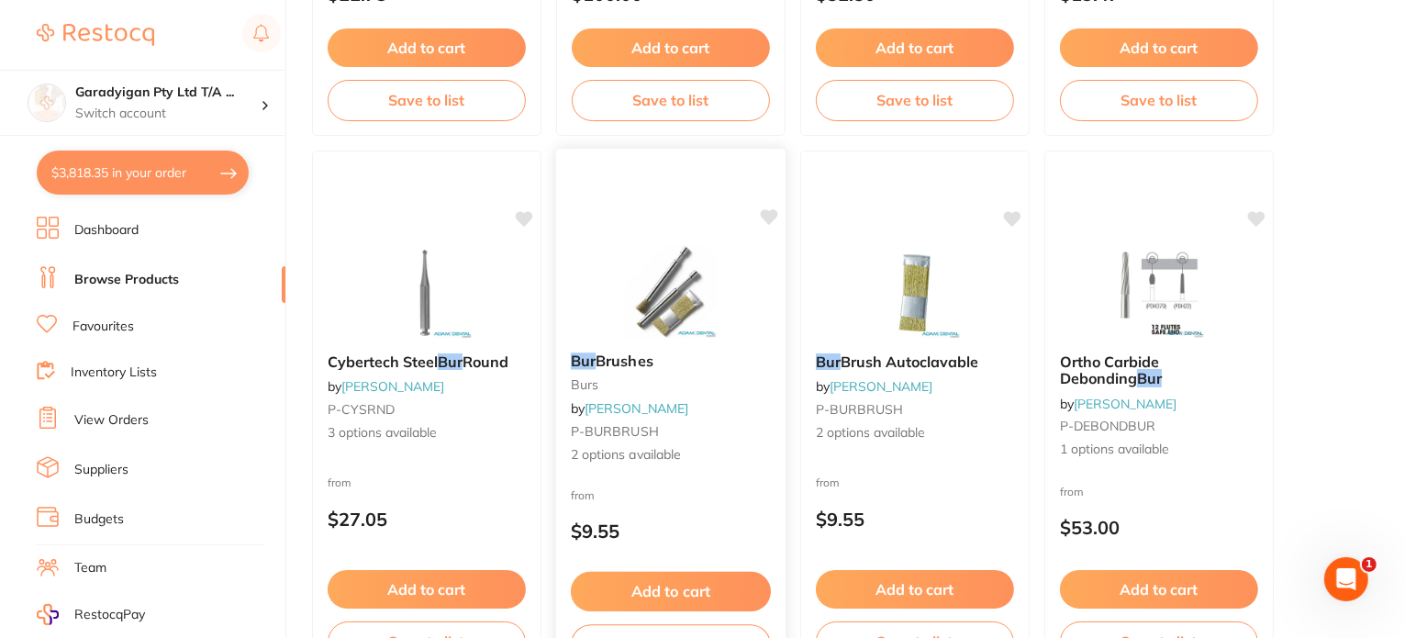
click at [639, 284] on img at bounding box center [670, 291] width 120 height 93
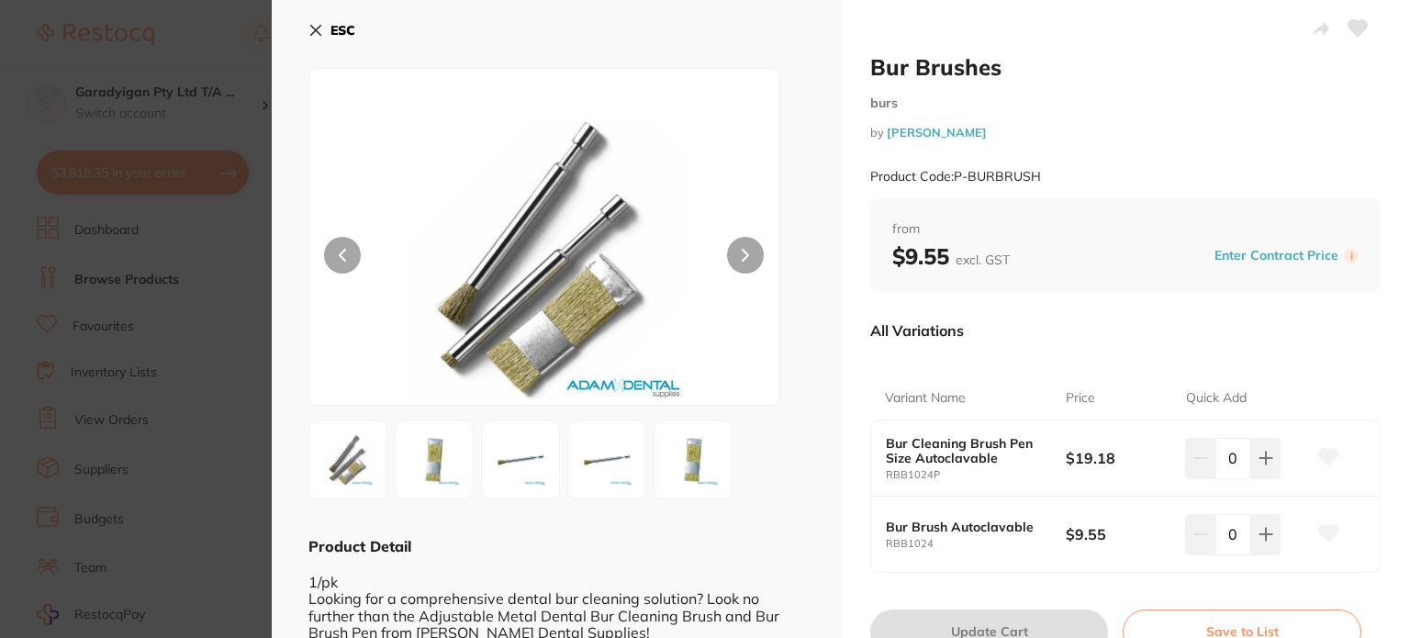
click at [1319, 455] on icon at bounding box center [1328, 457] width 19 height 17
click at [315, 28] on icon at bounding box center [315, 30] width 15 height 15
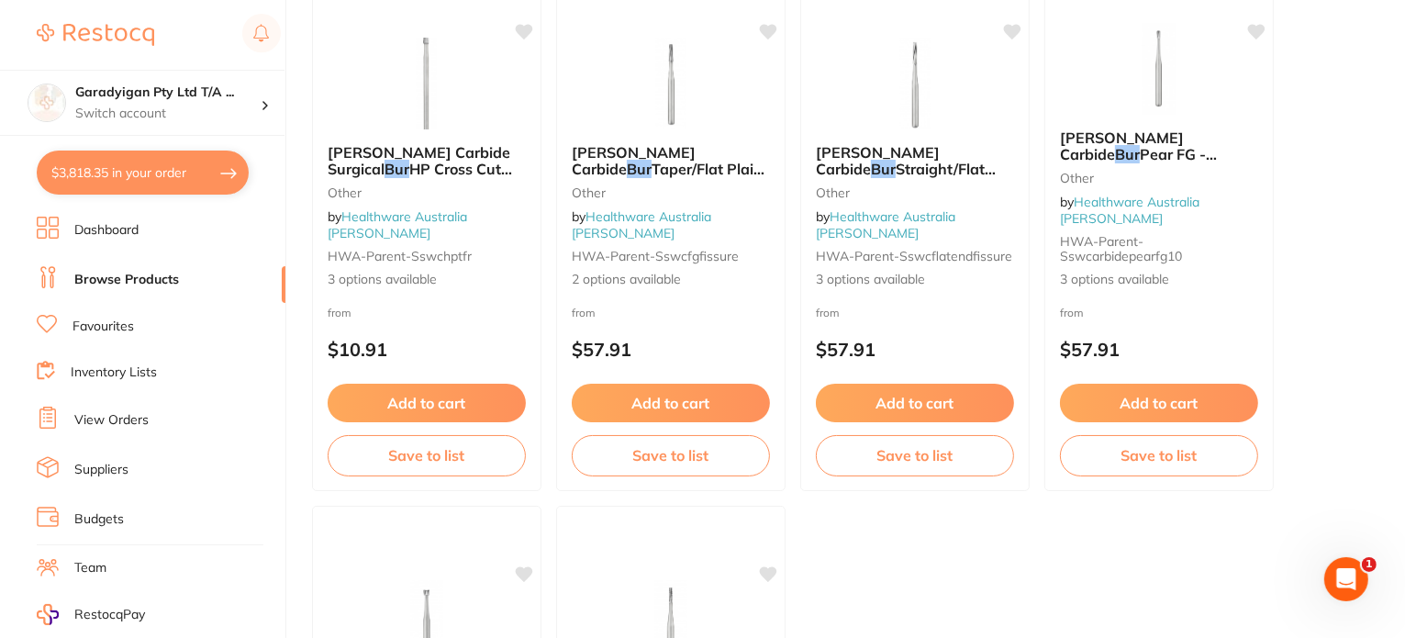
scroll to position [6744, 0]
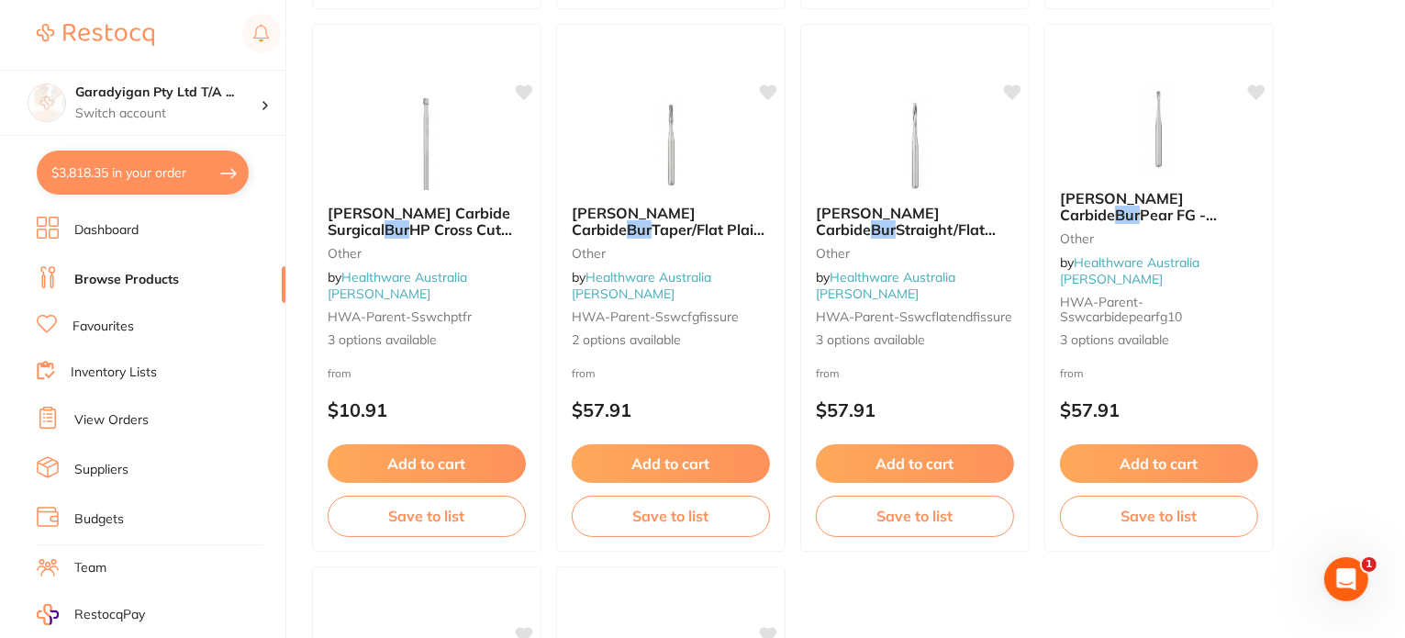
click at [119, 274] on link "Browse Products" at bounding box center [126, 280] width 105 height 18
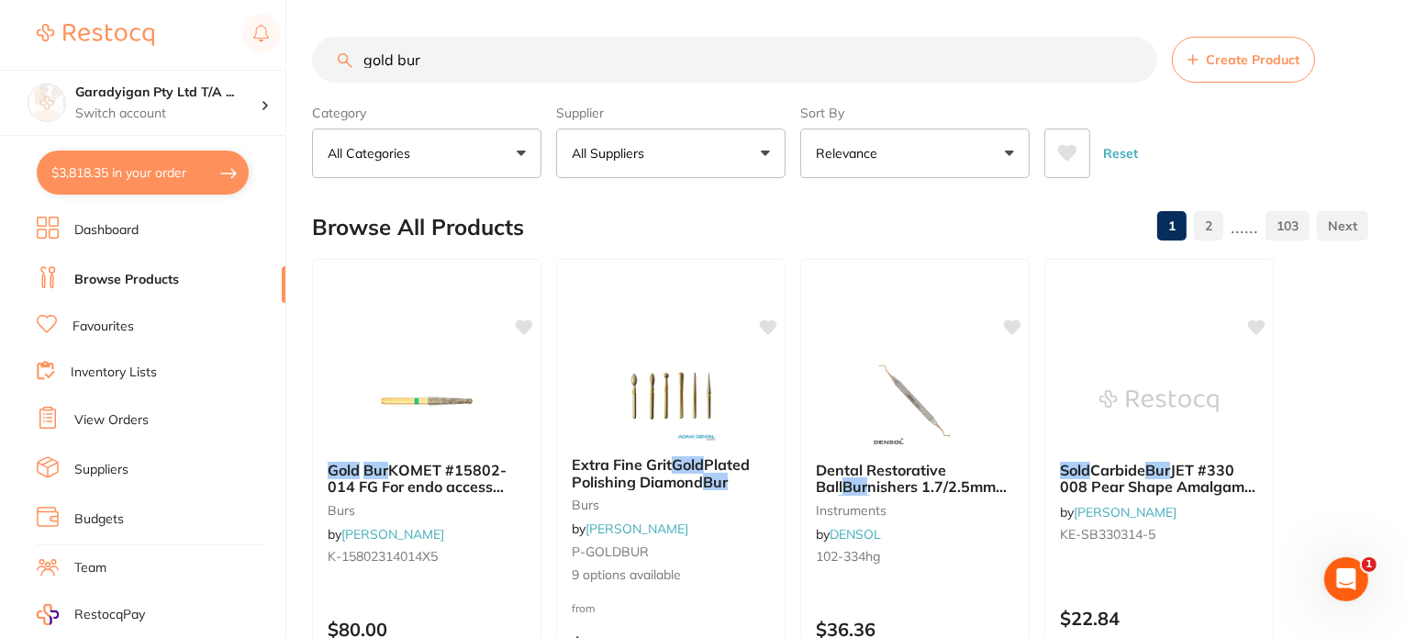
drag, startPoint x: 464, startPoint y: 64, endPoint x: 216, endPoint y: 67, distance: 247.8
click at [217, 67] on div "$3,818.35 Garadyigan Pty Ltd T/A ... Switch account Garadyigan Pty Ltd T/A Anna…" at bounding box center [702, 319] width 1405 height 638
click at [460, 58] on input "search" at bounding box center [734, 60] width 845 height 46
click at [599, 58] on input "search" at bounding box center [734, 60] width 845 height 46
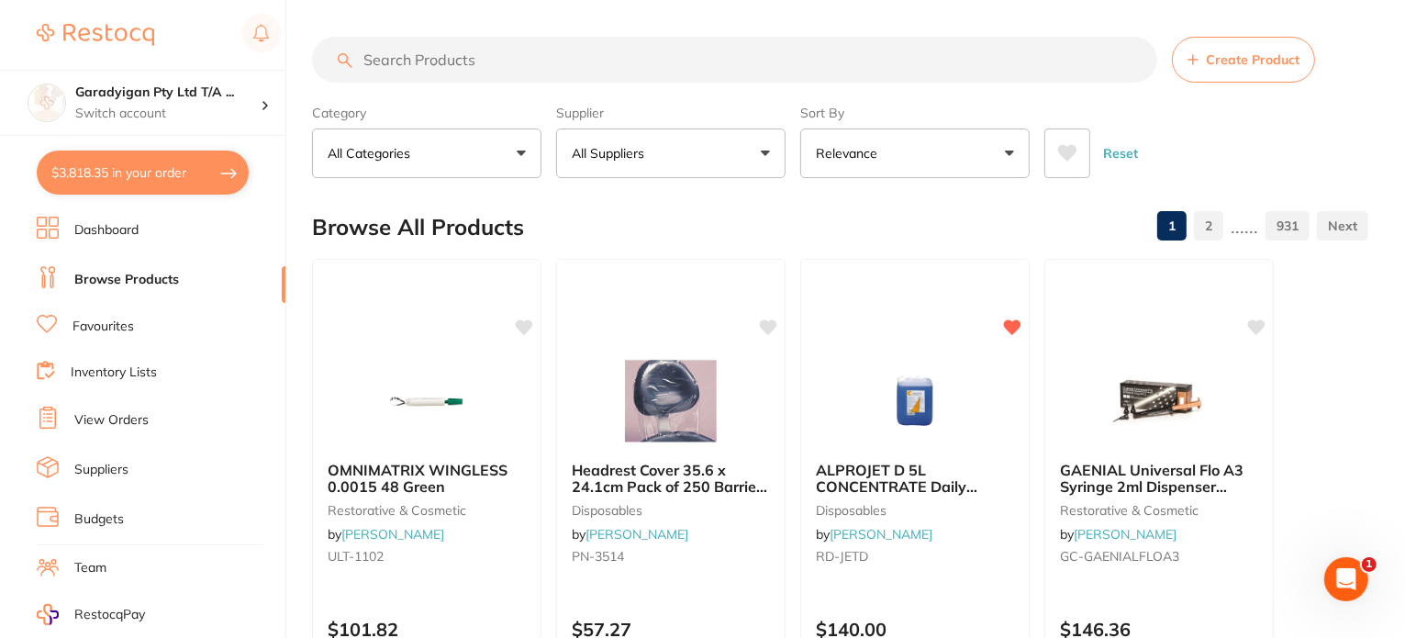
click at [510, 66] on input "search" at bounding box center [734, 60] width 845 height 46
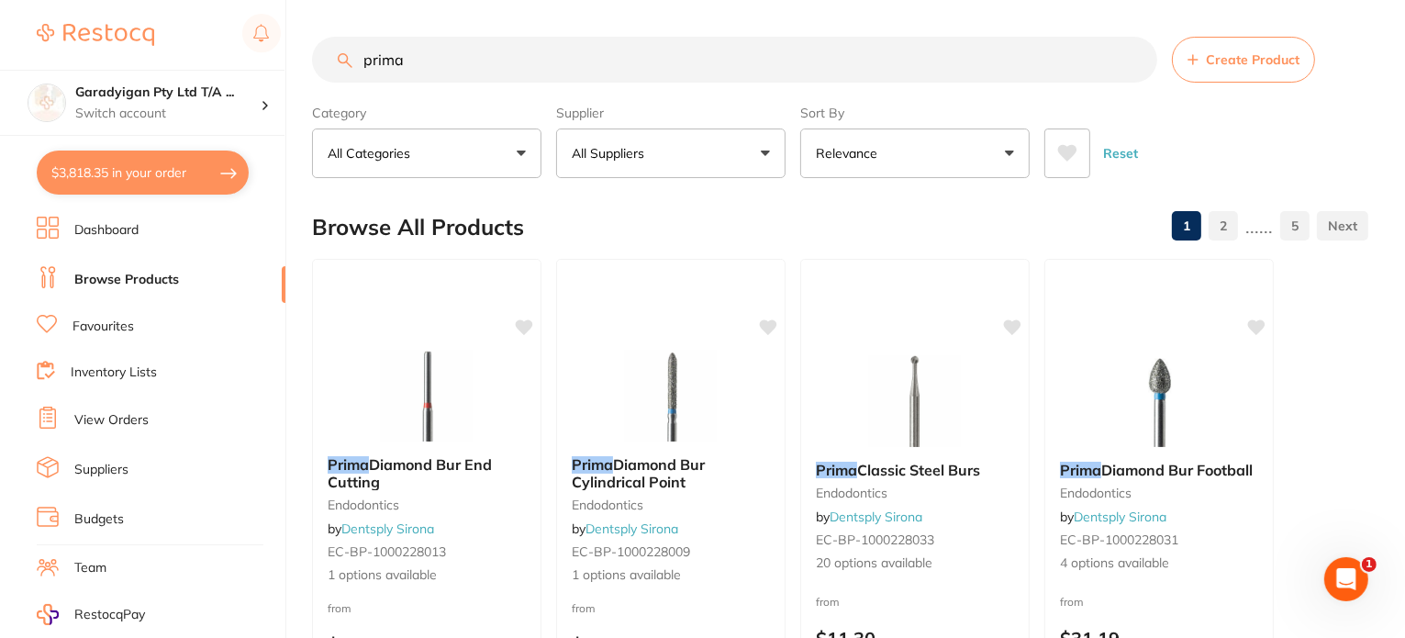
click at [538, 58] on input "prima" at bounding box center [734, 60] width 845 height 46
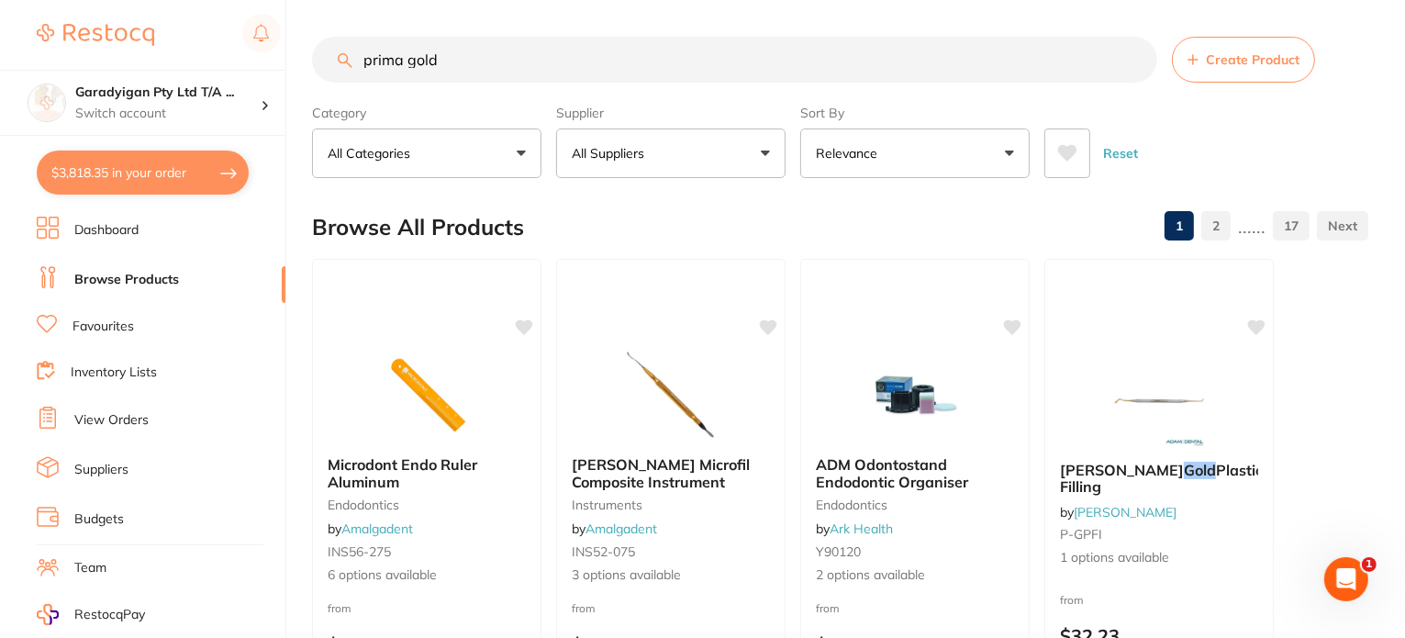
drag, startPoint x: 492, startPoint y: 27, endPoint x: 426, endPoint y: 53, distance: 71.2
click at [467, 58] on input "prima gold" at bounding box center [734, 60] width 845 height 46
drag, startPoint x: 472, startPoint y: 56, endPoint x: 337, endPoint y: 61, distance: 135.0
click at [334, 61] on input "prima gold" at bounding box center [734, 60] width 845 height 46
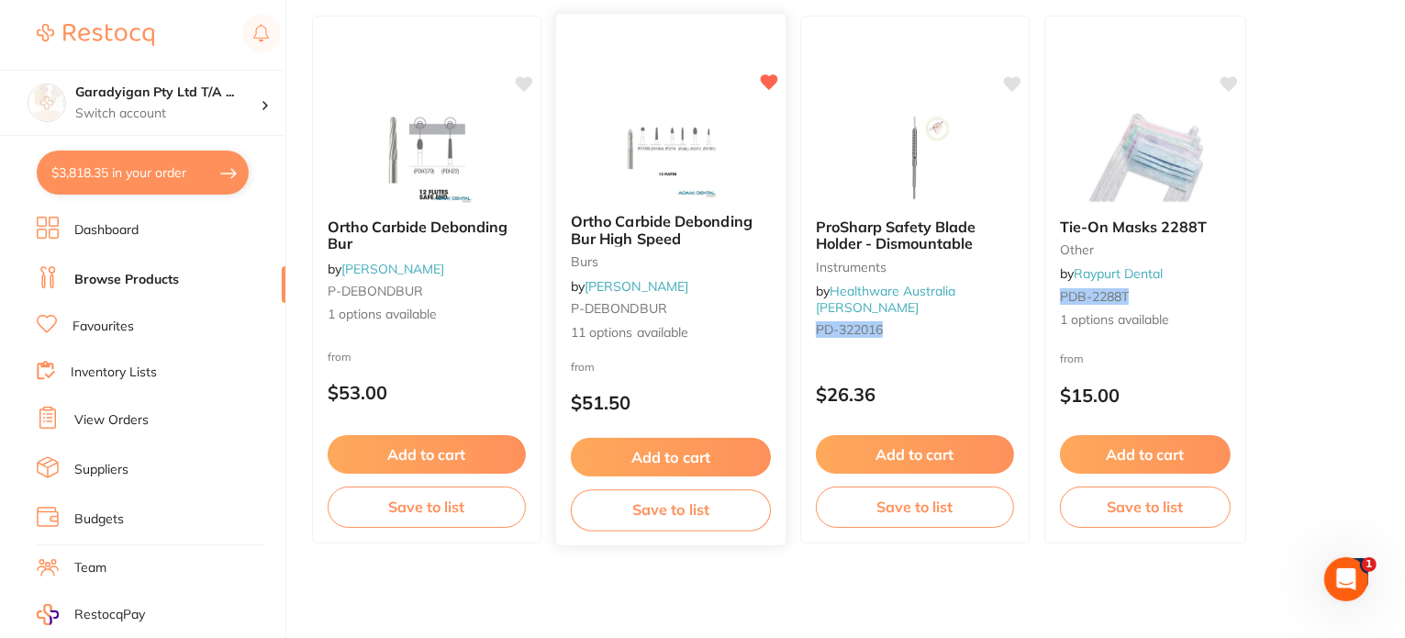
type input "pdh22"
click at [712, 384] on div "from $51.50" at bounding box center [670, 389] width 229 height 66
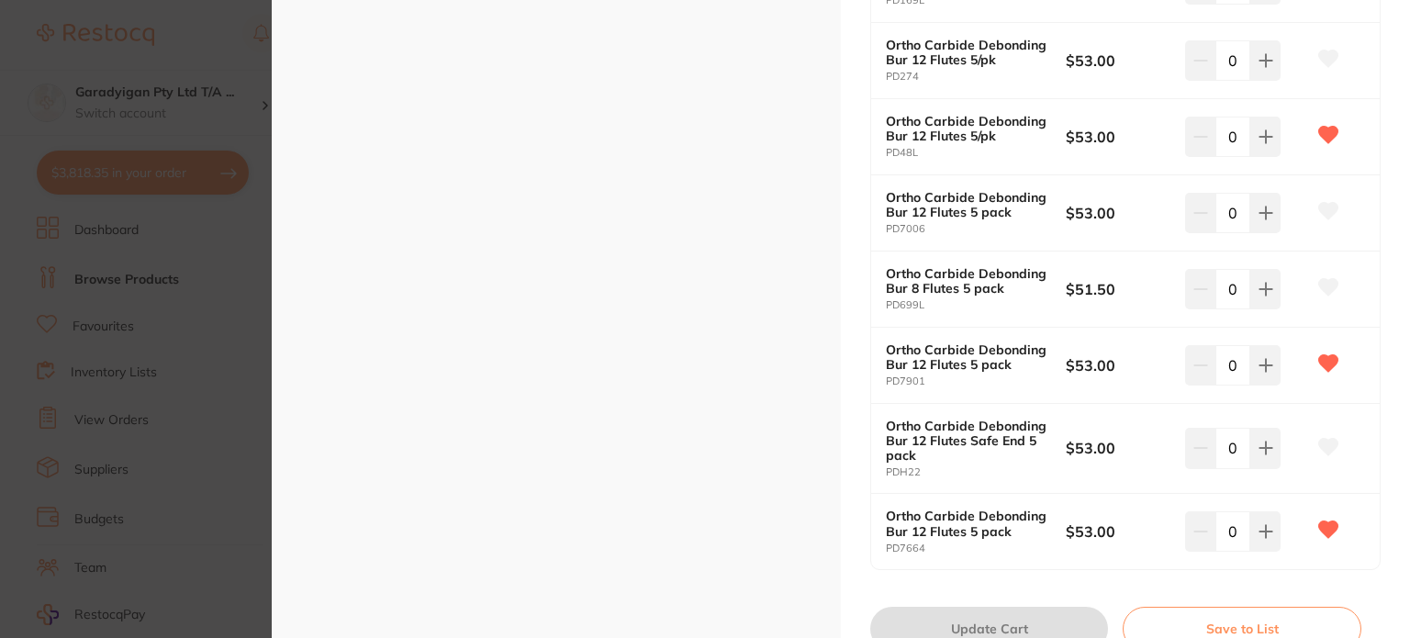
scroll to position [734, 0]
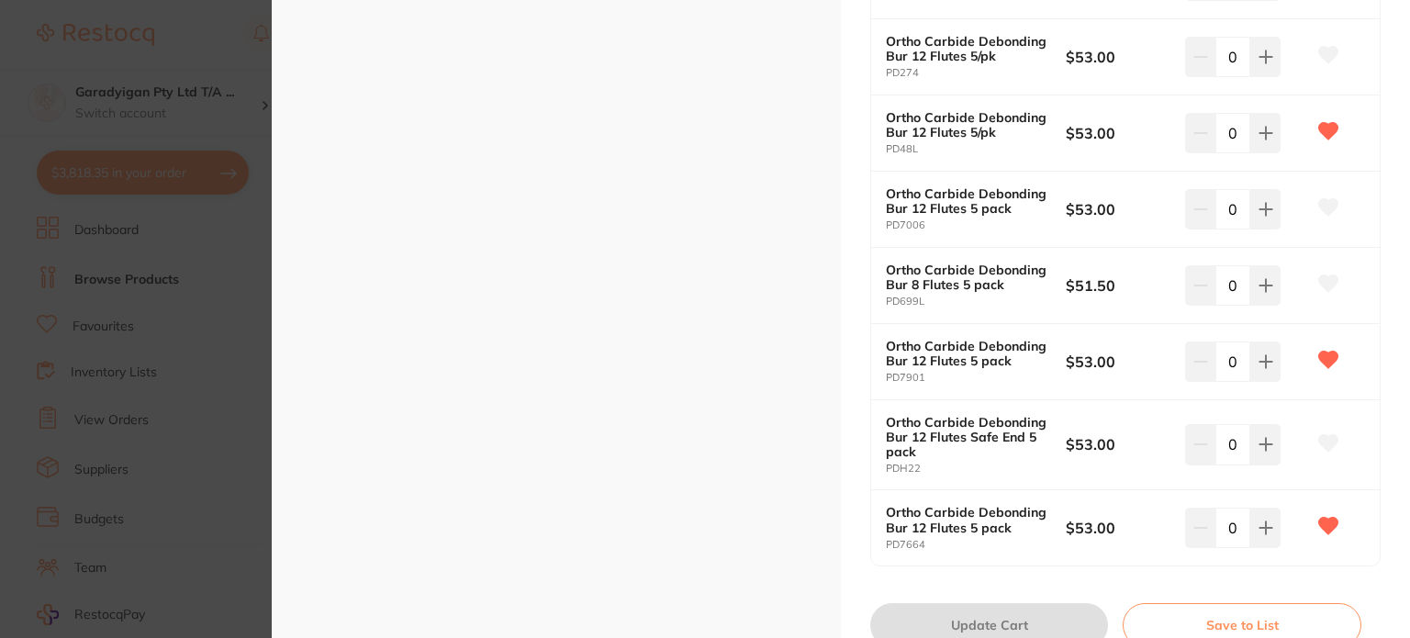
click at [1322, 444] on icon at bounding box center [1328, 443] width 19 height 17
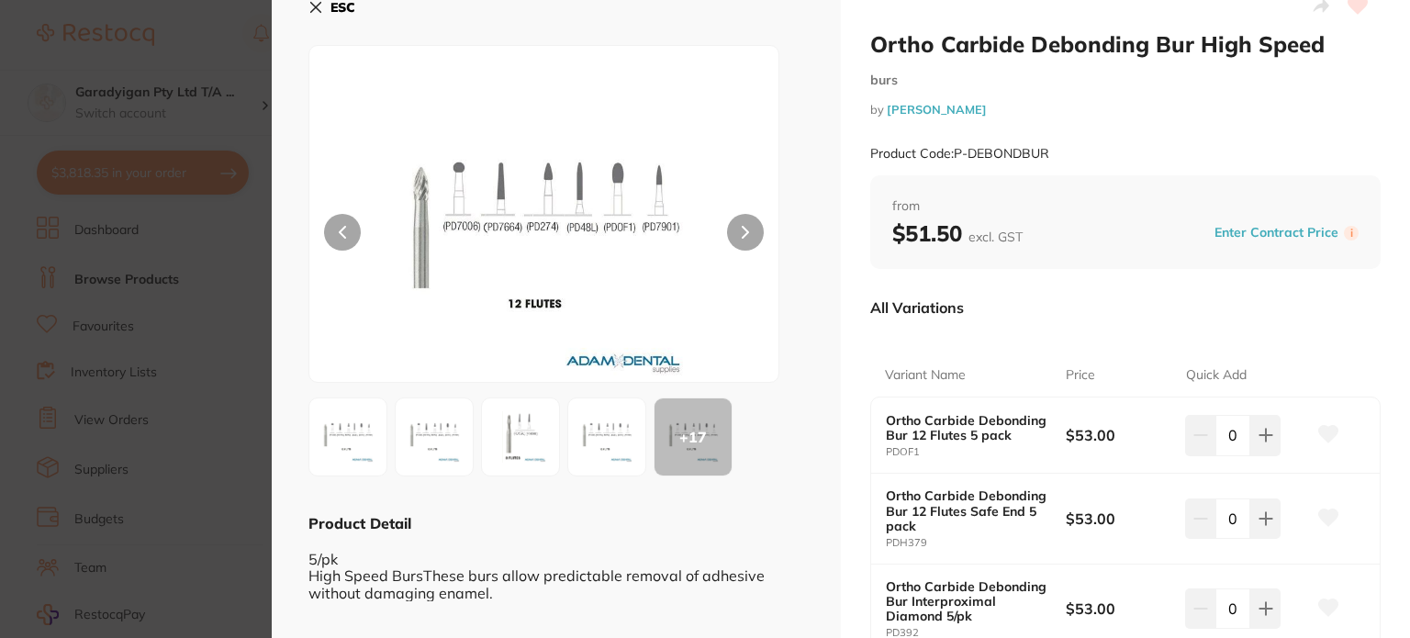
scroll to position [0, 0]
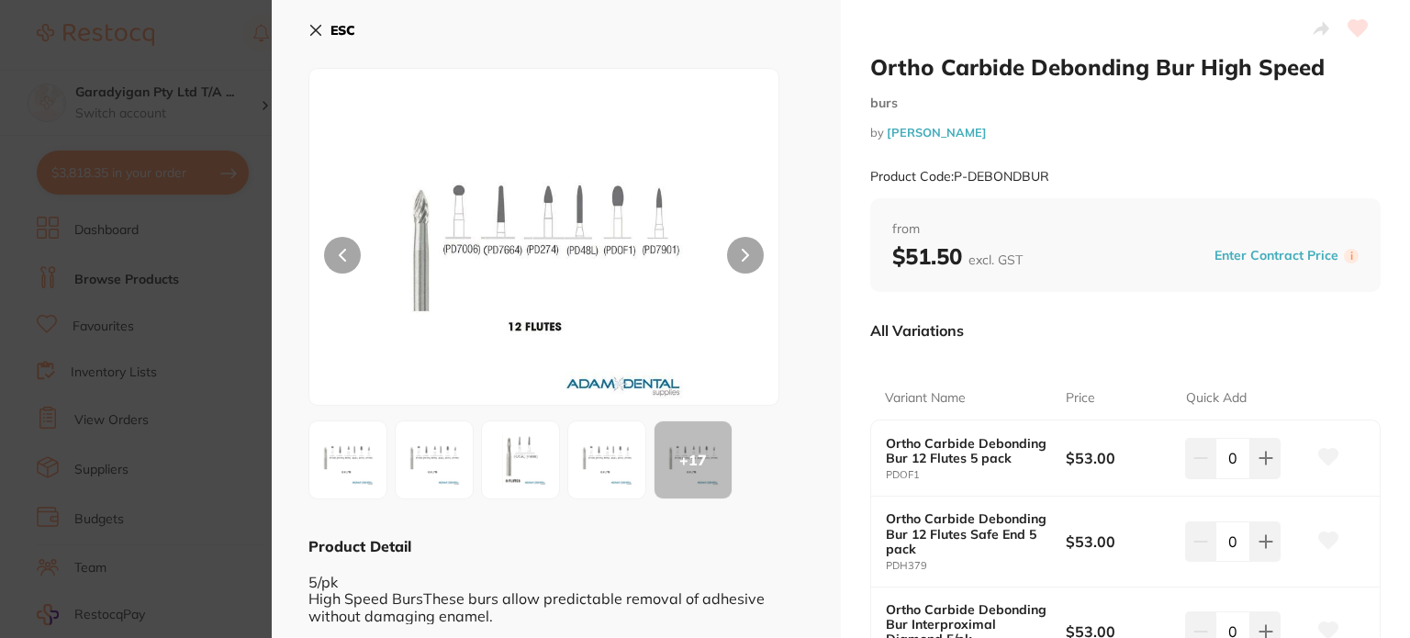
click at [361, 473] on img at bounding box center [348, 460] width 66 height 66
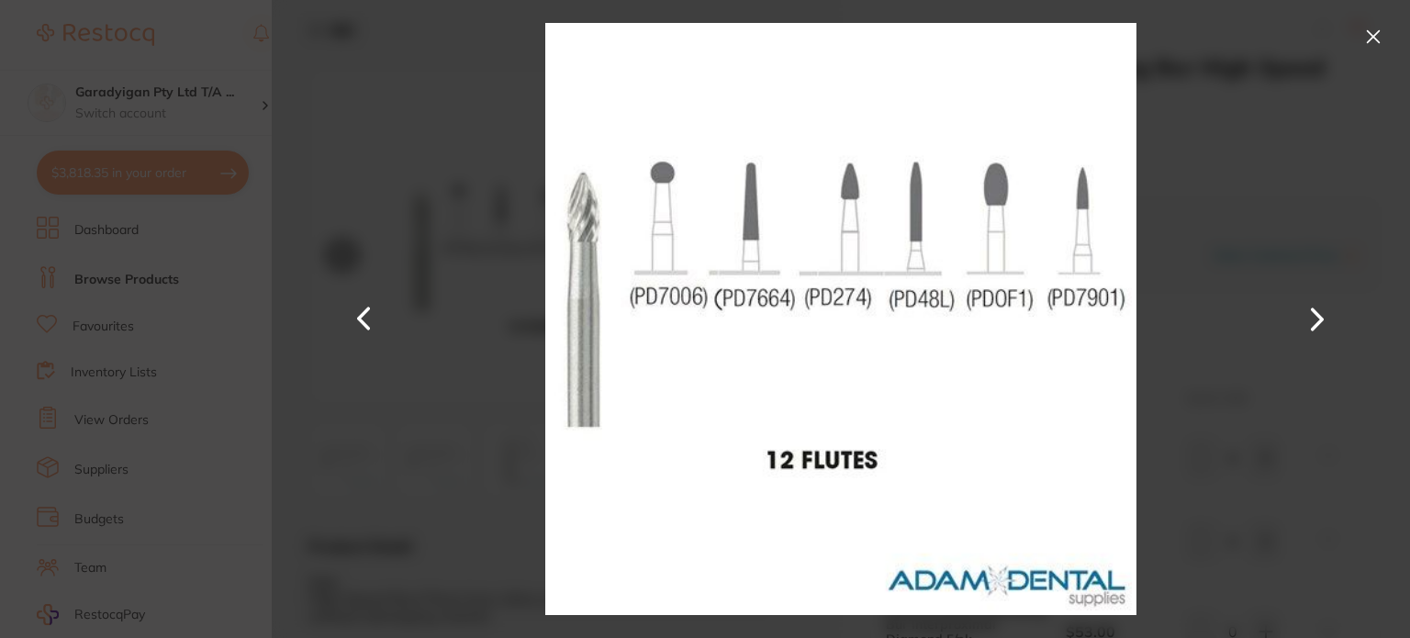
click at [1312, 321] on button at bounding box center [1317, 319] width 44 height 319
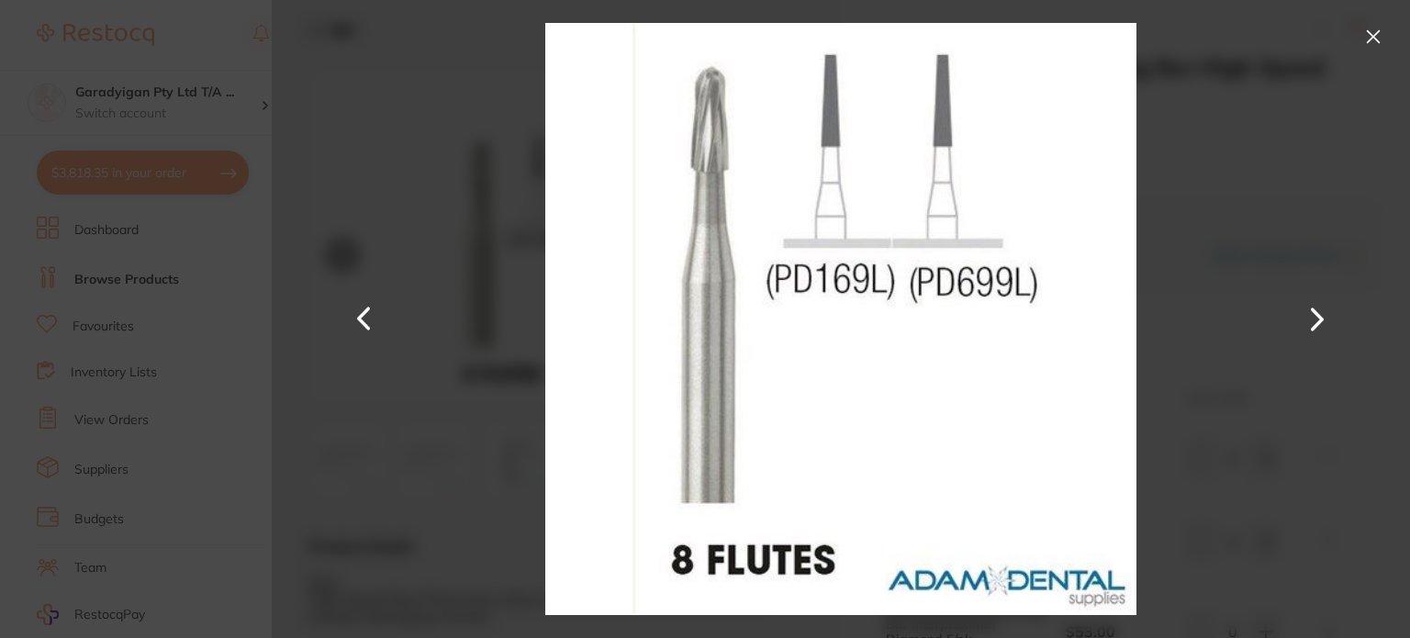
click at [1312, 321] on button at bounding box center [1317, 319] width 44 height 319
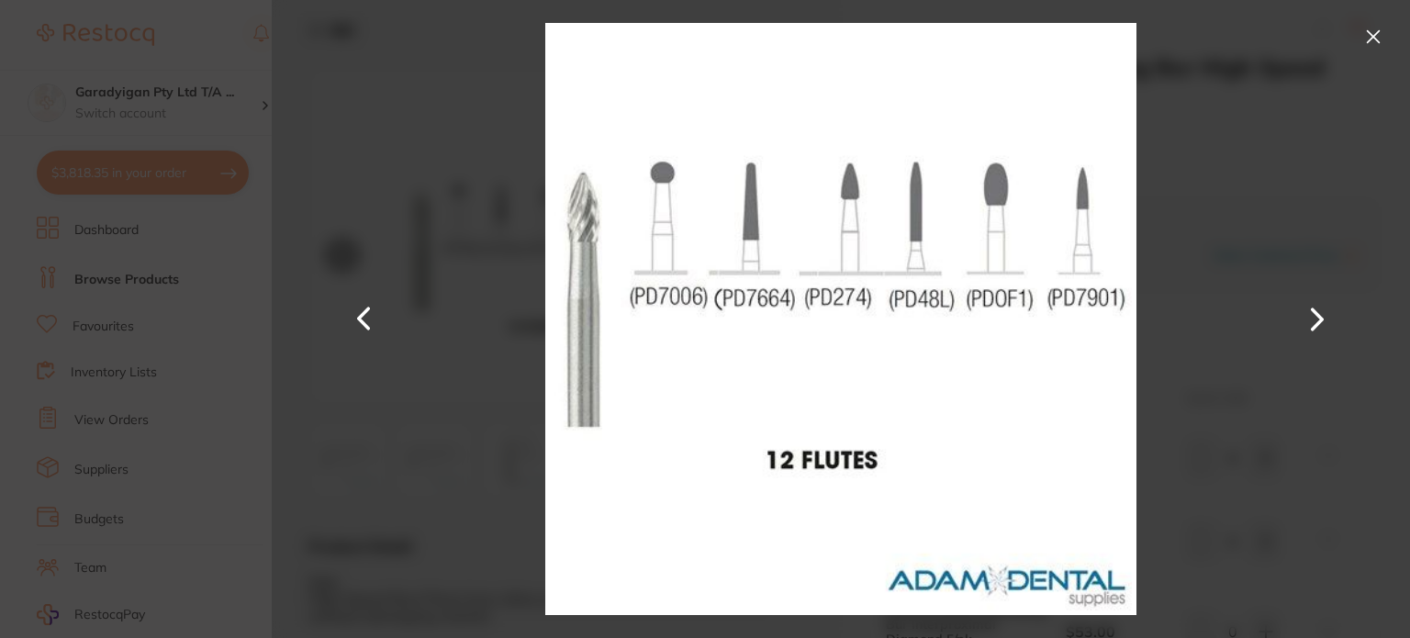
click at [1312, 321] on button at bounding box center [1317, 319] width 44 height 319
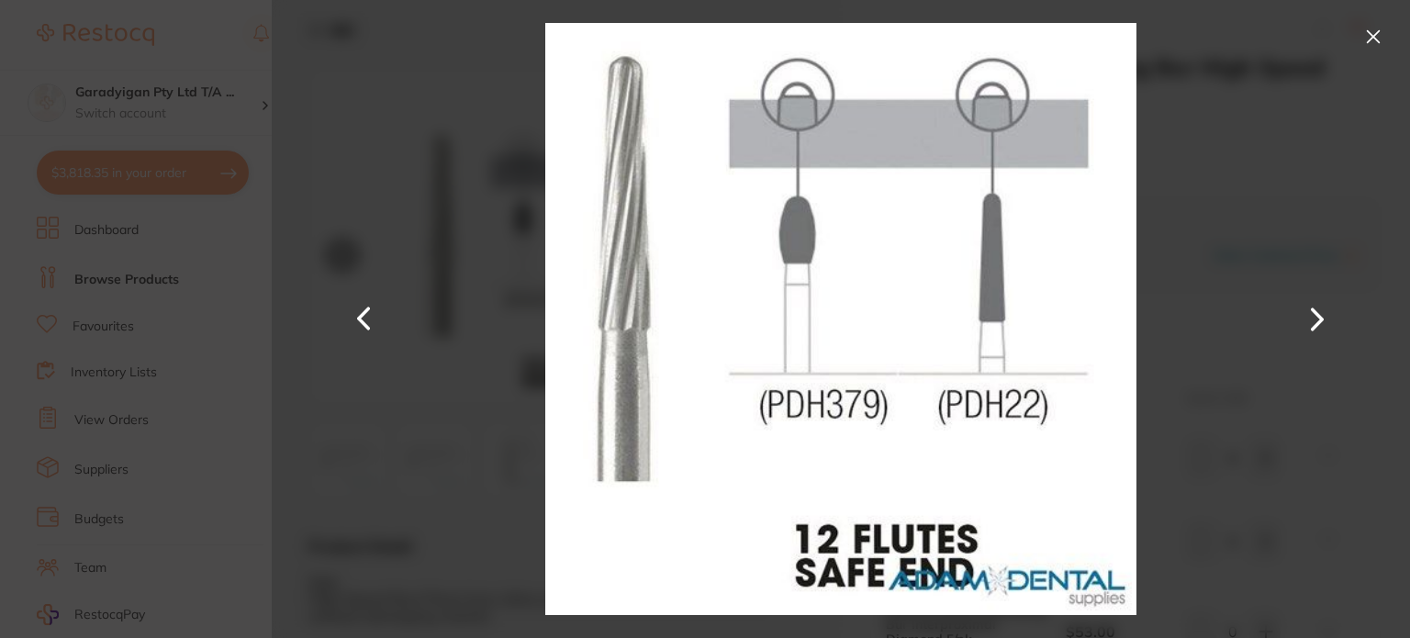
click at [1312, 321] on button at bounding box center [1317, 319] width 44 height 319
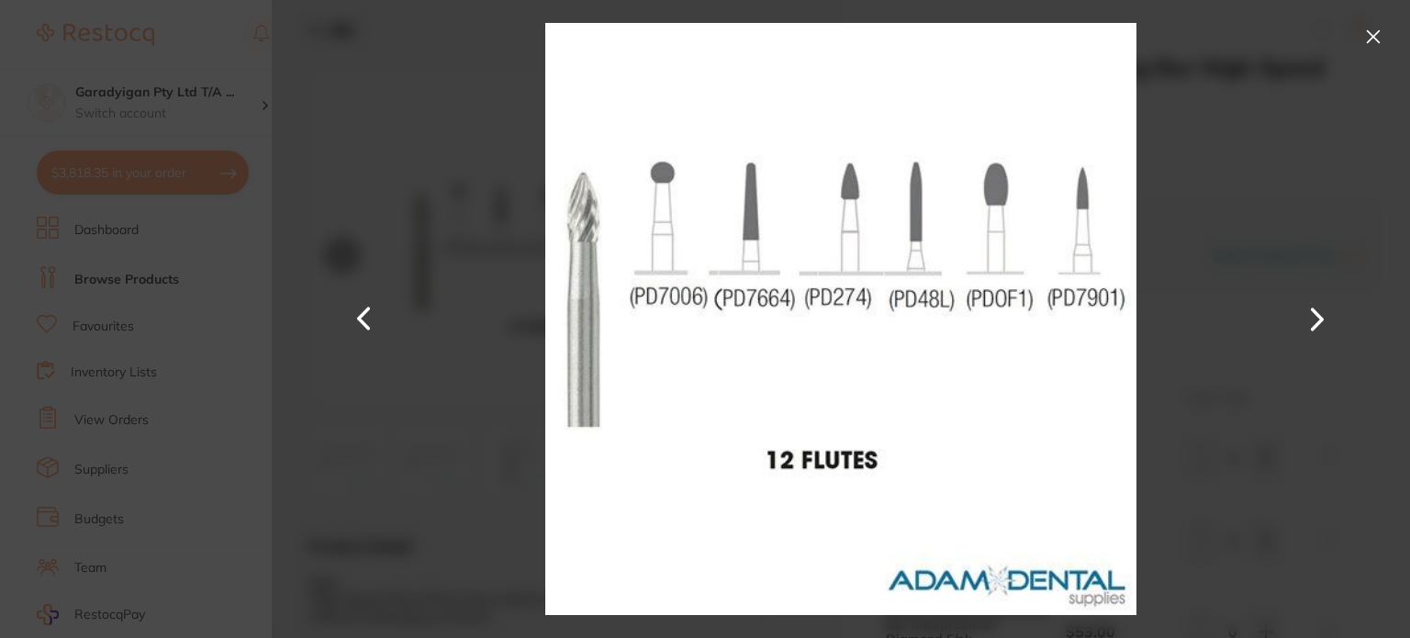
click at [1332, 321] on button at bounding box center [1317, 319] width 44 height 319
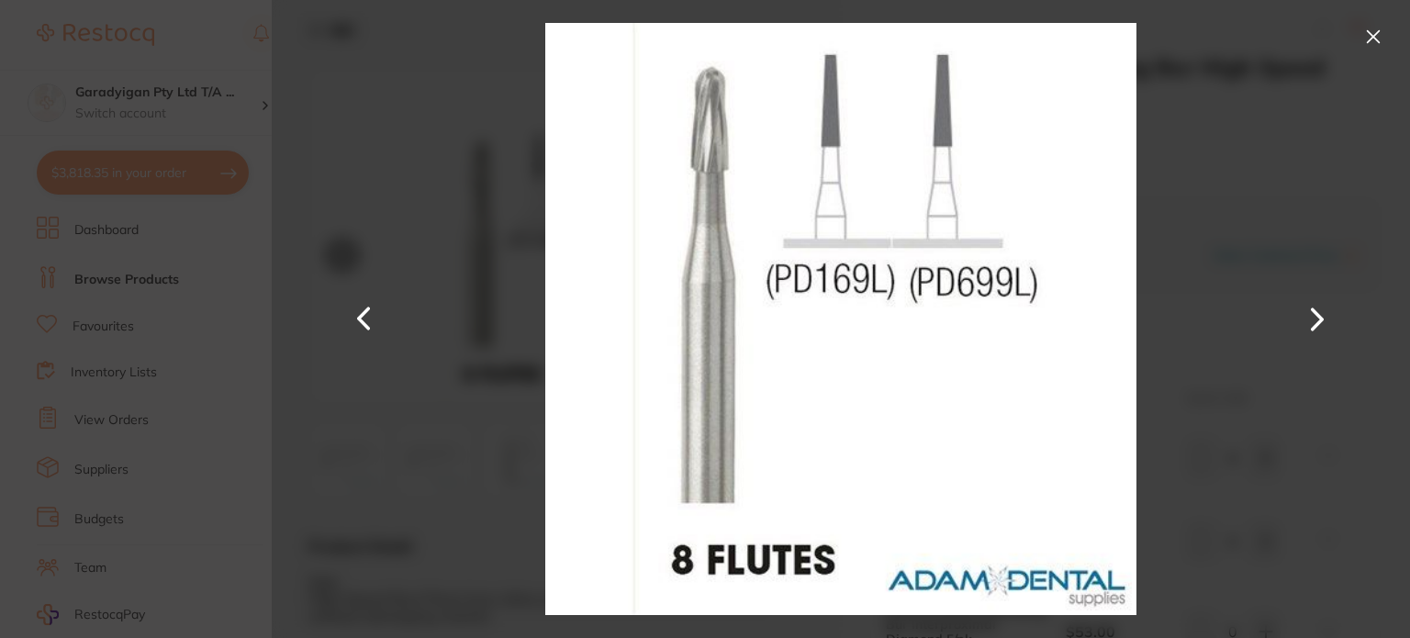
click at [1332, 321] on button at bounding box center [1317, 319] width 44 height 319
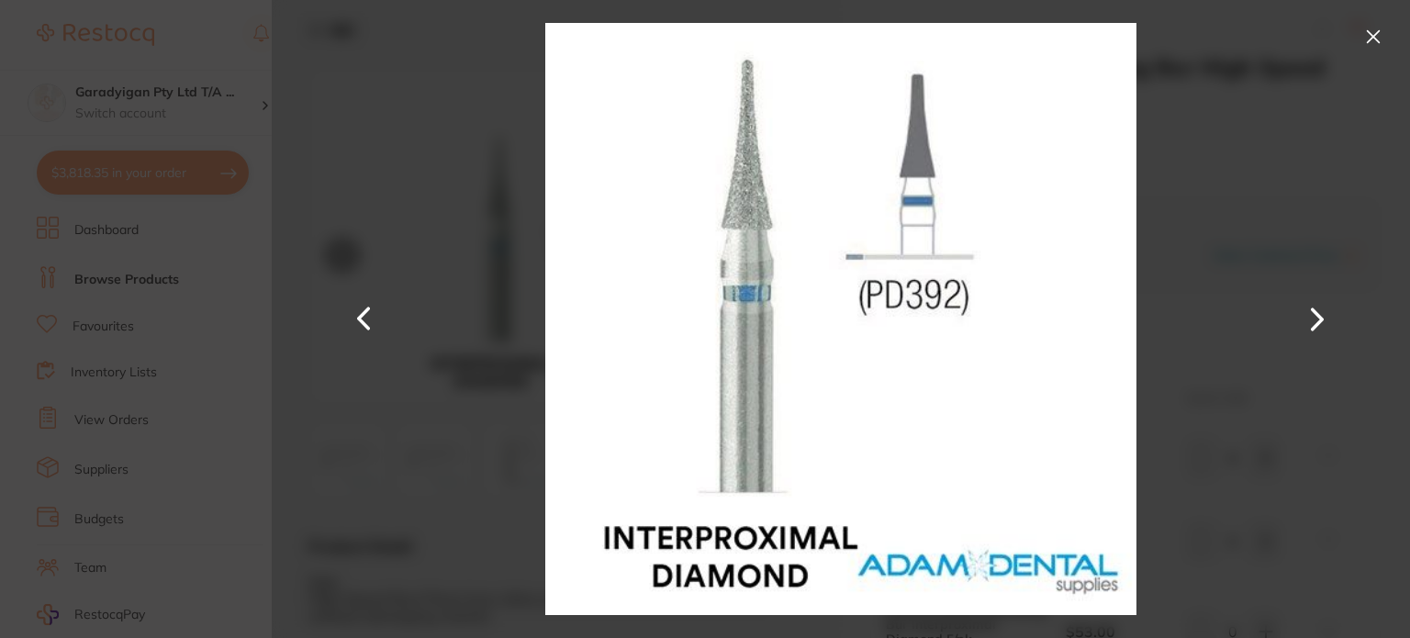
click at [1326, 319] on button at bounding box center [1317, 319] width 44 height 319
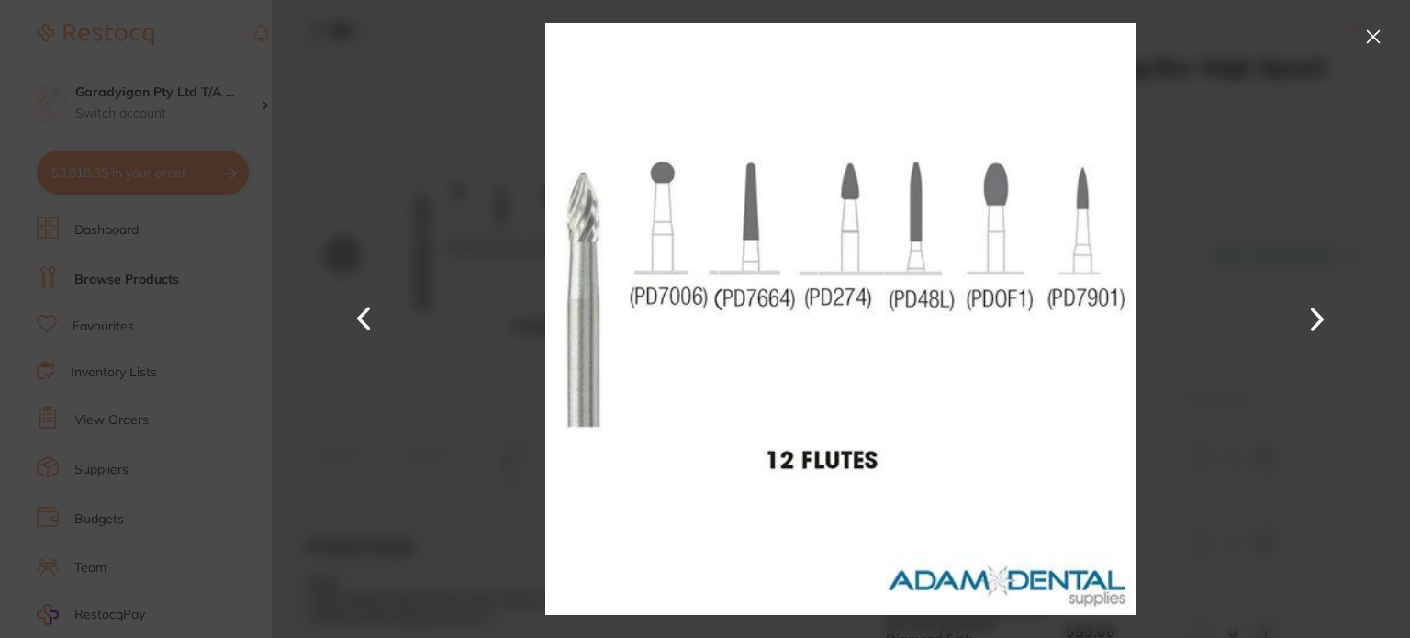
drag, startPoint x: 363, startPoint y: 325, endPoint x: 479, endPoint y: 309, distance: 116.7
click at [363, 324] on button at bounding box center [364, 319] width 44 height 319
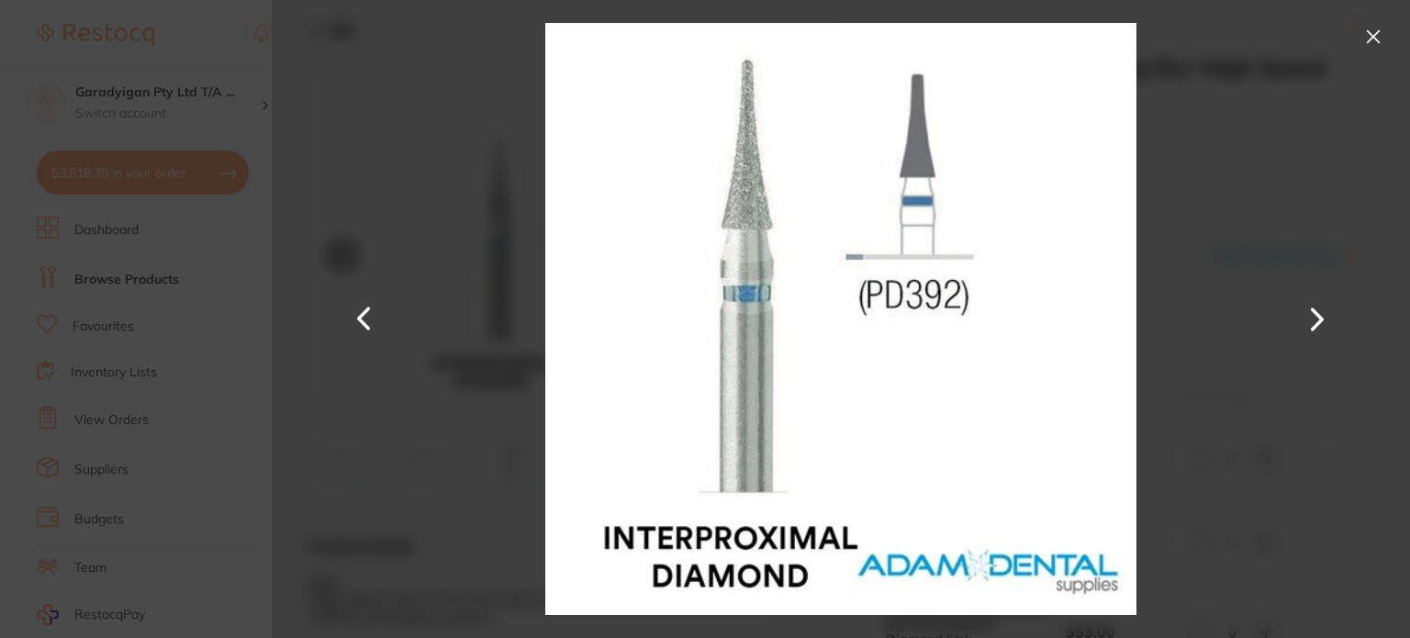
click at [1328, 321] on button at bounding box center [1317, 319] width 44 height 319
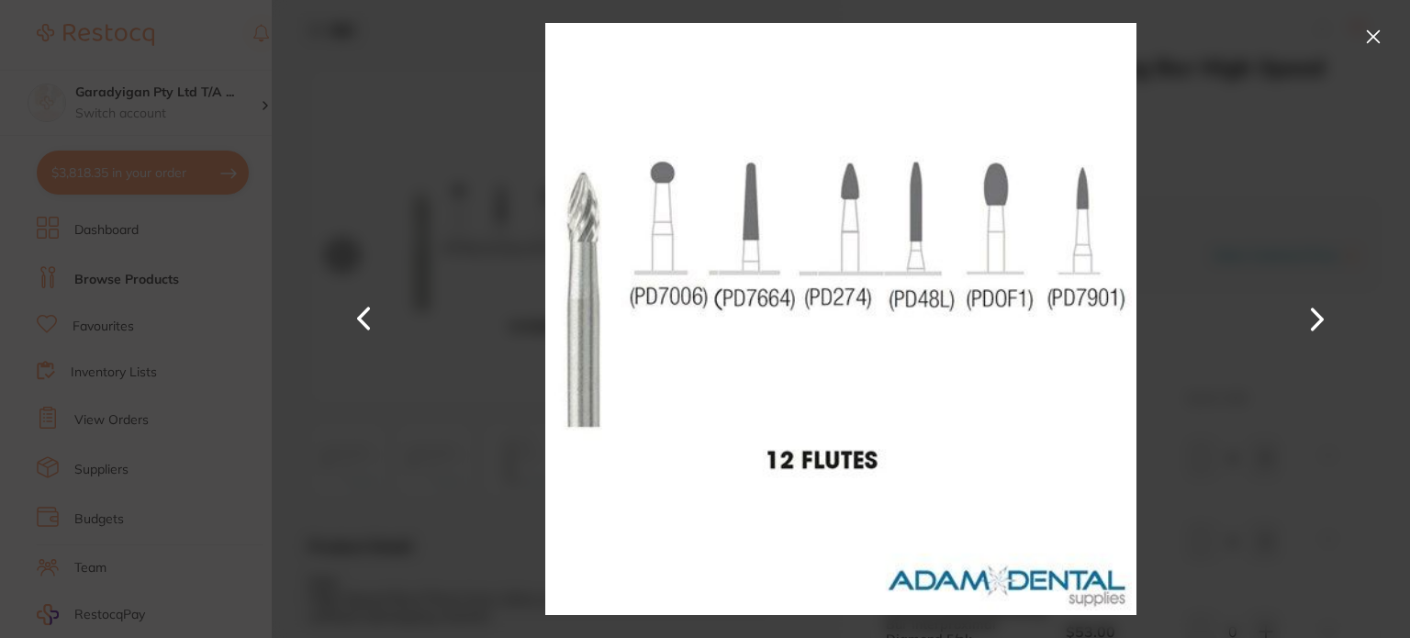
drag, startPoint x: 356, startPoint y: 319, endPoint x: 369, endPoint y: 320, distance: 12.9
click at [363, 319] on button at bounding box center [364, 319] width 44 height 319
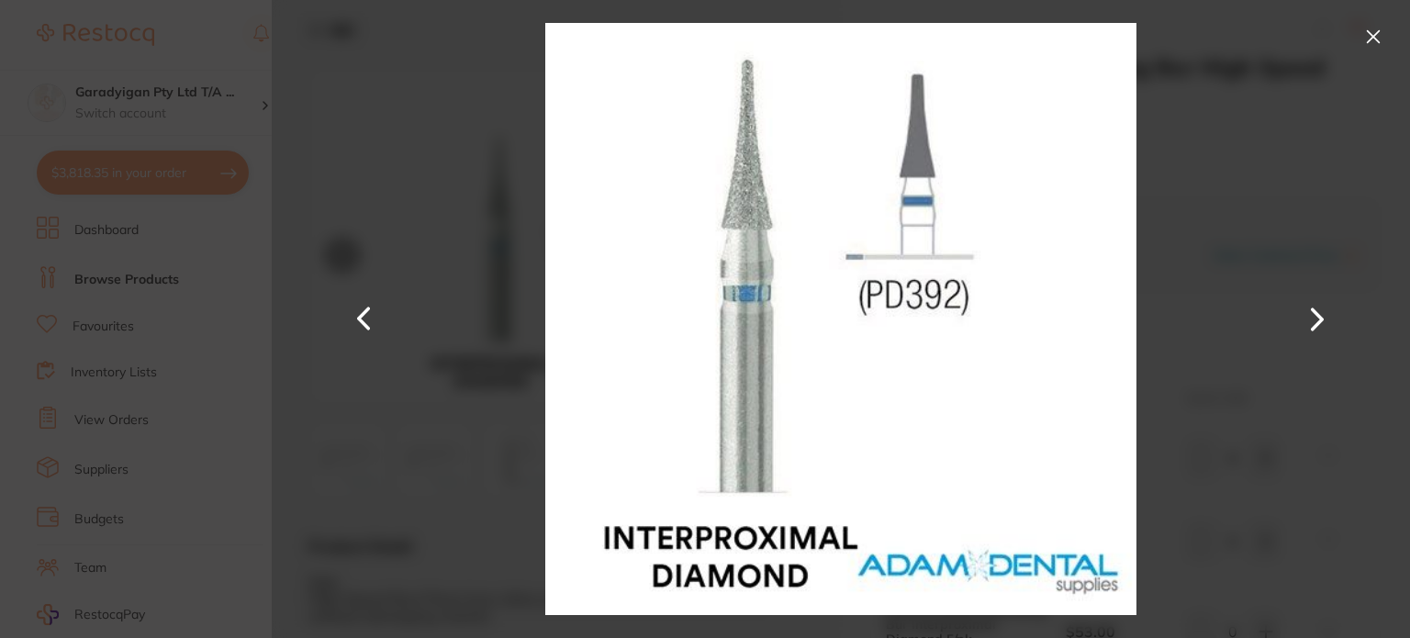
click at [371, 321] on button at bounding box center [364, 319] width 44 height 319
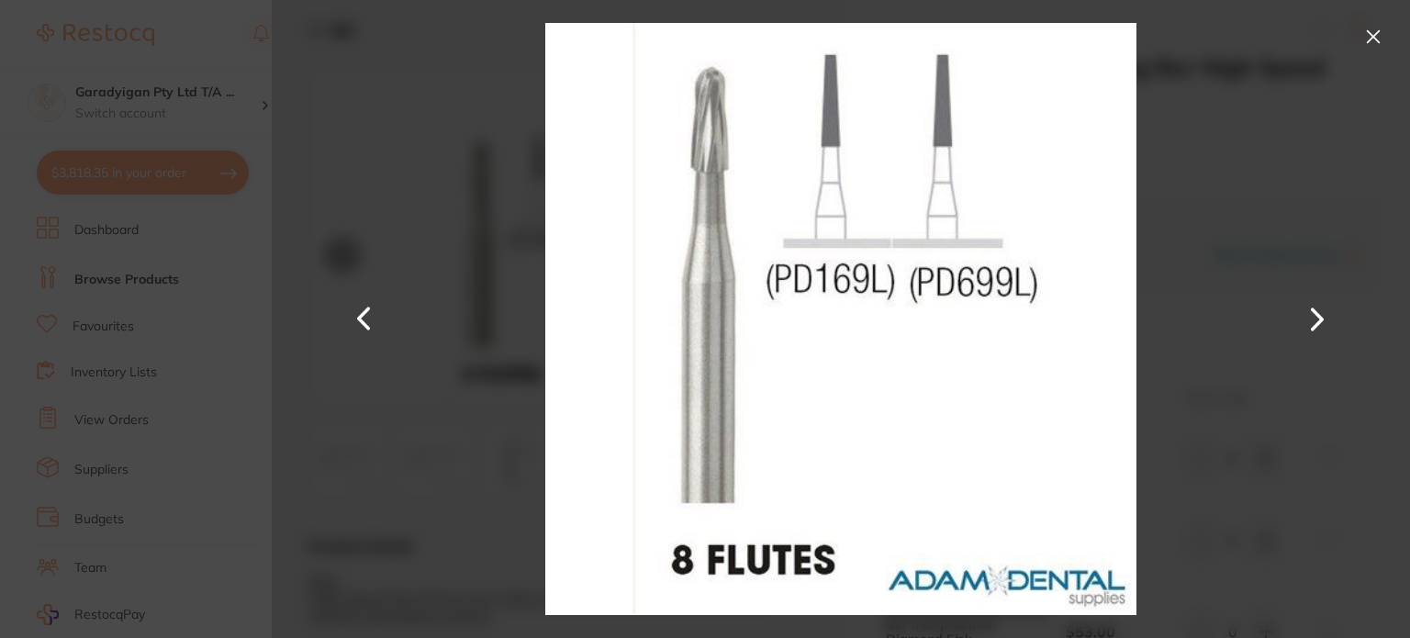
click at [372, 321] on button at bounding box center [364, 319] width 44 height 319
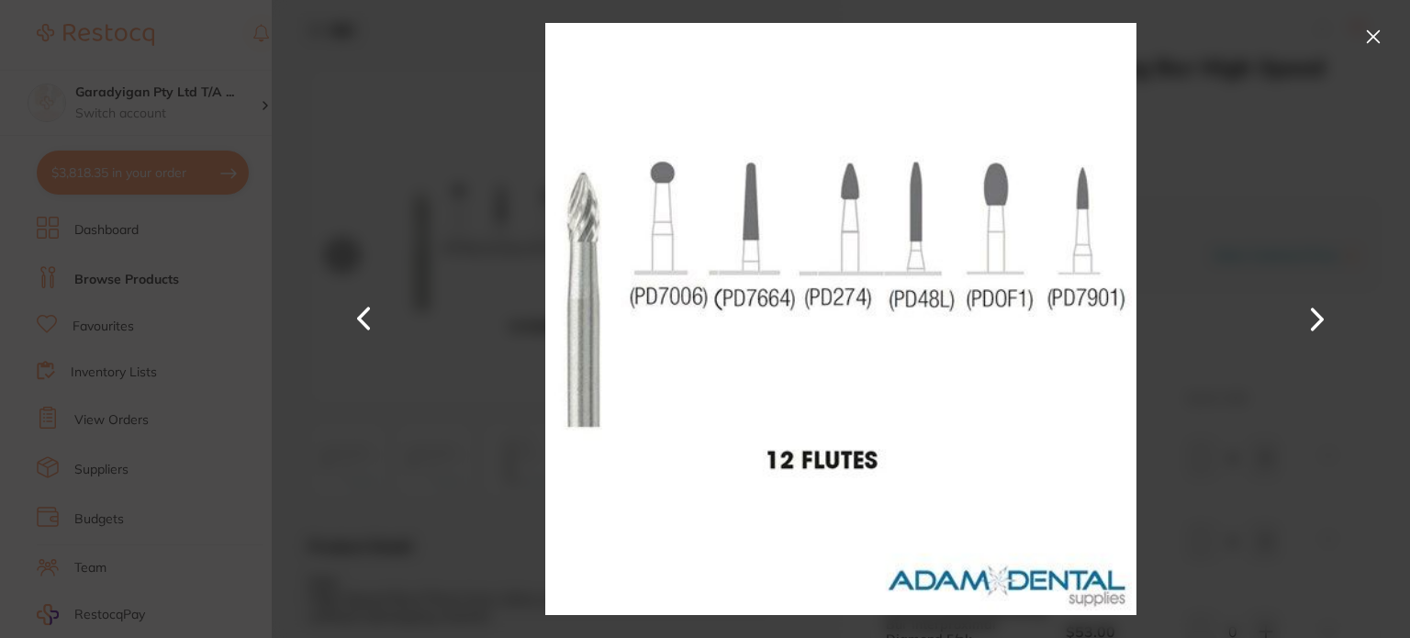
click at [378, 326] on button at bounding box center [364, 319] width 44 height 319
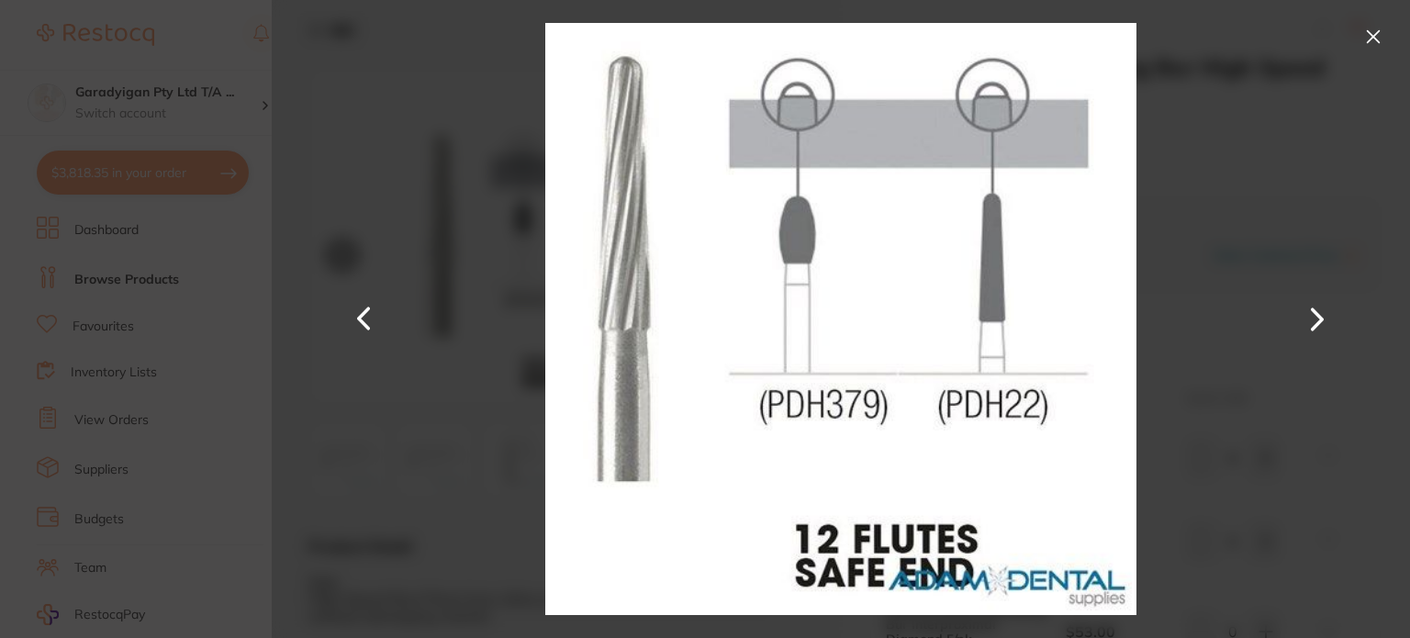
click at [1369, 34] on button at bounding box center [1372, 36] width 29 height 29
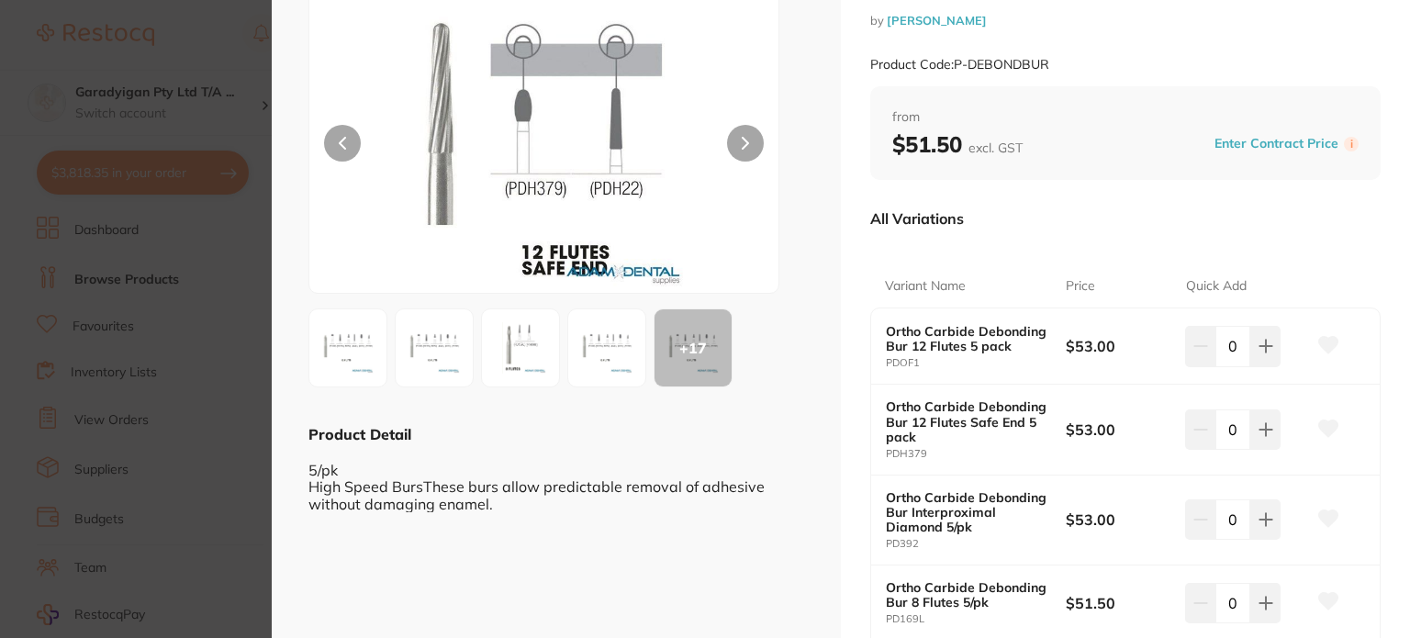
scroll to position [92, 0]
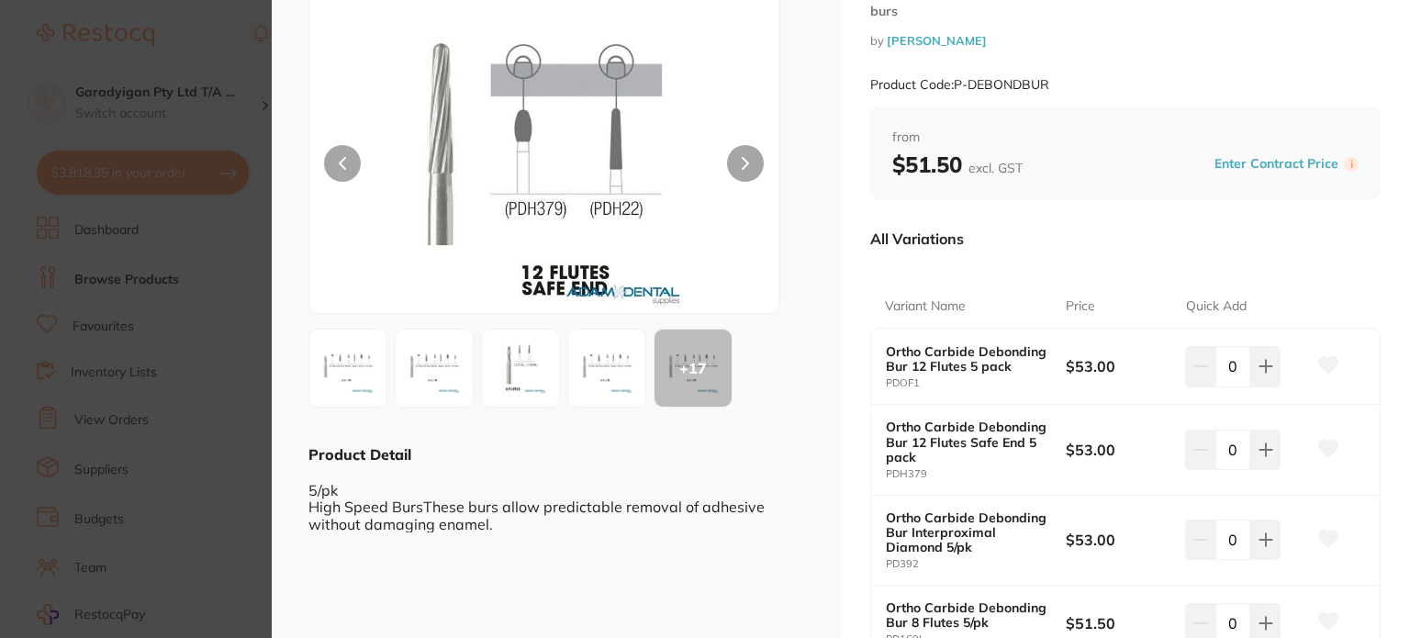
click at [331, 166] on button at bounding box center [342, 163] width 37 height 37
click at [742, 168] on icon at bounding box center [745, 163] width 7 height 13
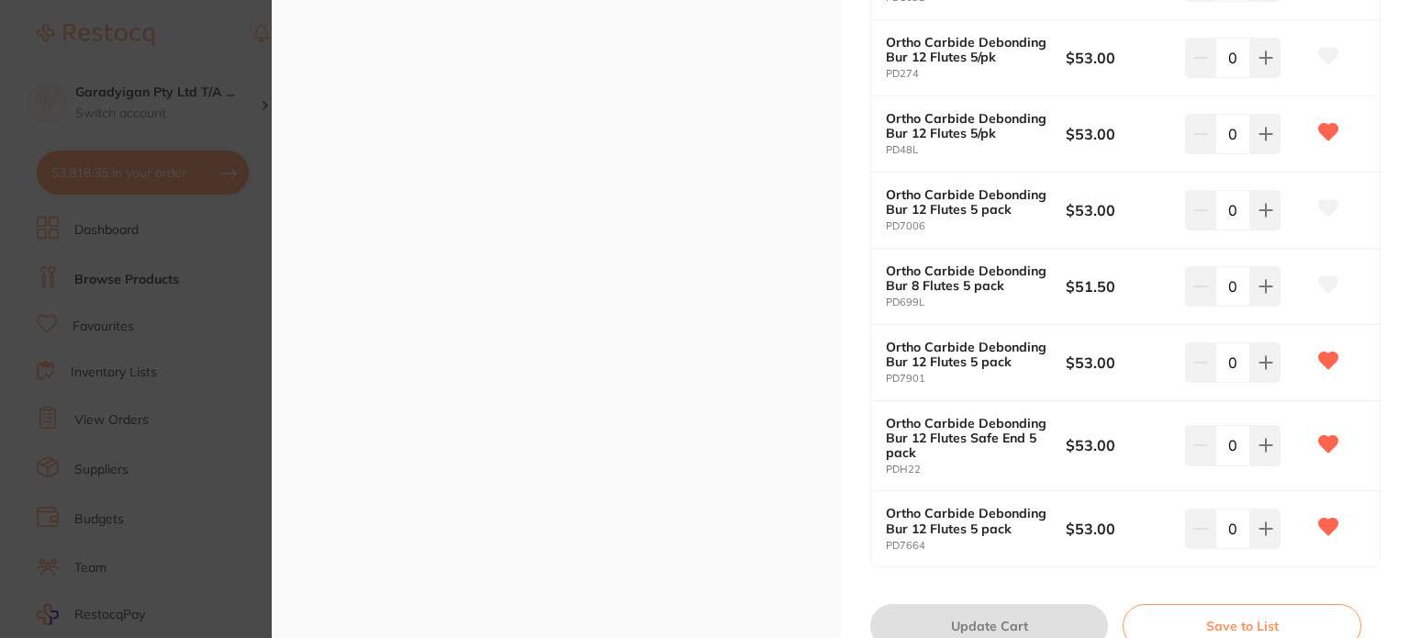
scroll to position [806, 0]
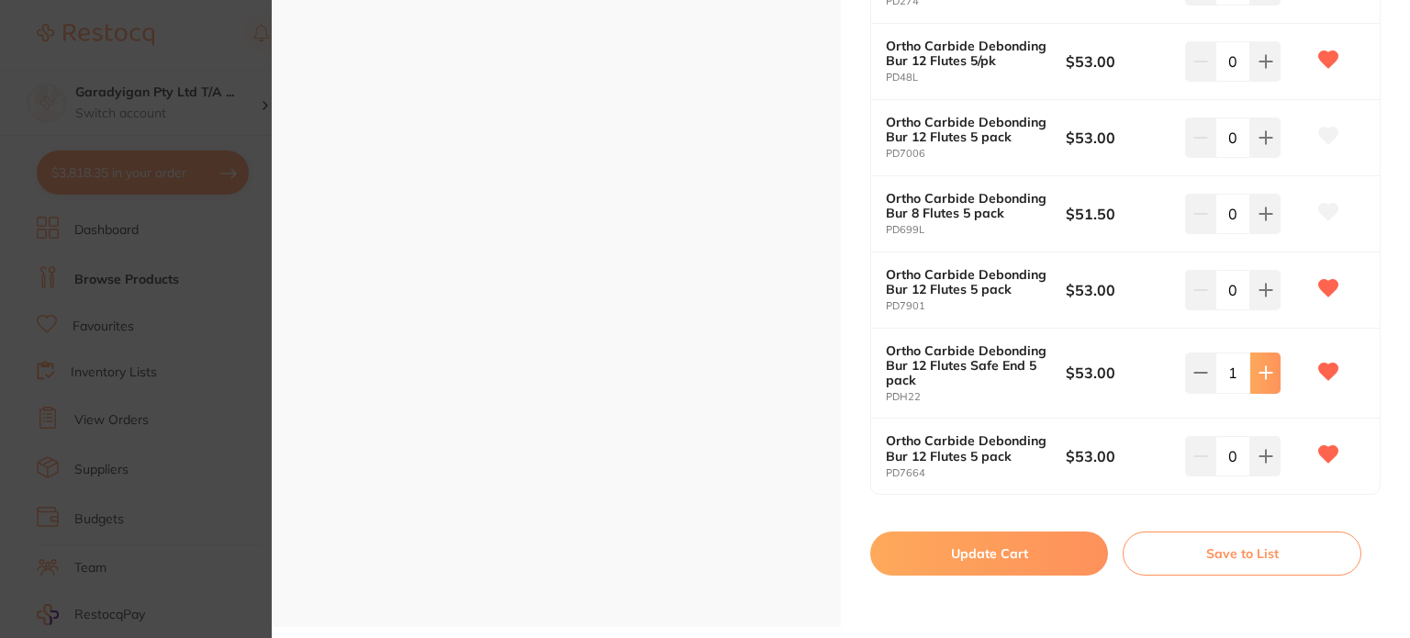
type input "1"
drag, startPoint x: 977, startPoint y: 539, endPoint x: 521, endPoint y: 293, distance: 517.5
click at [978, 539] on button "Update Cart" at bounding box center [989, 553] width 238 height 44
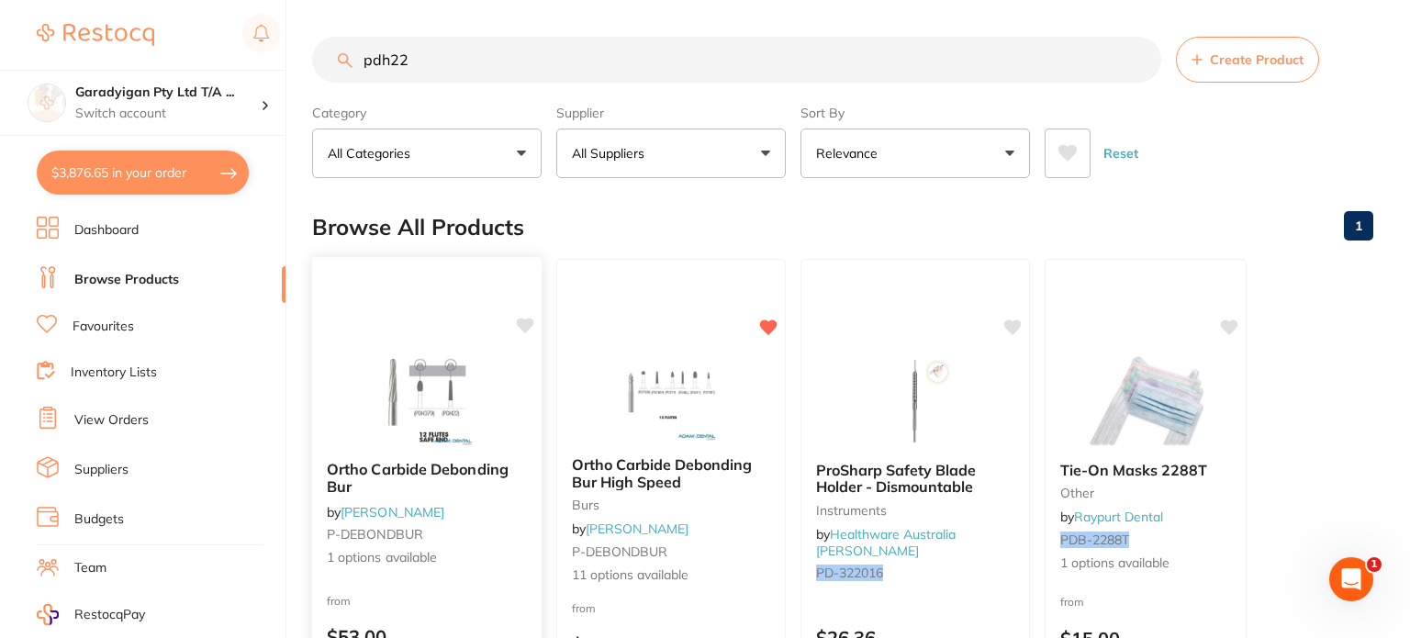
checkbox input "false"
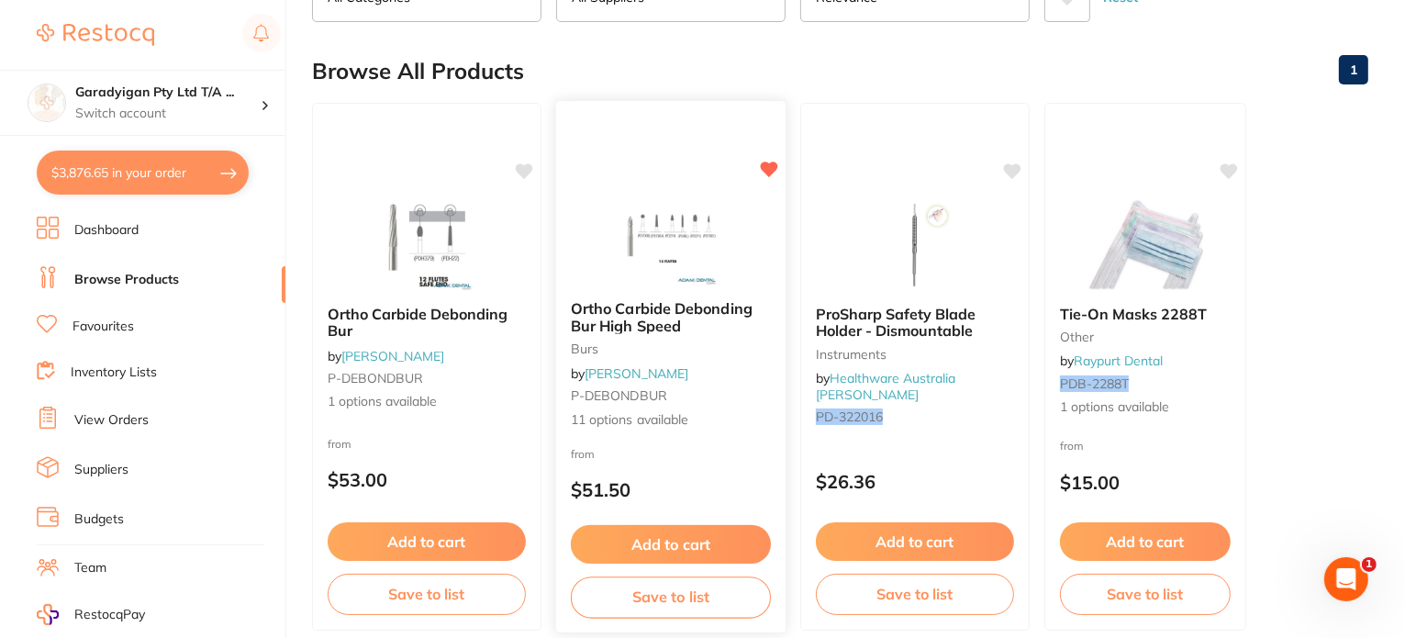
scroll to position [151, 0]
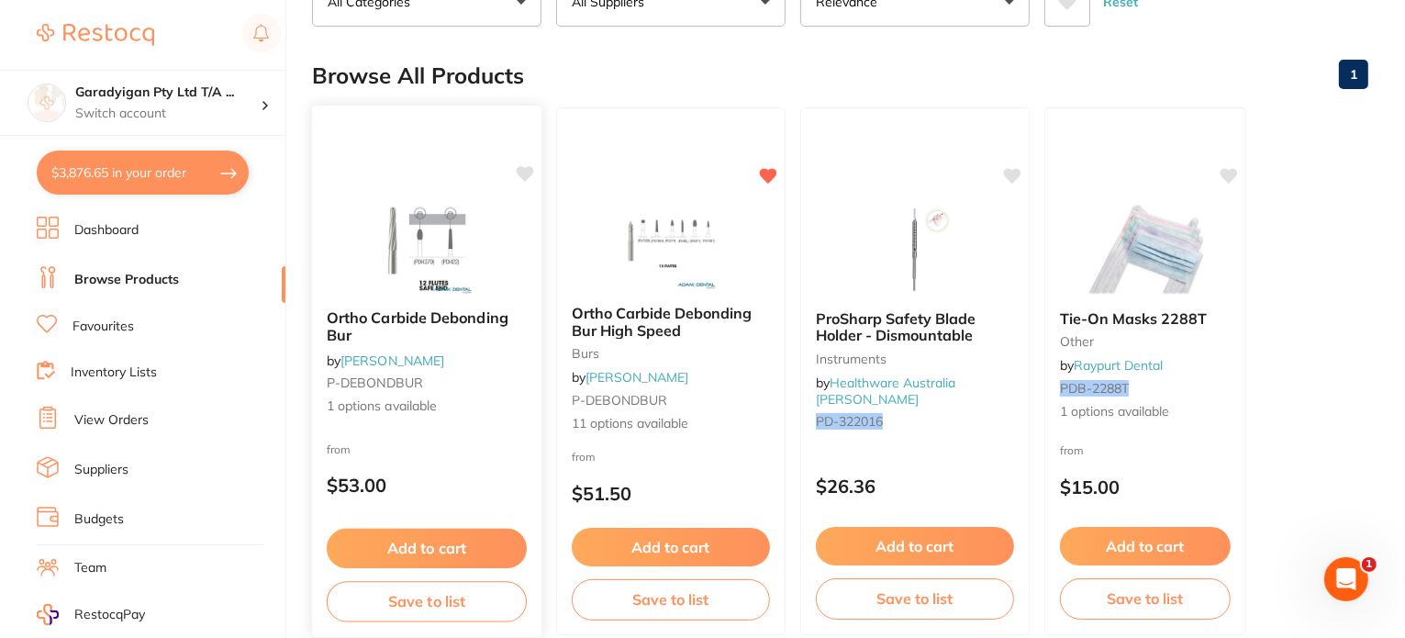
click at [450, 296] on div "Ortho Carbide Debonding Bur by Adam Dental P-DEBONDBUR 1 options available" at bounding box center [426, 363] width 229 height 136
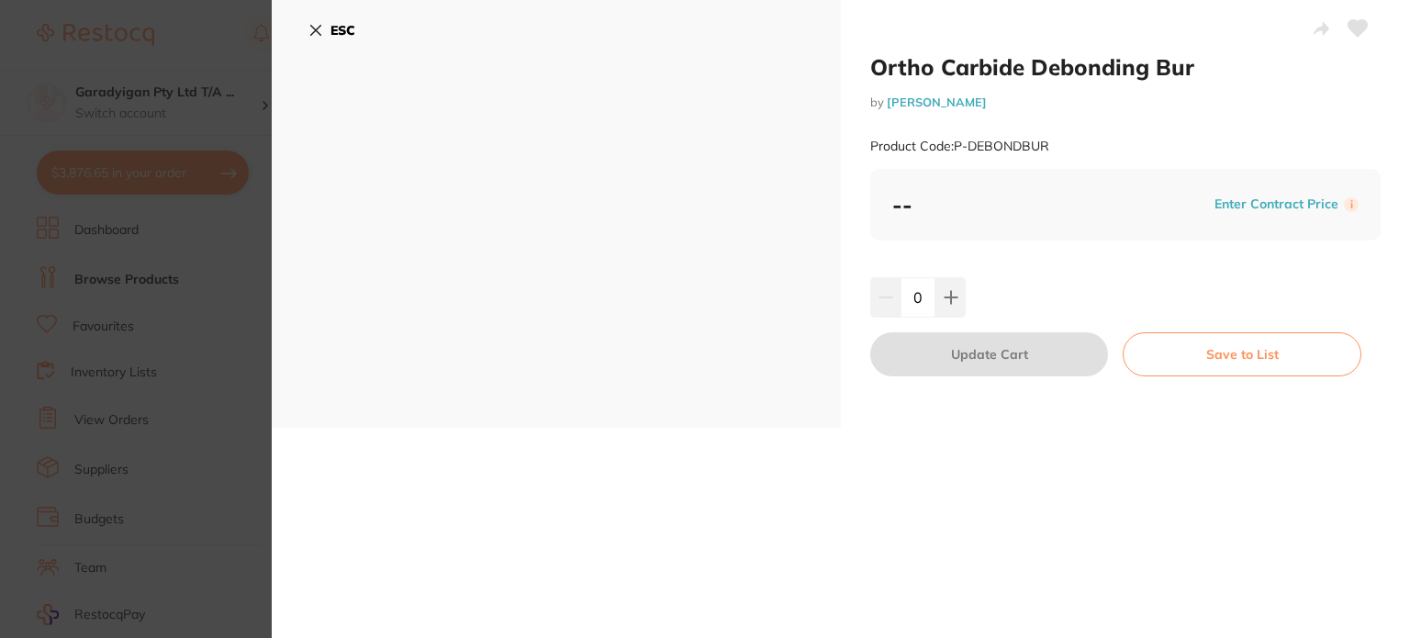
click at [310, 33] on icon at bounding box center [315, 30] width 15 height 15
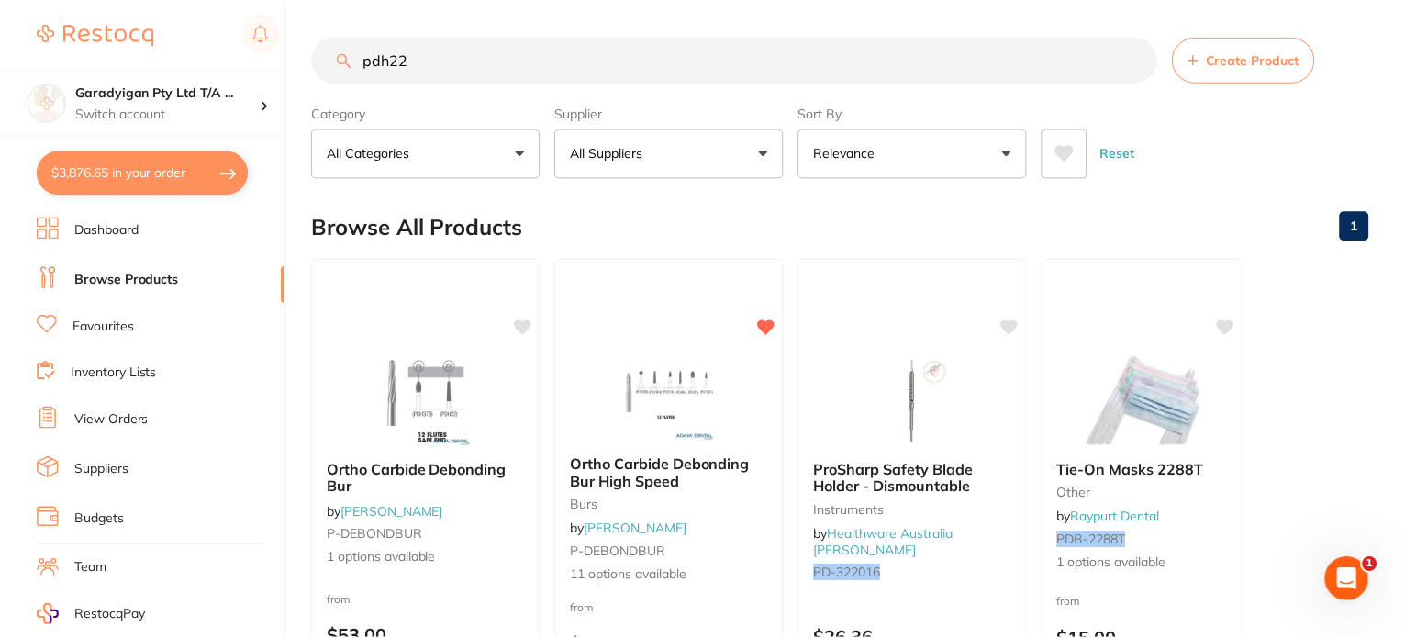
scroll to position [151, 0]
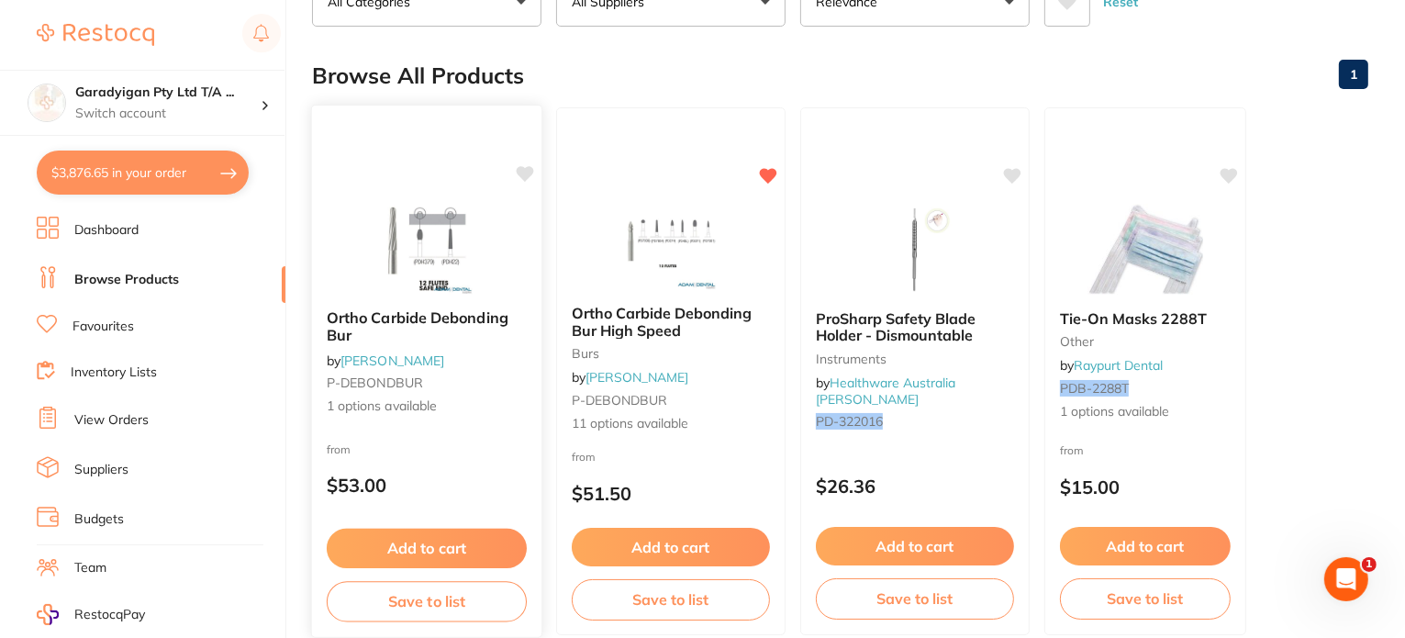
click at [459, 544] on button "Add to cart" at bounding box center [427, 548] width 200 height 39
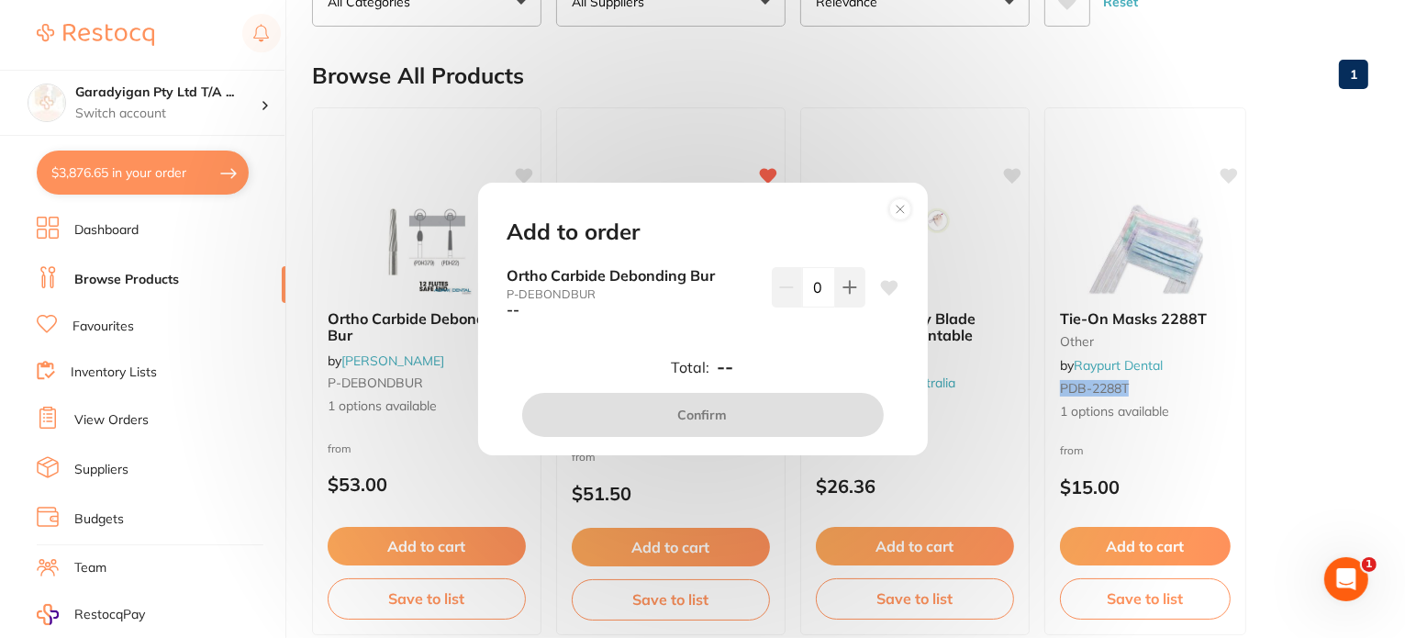
scroll to position [0, 0]
click at [902, 212] on icon at bounding box center [900, 209] width 29 height 29
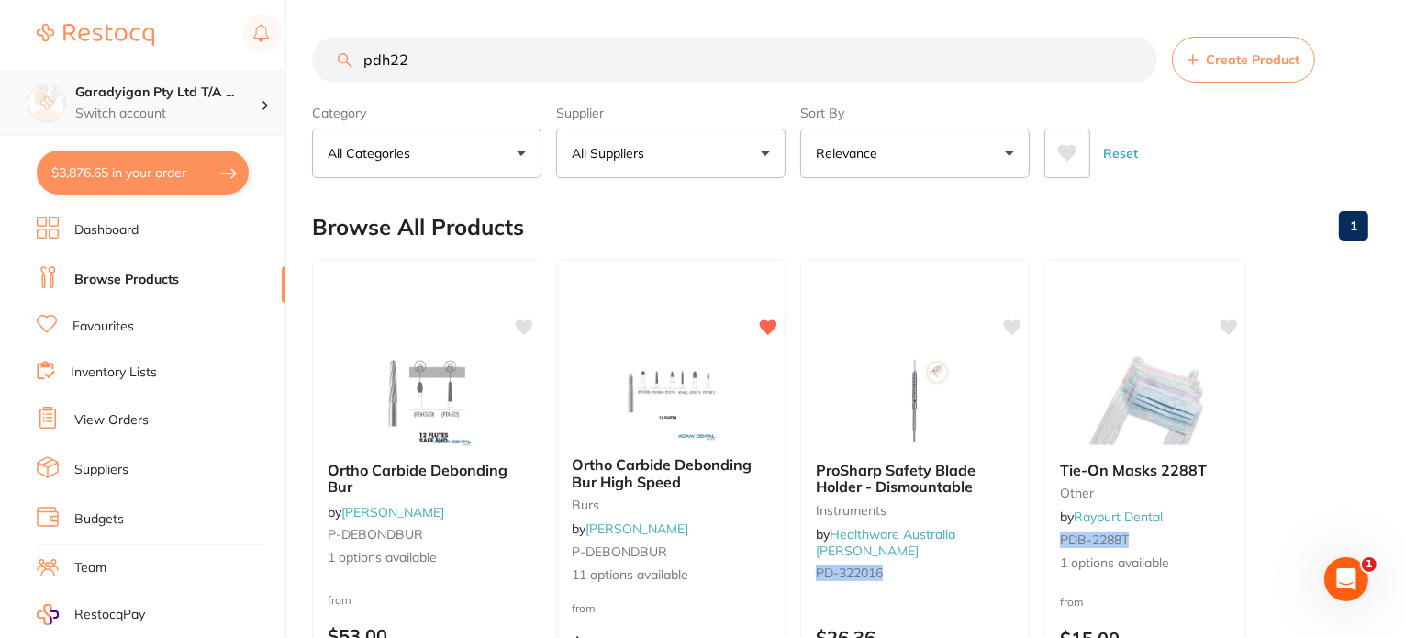
drag, startPoint x: 479, startPoint y: 50, endPoint x: 257, endPoint y: 69, distance: 222.9
click at [257, 69] on div "$3,876.65 Garadyigan Pty Ltd T/A ... Switch account Garadyigan Pty Ltd T/A Anna…" at bounding box center [702, 319] width 1405 height 638
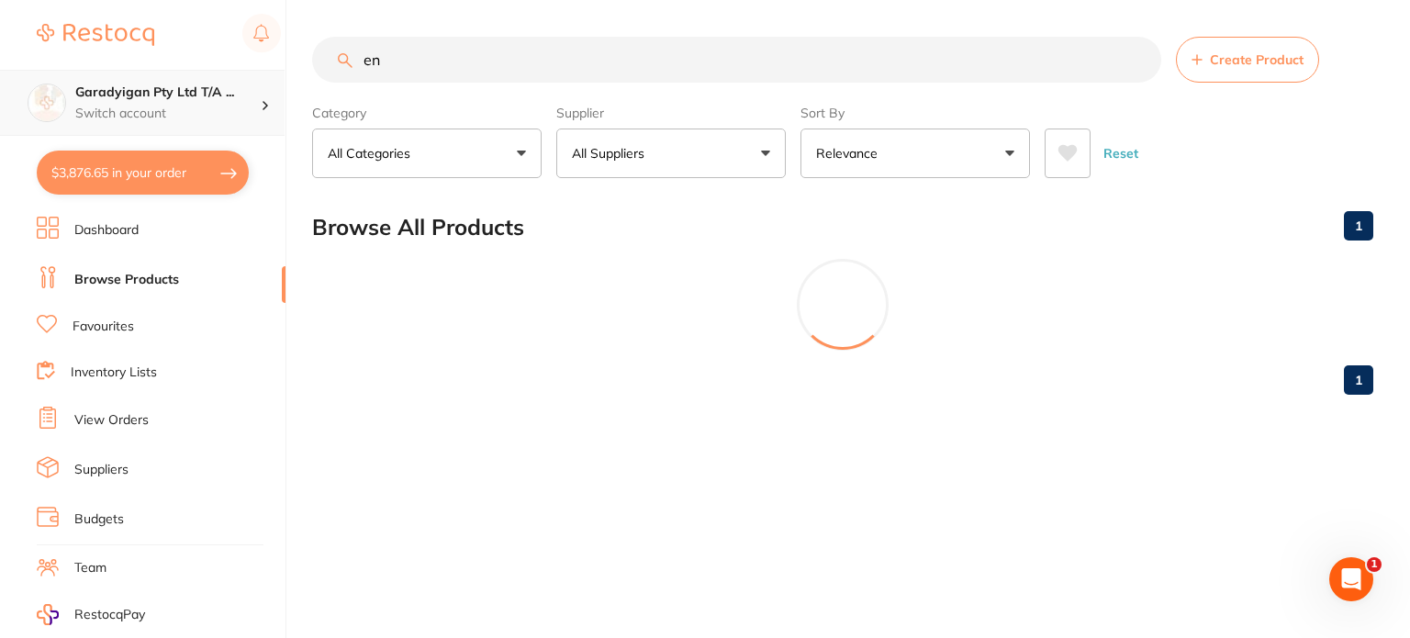
type input "e"
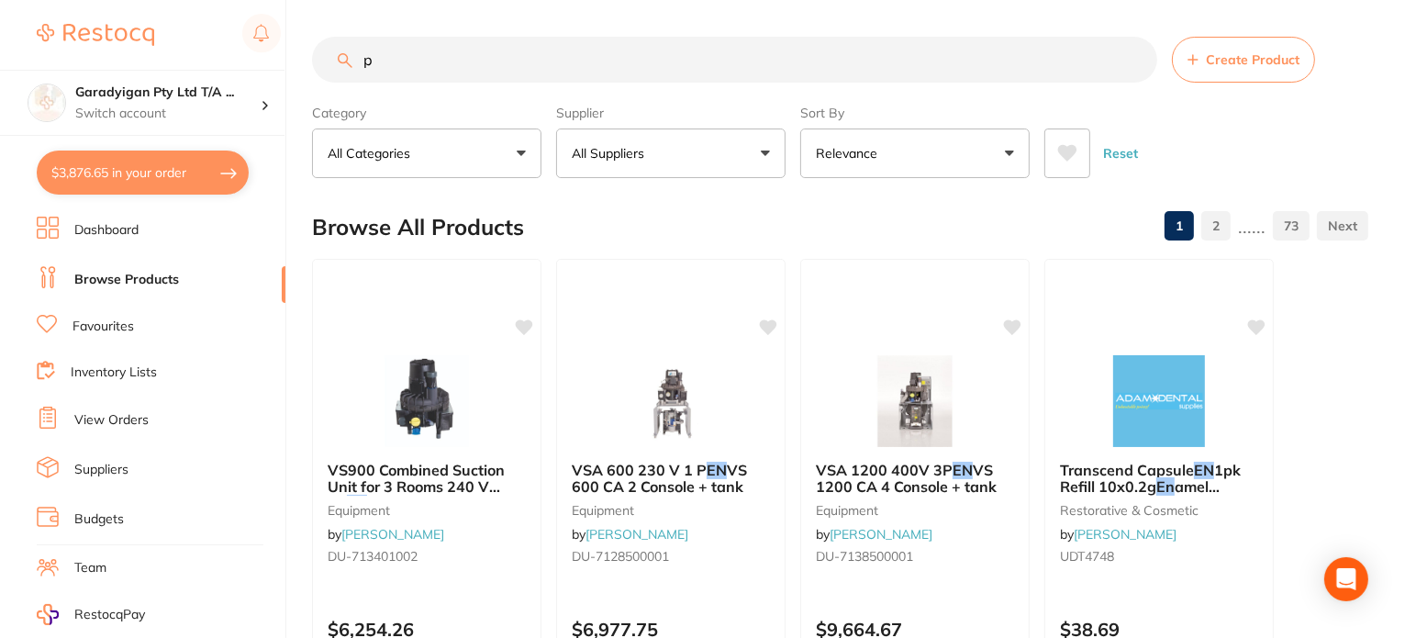
click at [635, 56] on input "p" at bounding box center [734, 60] width 845 height 46
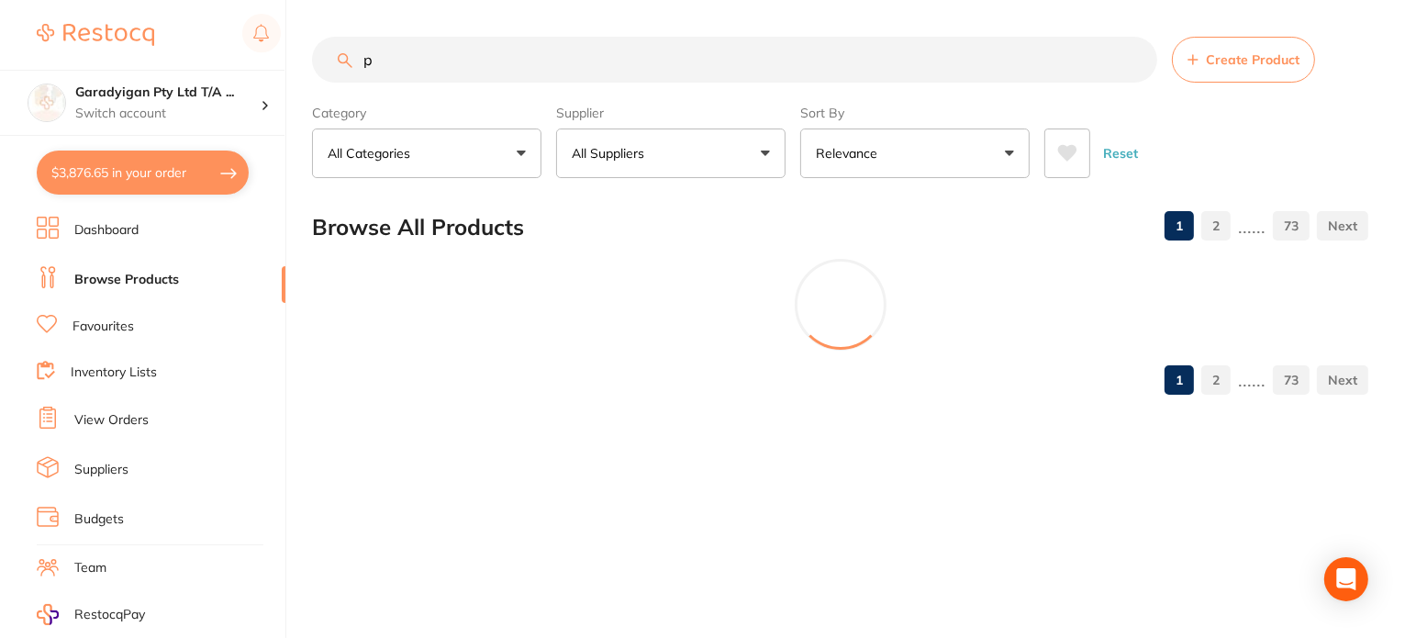
click at [463, 55] on input "p" at bounding box center [734, 60] width 845 height 46
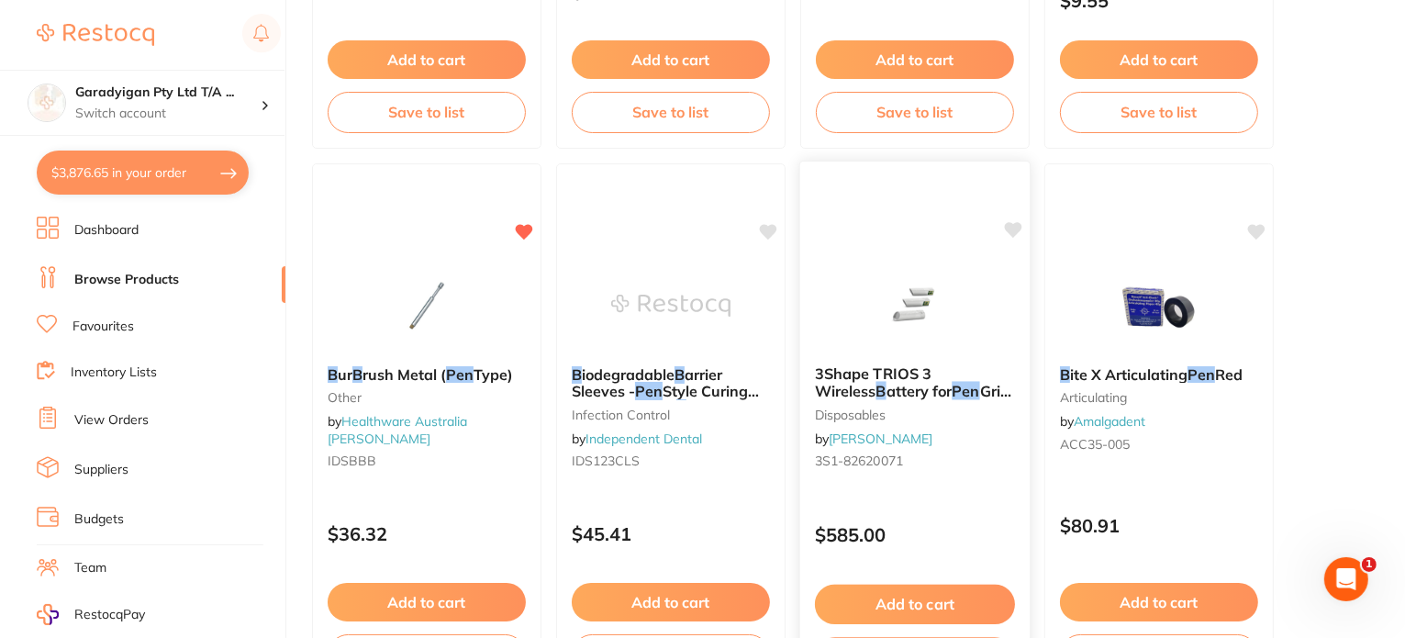
scroll to position [642, 0]
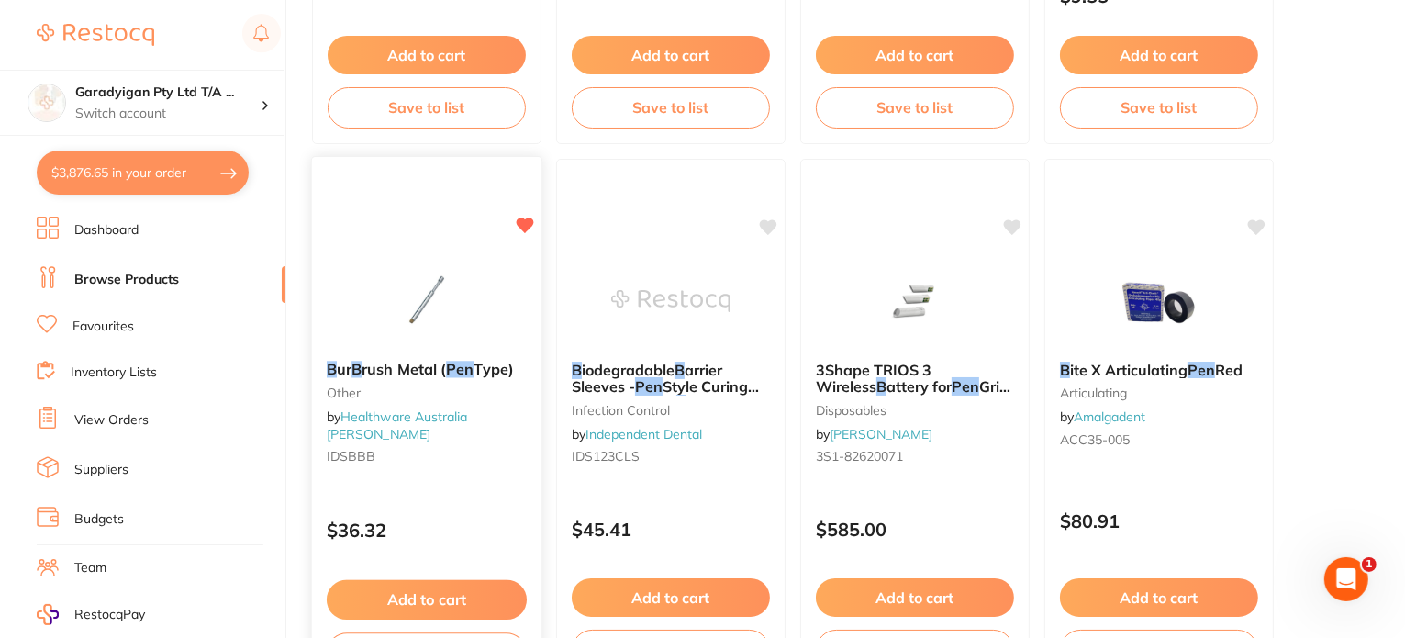
type input "pen b"
click at [443, 397] on small "other" at bounding box center [427, 392] width 200 height 15
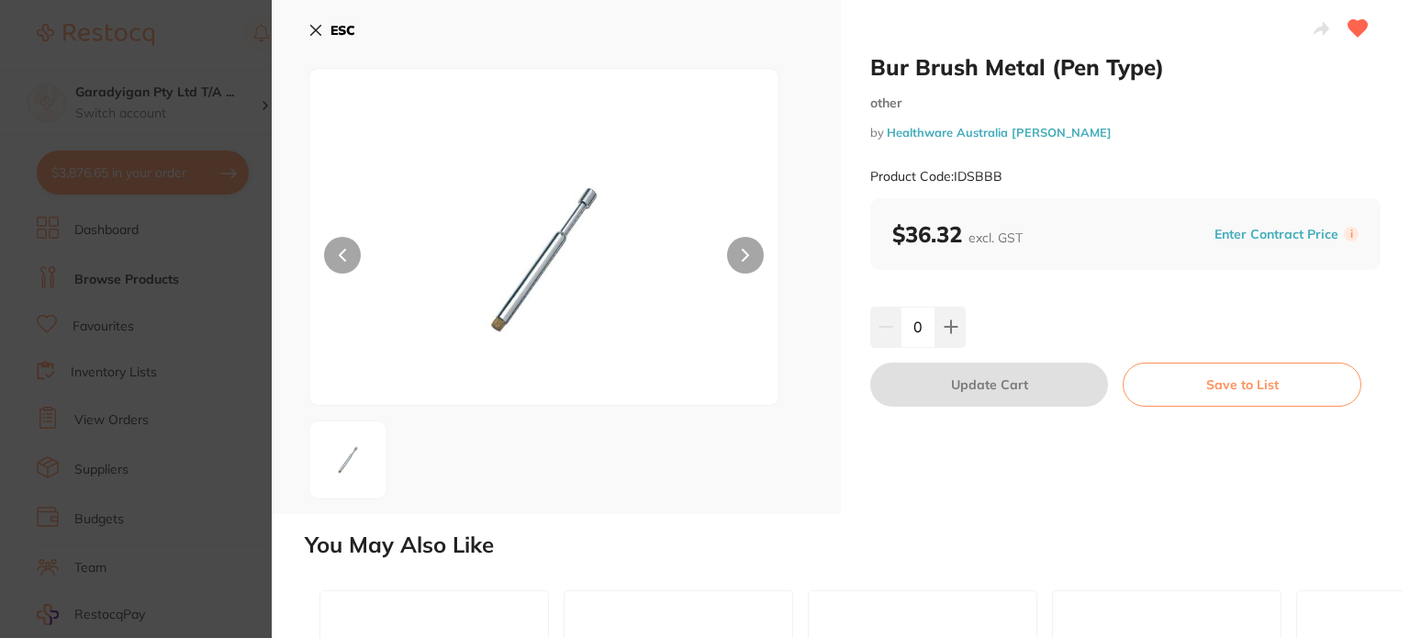
click at [307, 30] on div "ESC" at bounding box center [556, 257] width 569 height 514
click at [308, 26] on icon at bounding box center [315, 30] width 15 height 15
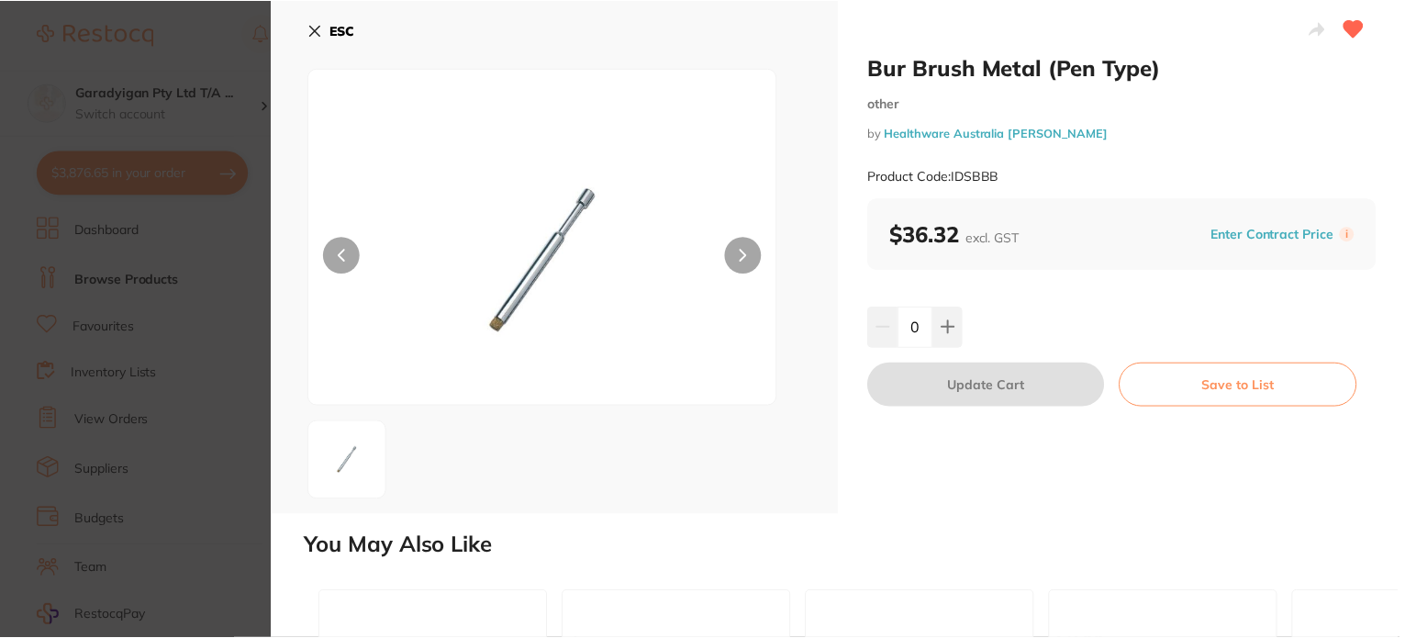
scroll to position [642, 0]
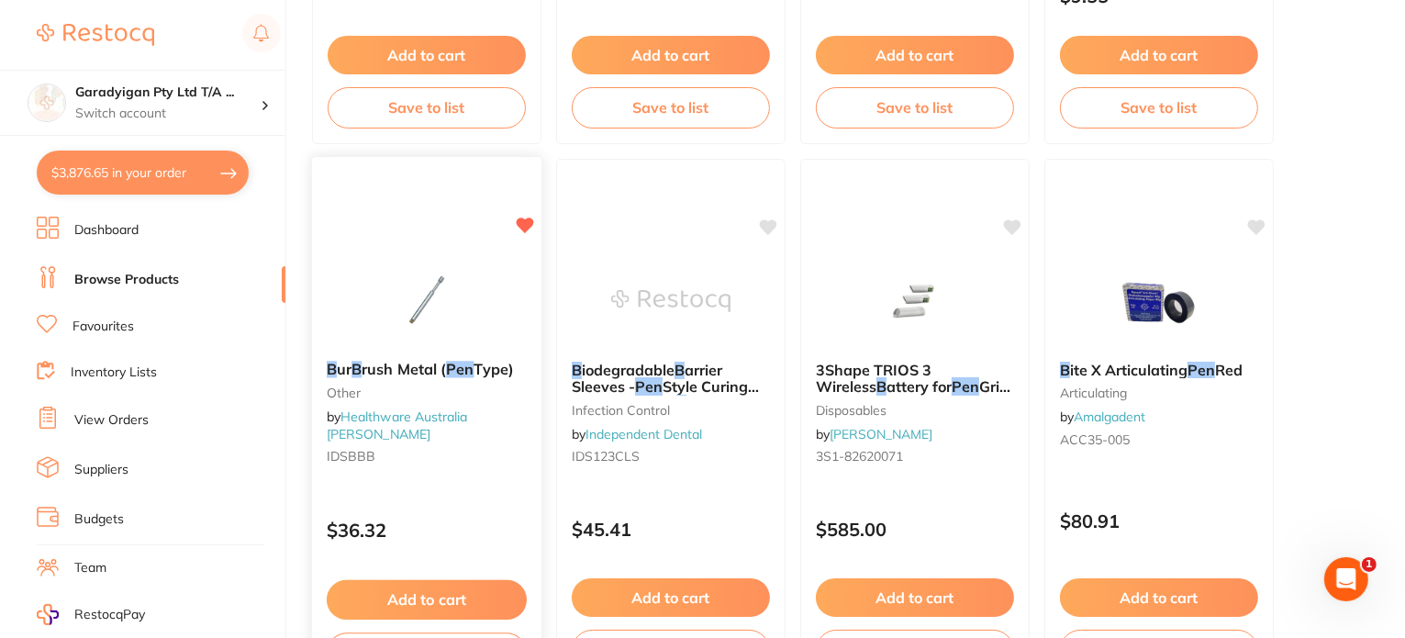
click at [526, 223] on icon at bounding box center [525, 226] width 17 height 16
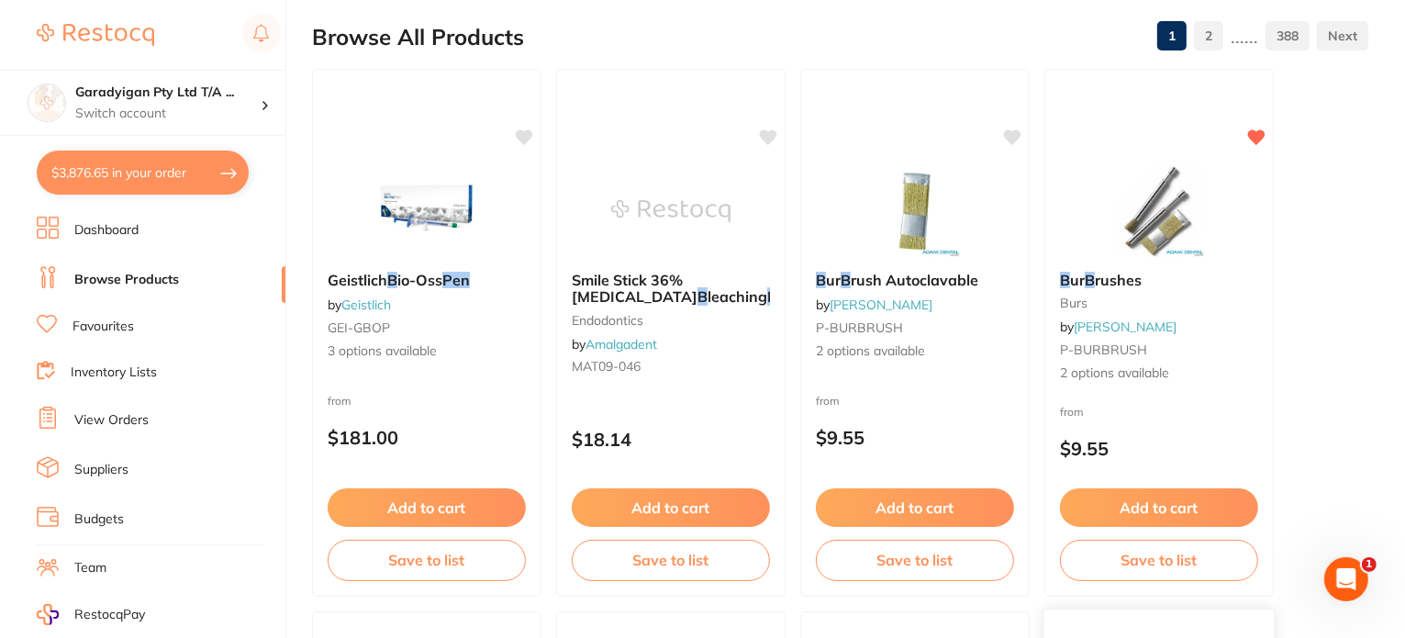
scroll to position [184, 0]
